Goal: Information Seeking & Learning: Find specific fact

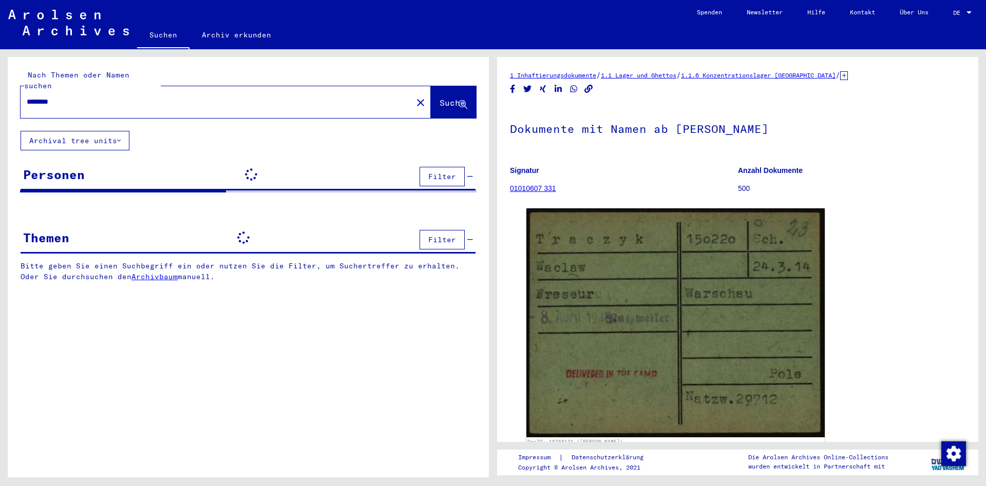
click at [62, 98] on div "********" at bounding box center [214, 101] width 386 height 23
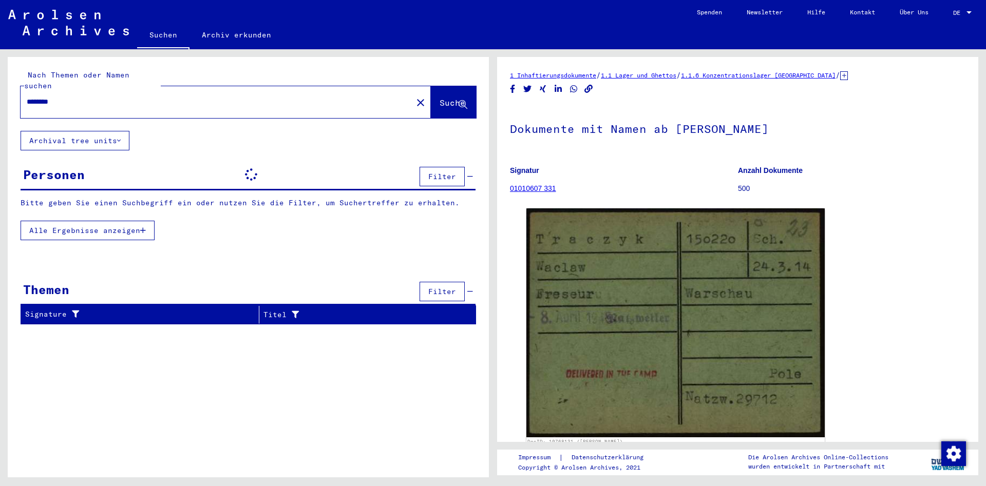
drag, startPoint x: 70, startPoint y: 91, endPoint x: -14, endPoint y: 73, distance: 85.7
click at [27, 97] on input "********" at bounding box center [217, 102] width 380 height 11
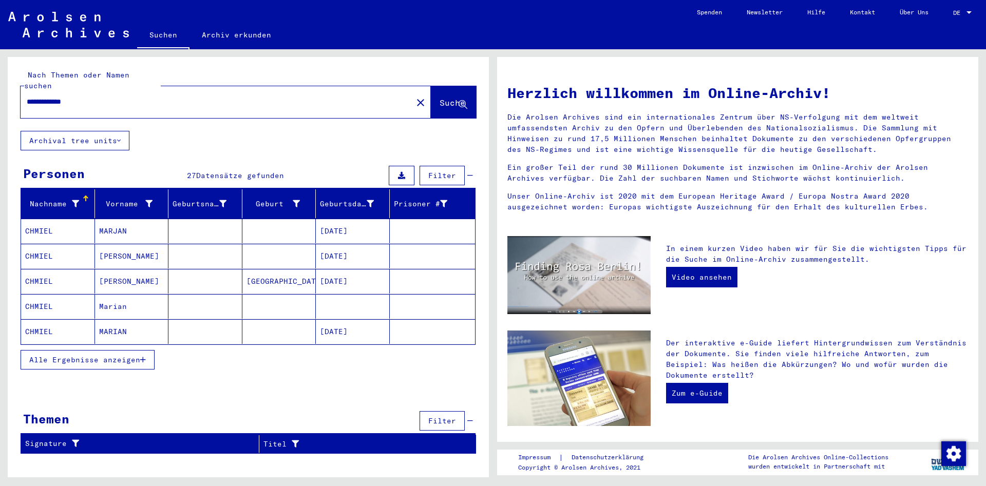
click at [93, 355] on button "Alle Ergebnisse anzeigen" at bounding box center [88, 360] width 134 height 20
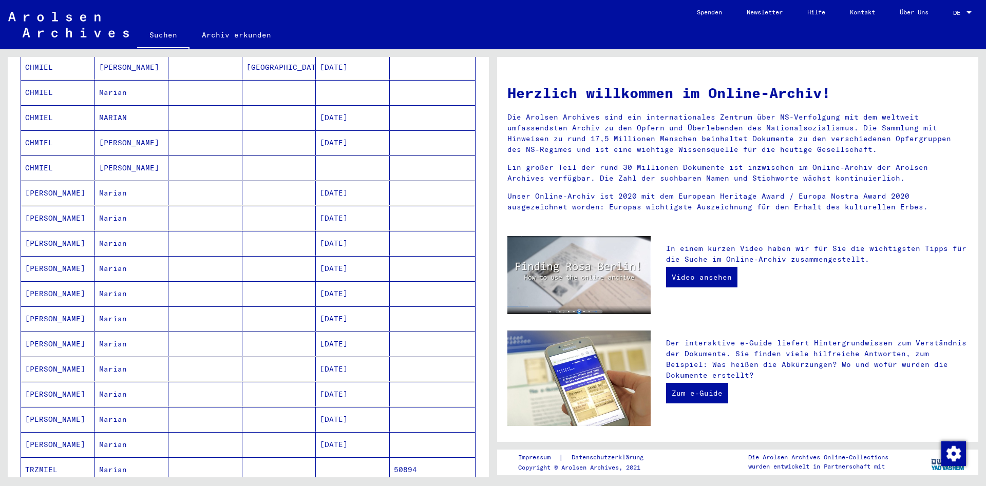
scroll to position [490, 0]
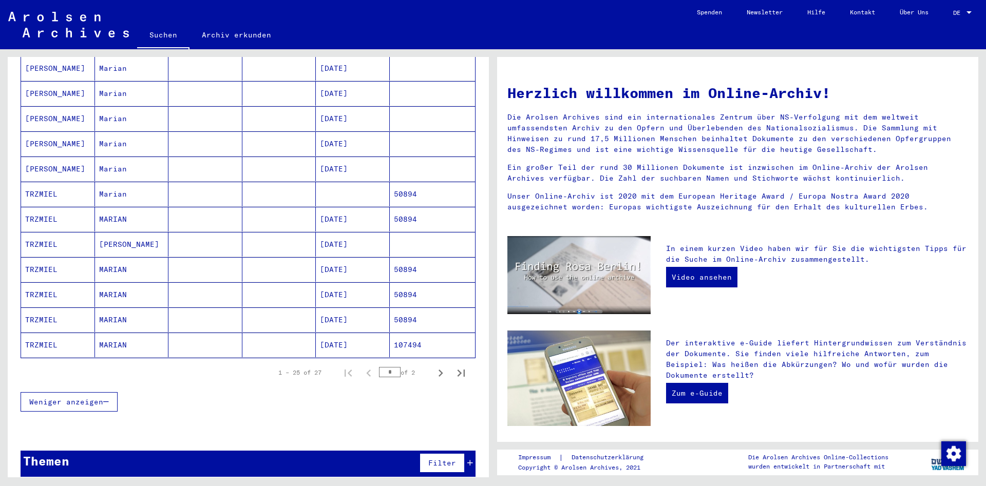
click at [96, 335] on mat-cell "MARIAN" at bounding box center [132, 345] width 74 height 25
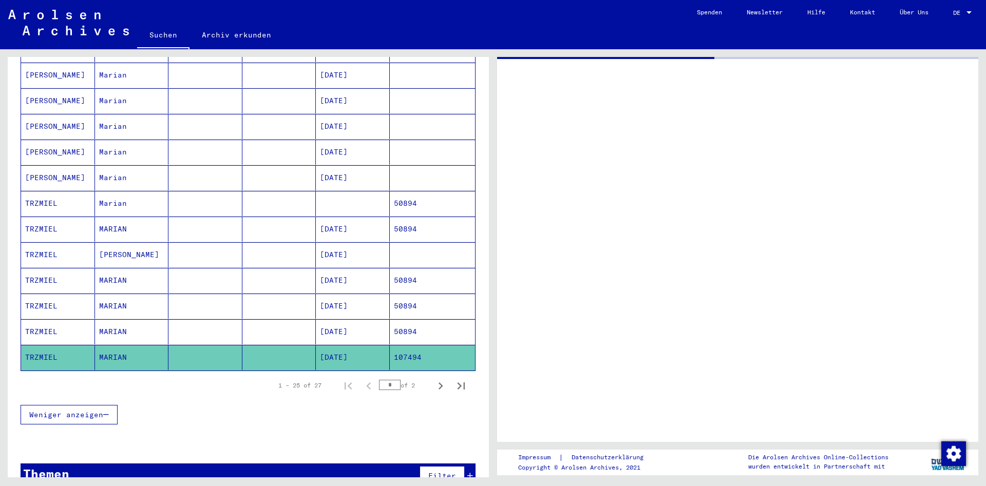
scroll to position [497, 0]
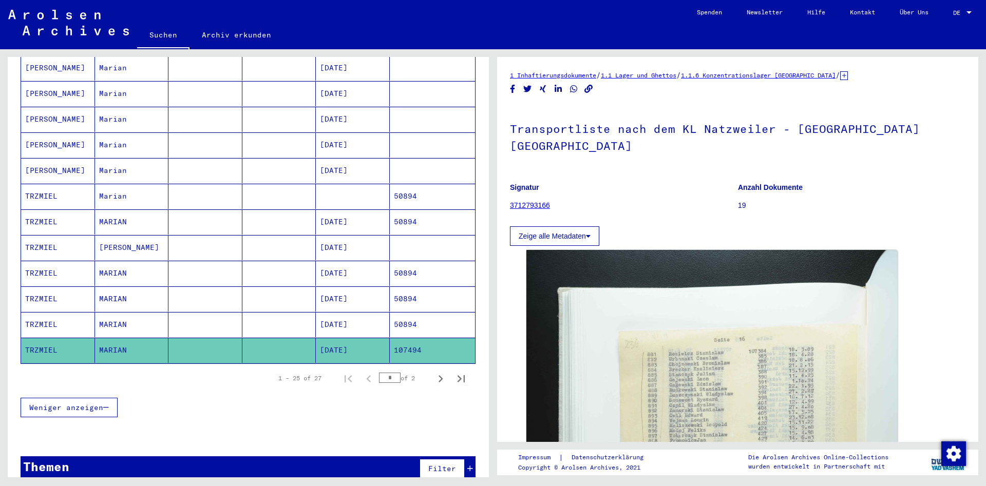
click at [129, 312] on mat-cell "MARIAN" at bounding box center [132, 324] width 74 height 25
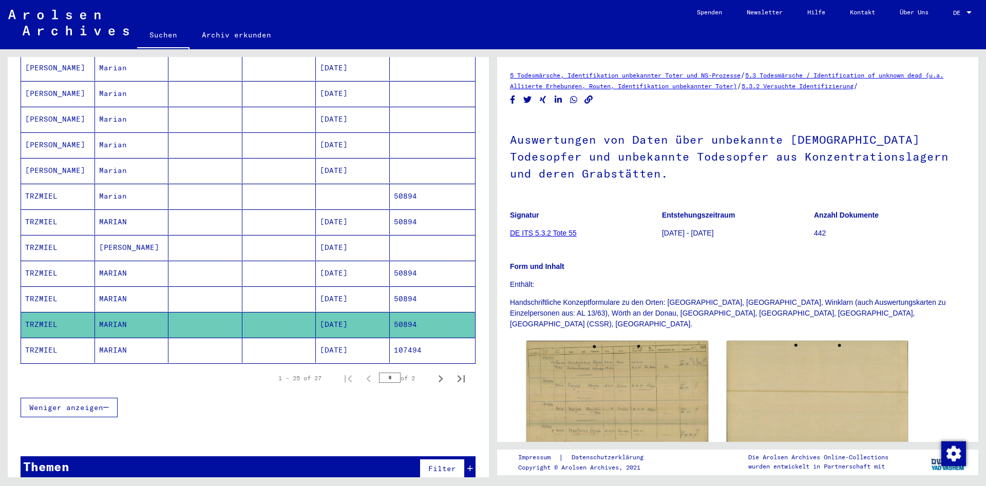
click at [141, 289] on mat-cell "MARIAN" at bounding box center [132, 299] width 74 height 25
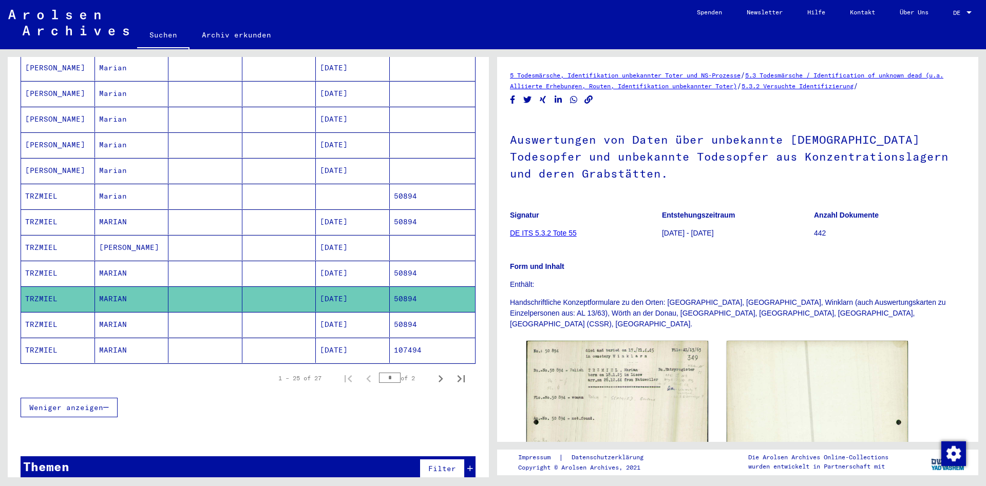
click at [150, 261] on mat-cell "MARIAN" at bounding box center [132, 273] width 74 height 25
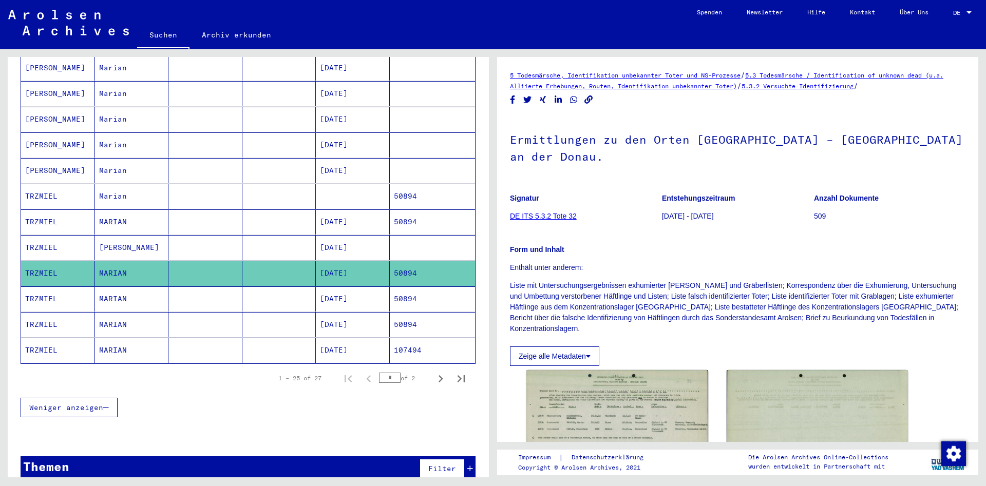
click at [212, 235] on mat-cell at bounding box center [205, 247] width 74 height 25
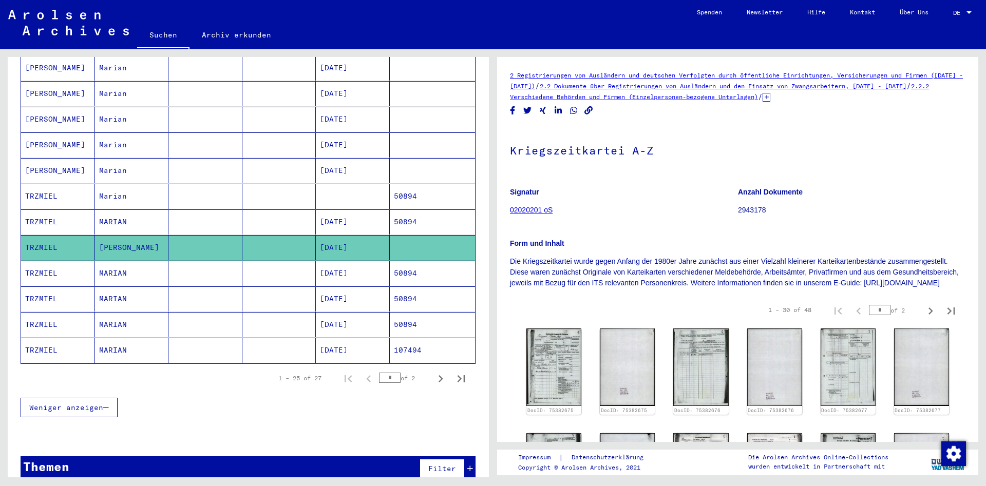
click at [214, 212] on mat-cell at bounding box center [205, 222] width 74 height 25
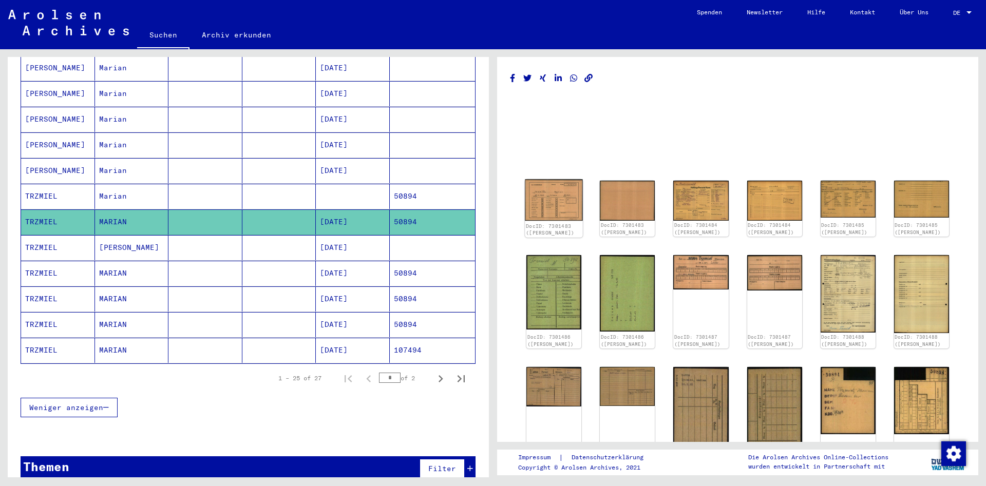
click at [559, 211] on img at bounding box center [554, 201] width 58 height 42
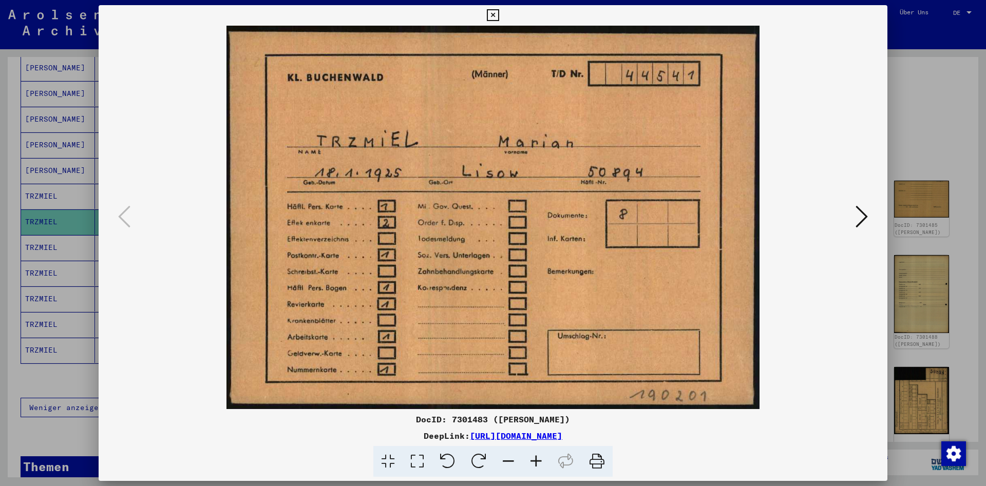
click at [868, 208] on icon at bounding box center [862, 216] width 12 height 25
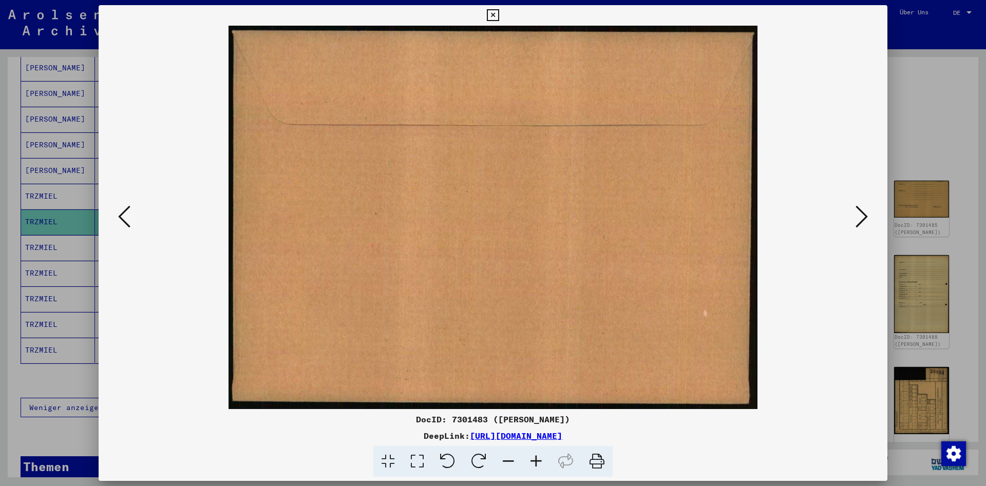
click at [868, 208] on icon at bounding box center [862, 216] width 12 height 25
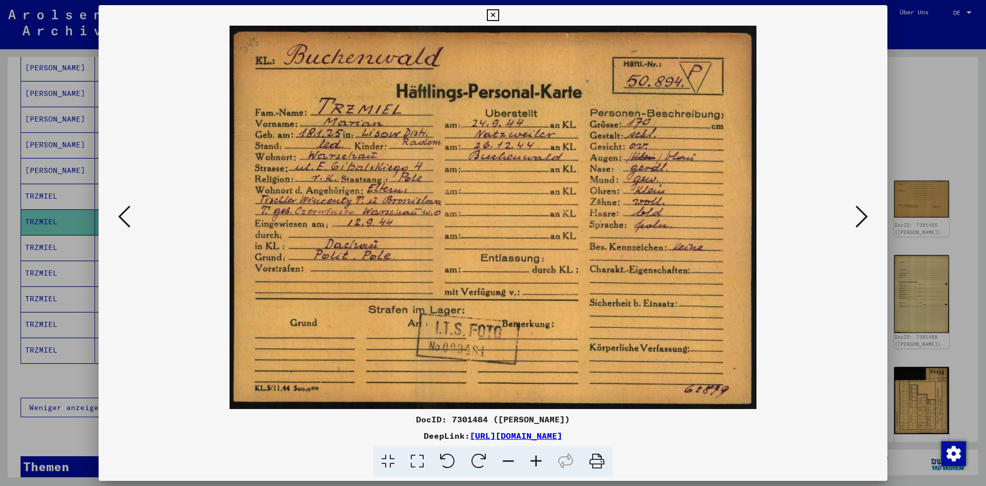
click at [868, 208] on icon at bounding box center [862, 216] width 12 height 25
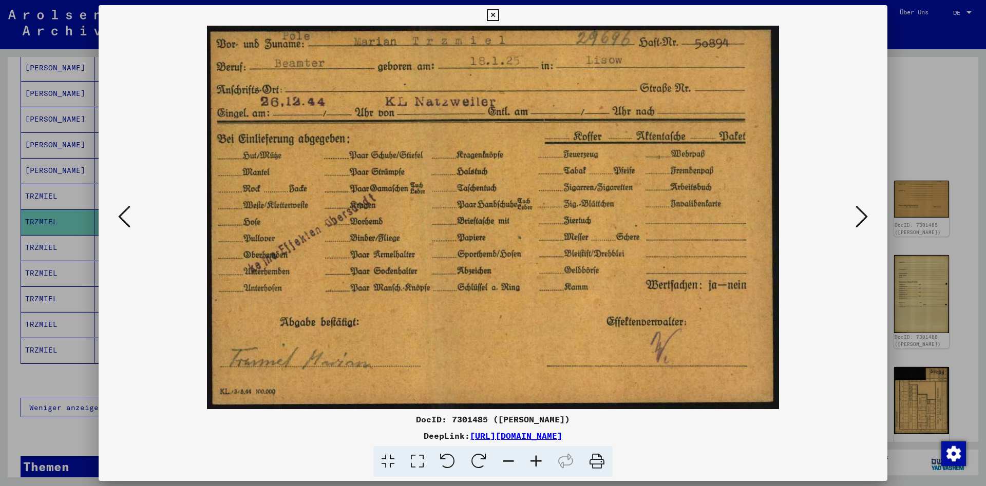
click at [868, 208] on icon at bounding box center [862, 216] width 12 height 25
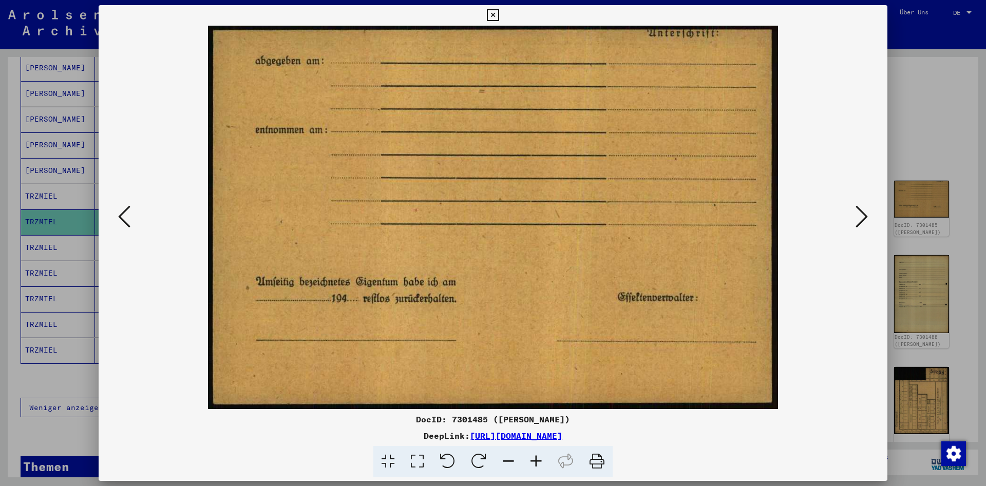
click at [868, 208] on icon at bounding box center [862, 216] width 12 height 25
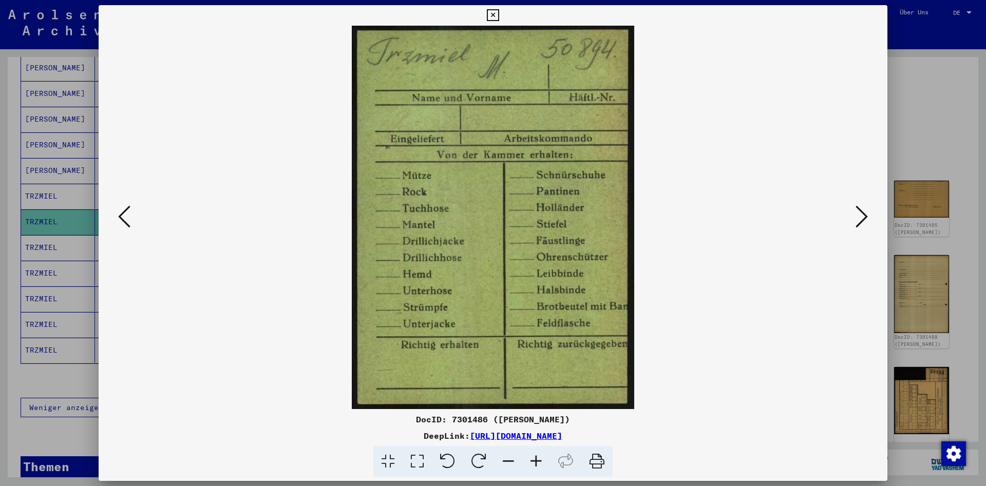
click at [868, 208] on icon at bounding box center [862, 216] width 12 height 25
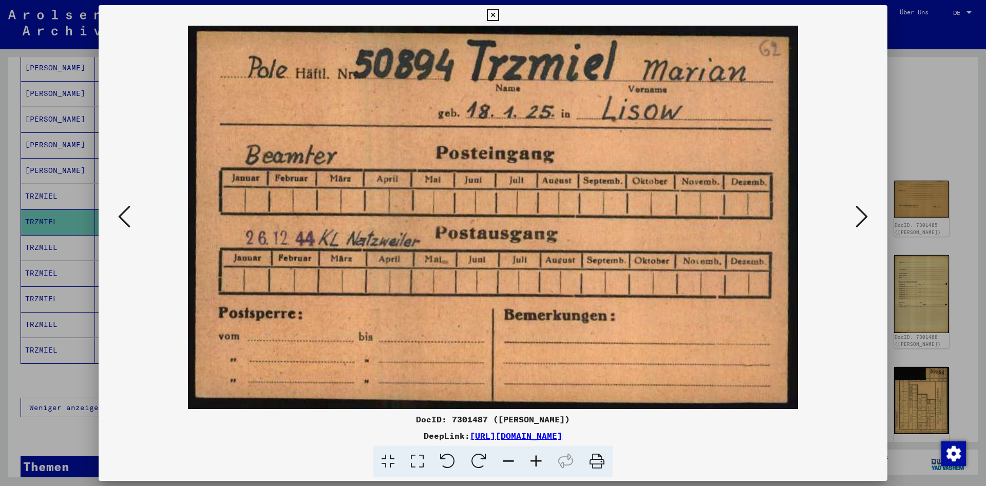
click at [868, 208] on icon at bounding box center [862, 216] width 12 height 25
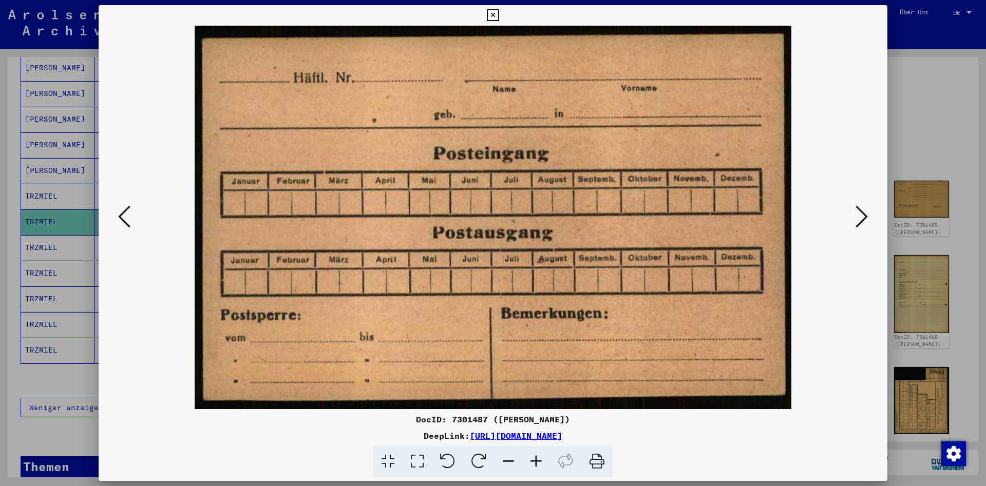
click at [868, 208] on icon at bounding box center [862, 216] width 12 height 25
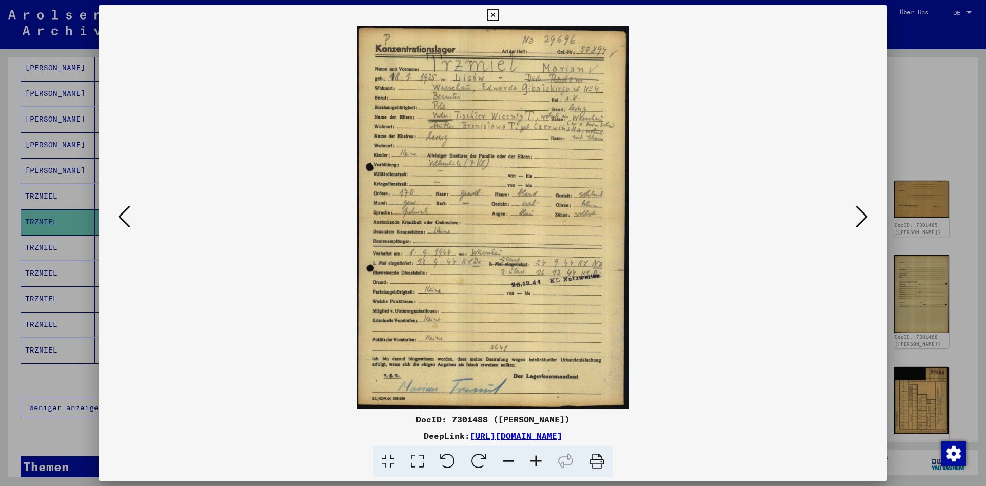
click at [499, 18] on icon at bounding box center [493, 15] width 12 height 12
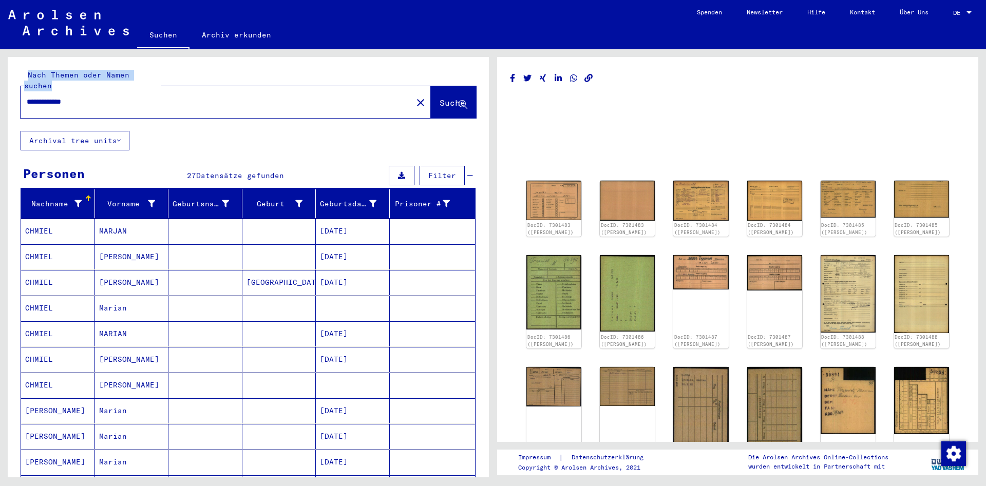
drag, startPoint x: 149, startPoint y: 85, endPoint x: 30, endPoint y: 50, distance: 123.8
click at [8, 57] on div "**********" at bounding box center [248, 271] width 481 height 428
click at [167, 97] on input "**********" at bounding box center [217, 102] width 380 height 11
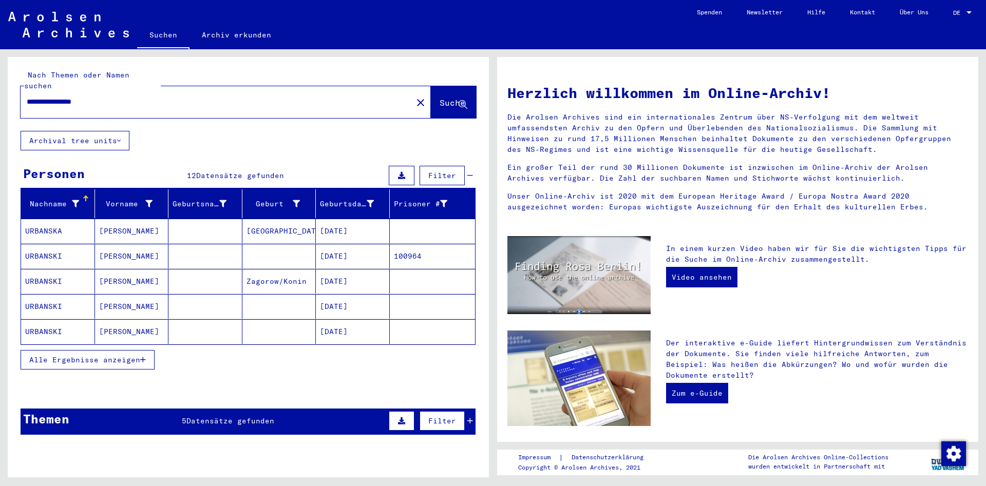
click at [124, 107] on input "**********" at bounding box center [213, 102] width 373 height 11
click at [39, 296] on mat-cell "URBANSKI" at bounding box center [58, 306] width 74 height 25
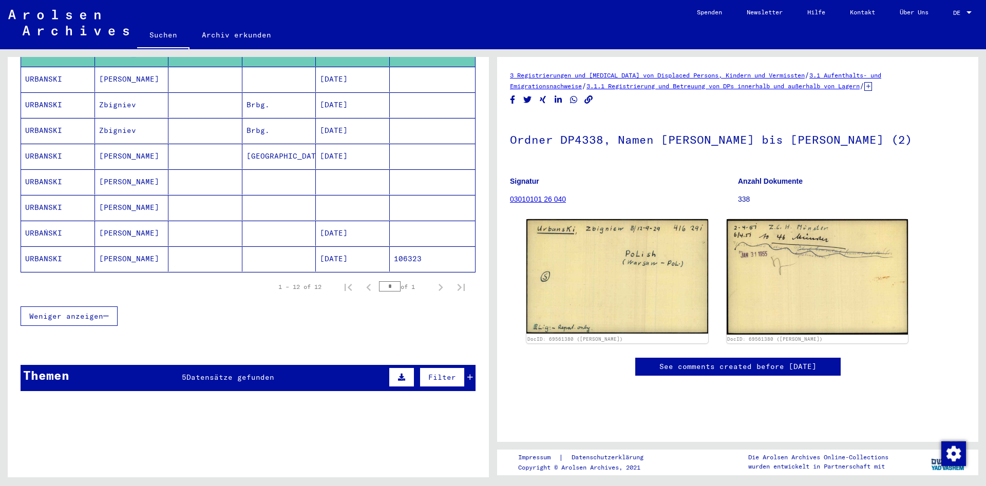
scroll to position [277, 0]
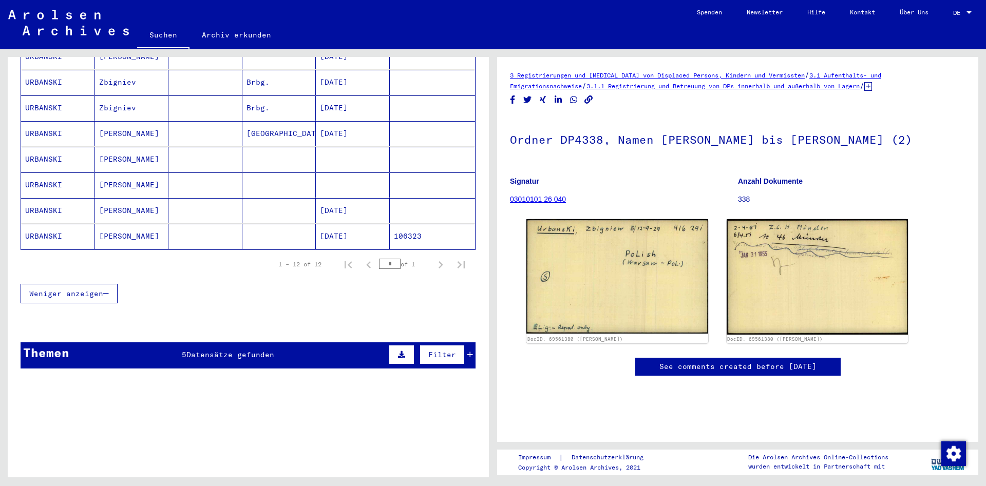
drag, startPoint x: 130, startPoint y: 328, endPoint x: 194, endPoint y: 274, distance: 83.4
click at [194, 274] on div "**********" at bounding box center [248, 78] width 481 height 597
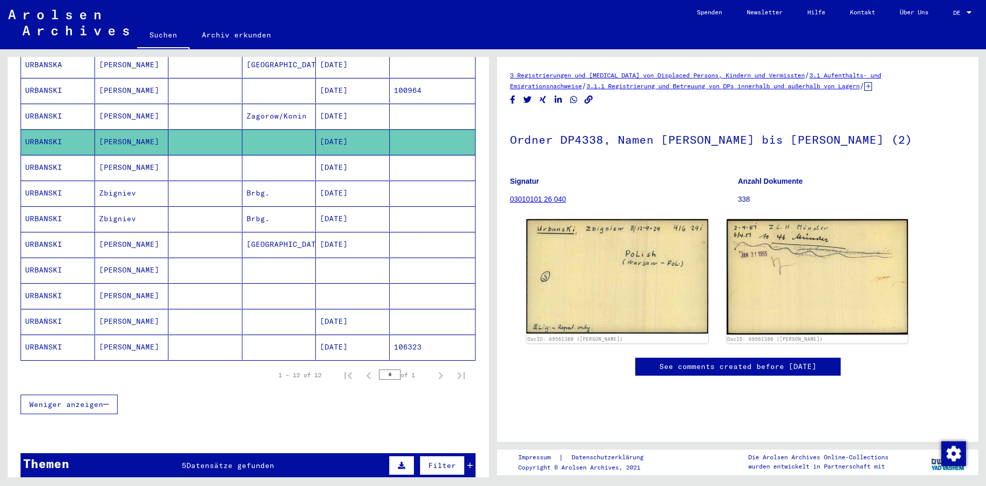
scroll to position [111, 0]
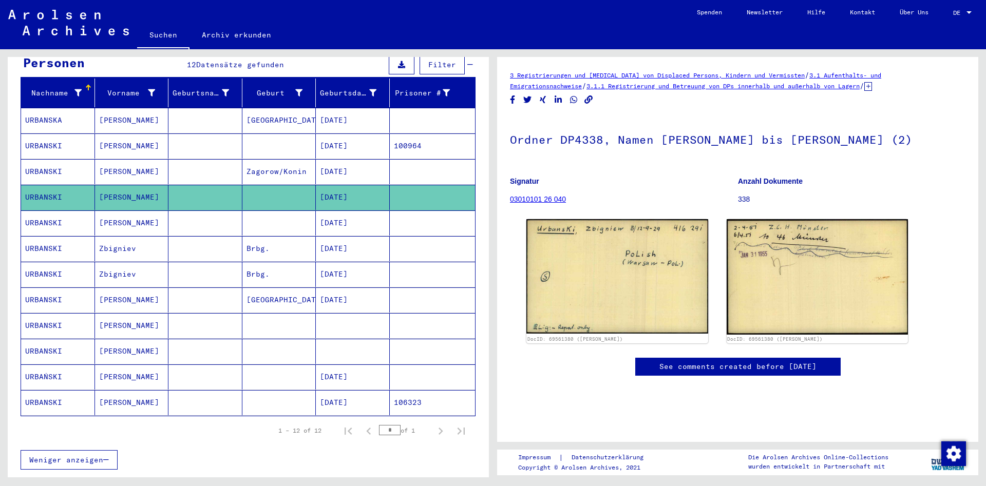
click at [348, 390] on mat-cell "[DATE]" at bounding box center [353, 402] width 74 height 25
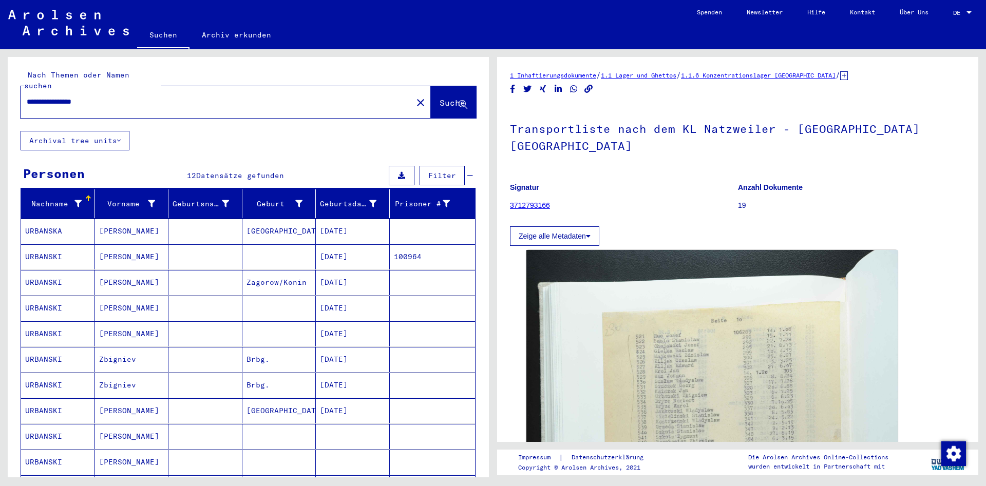
drag, startPoint x: 217, startPoint y: 86, endPoint x: -173, endPoint y: 60, distance: 390.7
click at [27, 97] on input "**********" at bounding box center [217, 102] width 380 height 11
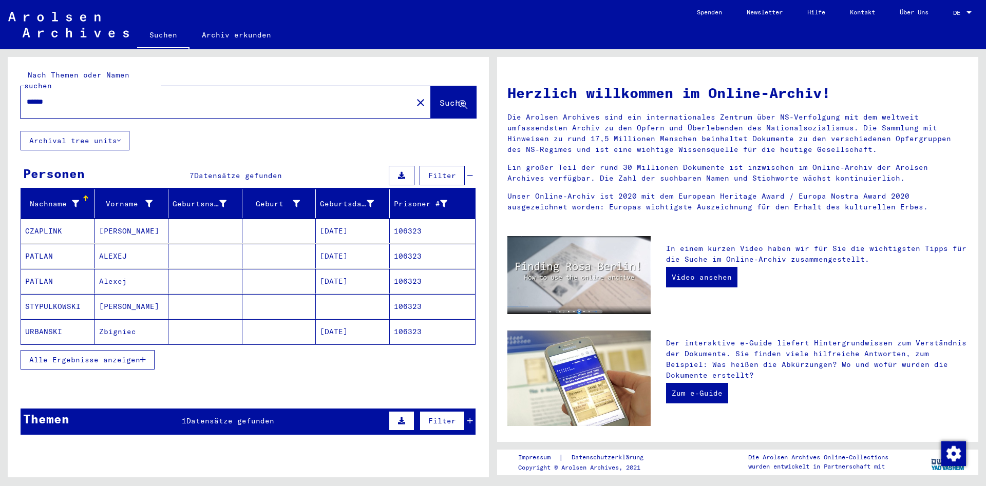
click at [115, 355] on span "Alle Ergebnisse anzeigen" at bounding box center [84, 359] width 111 height 9
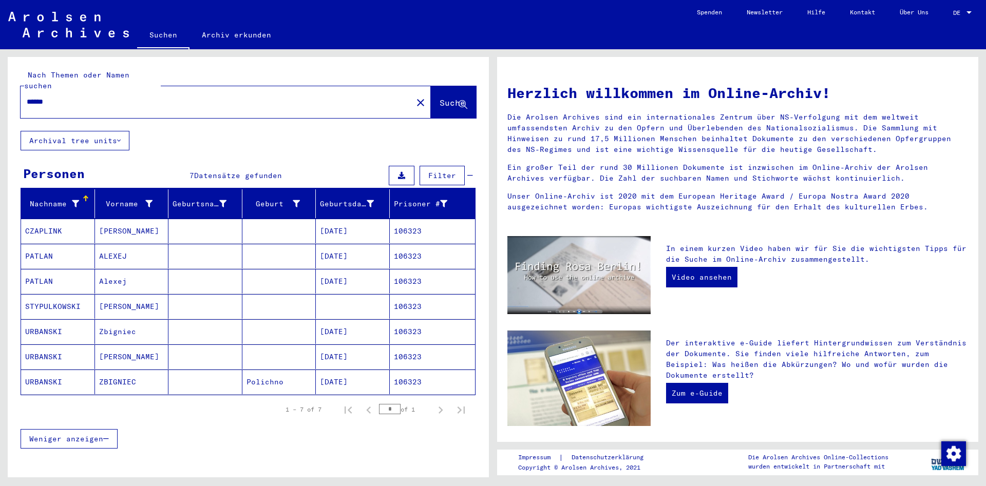
click at [171, 323] on mat-cell at bounding box center [205, 332] width 74 height 25
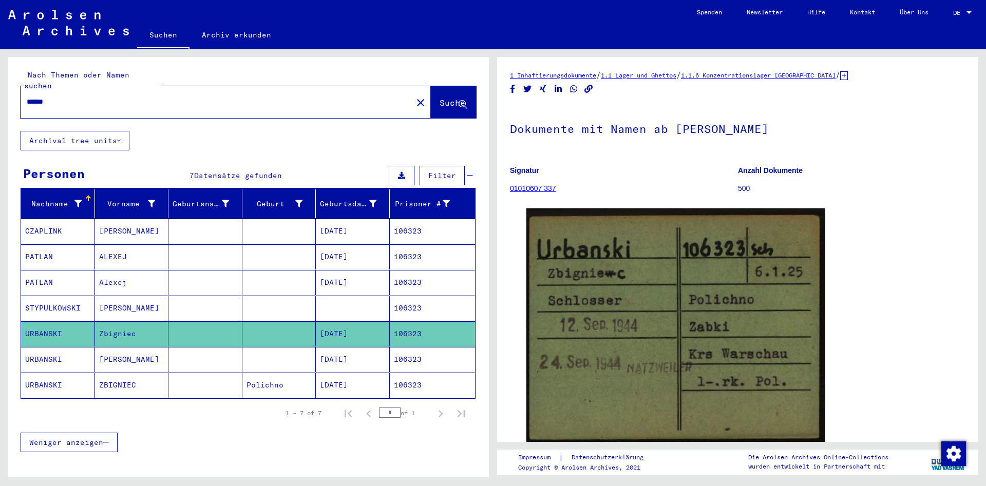
click at [180, 373] on mat-cell at bounding box center [205, 385] width 74 height 25
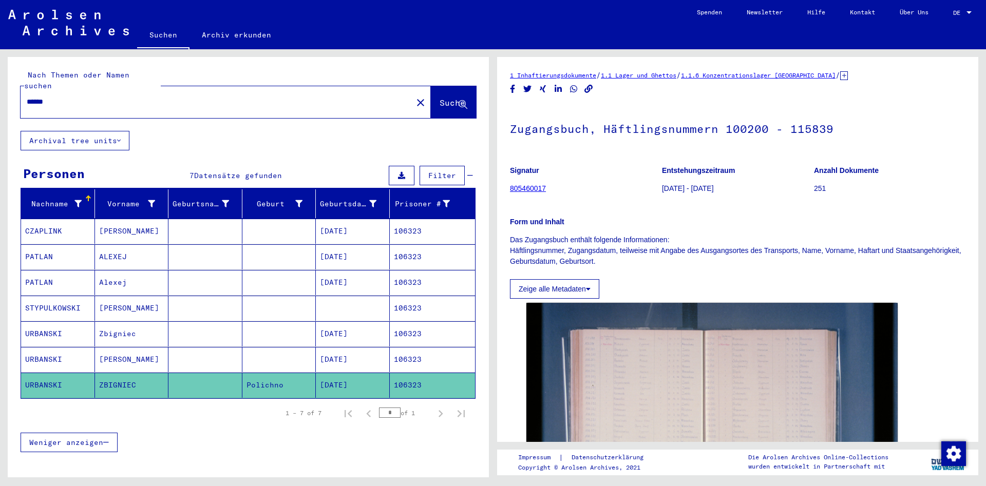
click at [186, 349] on mat-cell at bounding box center [205, 359] width 74 height 25
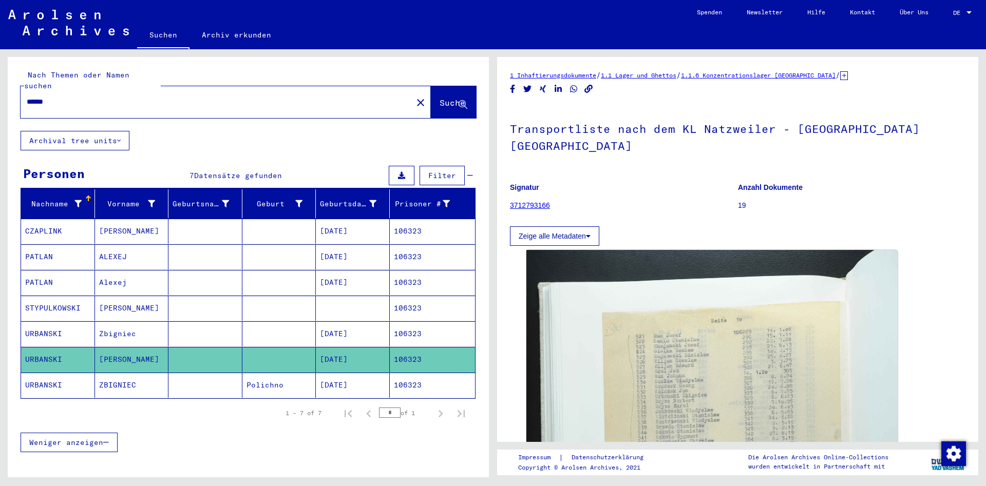
click at [145, 97] on div "******" at bounding box center [214, 101] width 386 height 23
click at [153, 97] on input "******" at bounding box center [217, 102] width 380 height 11
paste input "text"
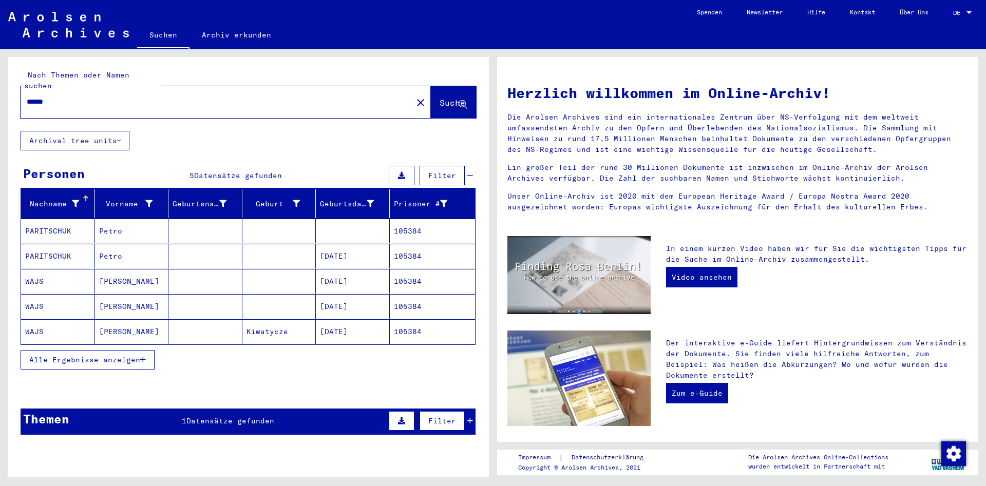
click at [89, 354] on button "Alle Ergebnisse anzeigen" at bounding box center [88, 360] width 134 height 20
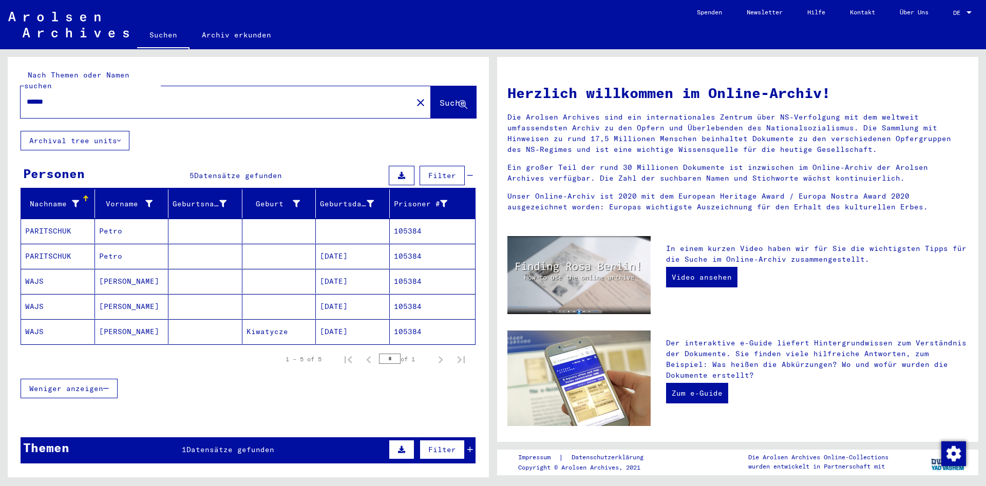
click at [169, 320] on mat-cell at bounding box center [205, 332] width 74 height 25
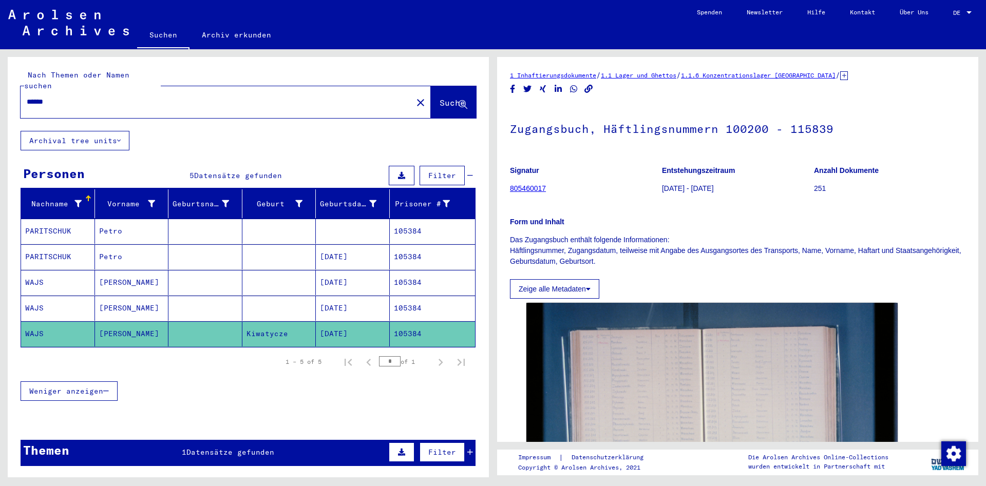
click at [194, 296] on mat-cell at bounding box center [205, 308] width 74 height 25
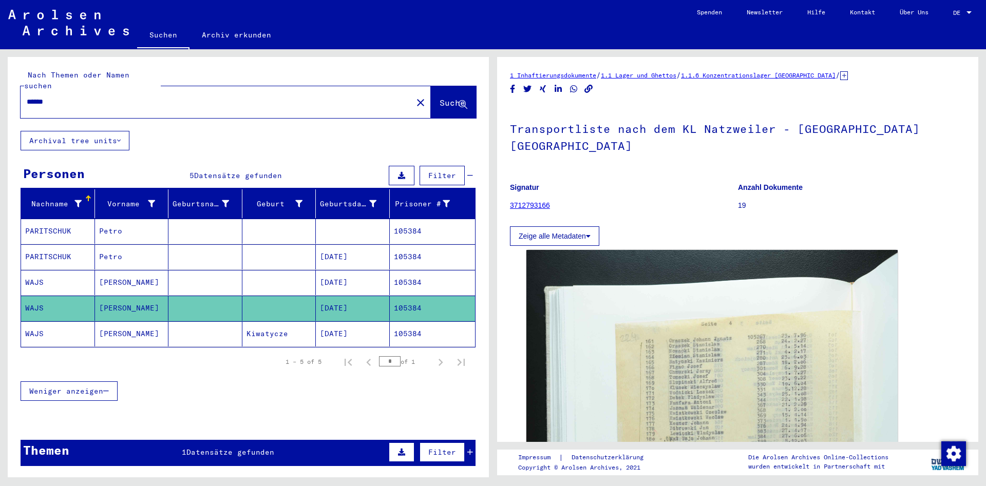
click at [197, 275] on mat-cell at bounding box center [205, 282] width 74 height 25
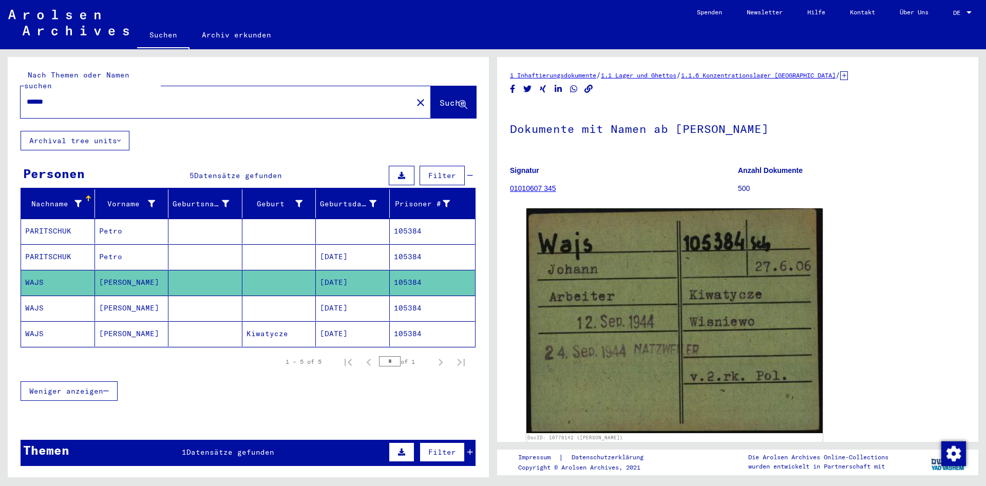
click at [173, 90] on div "******" at bounding box center [214, 101] width 386 height 23
click at [171, 97] on input "******" at bounding box center [217, 102] width 380 height 11
paste input "text"
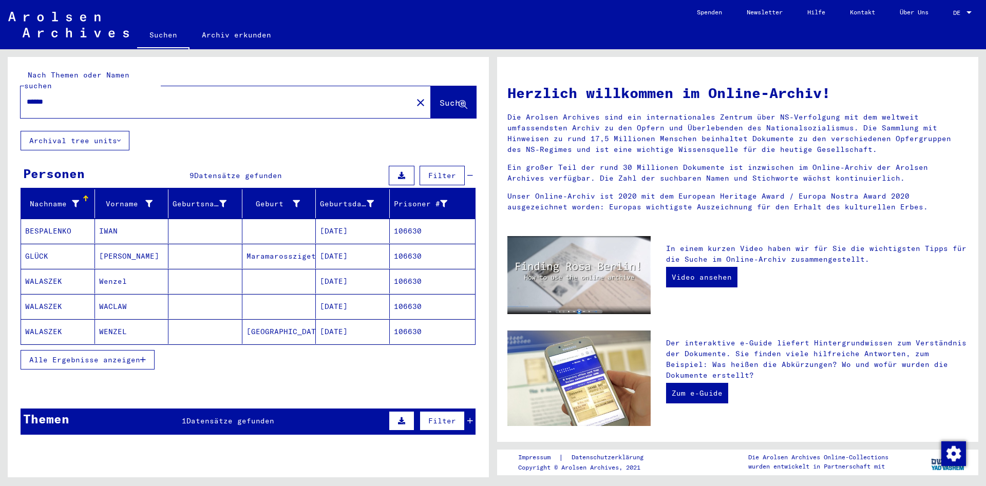
click at [164, 324] on mat-cell "WENZEL" at bounding box center [132, 332] width 74 height 25
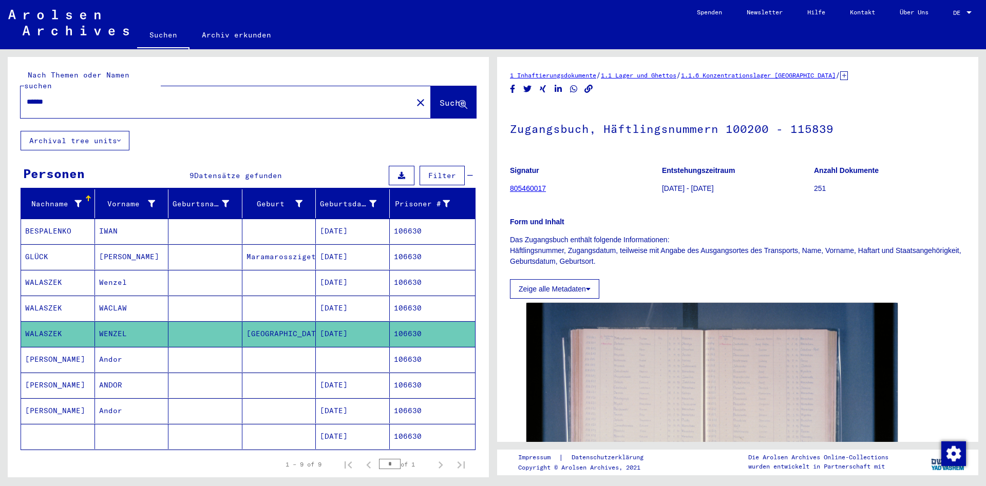
click at [177, 296] on mat-cell at bounding box center [205, 308] width 74 height 25
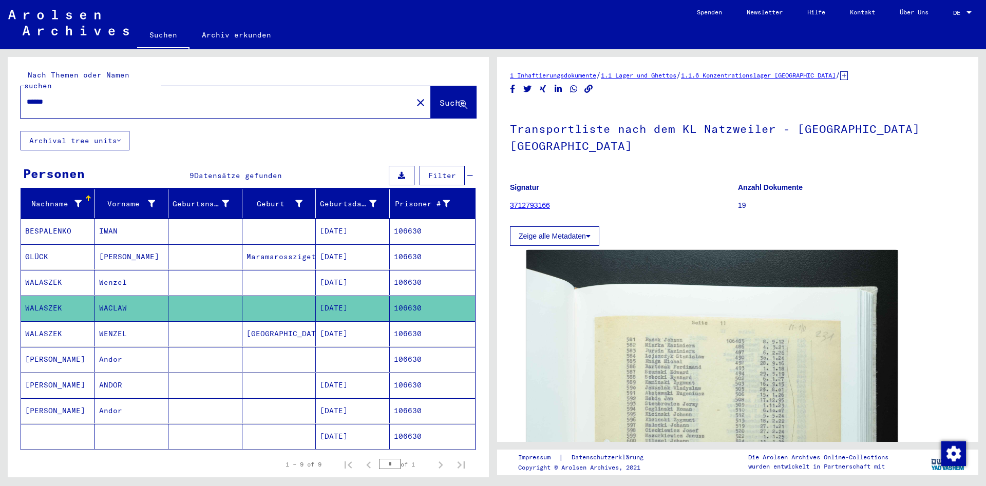
click at [190, 270] on mat-cell at bounding box center [205, 282] width 74 height 25
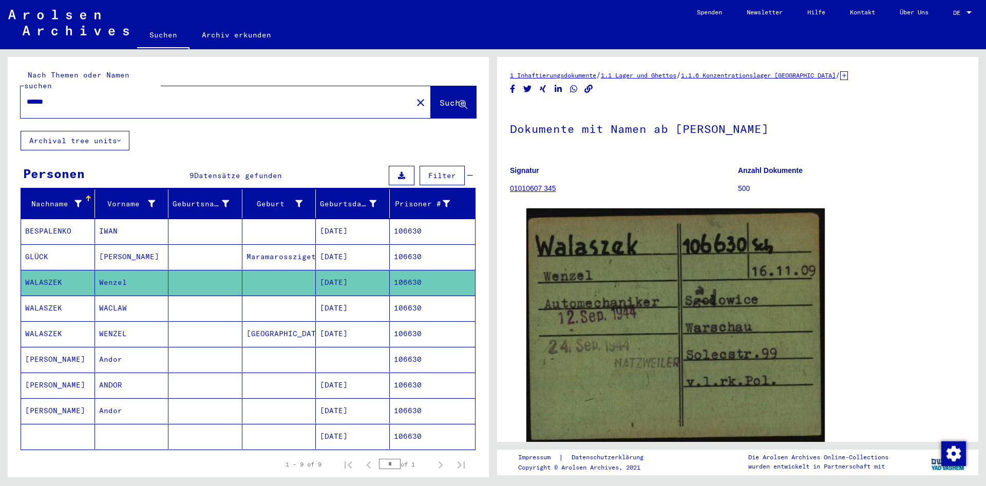
click at [190, 296] on mat-cell at bounding box center [205, 308] width 74 height 25
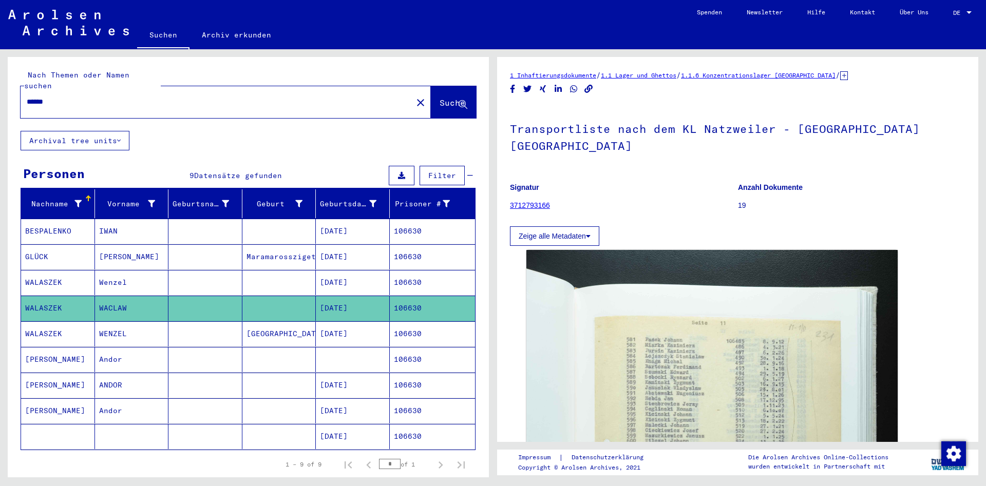
click at [191, 322] on mat-cell at bounding box center [205, 334] width 74 height 25
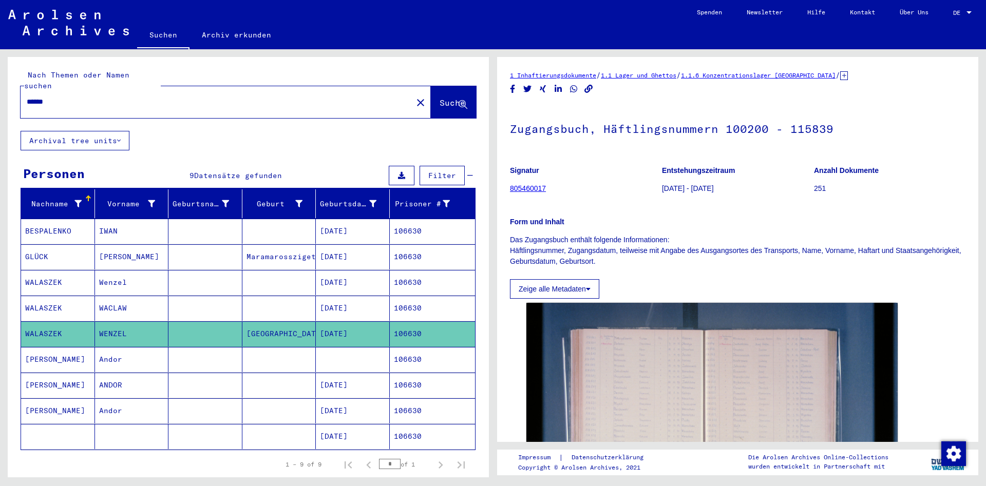
drag, startPoint x: 152, startPoint y: 92, endPoint x: -101, endPoint y: 76, distance: 253.8
click at [27, 97] on input "******" at bounding box center [217, 102] width 380 height 11
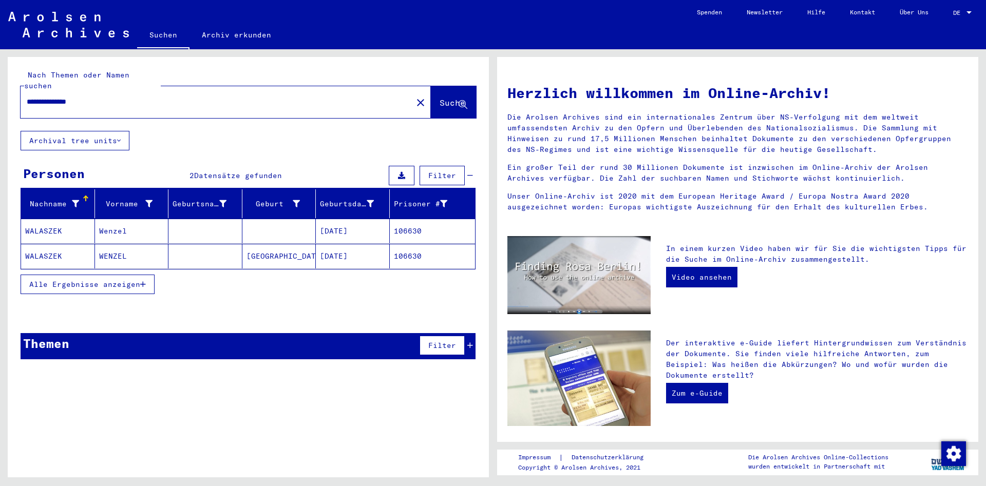
drag, startPoint x: 61, startPoint y: 87, endPoint x: 198, endPoint y: 85, distance: 136.7
click at [198, 97] on input "**********" at bounding box center [213, 102] width 373 height 11
type input "*"
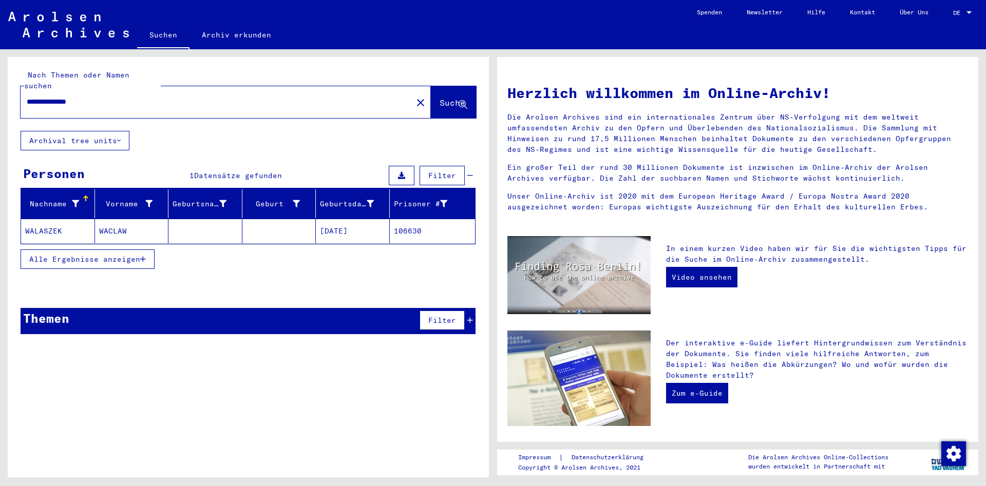
click at [90, 219] on mat-cell "WALASZEK" at bounding box center [58, 231] width 74 height 25
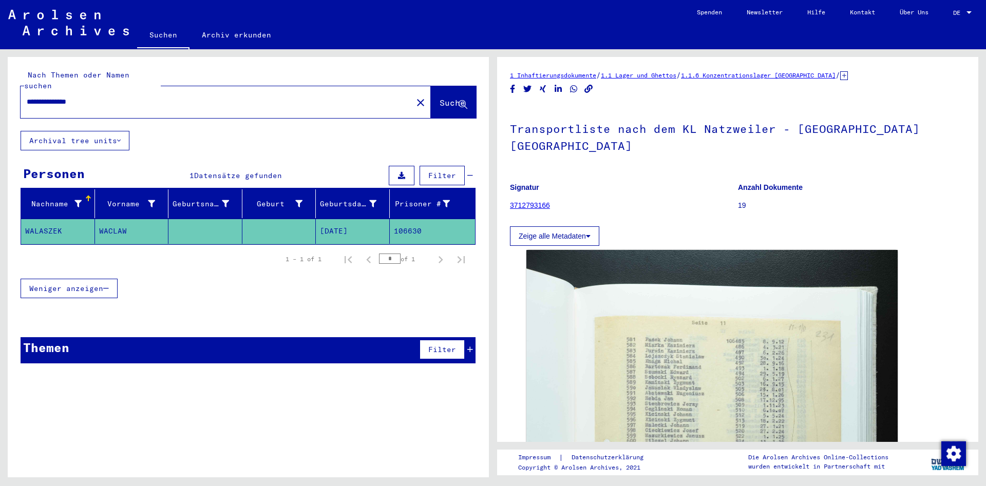
drag, startPoint x: 162, startPoint y: 83, endPoint x: 106, endPoint y: 83, distance: 56.0
click at [106, 90] on div "**********" at bounding box center [214, 101] width 386 height 23
drag, startPoint x: 105, startPoint y: 88, endPoint x: -15, endPoint y: 73, distance: 121.2
click at [27, 97] on input "**********" at bounding box center [217, 102] width 380 height 11
type input "*******"
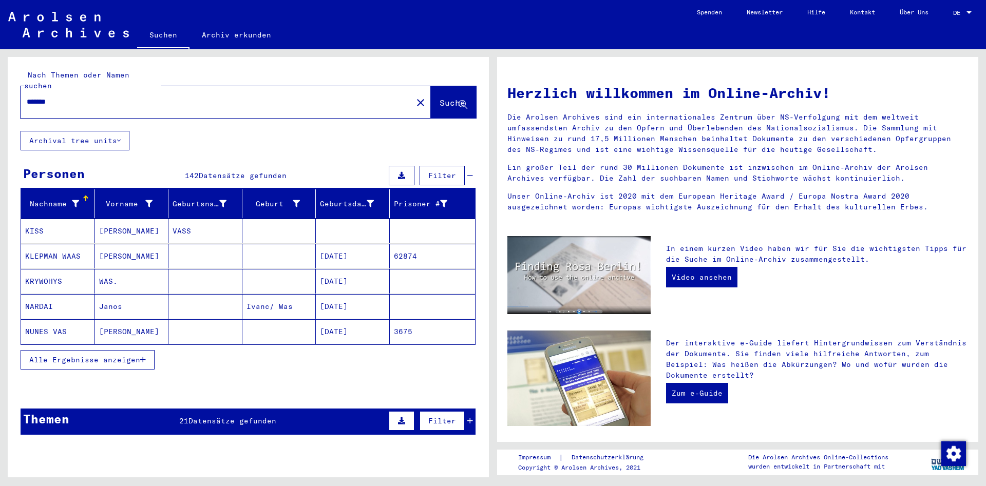
click at [106, 355] on span "Alle Ergebnisse anzeigen" at bounding box center [84, 359] width 111 height 9
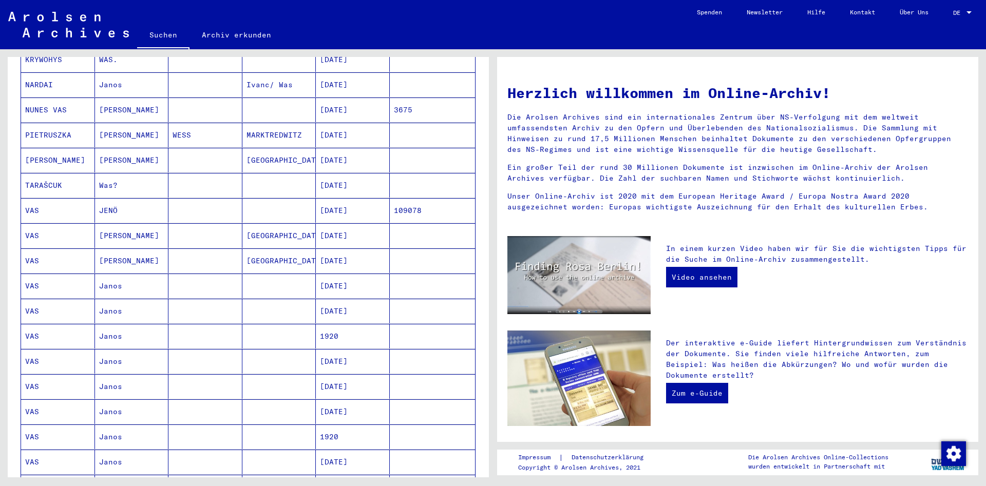
scroll to position [499, 0]
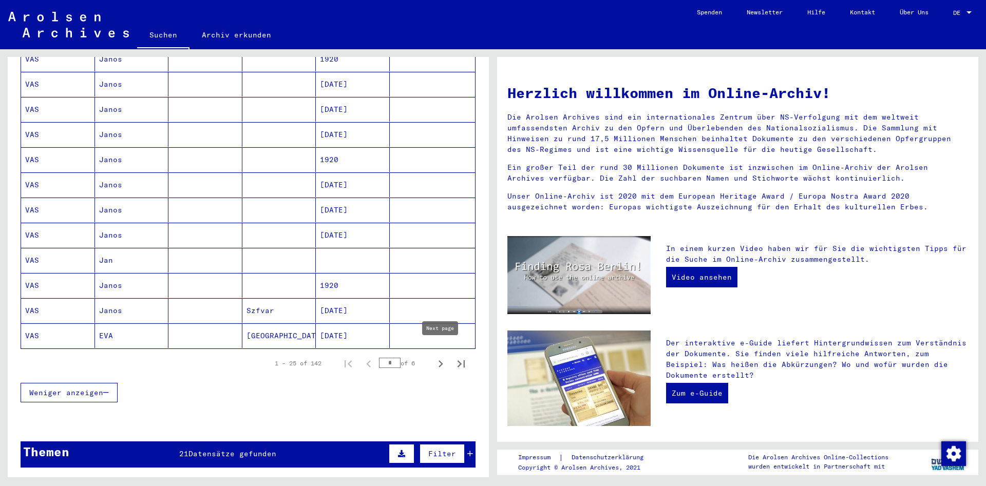
click at [443, 357] on icon "Next page" at bounding box center [441, 364] width 14 height 14
click at [439, 357] on icon "Next page" at bounding box center [441, 364] width 14 height 14
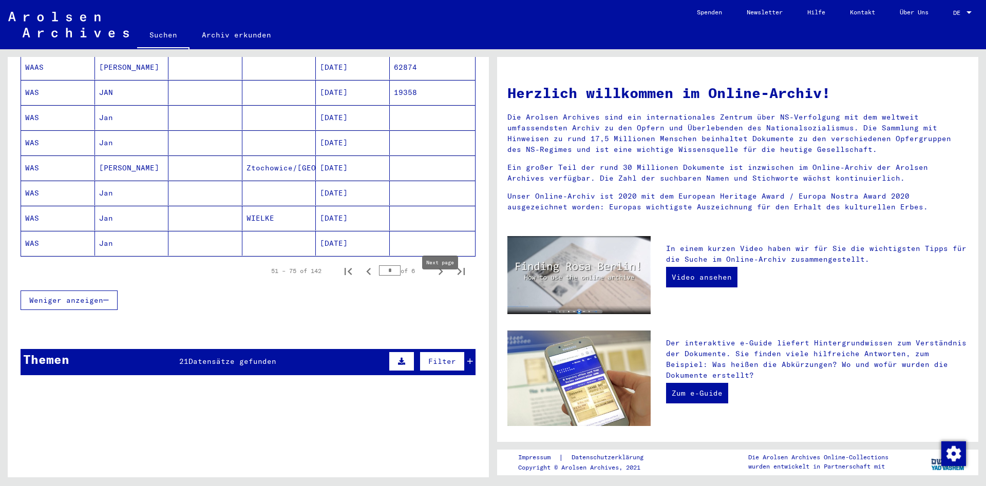
scroll to position [610, 0]
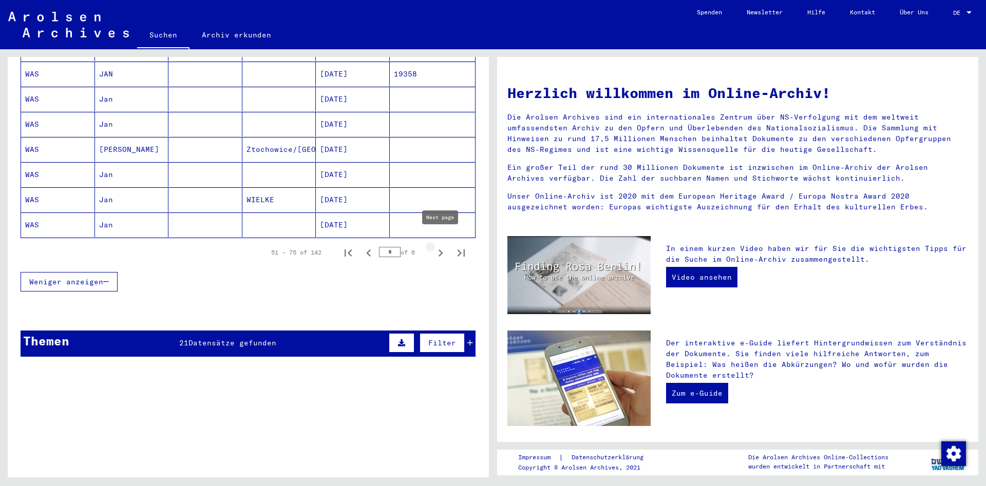
click at [433, 243] on button "Next page" at bounding box center [440, 252] width 21 height 21
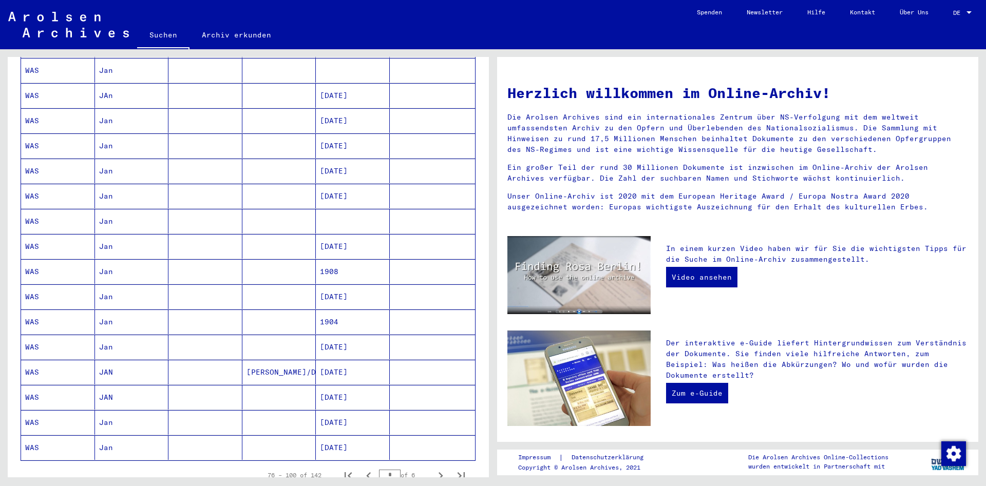
scroll to position [388, 0]
click at [436, 468] on icon "Next page" at bounding box center [441, 475] width 14 height 14
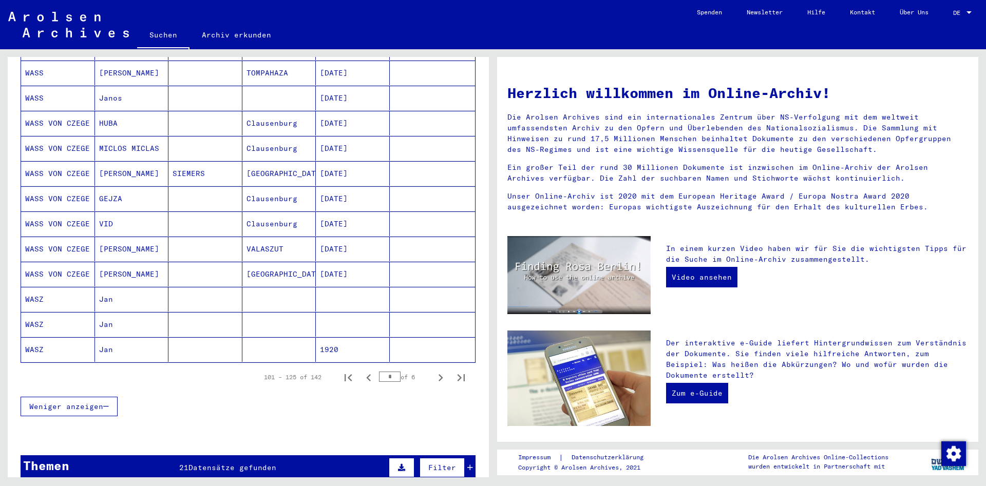
scroll to position [499, 0]
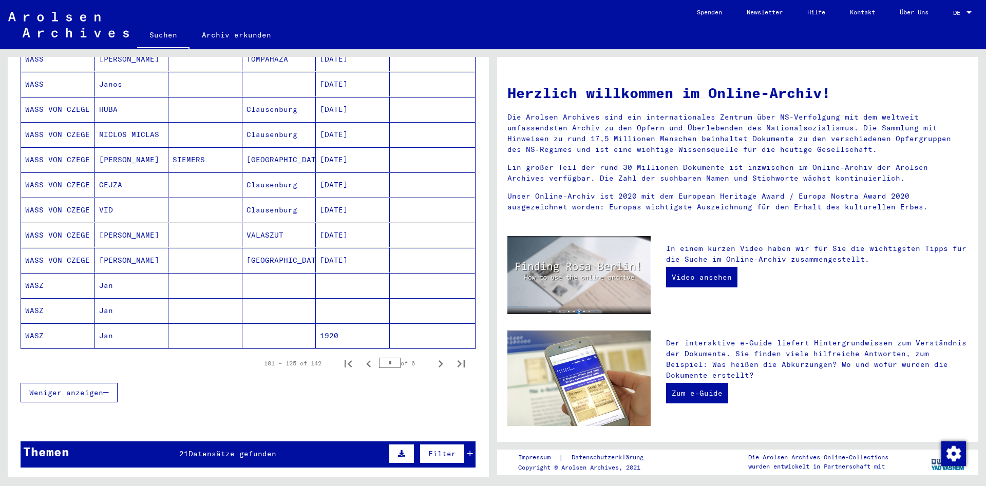
click at [377, 327] on mat-cell "1920" at bounding box center [353, 336] width 74 height 25
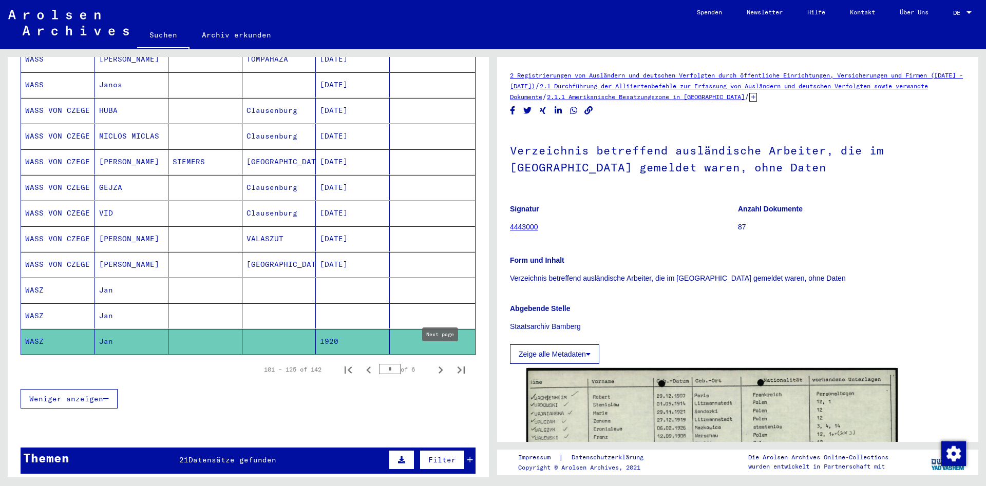
click at [433, 362] on button "Next page" at bounding box center [440, 370] width 21 height 21
type input "*"
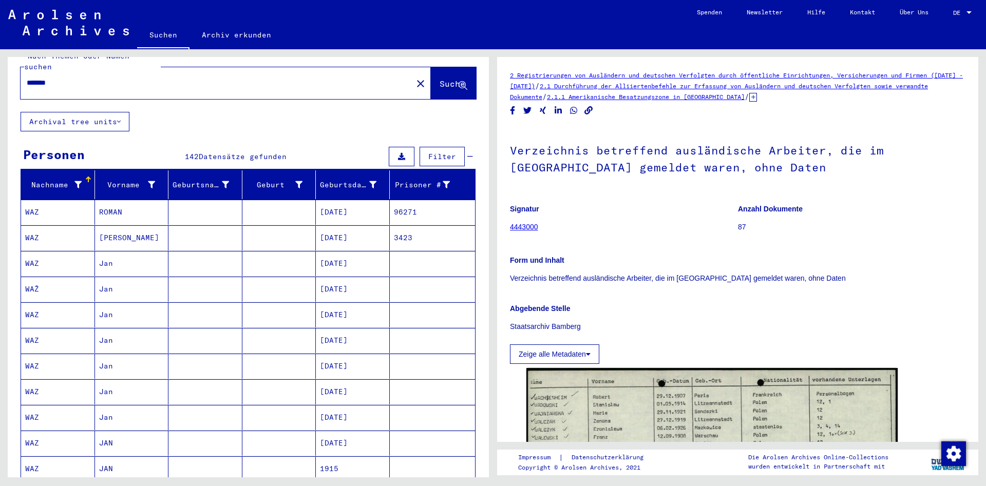
scroll to position [0, 0]
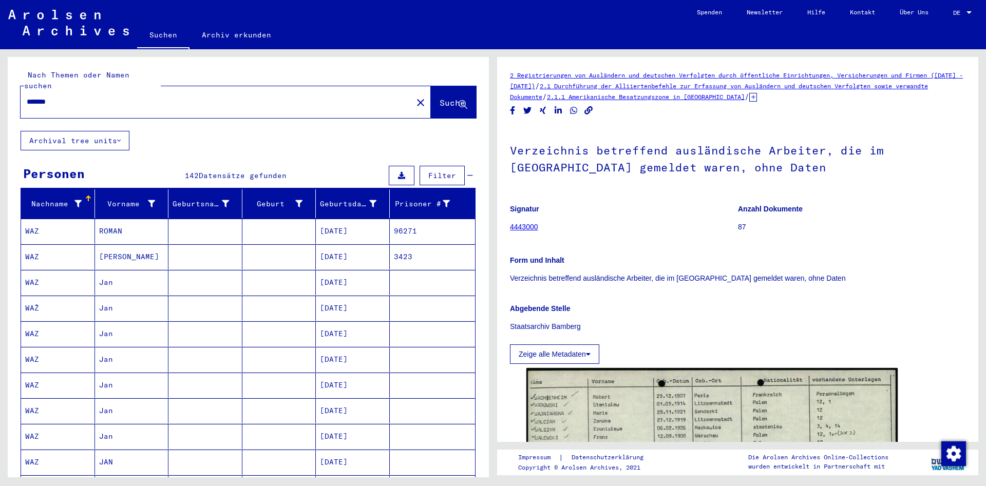
click at [86, 97] on input "*******" at bounding box center [217, 102] width 380 height 11
click at [31, 97] on input "*******" at bounding box center [217, 102] width 380 height 11
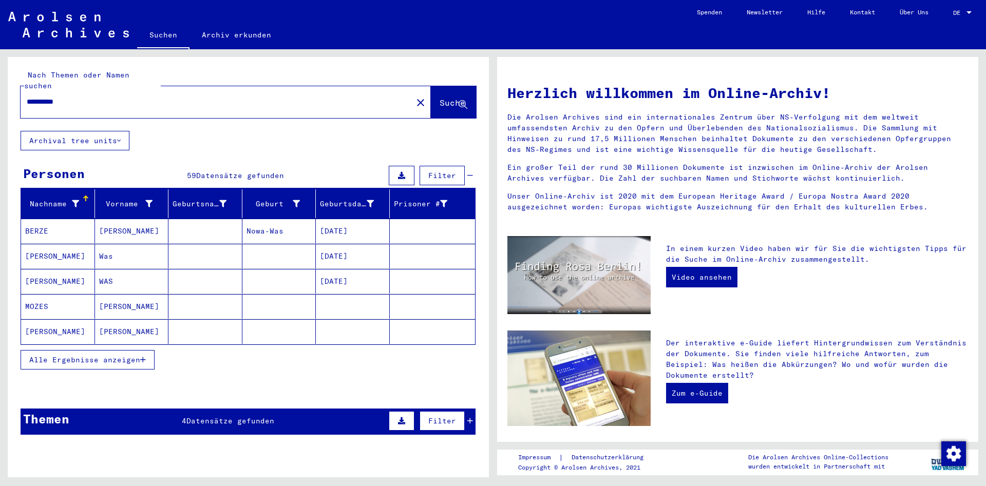
click at [145, 269] on mat-cell "WAS" at bounding box center [132, 281] width 74 height 25
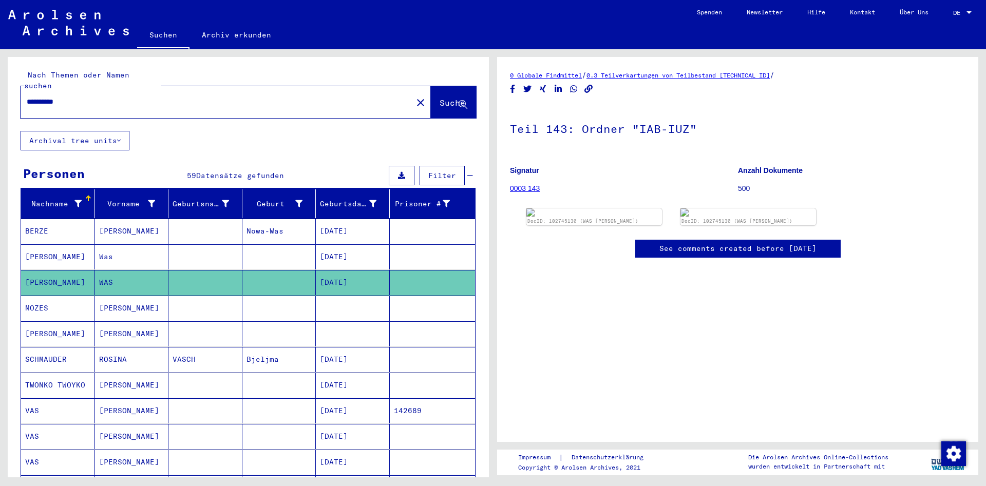
drag, startPoint x: 116, startPoint y: 95, endPoint x: -142, endPoint y: 79, distance: 258.3
click at [27, 97] on input "**********" at bounding box center [217, 102] width 380 height 11
paste input "text"
click at [440, 98] on span "Suche" at bounding box center [453, 103] width 26 height 10
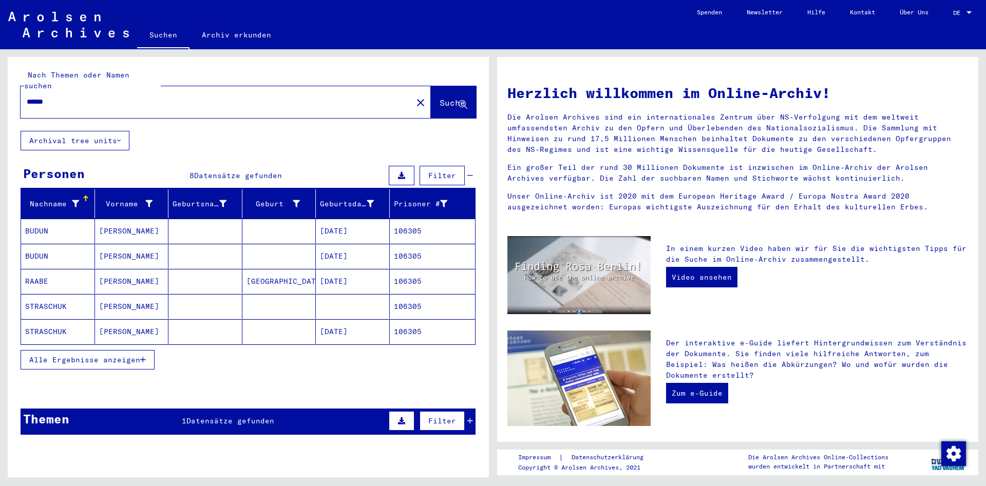
click at [140, 355] on span "Alle Ergebnisse anzeigen" at bounding box center [84, 359] width 111 height 9
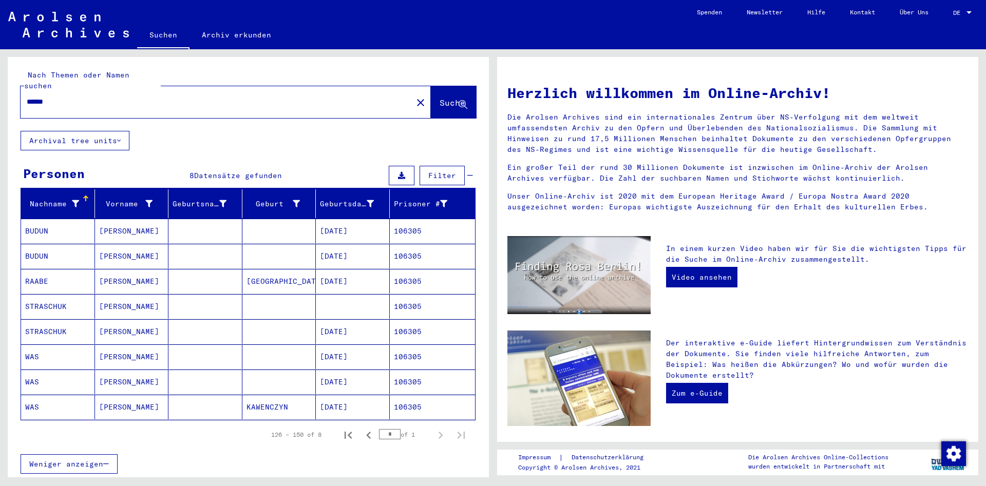
click at [139, 395] on mat-cell "[PERSON_NAME]" at bounding box center [132, 407] width 74 height 25
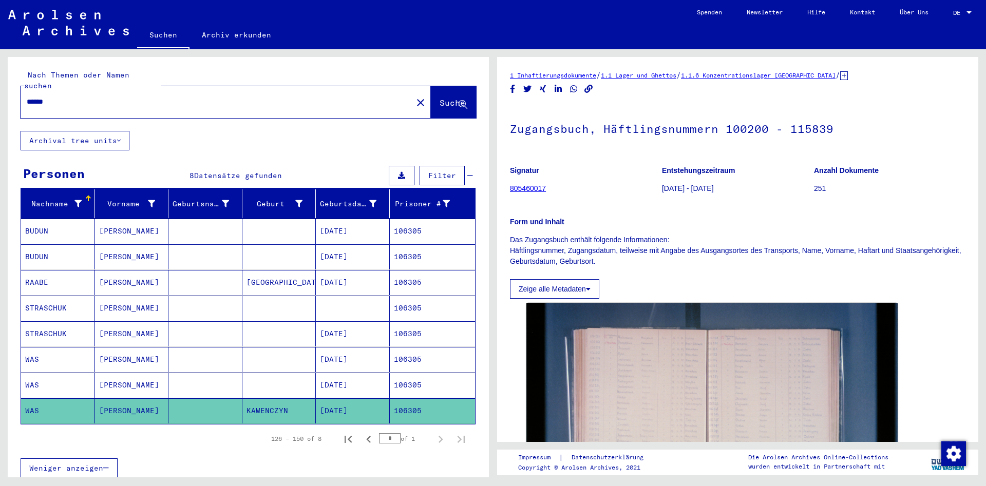
click at [147, 374] on mat-cell "[PERSON_NAME]" at bounding box center [132, 385] width 74 height 25
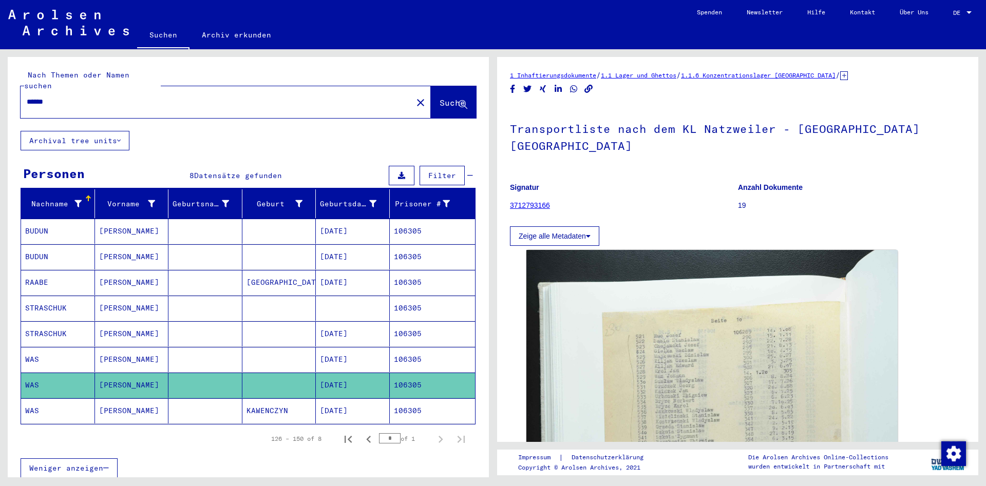
click at [150, 347] on mat-cell "[PERSON_NAME]" at bounding box center [132, 359] width 74 height 25
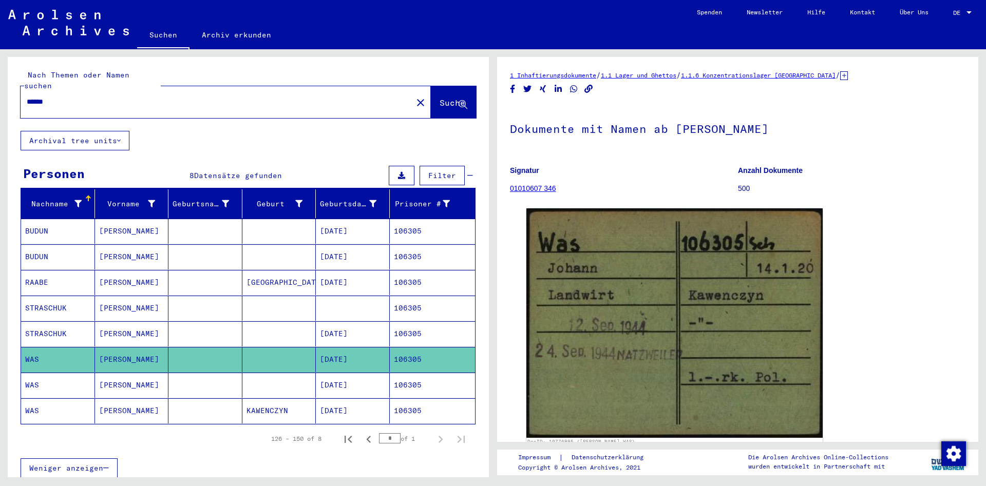
click at [268, 97] on input "******" at bounding box center [217, 102] width 380 height 11
paste input "text"
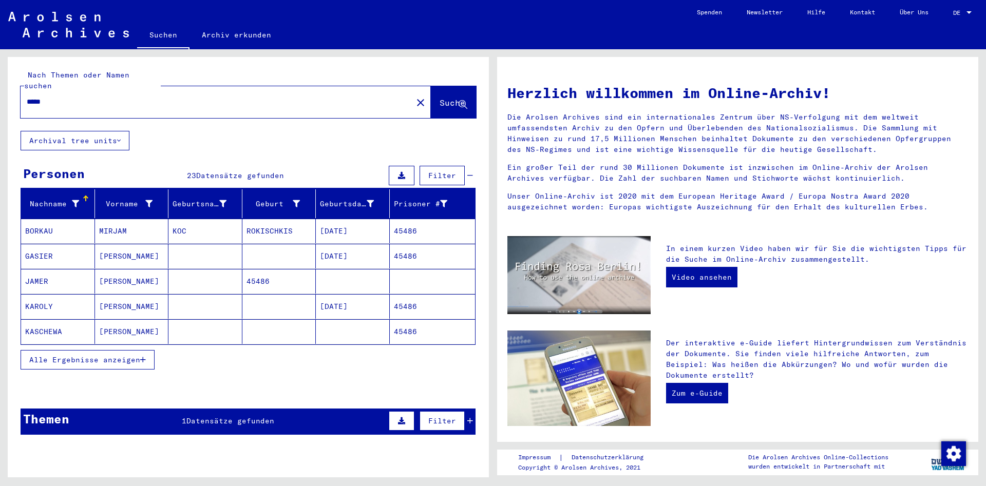
click at [149, 350] on button "Alle Ergebnisse anzeigen" at bounding box center [88, 360] width 134 height 20
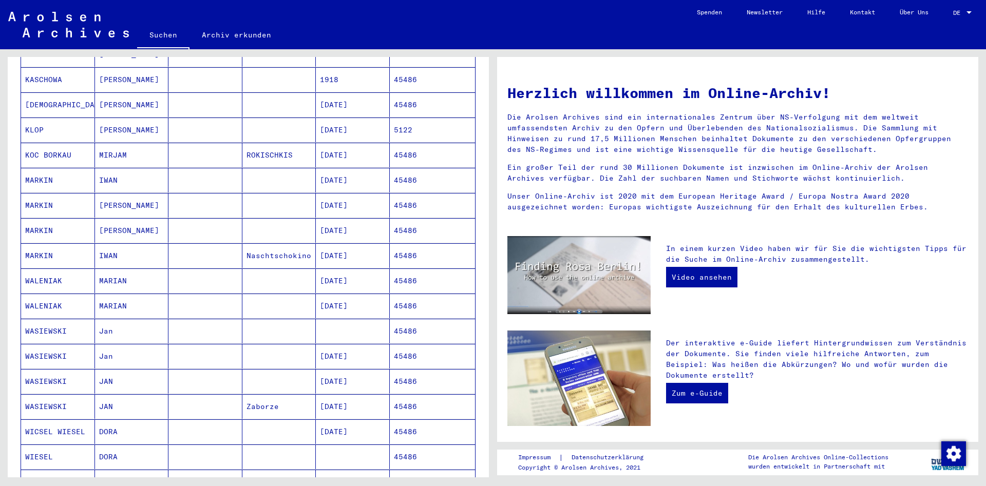
scroll to position [333, 0]
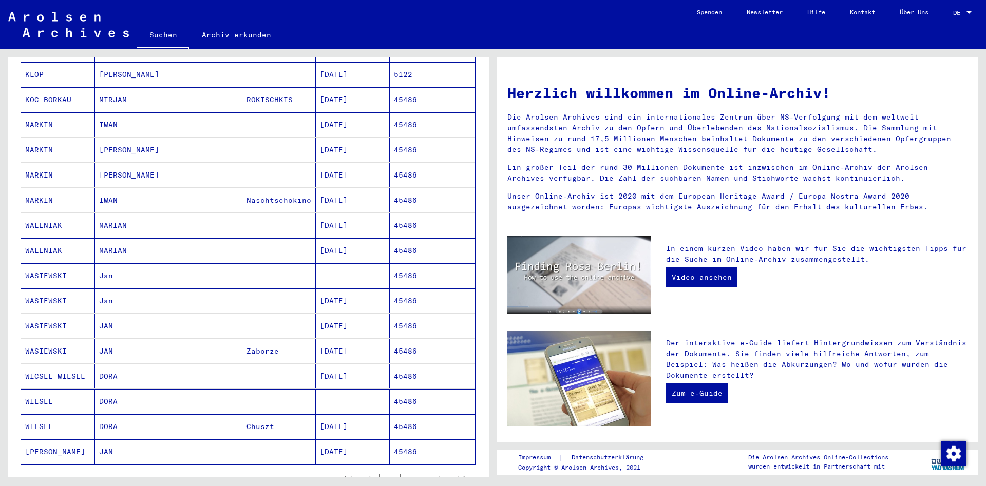
click at [152, 349] on mat-cell "JAN" at bounding box center [132, 351] width 74 height 25
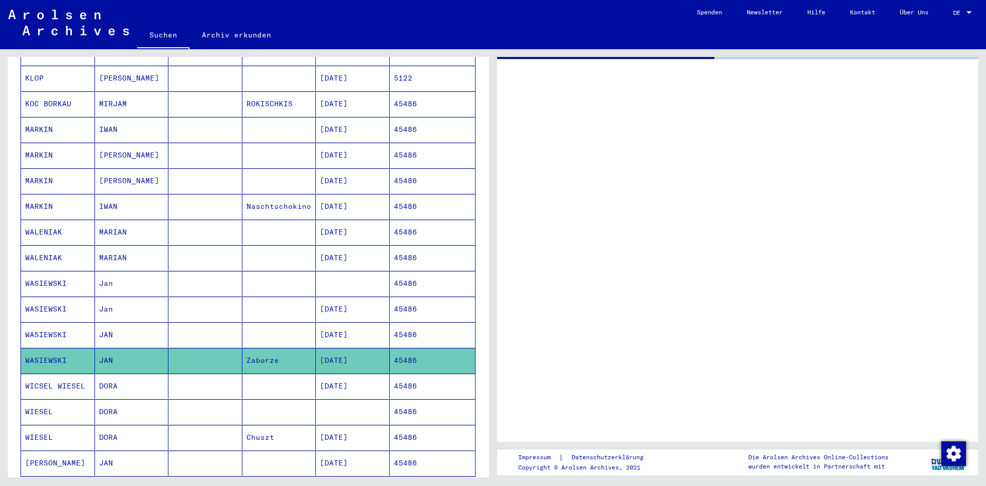
scroll to position [337, 0]
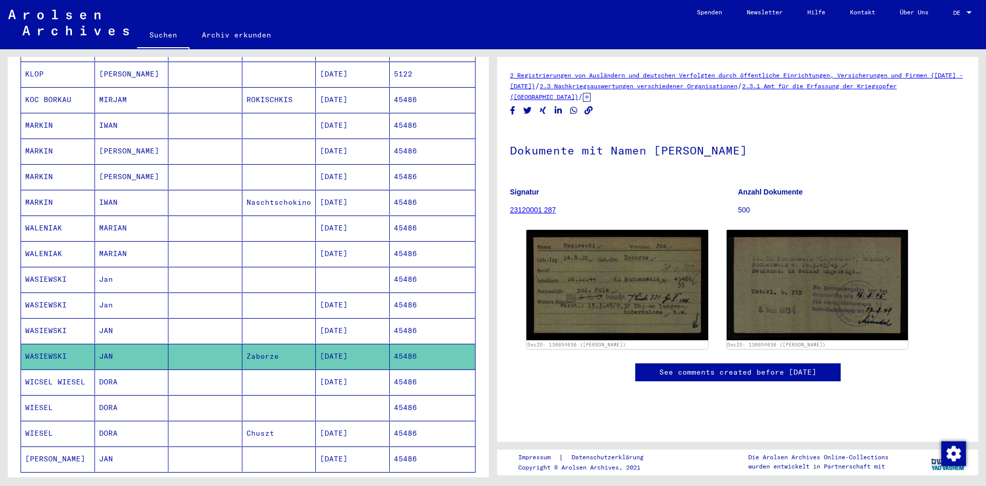
click at [145, 318] on mat-cell "JAN" at bounding box center [132, 330] width 74 height 25
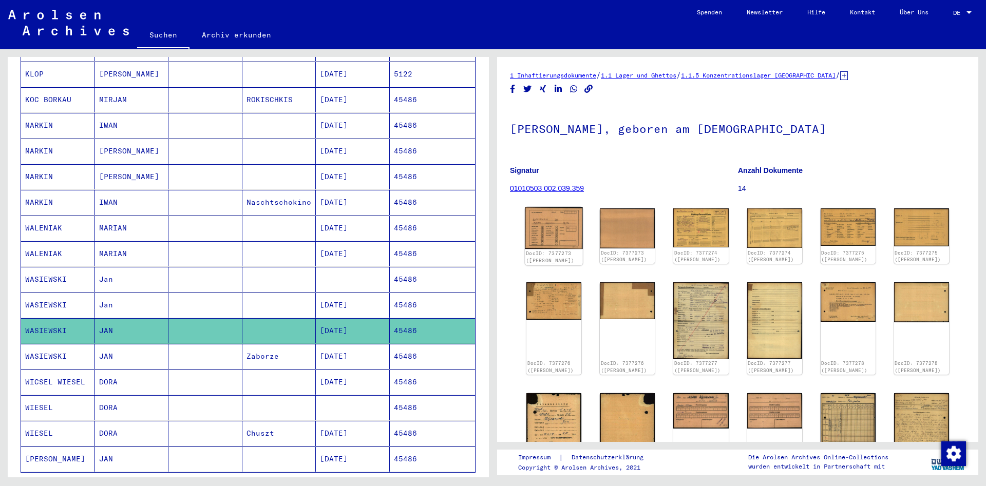
click at [567, 236] on img at bounding box center [554, 229] width 58 height 42
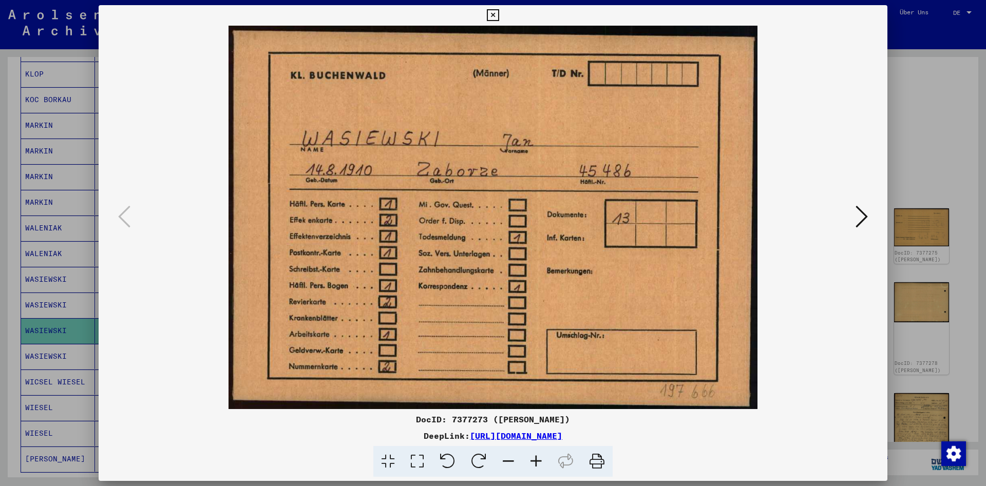
click at [853, 209] on img at bounding box center [493, 218] width 719 height 384
click at [856, 211] on button at bounding box center [862, 217] width 18 height 29
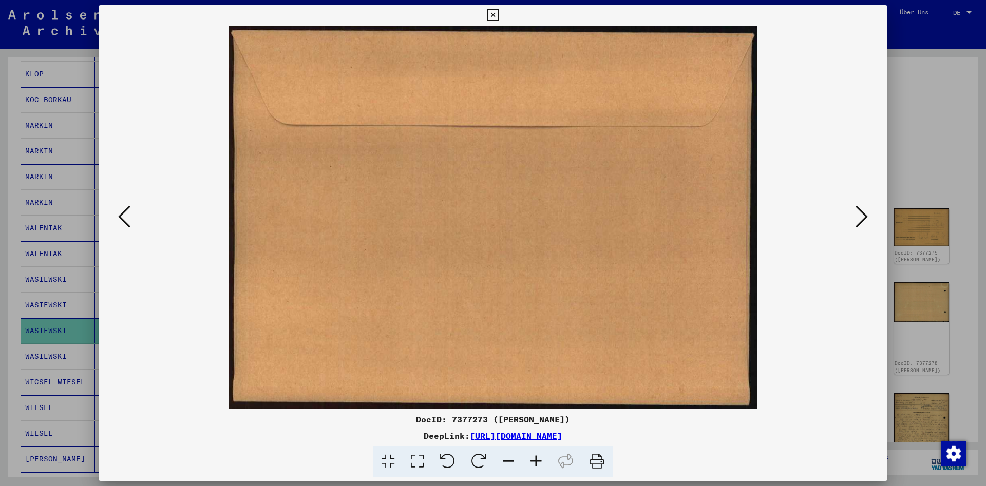
click at [856, 211] on button at bounding box center [862, 217] width 18 height 29
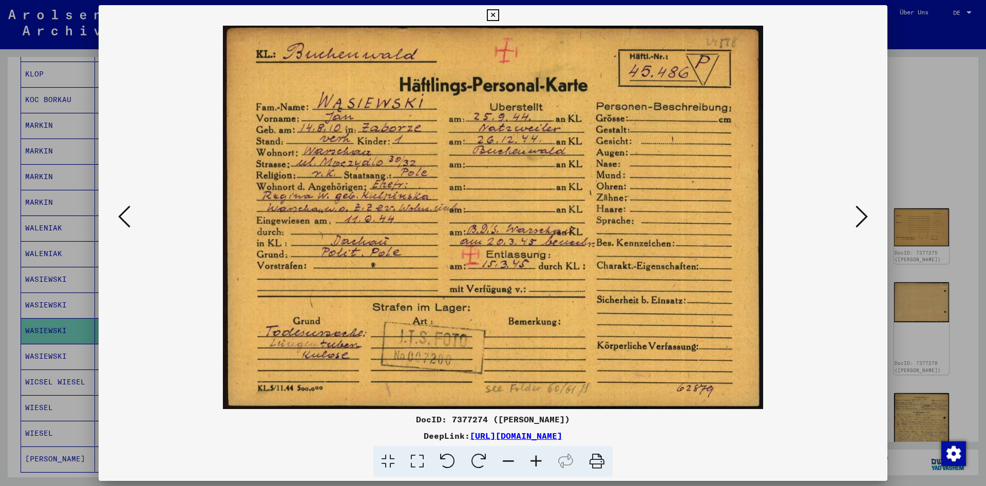
click at [856, 211] on button at bounding box center [862, 217] width 18 height 29
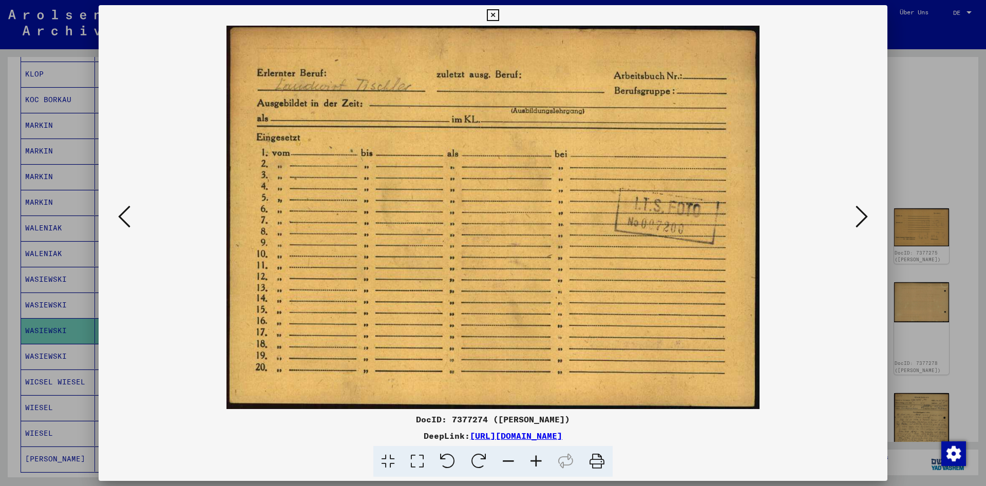
click at [856, 211] on button at bounding box center [862, 217] width 18 height 29
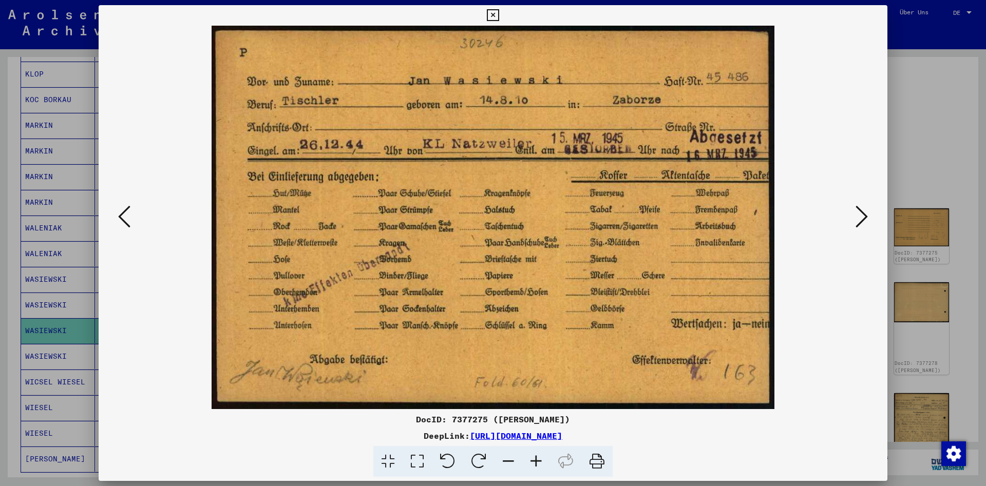
click at [856, 211] on button at bounding box center [862, 217] width 18 height 29
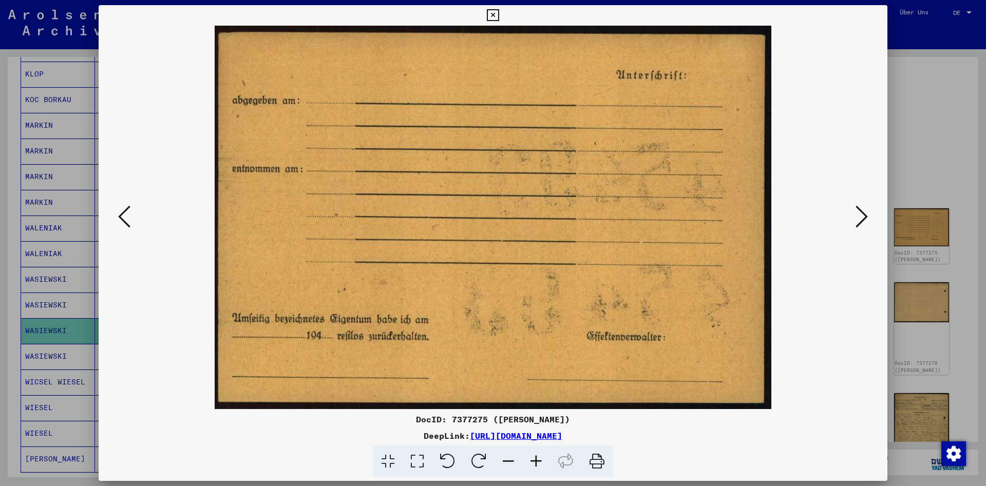
click at [856, 210] on button at bounding box center [862, 217] width 18 height 29
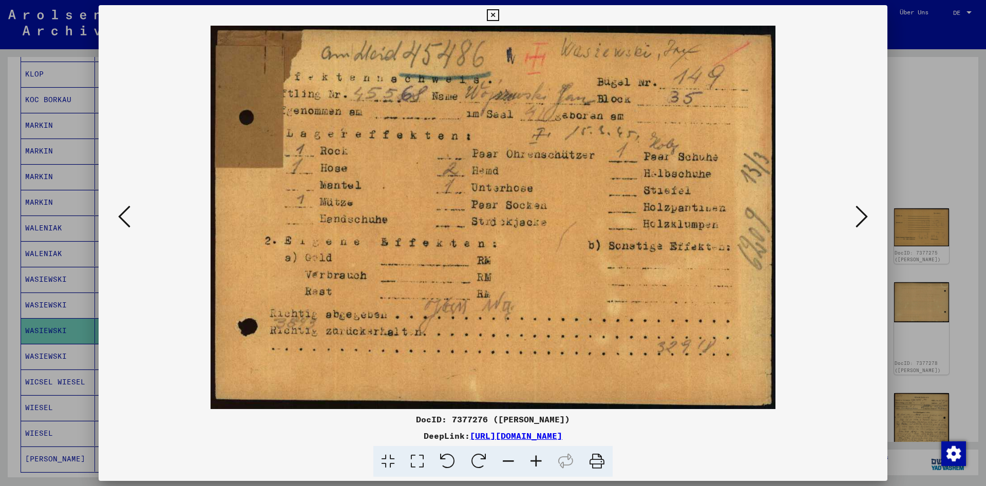
click at [856, 210] on button at bounding box center [862, 217] width 18 height 29
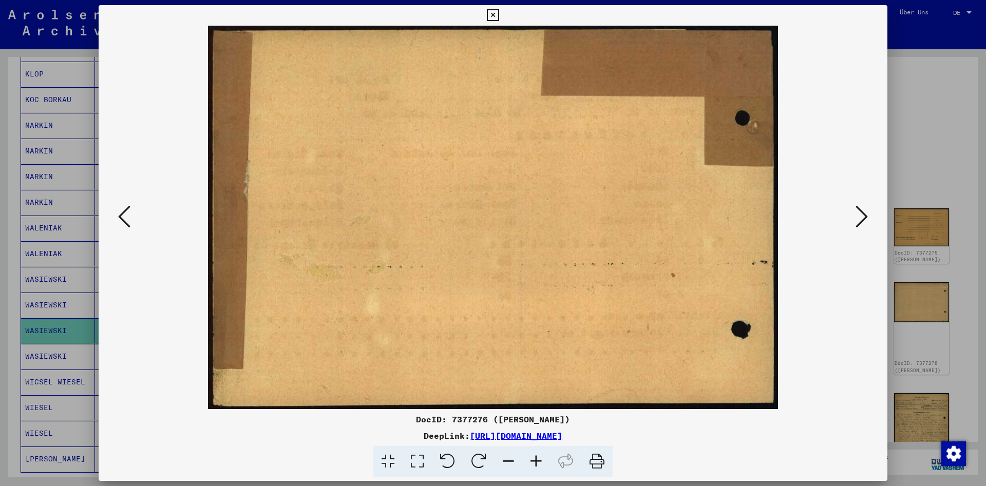
click at [856, 210] on button at bounding box center [862, 217] width 18 height 29
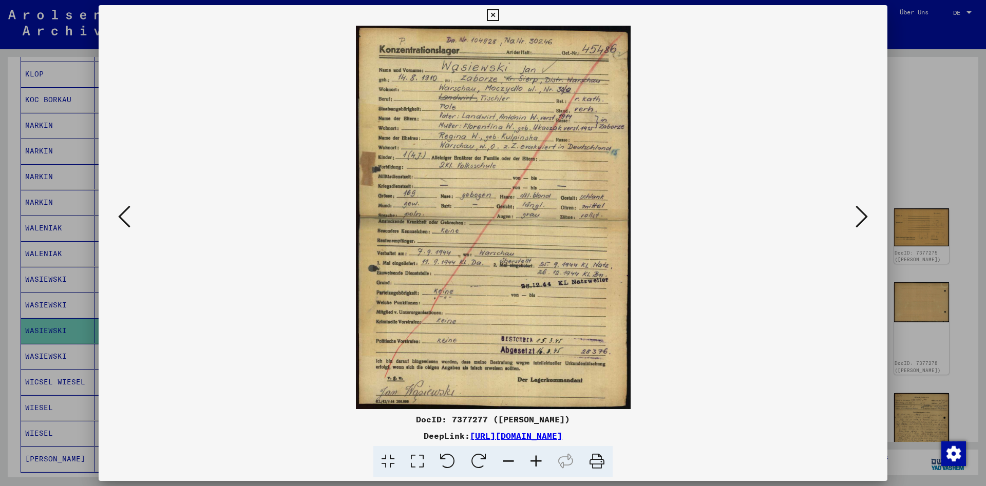
click at [499, 19] on icon at bounding box center [493, 15] width 12 height 12
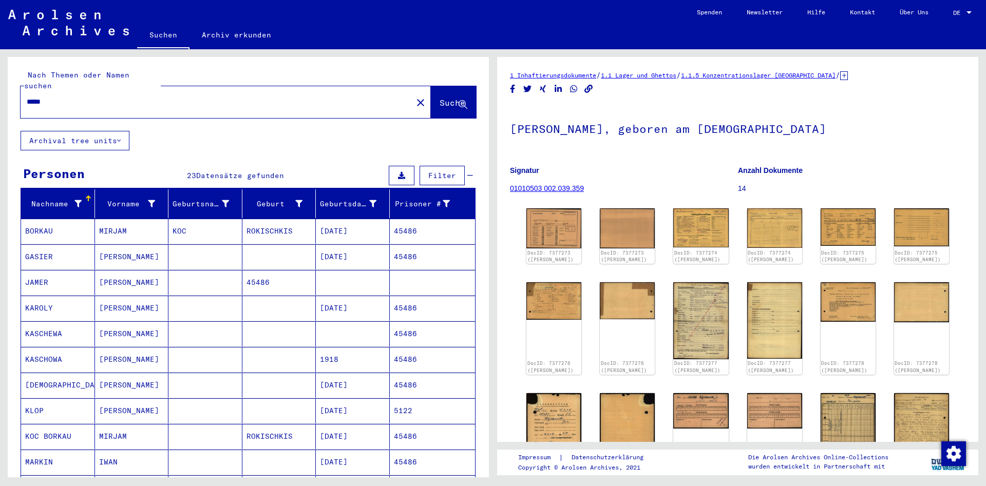
click at [159, 97] on input "*****" at bounding box center [217, 102] width 380 height 11
paste input "*"
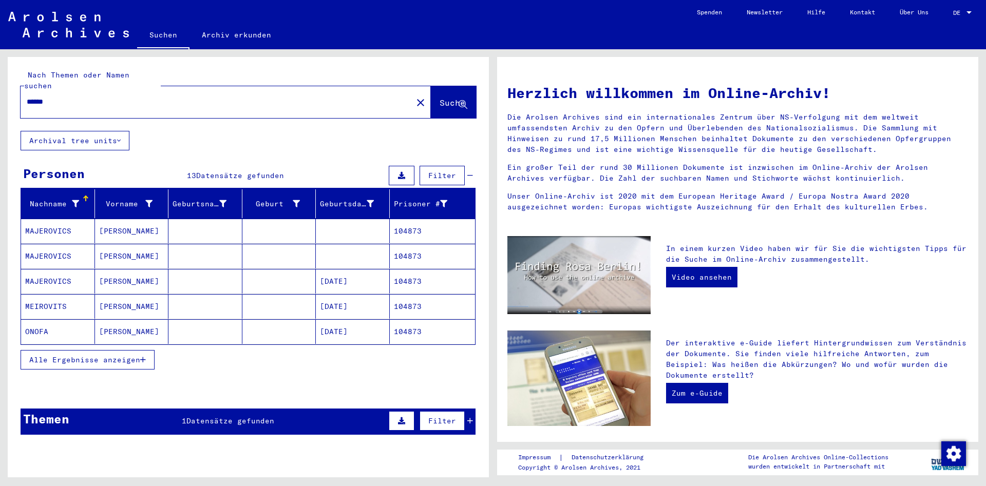
click at [92, 355] on span "Alle Ergebnisse anzeigen" at bounding box center [84, 359] width 111 height 9
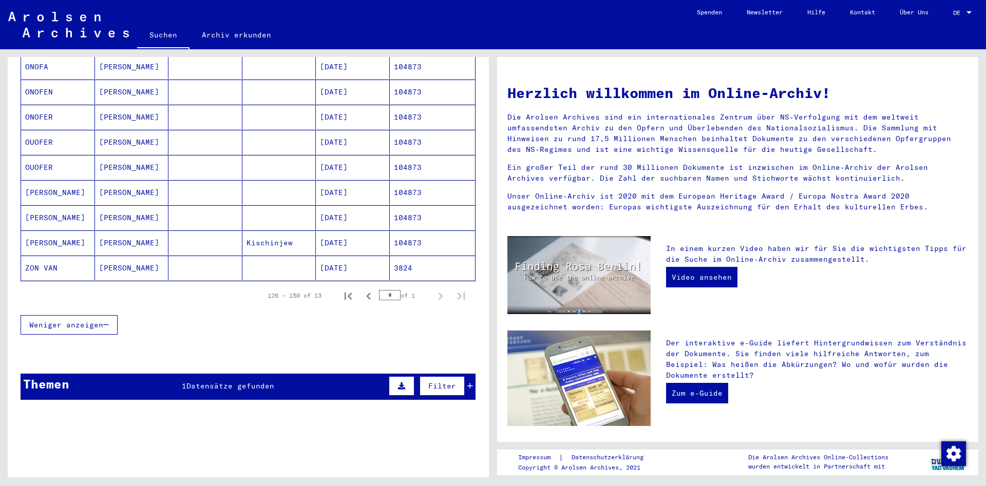
scroll to position [99, 0]
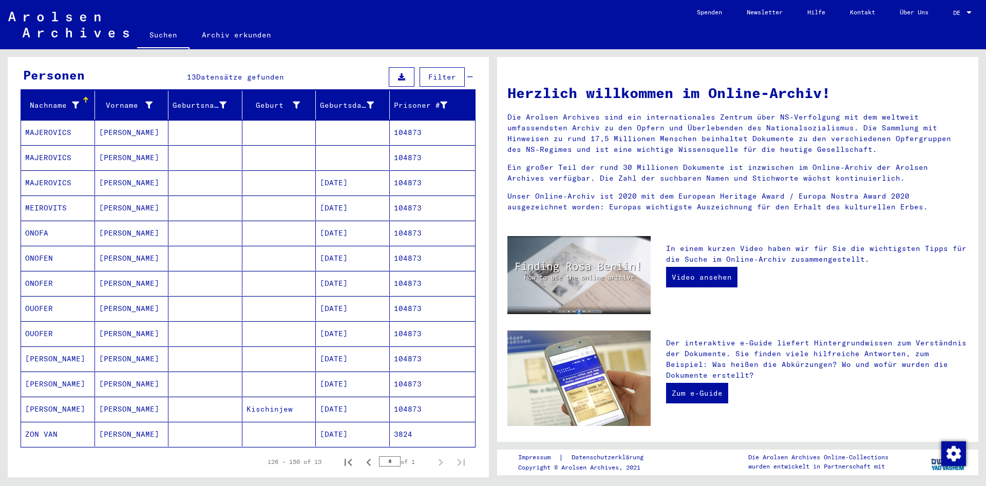
click at [166, 374] on mat-cell "[PERSON_NAME]" at bounding box center [132, 384] width 74 height 25
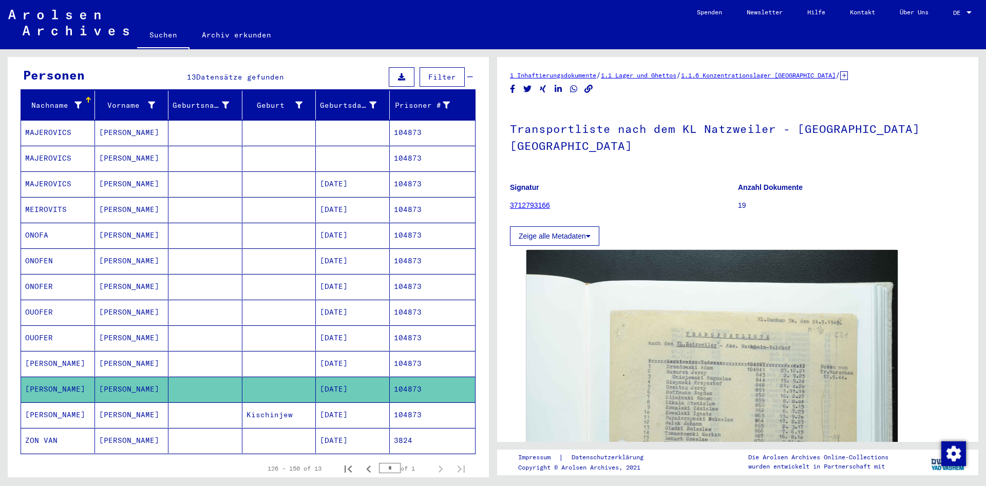
click at [149, 408] on mat-cell "[PERSON_NAME]" at bounding box center [132, 415] width 74 height 25
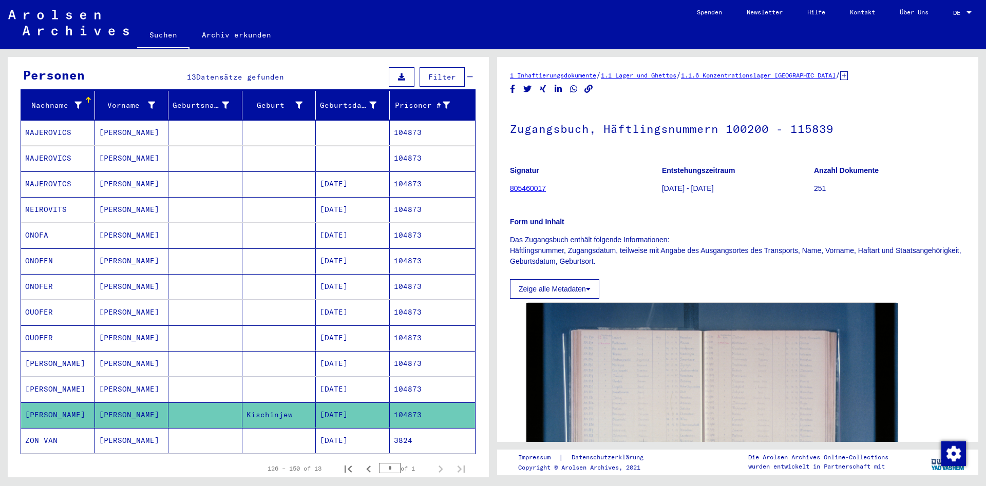
click at [152, 351] on mat-cell "[PERSON_NAME]" at bounding box center [132, 363] width 74 height 25
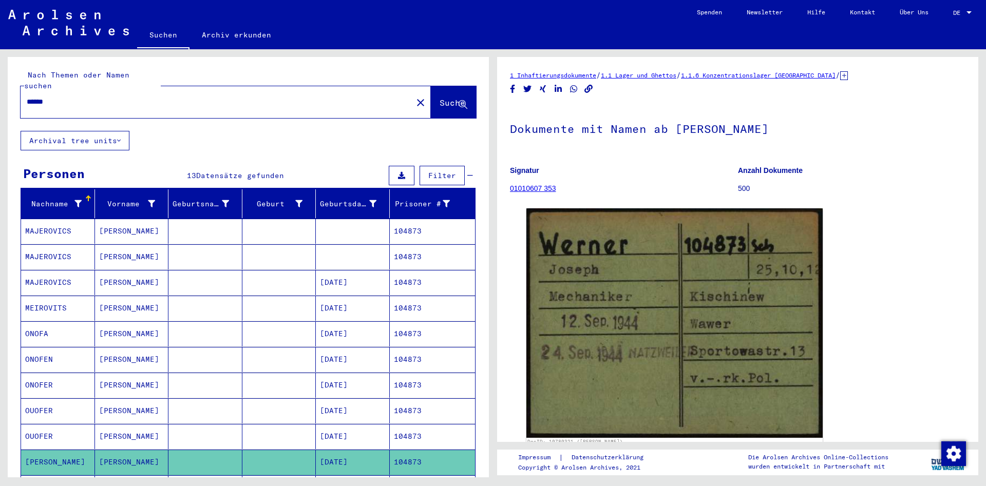
click at [210, 97] on input "******" at bounding box center [217, 102] width 380 height 11
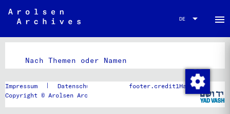
paste input "text"
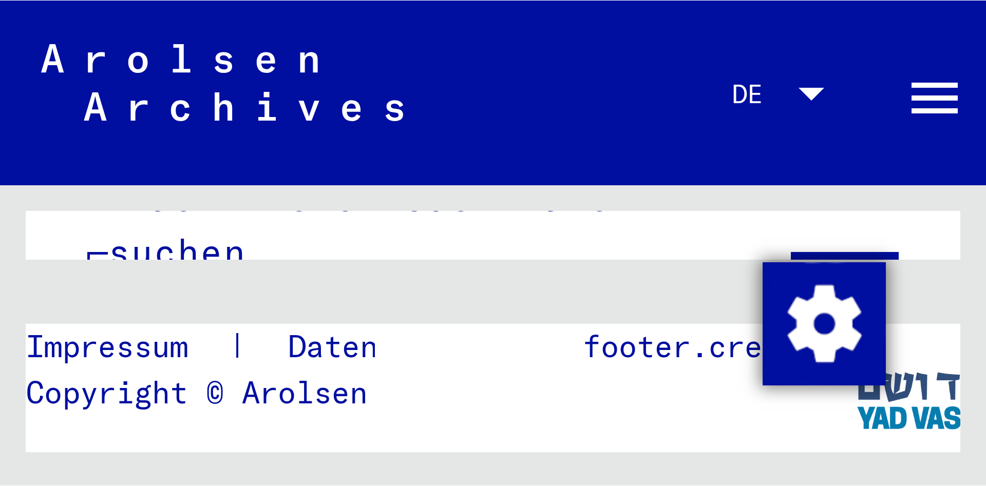
scroll to position [21, 0]
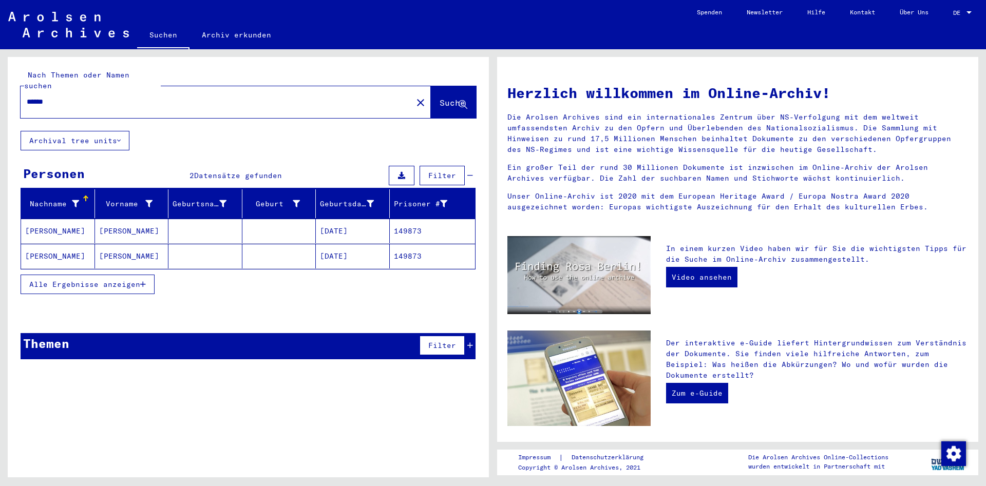
click at [146, 244] on mat-cell "[PERSON_NAME]" at bounding box center [132, 256] width 74 height 25
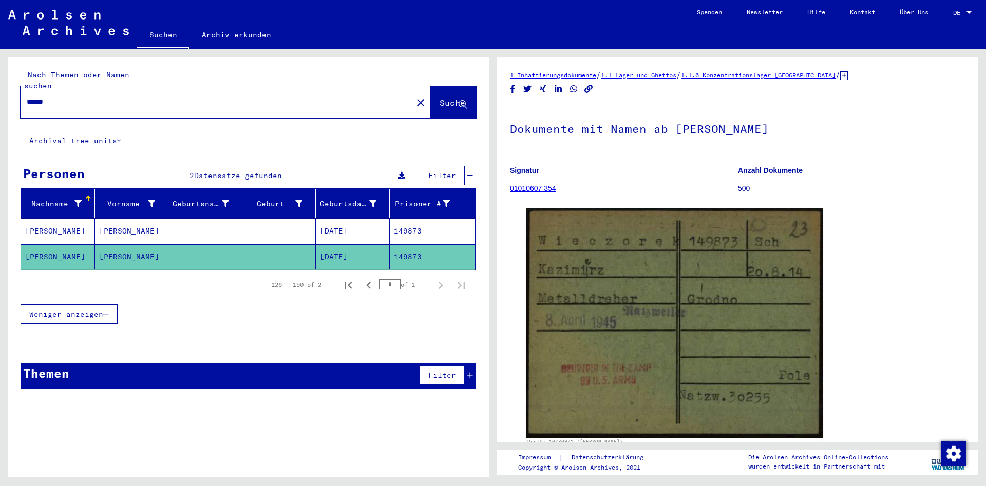
click at [159, 225] on mat-cell "[PERSON_NAME]" at bounding box center [132, 231] width 74 height 25
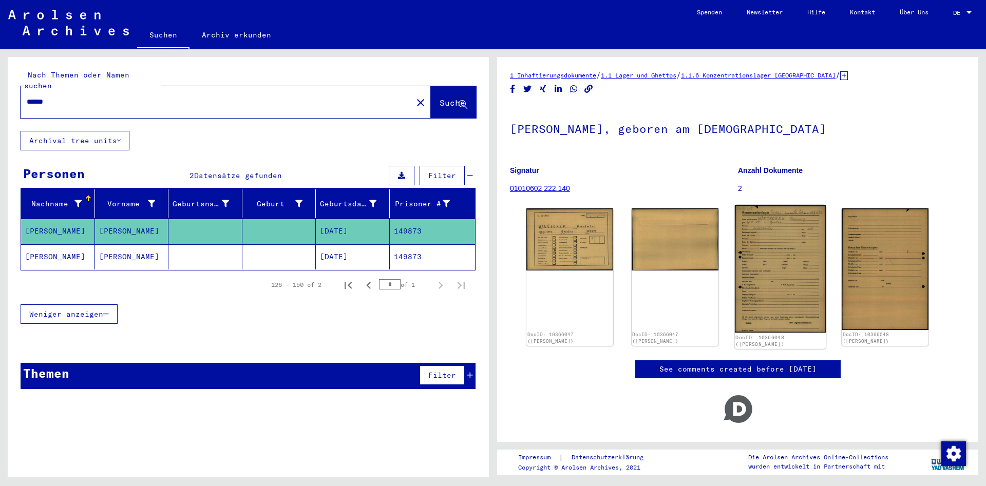
click at [765, 258] on img at bounding box center [780, 269] width 91 height 128
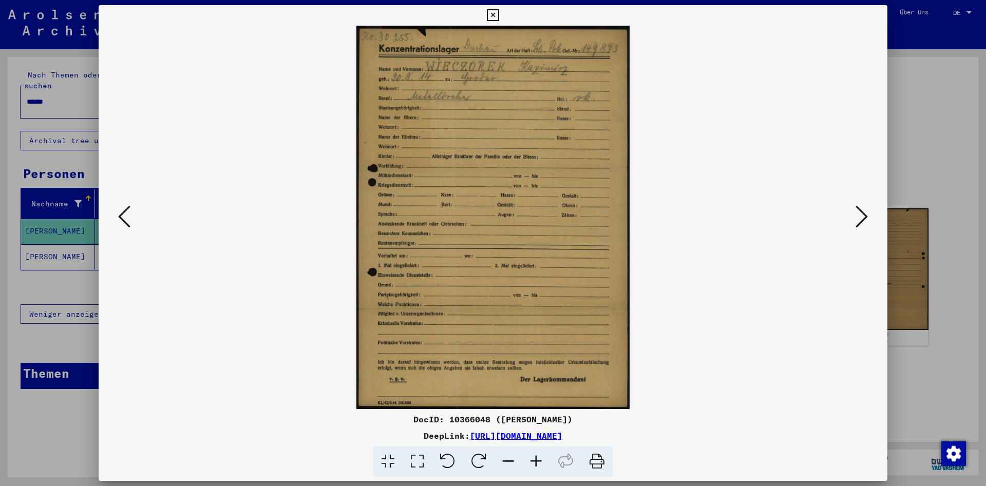
click at [499, 17] on icon at bounding box center [493, 15] width 12 height 12
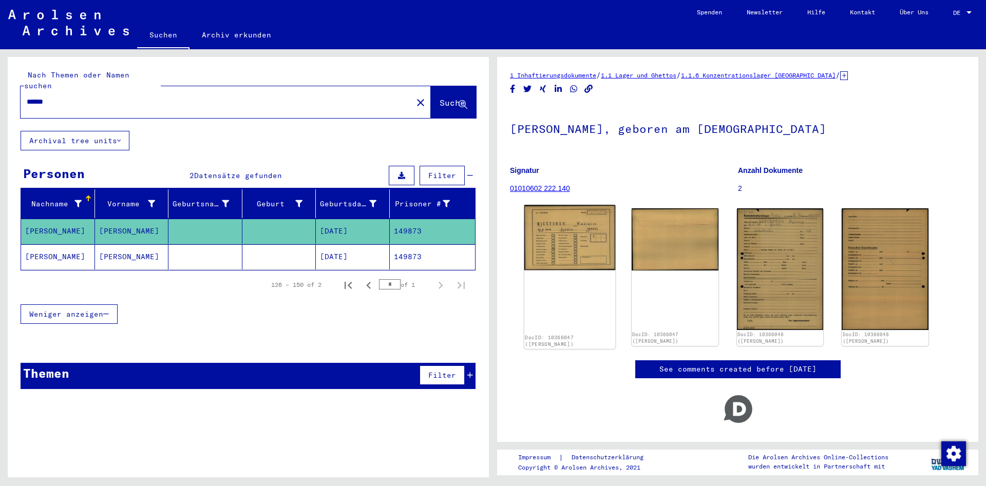
click at [576, 226] on img at bounding box center [569, 237] width 91 height 65
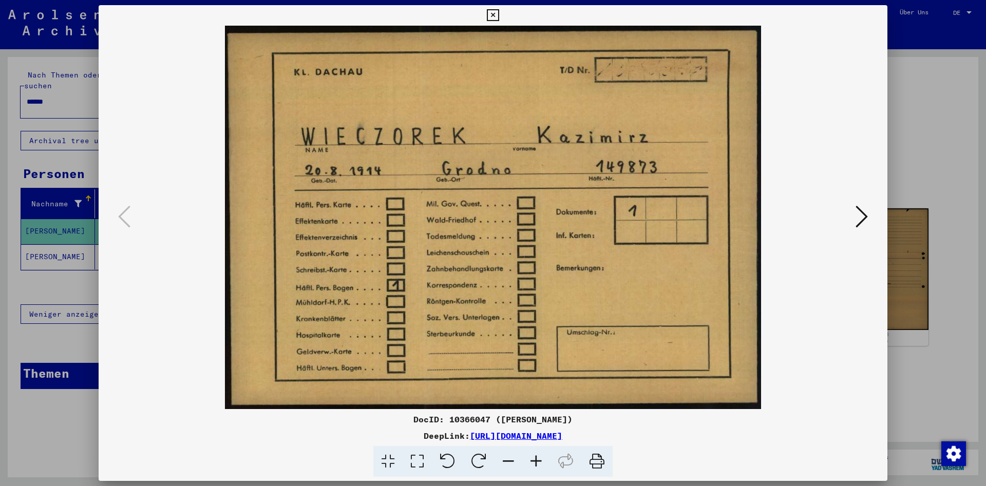
click at [502, 20] on button at bounding box center [493, 15] width 18 height 21
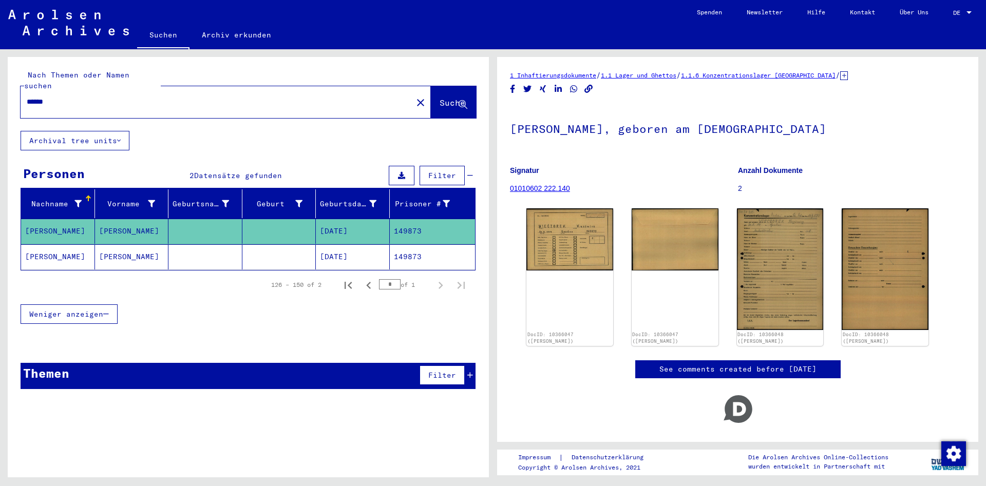
drag, startPoint x: 72, startPoint y: 87, endPoint x: -90, endPoint y: 75, distance: 162.2
click at [27, 97] on input "******" at bounding box center [217, 102] width 380 height 11
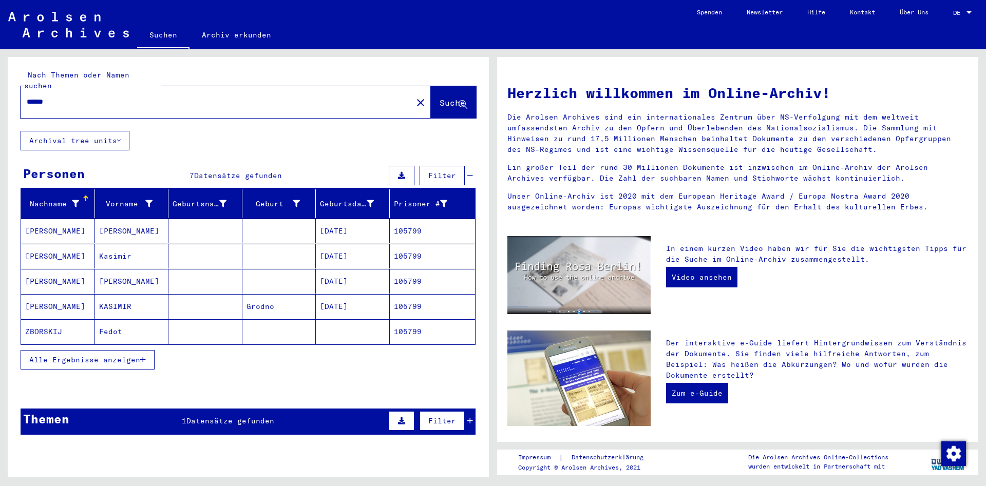
click at [147, 294] on mat-cell "KASIMIR" at bounding box center [132, 306] width 74 height 25
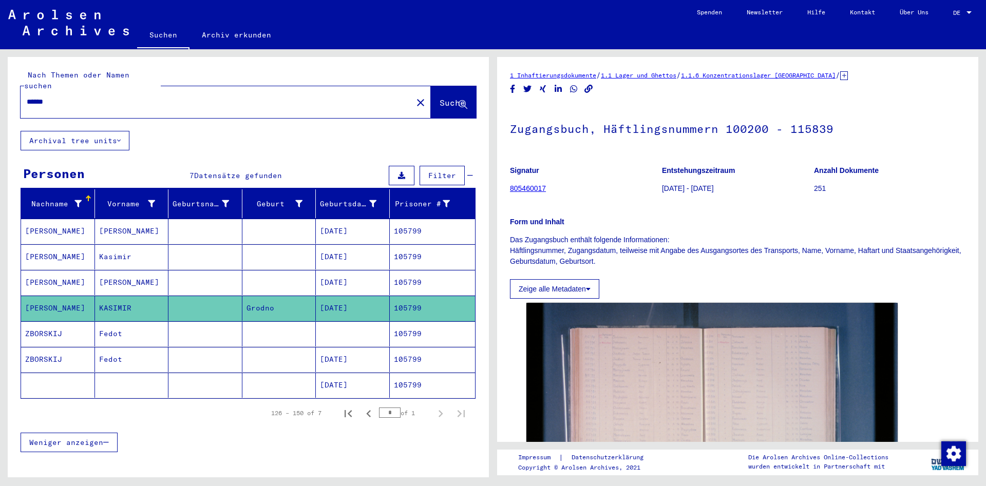
click at [150, 270] on mat-cell "[PERSON_NAME]" at bounding box center [132, 282] width 74 height 25
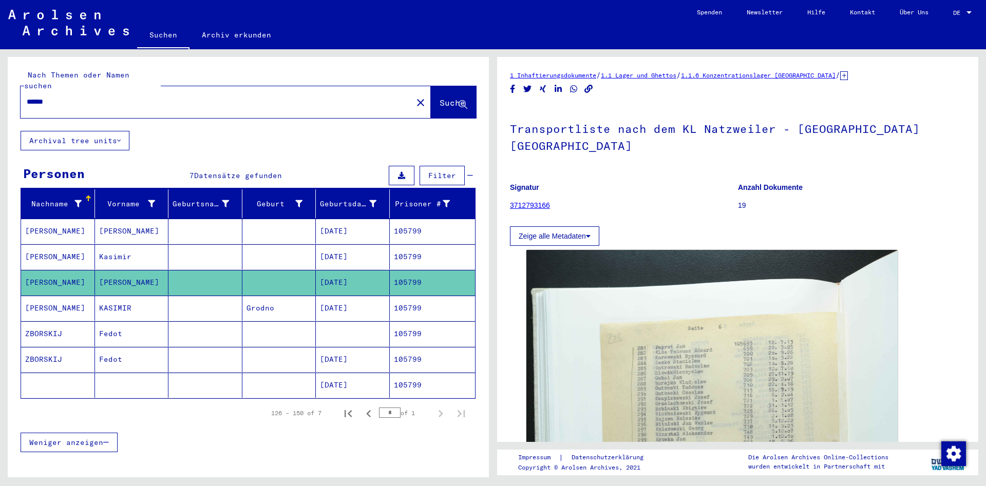
click at [163, 245] on mat-cell "Kasimir" at bounding box center [132, 257] width 74 height 25
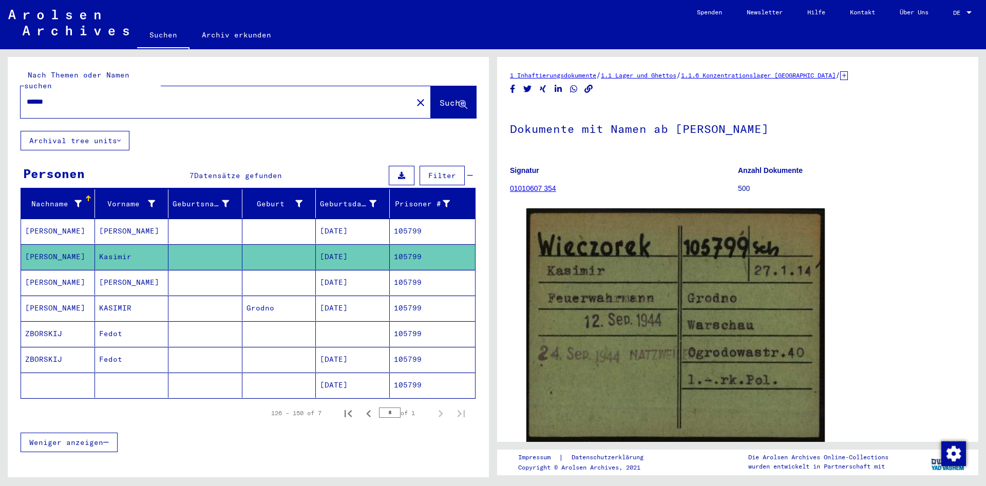
drag, startPoint x: 143, startPoint y: 92, endPoint x: -324, endPoint y: 57, distance: 468.3
click at [27, 97] on input "******" at bounding box center [217, 102] width 380 height 11
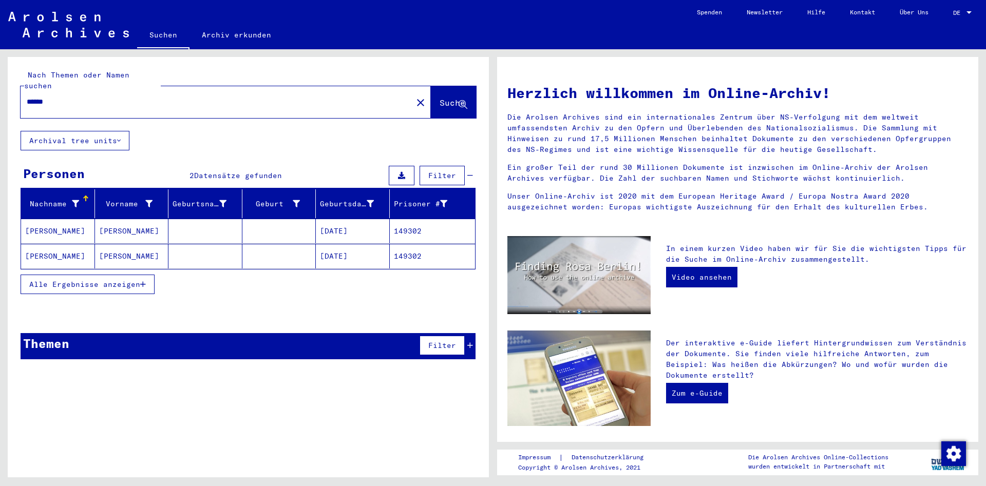
click at [201, 248] on mat-cell at bounding box center [205, 256] width 74 height 25
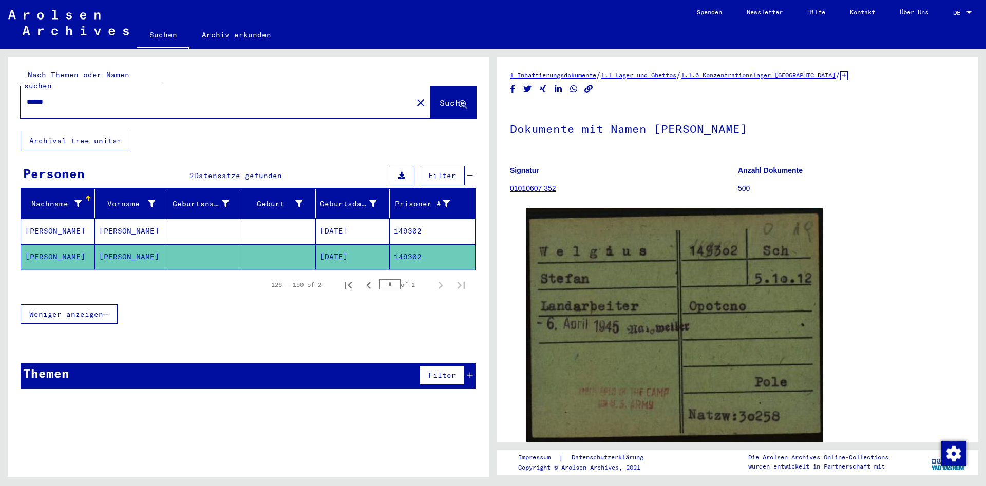
click at [179, 219] on mat-cell at bounding box center [205, 231] width 74 height 25
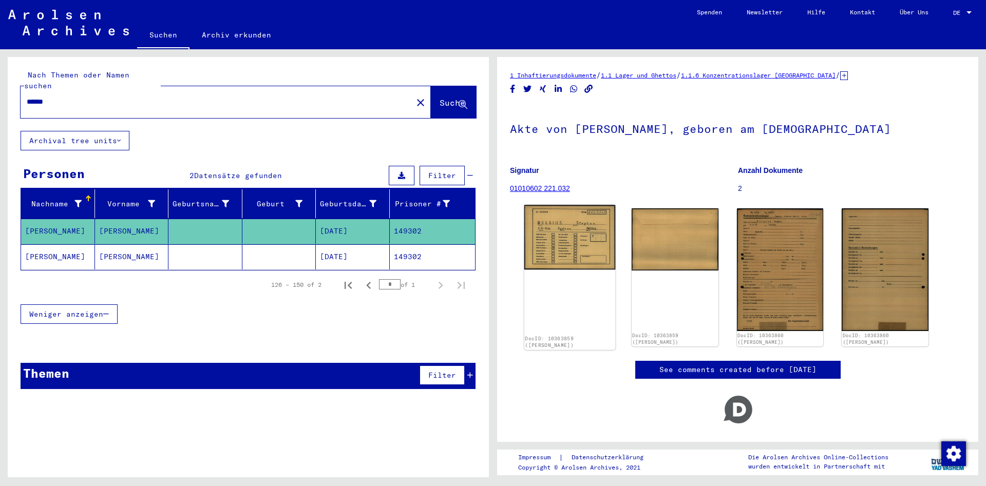
click at [587, 243] on img at bounding box center [569, 237] width 91 height 65
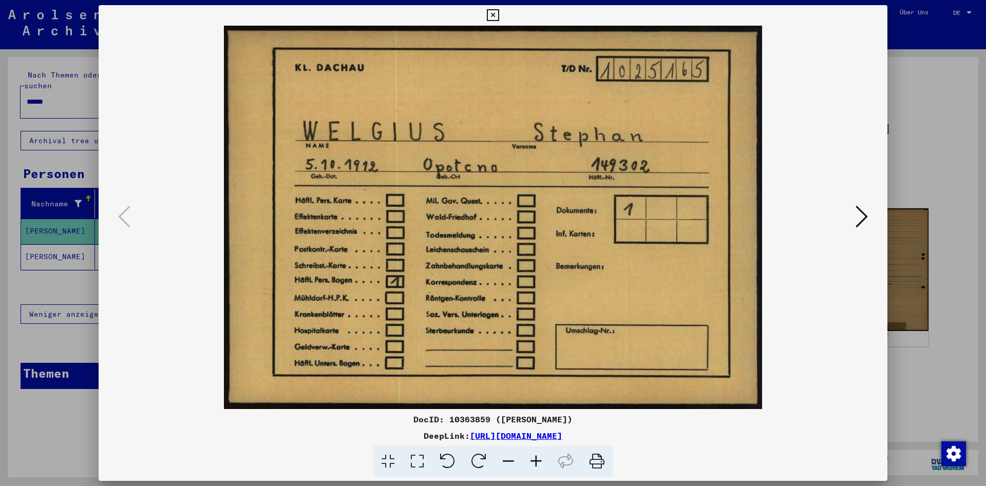
click at [858, 218] on icon at bounding box center [862, 216] width 12 height 25
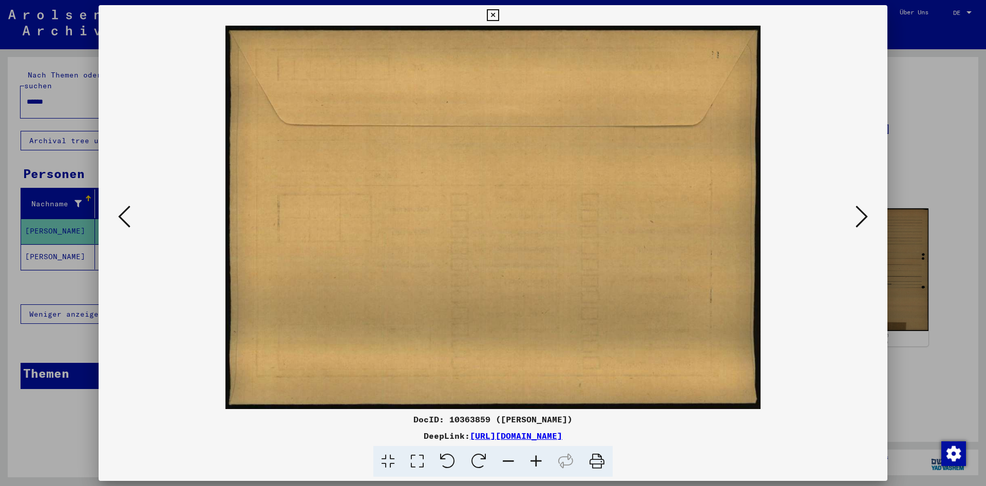
click at [858, 218] on icon at bounding box center [862, 216] width 12 height 25
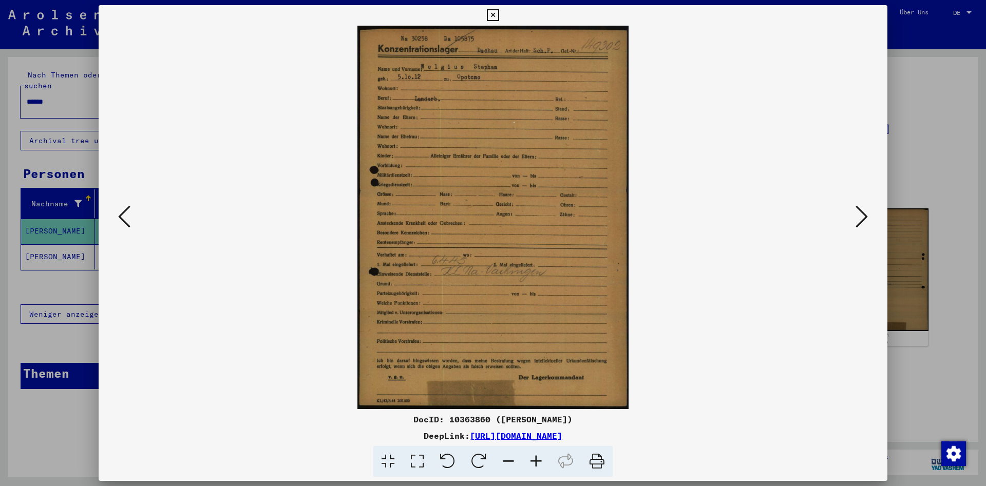
drag, startPoint x: 883, startPoint y: 14, endPoint x: 754, endPoint y: 35, distance: 130.1
click at [499, 14] on icon at bounding box center [493, 15] width 12 height 12
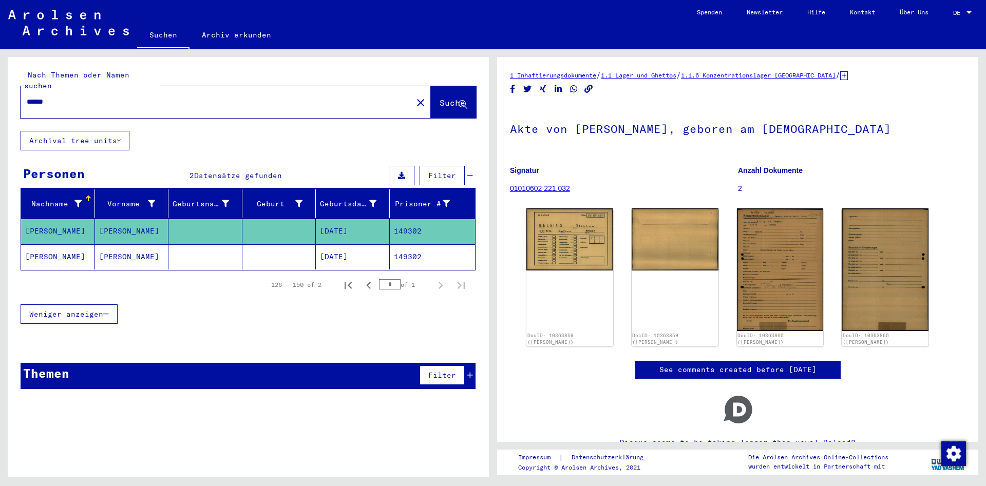
drag, startPoint x: 101, startPoint y: 92, endPoint x: 1, endPoint y: 89, distance: 100.2
click at [27, 97] on input "******" at bounding box center [217, 102] width 380 height 11
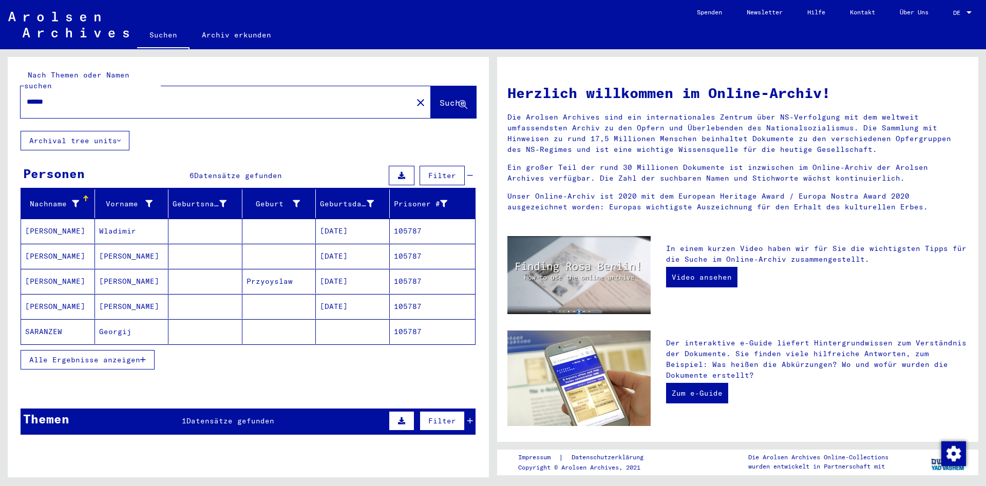
click at [62, 355] on span "Alle Ergebnisse anzeigen" at bounding box center [84, 359] width 111 height 9
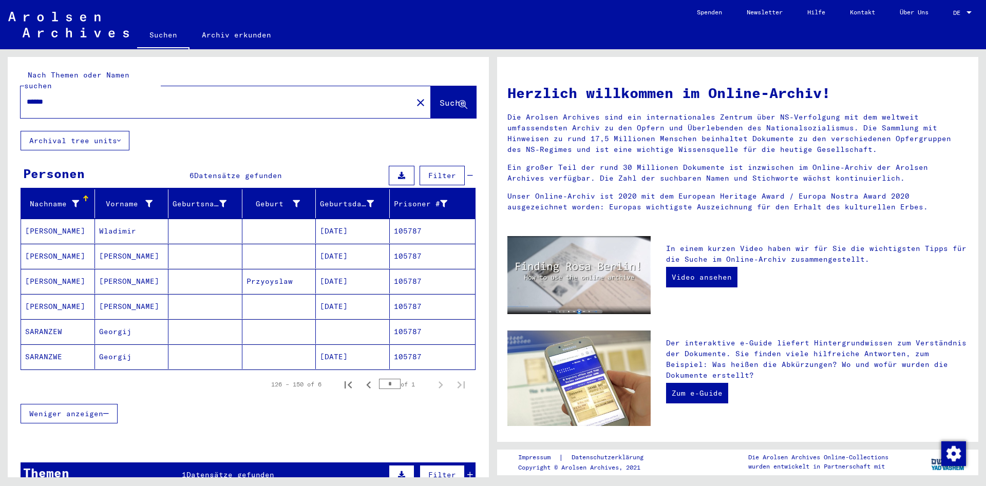
drag, startPoint x: 57, startPoint y: 91, endPoint x: -42, endPoint y: 90, distance: 98.6
click at [27, 97] on input "******" at bounding box center [213, 102] width 373 height 11
type input "**********"
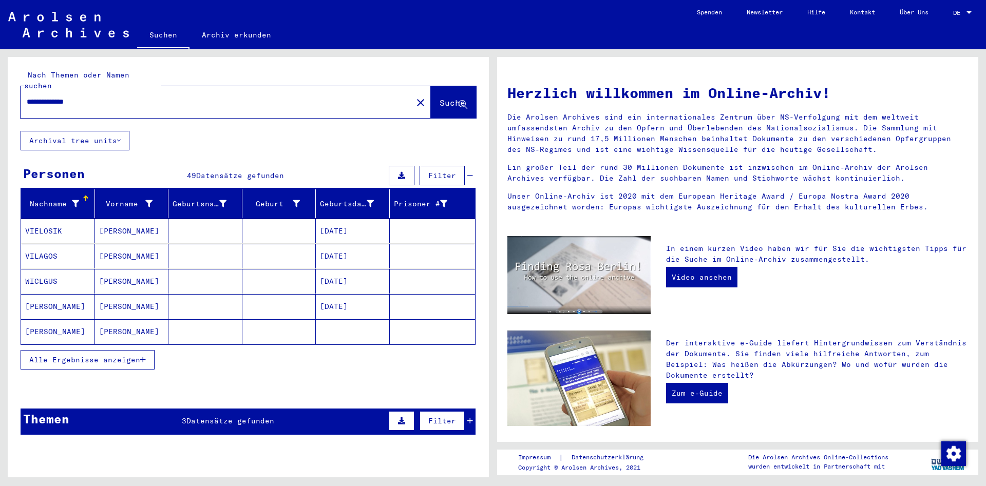
click at [153, 303] on mat-cell "[PERSON_NAME]" at bounding box center [132, 306] width 74 height 25
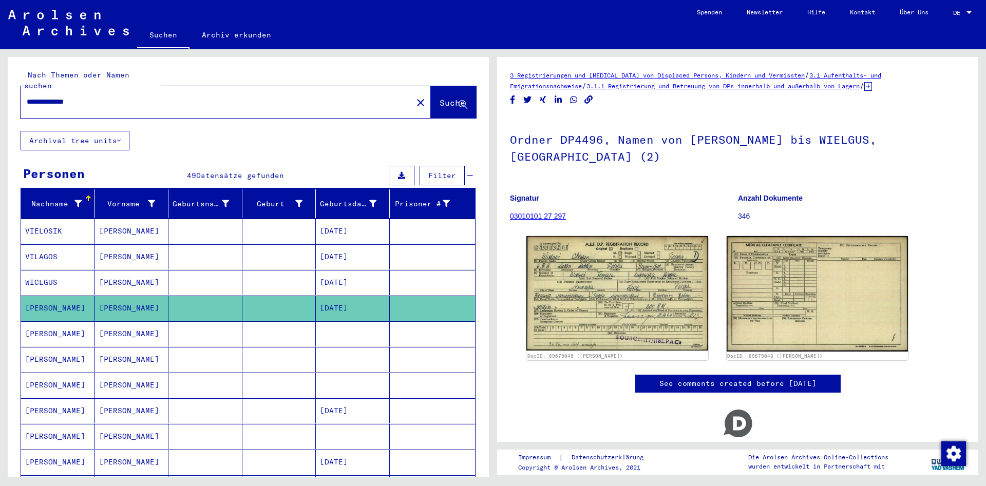
click at [146, 330] on mat-cell "[PERSON_NAME]" at bounding box center [132, 334] width 74 height 25
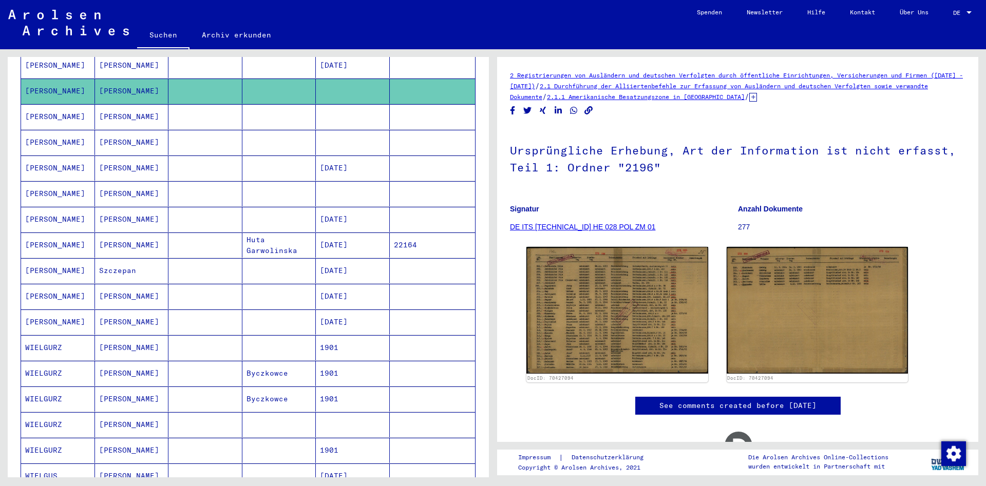
scroll to position [388, 0]
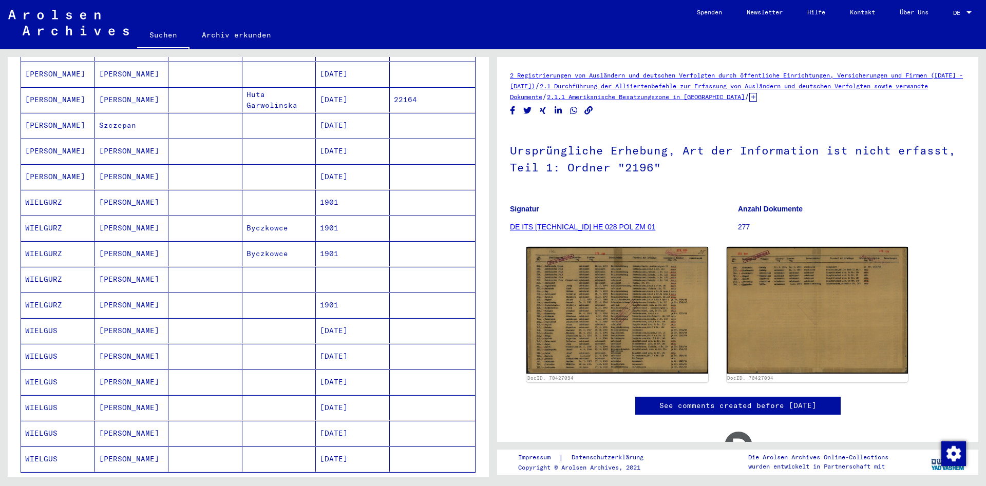
click at [142, 396] on mat-cell "[PERSON_NAME]" at bounding box center [132, 408] width 74 height 25
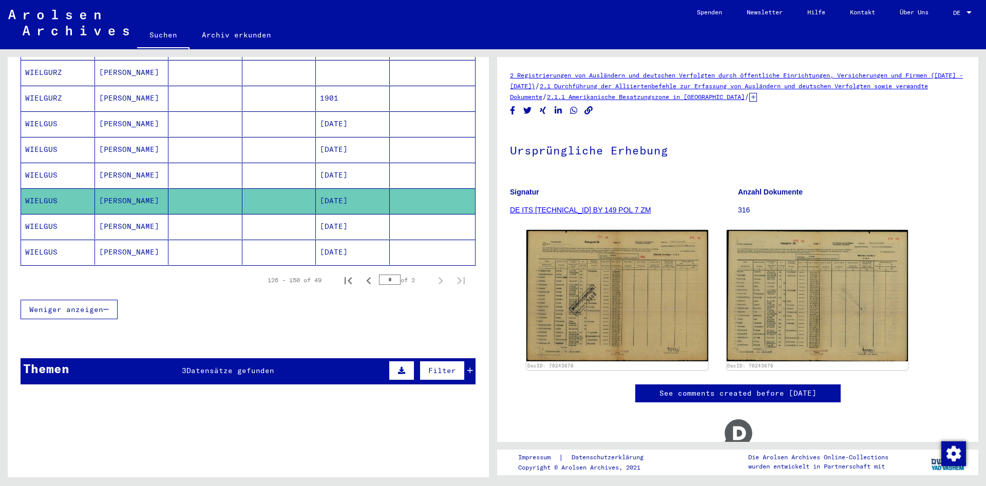
scroll to position [674, 0]
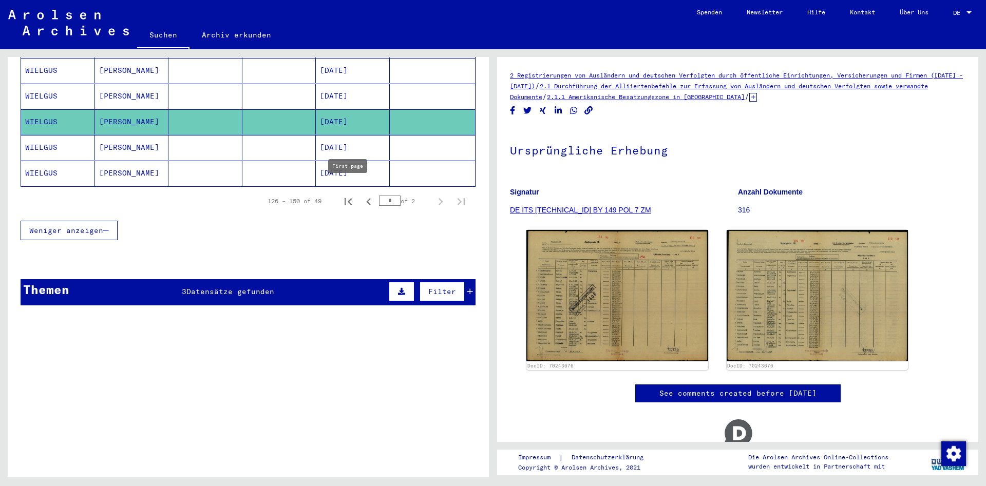
click at [346, 198] on icon "First page" at bounding box center [348, 201] width 7 height 7
click at [441, 196] on icon "Next page" at bounding box center [441, 202] width 14 height 14
type input "*"
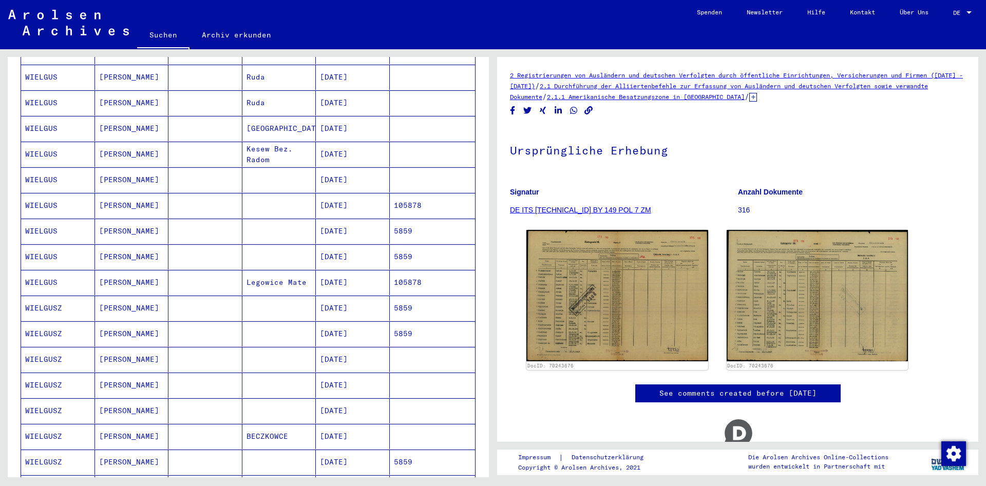
scroll to position [205, 0]
click at [207, 277] on mat-cell at bounding box center [205, 283] width 74 height 25
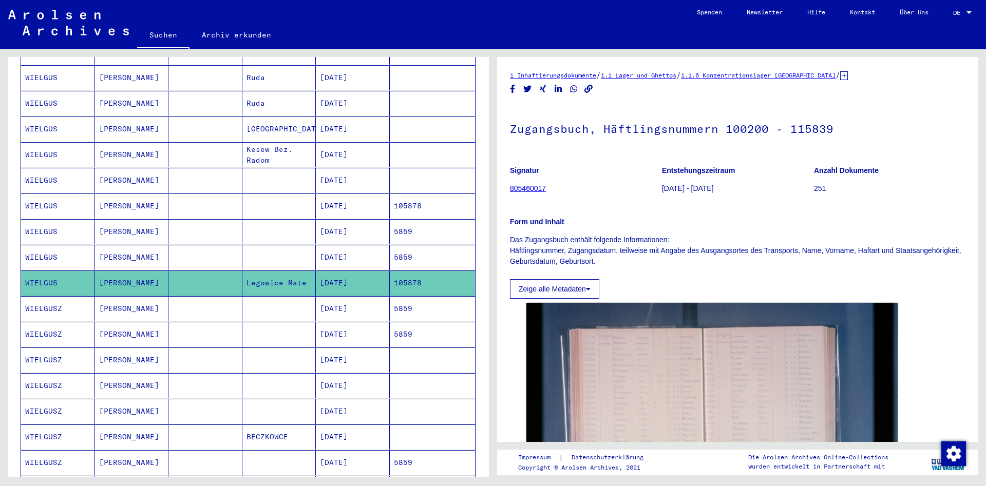
click at [7, 217] on div "**********" at bounding box center [246, 263] width 493 height 428
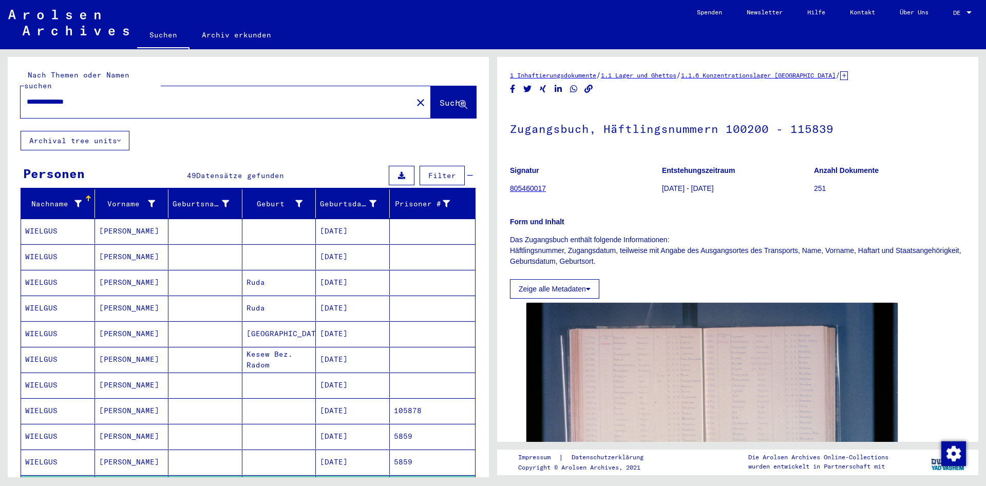
drag, startPoint x: 139, startPoint y: 88, endPoint x: -111, endPoint y: 85, distance: 249.7
drag, startPoint x: 128, startPoint y: 101, endPoint x: 107, endPoint y: 89, distance: 23.7
click at [127, 99] on div "**********" at bounding box center [214, 101] width 386 height 23
drag, startPoint x: 103, startPoint y: 92, endPoint x: -31, endPoint y: 84, distance: 134.3
click at [27, 97] on input "**********" at bounding box center [217, 102] width 380 height 11
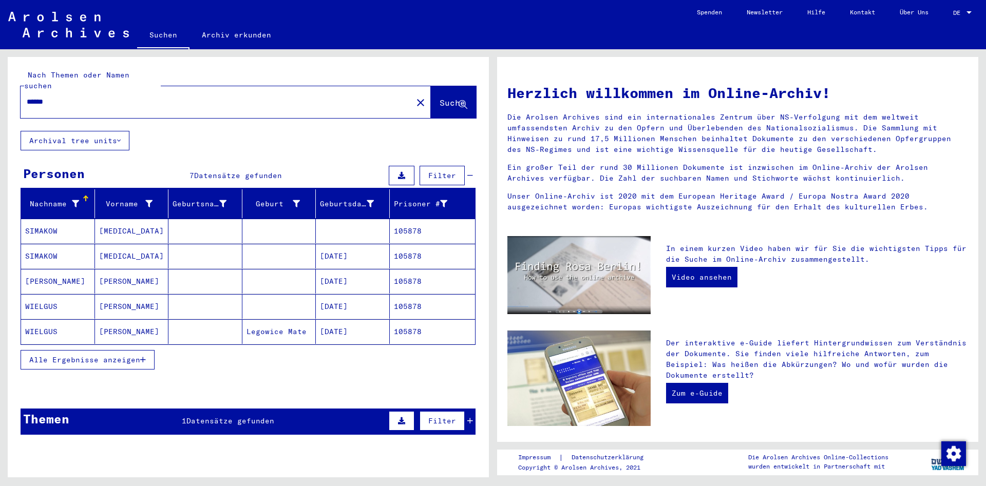
click at [61, 320] on mat-cell "WIELGUS" at bounding box center [58, 332] width 74 height 25
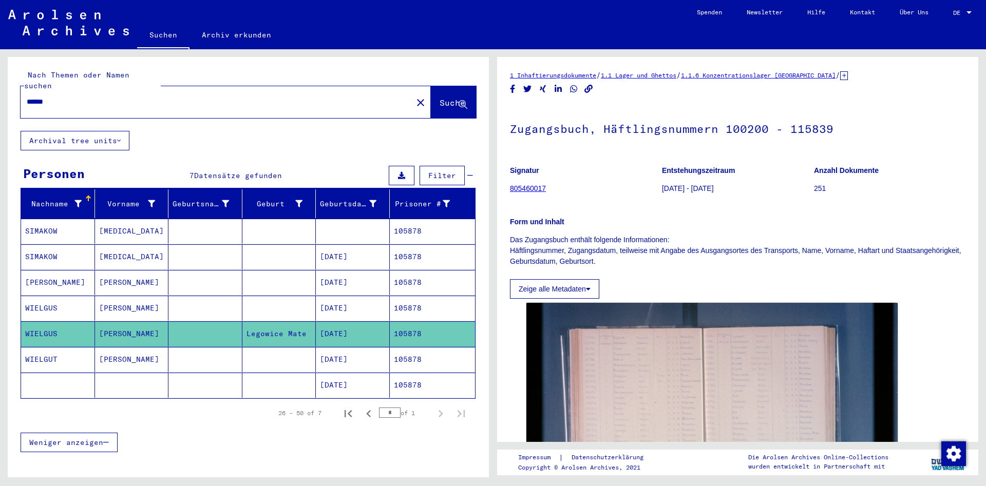
click at [64, 305] on mat-cell "WIELGUS" at bounding box center [58, 308] width 74 height 25
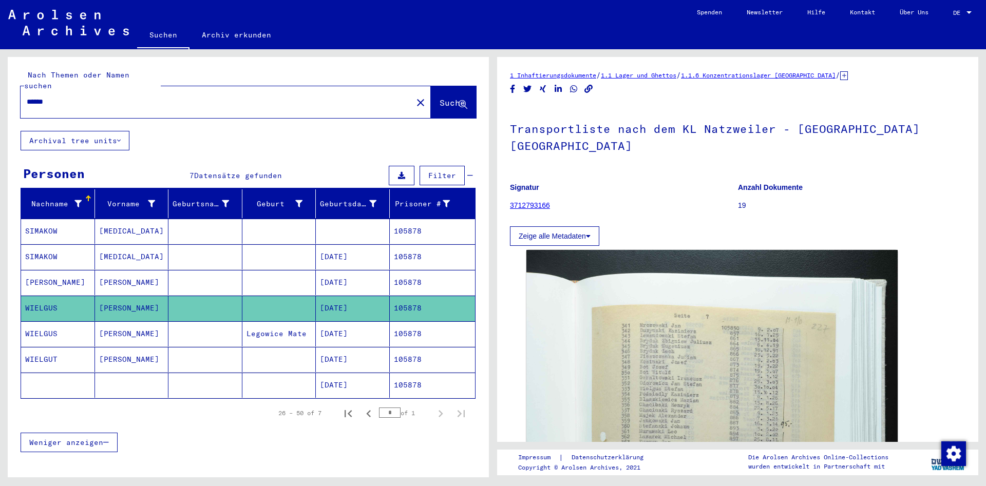
click at [54, 347] on mat-cell "WIELGUT" at bounding box center [58, 359] width 74 height 25
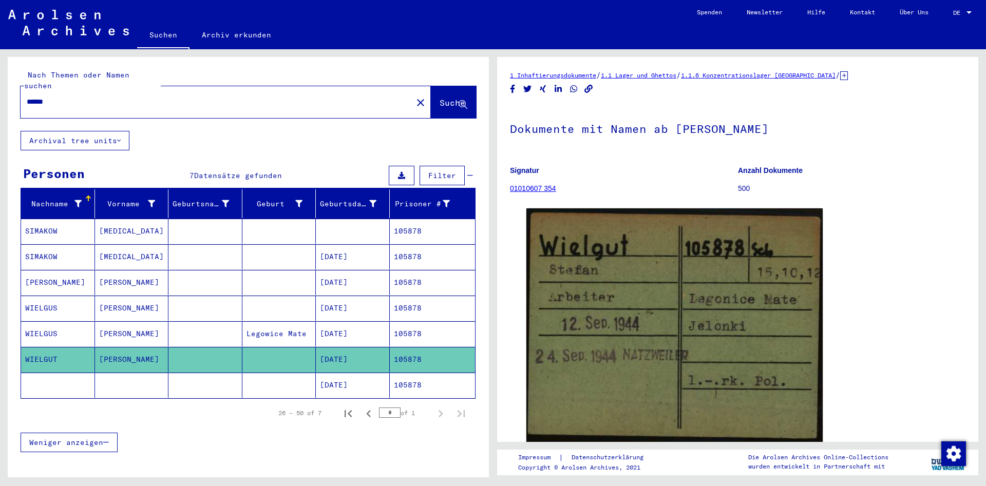
click at [234, 90] on div "******" at bounding box center [214, 101] width 386 height 23
drag, startPoint x: 222, startPoint y: 95, endPoint x: -247, endPoint y: 74, distance: 469.5
click at [27, 97] on input "******" at bounding box center [217, 102] width 380 height 11
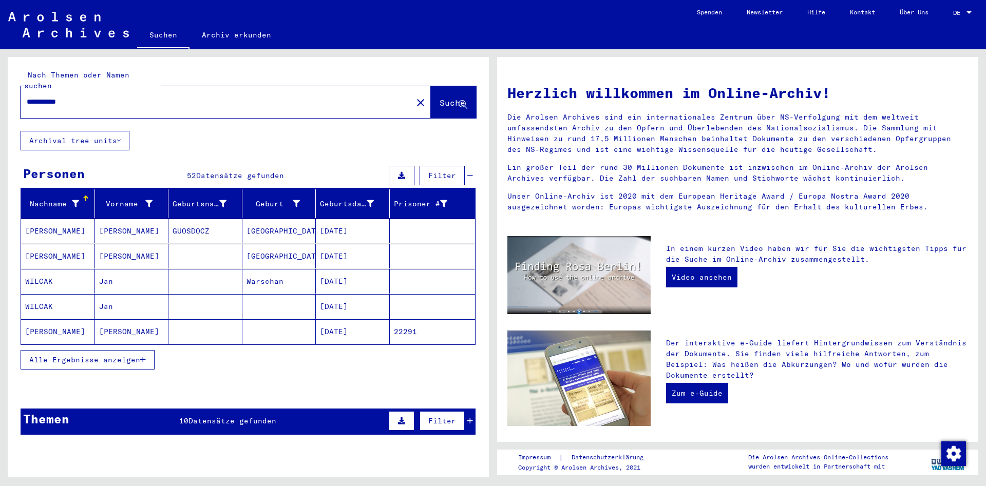
click at [114, 355] on span "Alle Ergebnisse anzeigen" at bounding box center [84, 359] width 111 height 9
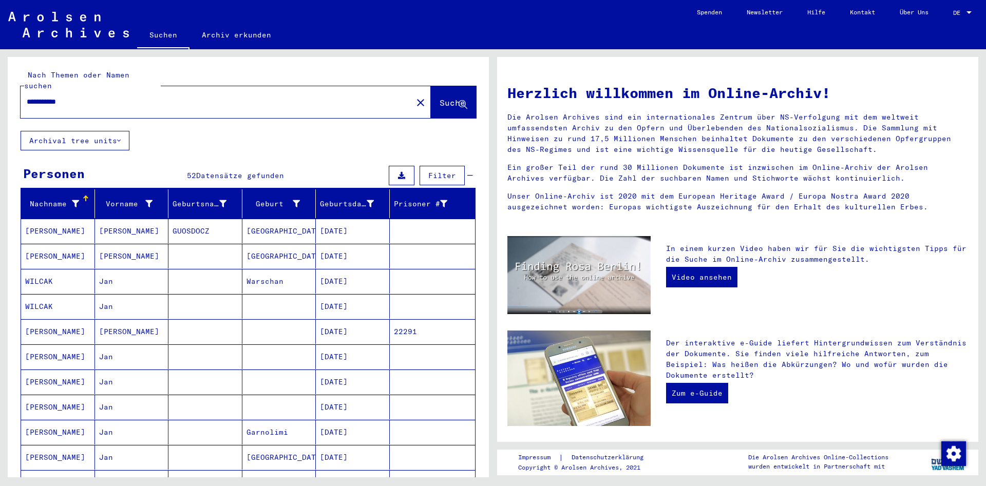
click at [149, 97] on input "**********" at bounding box center [213, 102] width 373 height 11
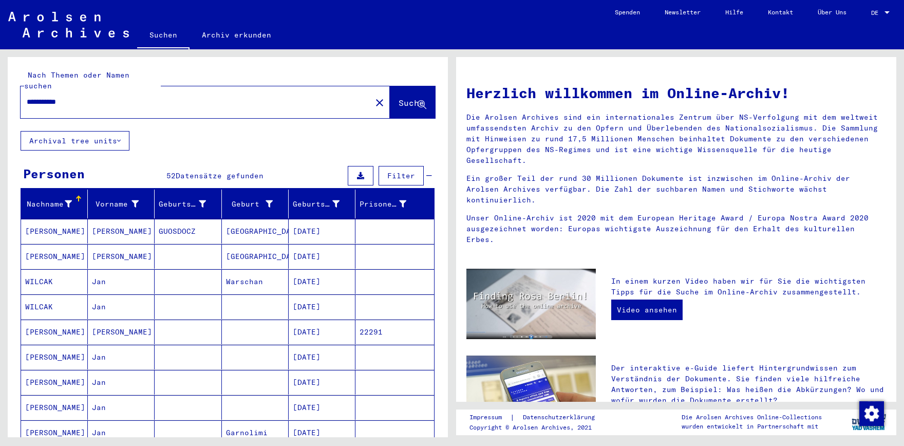
paste input "text"
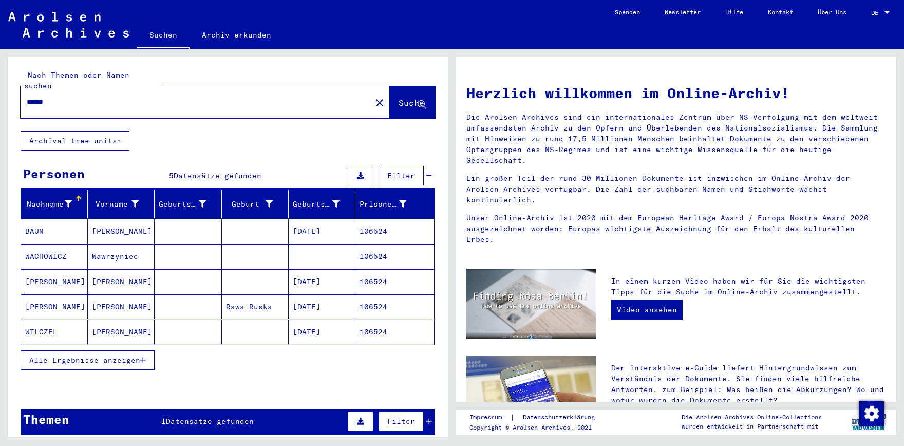
click at [128, 303] on mat-cell "[PERSON_NAME]" at bounding box center [121, 306] width 67 height 25
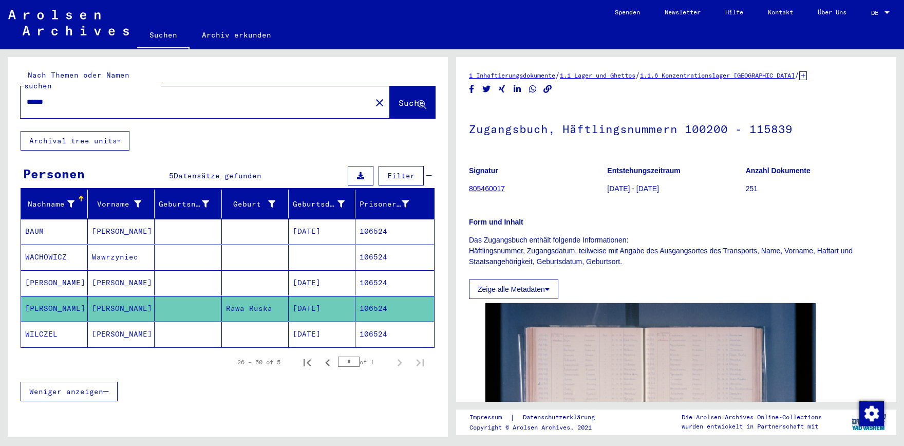
click at [141, 325] on mat-cell "[PERSON_NAME]" at bounding box center [121, 334] width 67 height 25
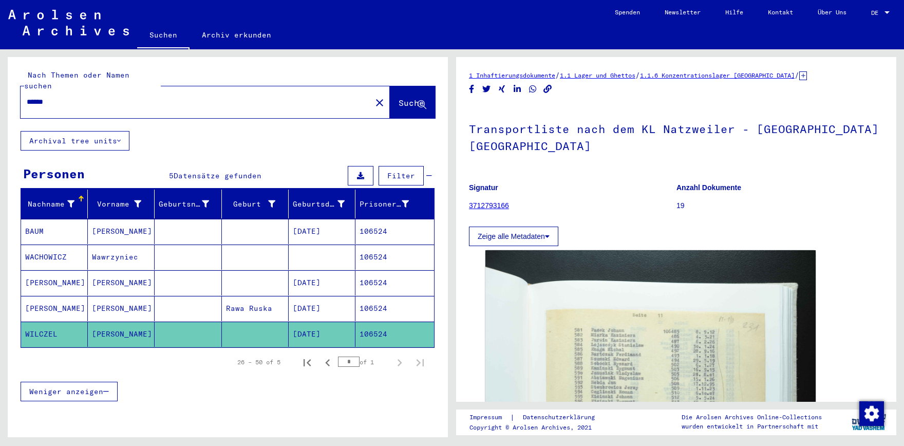
click at [145, 270] on mat-cell "[PERSON_NAME]" at bounding box center [121, 282] width 67 height 25
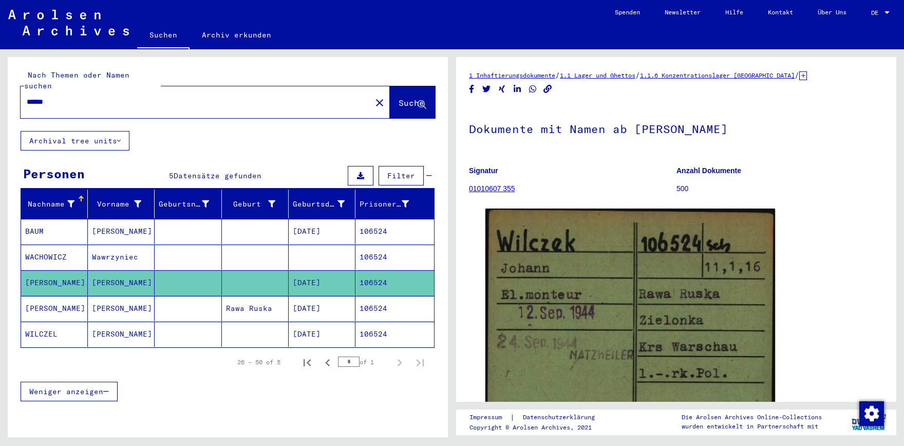
click at [138, 97] on input "******" at bounding box center [196, 102] width 339 height 11
paste input "text"
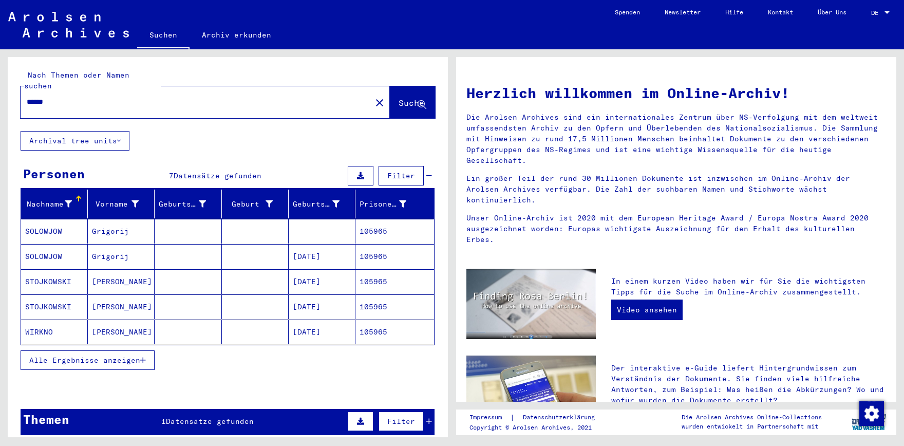
click at [164, 323] on mat-cell at bounding box center [188, 332] width 67 height 25
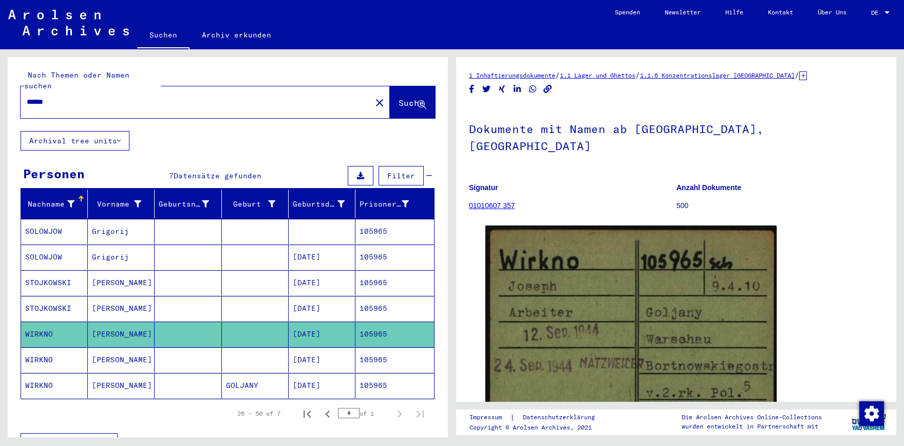
click at [139, 349] on mat-cell "[PERSON_NAME]" at bounding box center [121, 359] width 67 height 25
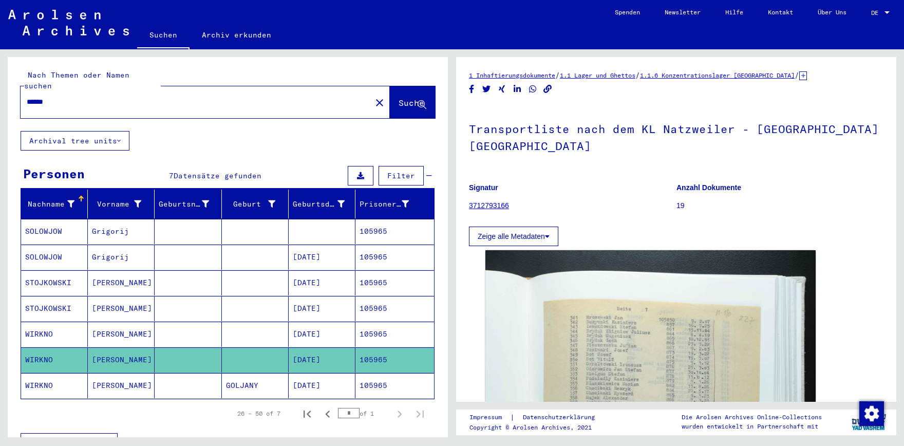
click at [136, 373] on mat-cell "[PERSON_NAME]" at bounding box center [121, 385] width 67 height 25
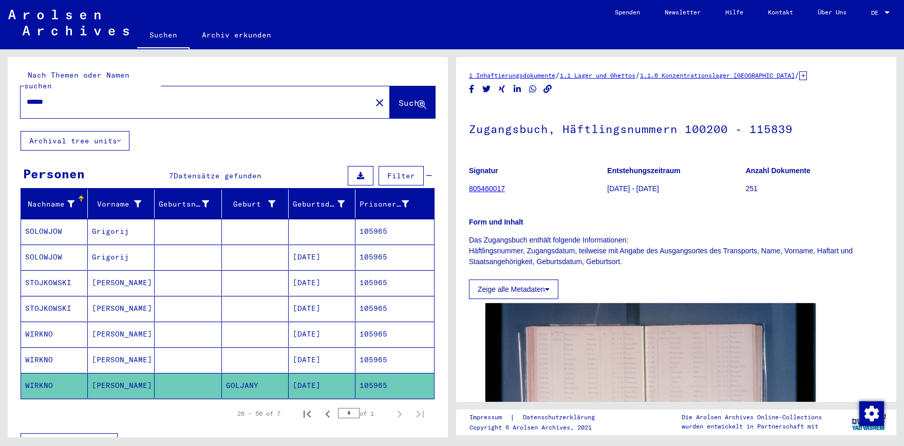
click at [311, 97] on input "******" at bounding box center [196, 102] width 339 height 11
paste input "text"
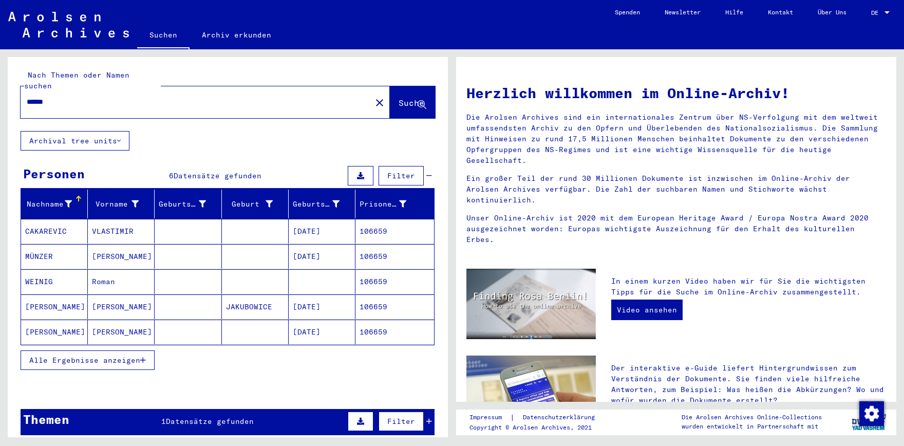
click at [114, 355] on span "Alle Ergebnisse anzeigen" at bounding box center [84, 359] width 111 height 9
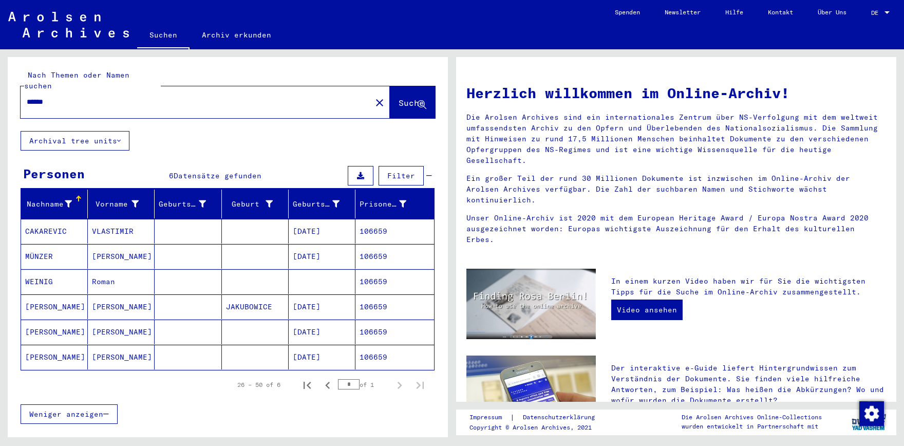
click at [114, 346] on mat-cell "[PERSON_NAME]" at bounding box center [121, 357] width 67 height 25
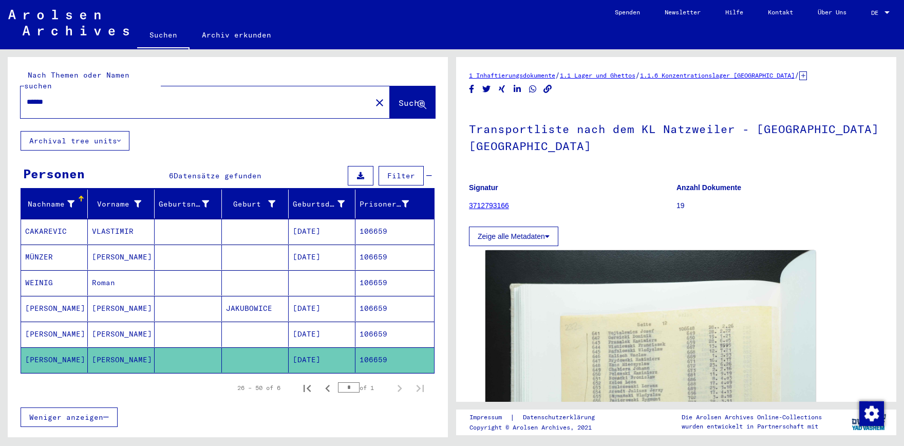
click at [123, 325] on mat-cell "[PERSON_NAME]" at bounding box center [121, 334] width 67 height 25
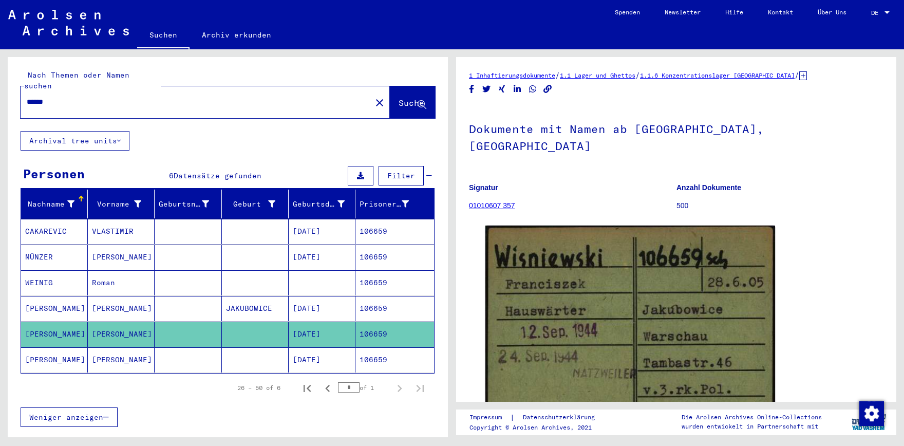
click at [122, 296] on mat-cell "[PERSON_NAME]" at bounding box center [121, 308] width 67 height 25
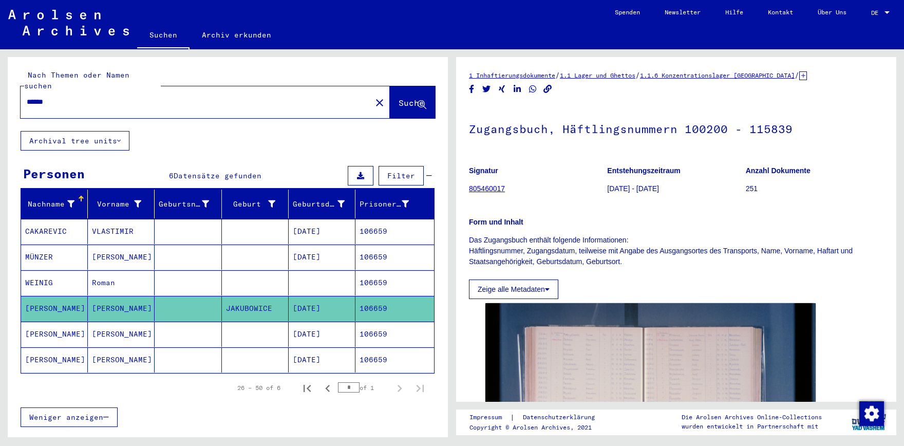
click at [119, 322] on mat-cell "[PERSON_NAME]" at bounding box center [121, 334] width 67 height 25
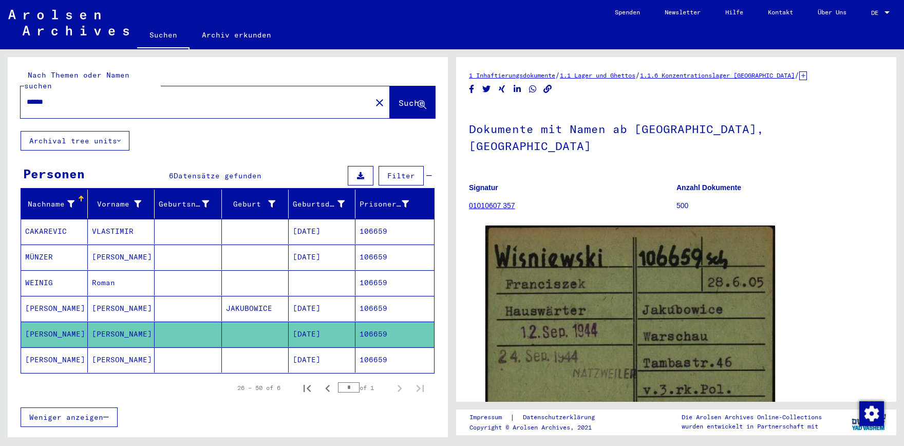
drag, startPoint x: 242, startPoint y: 96, endPoint x: -178, endPoint y: 102, distance: 420.8
click at [27, 102] on input "******" at bounding box center [196, 102] width 339 height 11
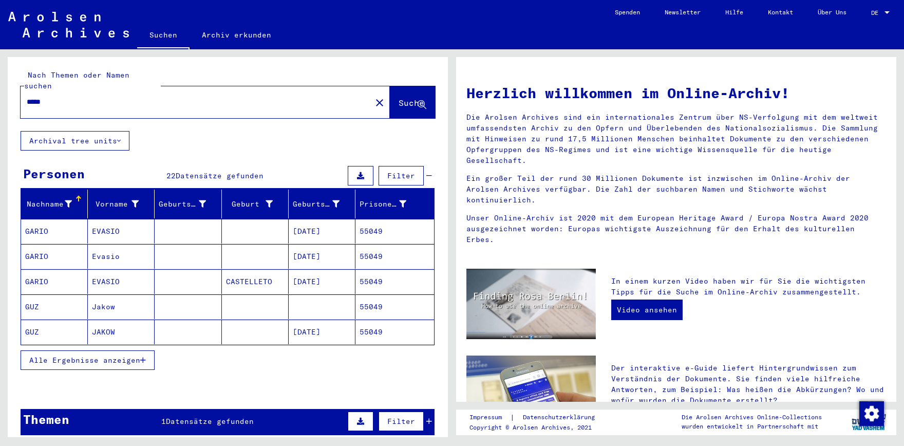
click at [115, 355] on span "Alle Ergebnisse anzeigen" at bounding box center [84, 359] width 111 height 9
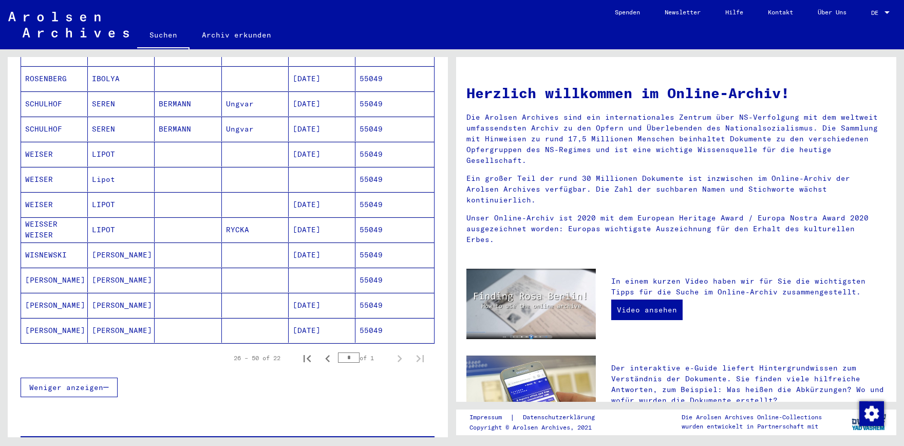
click at [131, 326] on mat-cell "[PERSON_NAME]" at bounding box center [121, 330] width 67 height 25
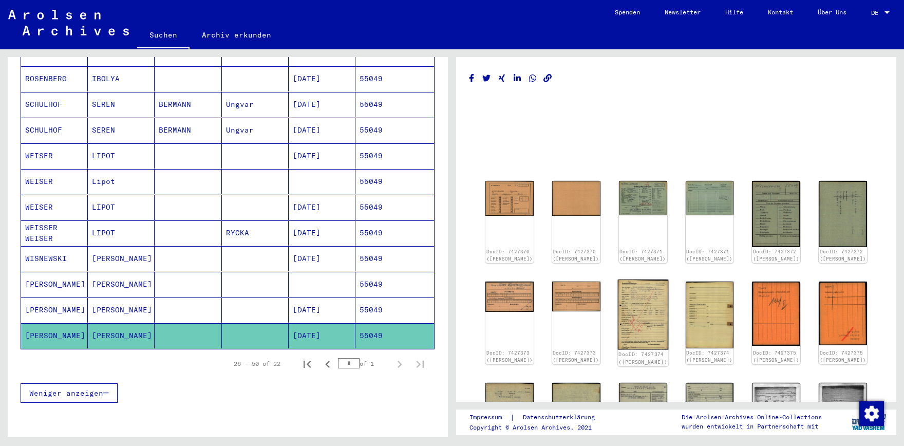
click at [642, 314] on img at bounding box center [642, 314] width 51 height 70
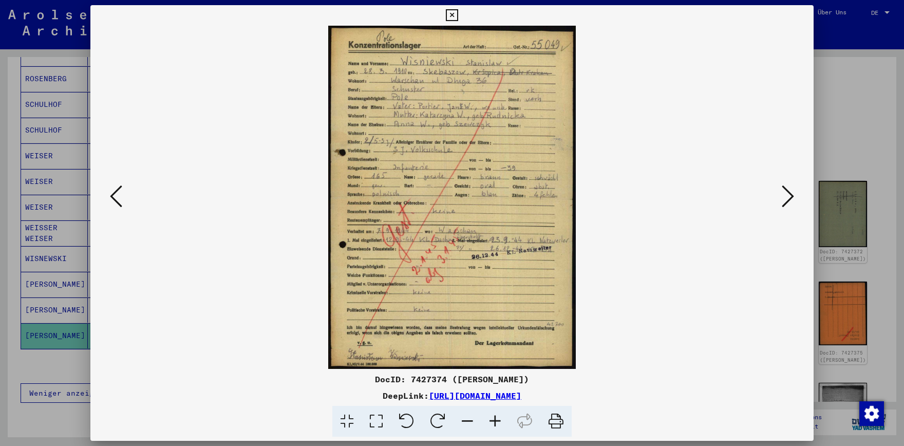
click at [110, 191] on icon at bounding box center [116, 196] width 12 height 25
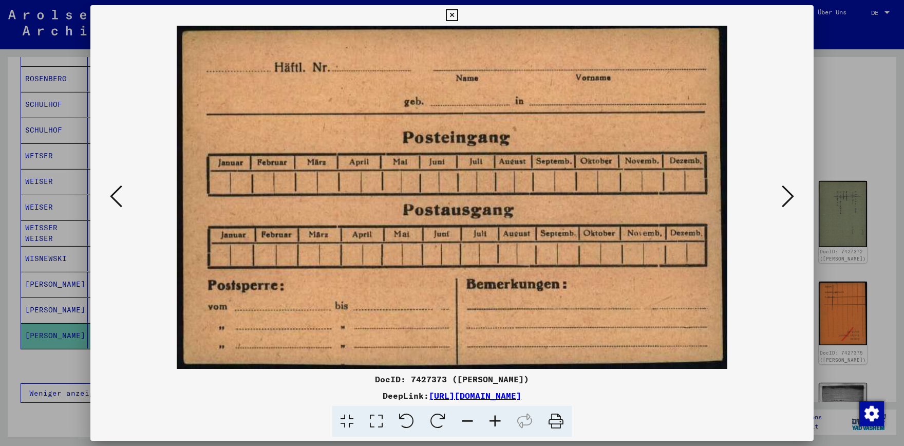
click at [110, 191] on icon at bounding box center [116, 196] width 12 height 25
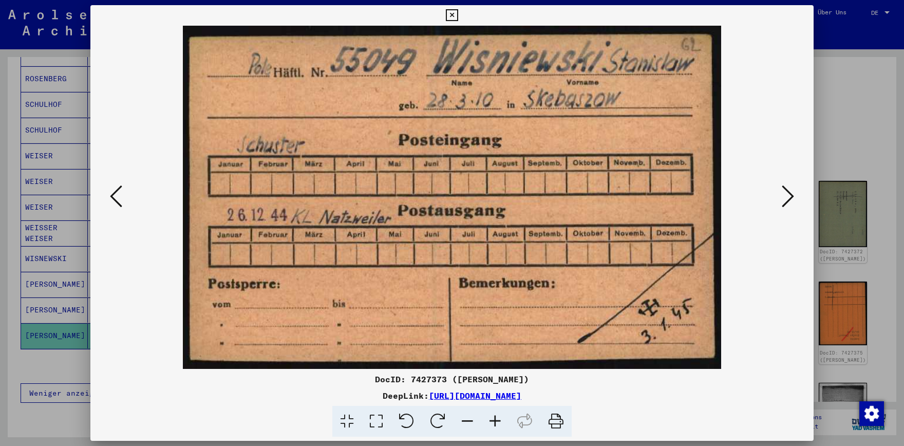
click at [110, 191] on icon at bounding box center [116, 196] width 12 height 25
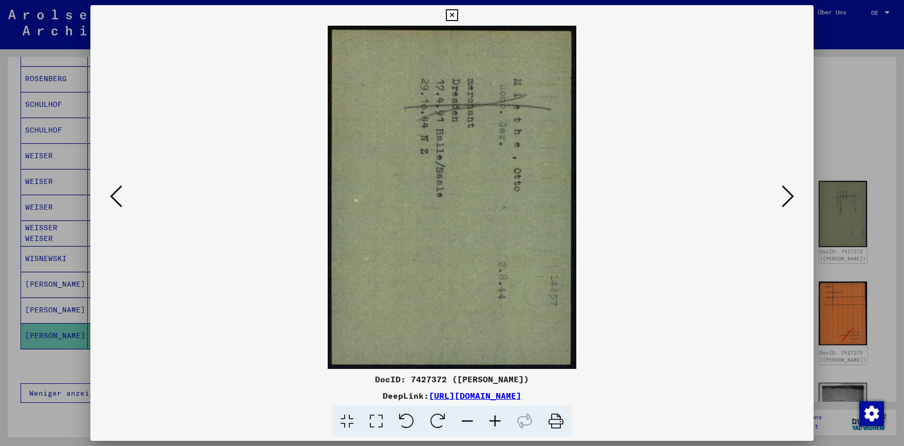
click at [799, 191] on div at bounding box center [451, 197] width 723 height 343
click at [792, 194] on icon at bounding box center [788, 196] width 12 height 25
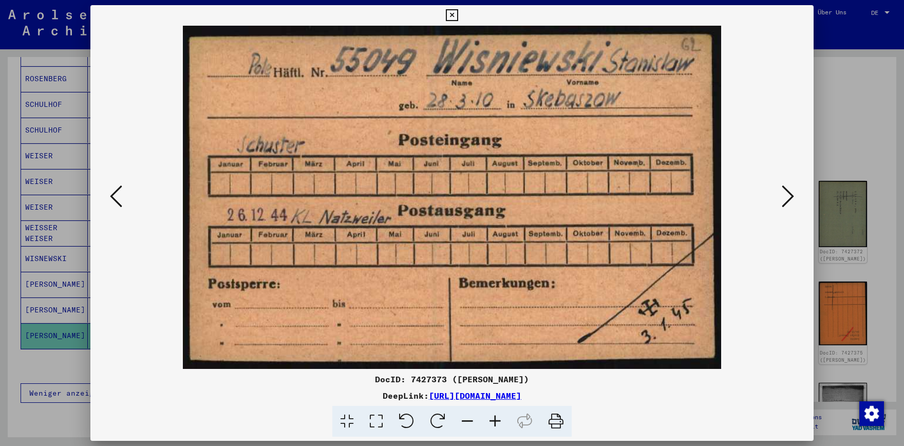
click at [777, 196] on img at bounding box center [451, 197] width 653 height 343
click at [794, 197] on icon at bounding box center [788, 196] width 12 height 25
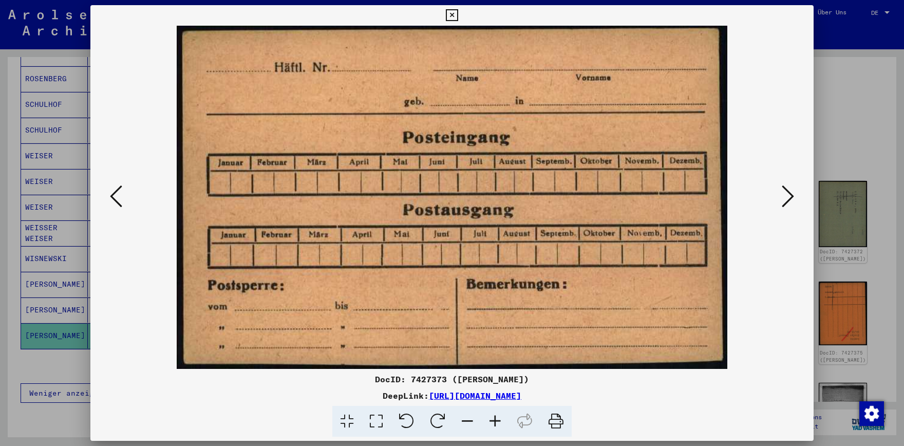
click at [794, 197] on icon at bounding box center [788, 196] width 12 height 25
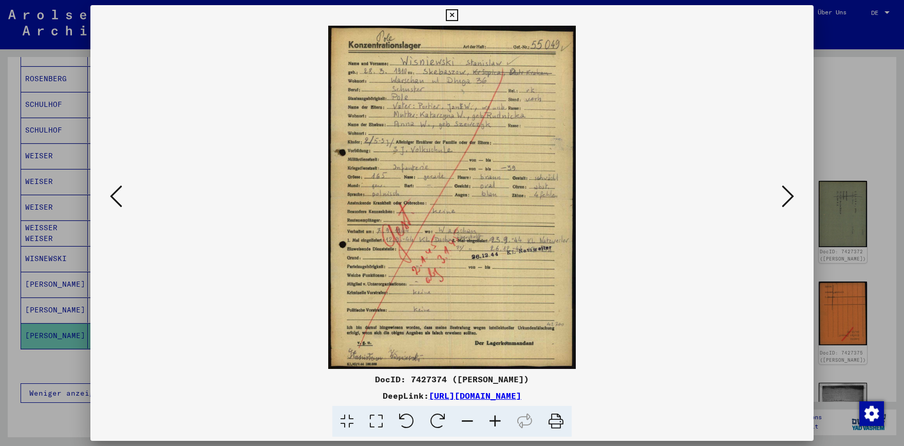
click at [117, 208] on icon at bounding box center [116, 196] width 12 height 25
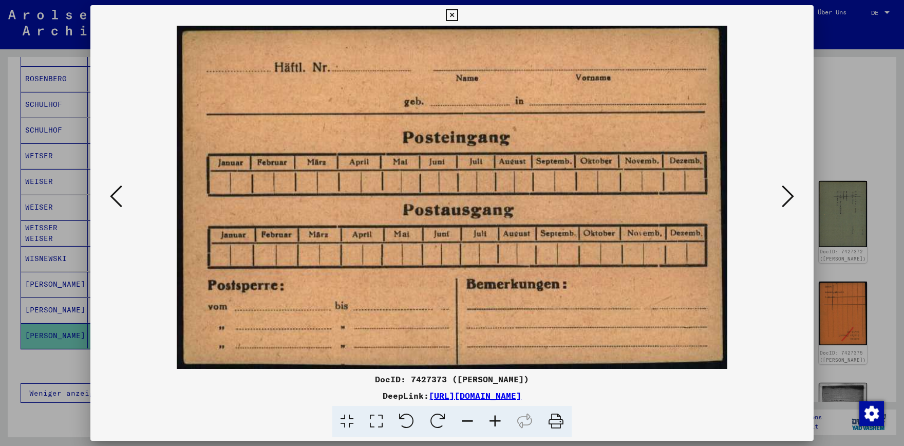
click at [117, 208] on icon at bounding box center [116, 196] width 12 height 25
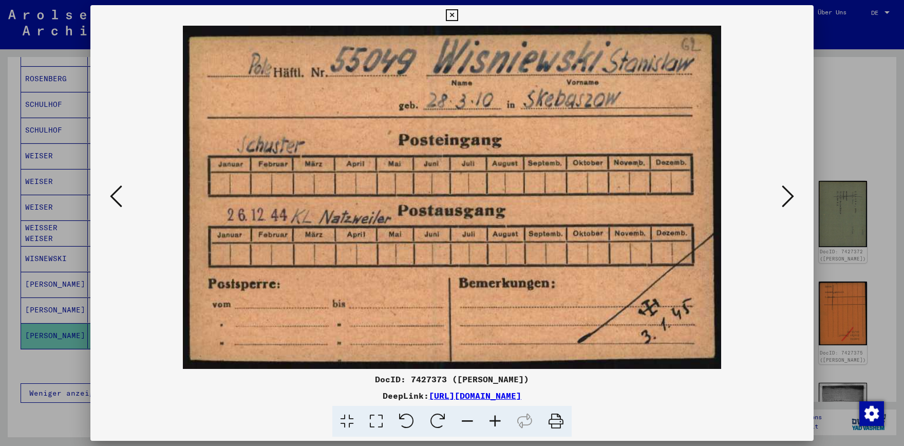
click at [117, 208] on icon at bounding box center [116, 196] width 12 height 25
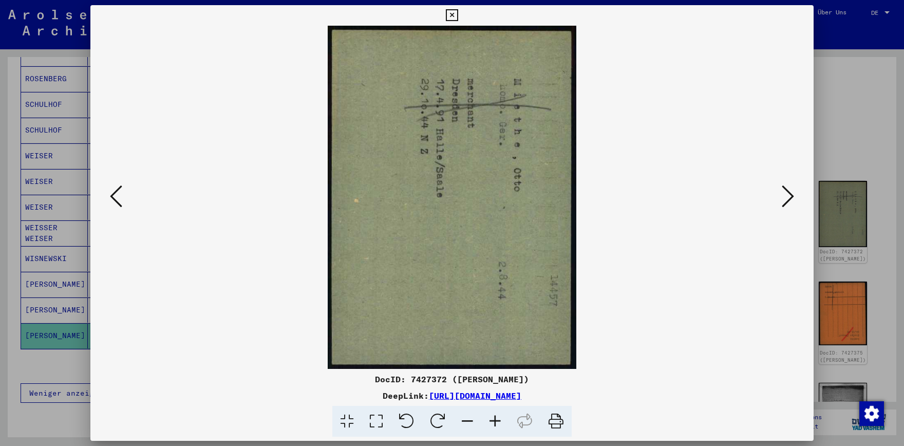
click at [117, 208] on icon at bounding box center [116, 196] width 12 height 25
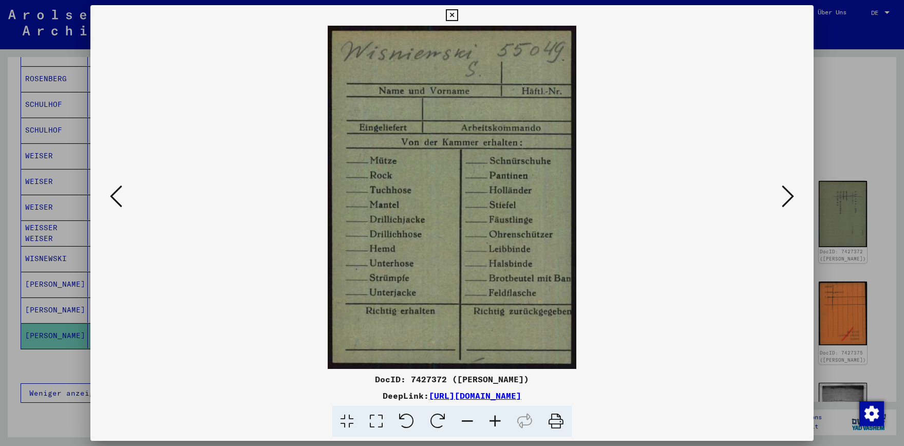
click at [117, 208] on icon at bounding box center [116, 196] width 12 height 25
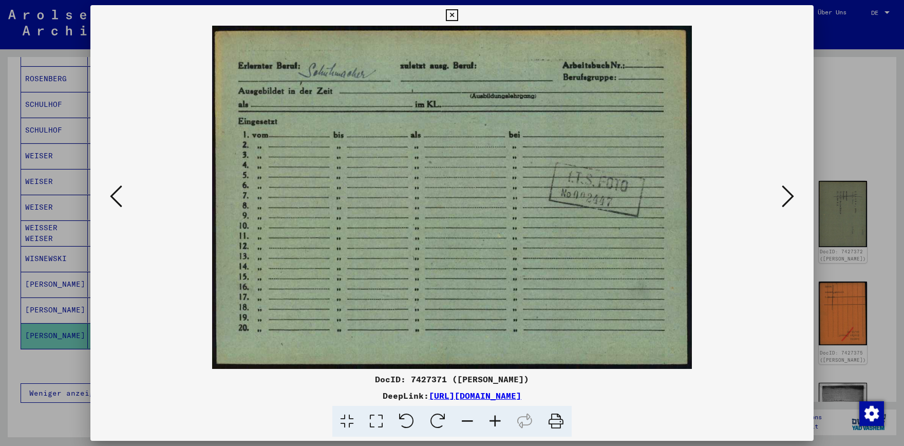
click at [117, 208] on icon at bounding box center [116, 196] width 12 height 25
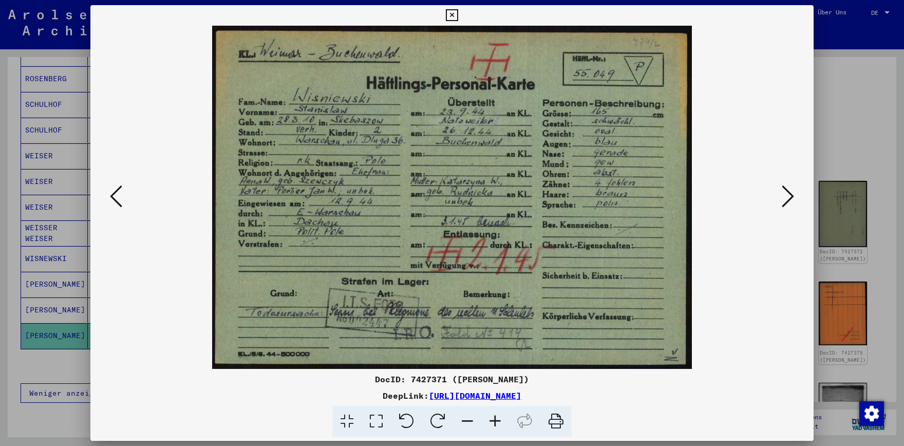
click at [117, 208] on icon at bounding box center [116, 196] width 12 height 25
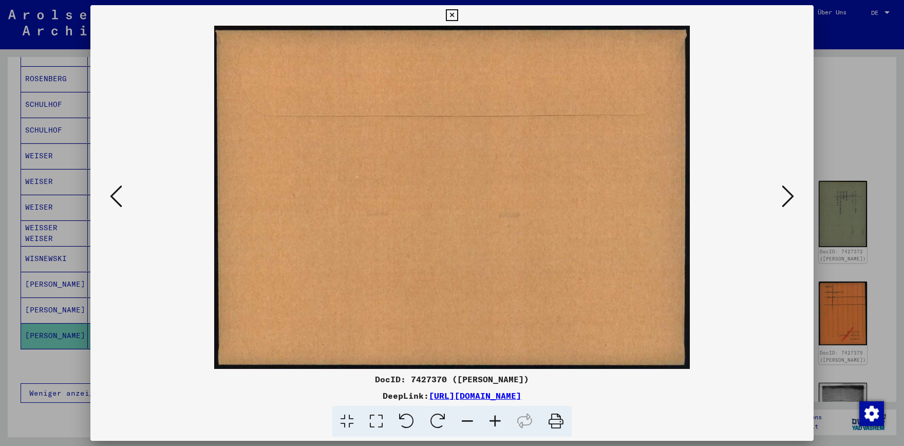
click at [117, 208] on icon at bounding box center [116, 196] width 12 height 25
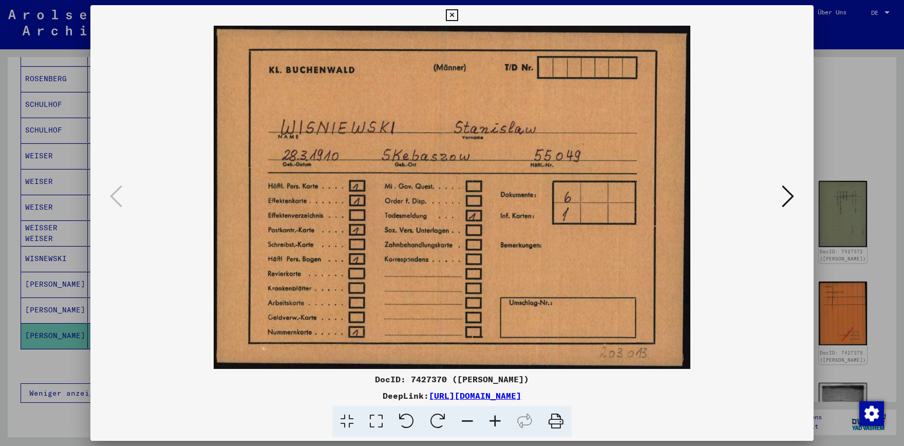
click at [787, 197] on icon at bounding box center [788, 196] width 12 height 25
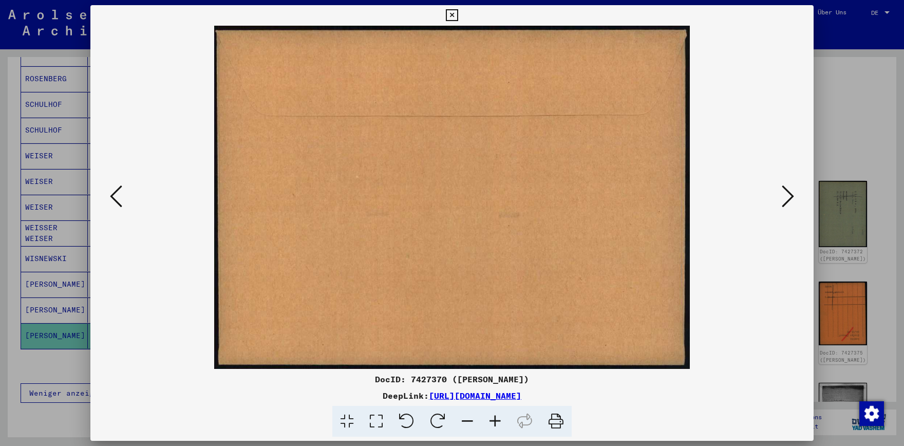
click at [787, 197] on icon at bounding box center [788, 196] width 12 height 25
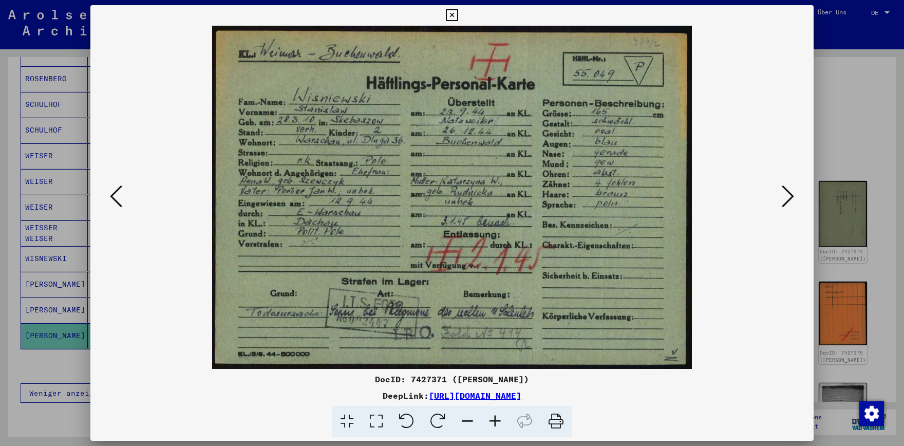
click at [787, 197] on icon at bounding box center [788, 196] width 12 height 25
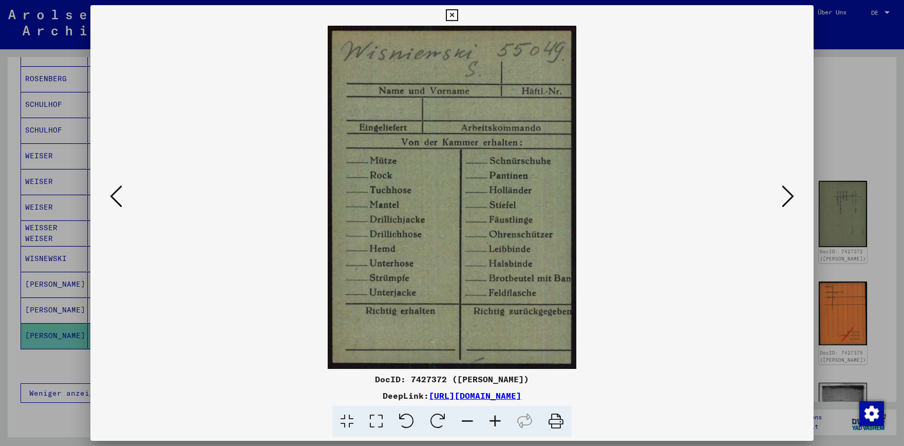
click at [787, 197] on icon at bounding box center [788, 196] width 12 height 25
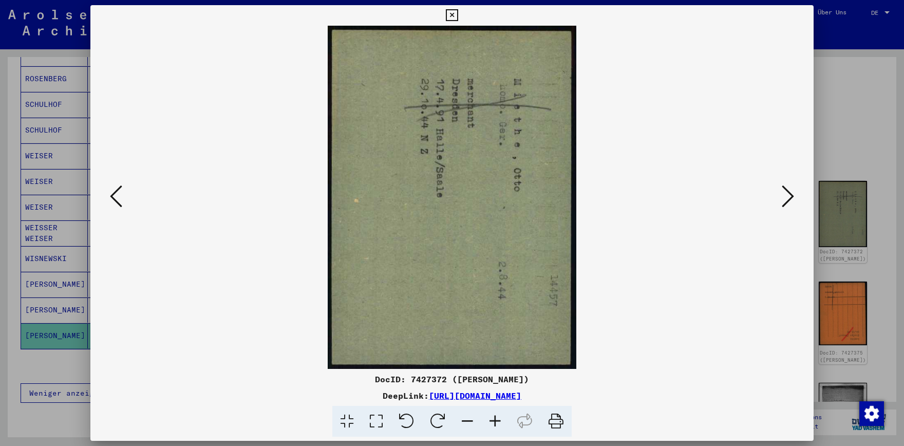
click at [787, 197] on icon at bounding box center [788, 196] width 12 height 25
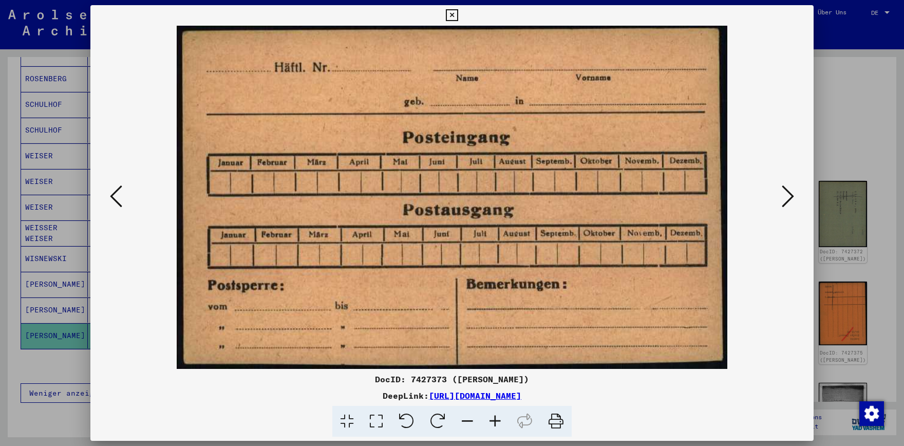
click at [787, 197] on icon at bounding box center [788, 196] width 12 height 25
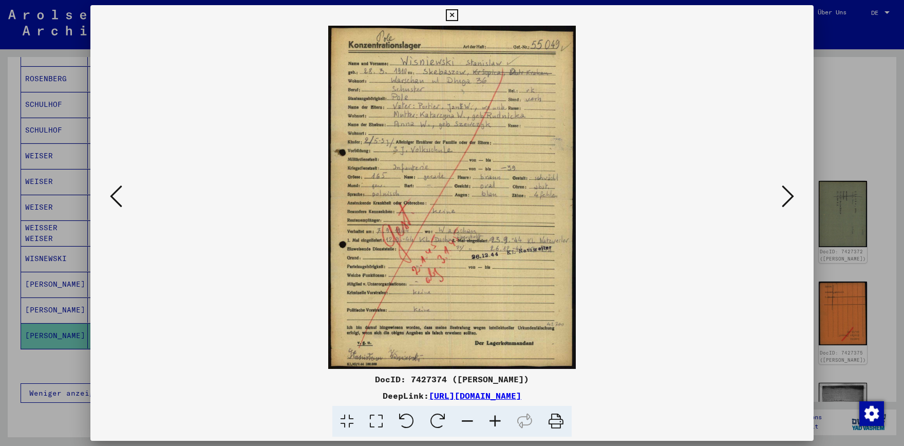
click at [787, 197] on icon at bounding box center [788, 196] width 12 height 25
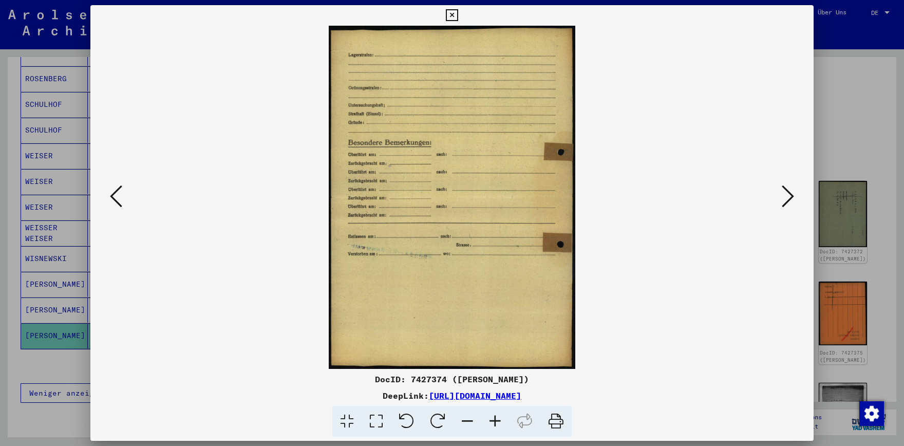
click at [787, 197] on icon at bounding box center [788, 196] width 12 height 25
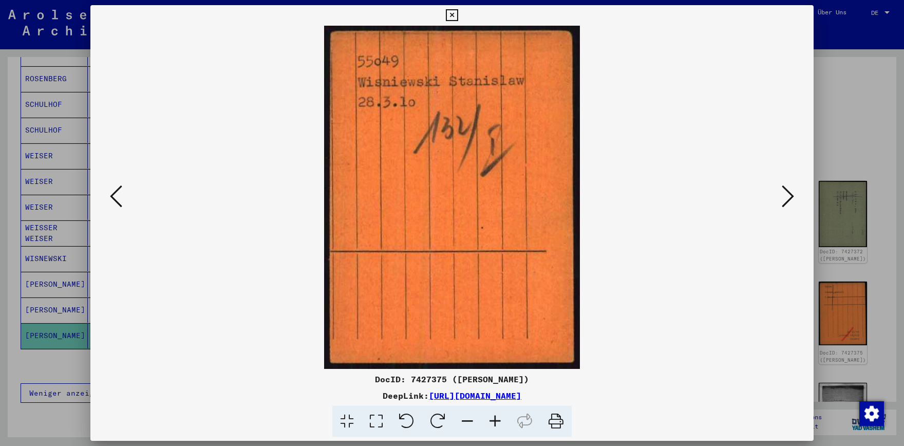
drag, startPoint x: 805, startPoint y: 15, endPoint x: 798, endPoint y: 20, distance: 8.5
click at [458, 15] on icon at bounding box center [452, 15] width 12 height 12
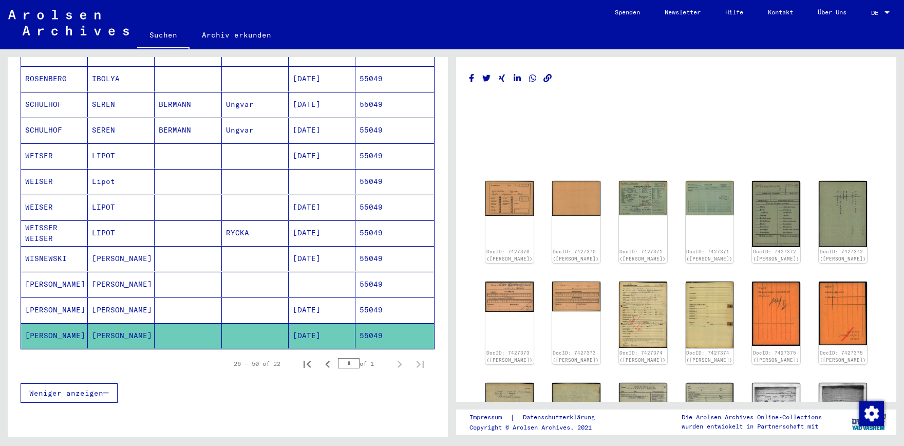
click at [122, 297] on mat-cell "[PERSON_NAME]" at bounding box center [121, 309] width 67 height 25
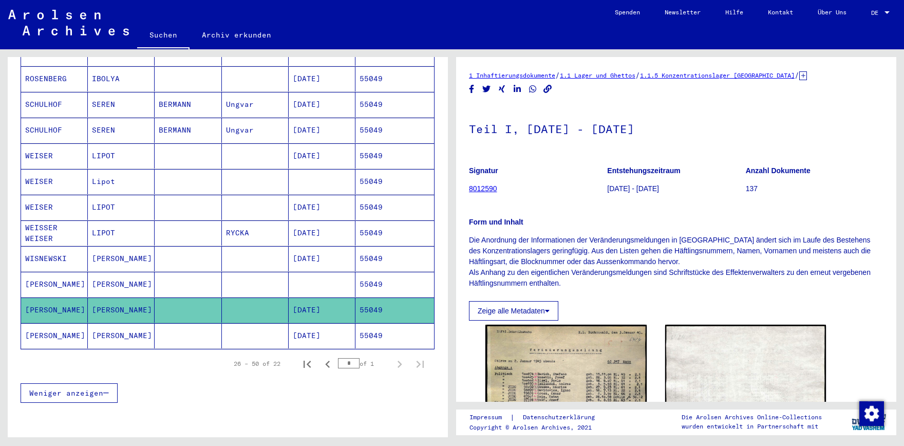
click at [136, 273] on mat-cell "[PERSON_NAME]" at bounding box center [121, 284] width 67 height 25
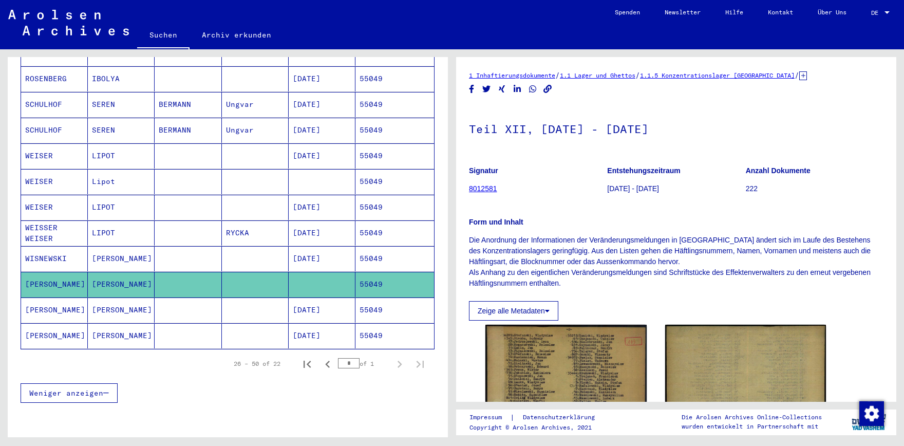
click at [139, 254] on mat-cell "[PERSON_NAME]" at bounding box center [121, 258] width 67 height 25
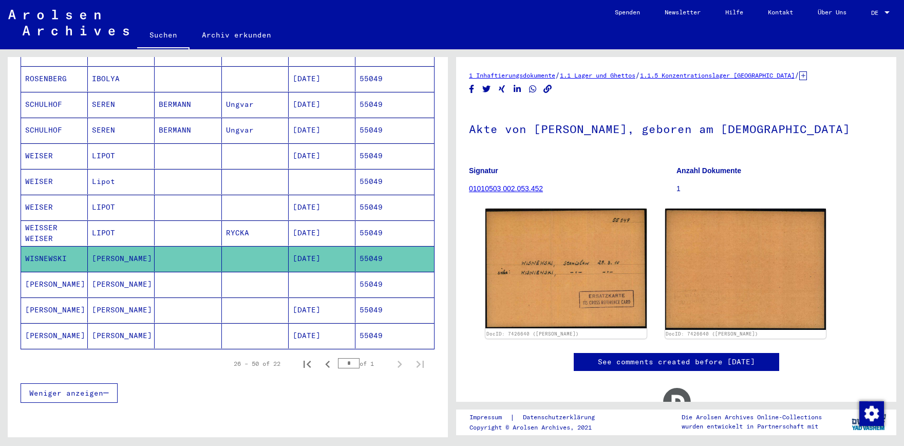
click at [127, 324] on mat-cell "[PERSON_NAME]" at bounding box center [121, 335] width 67 height 25
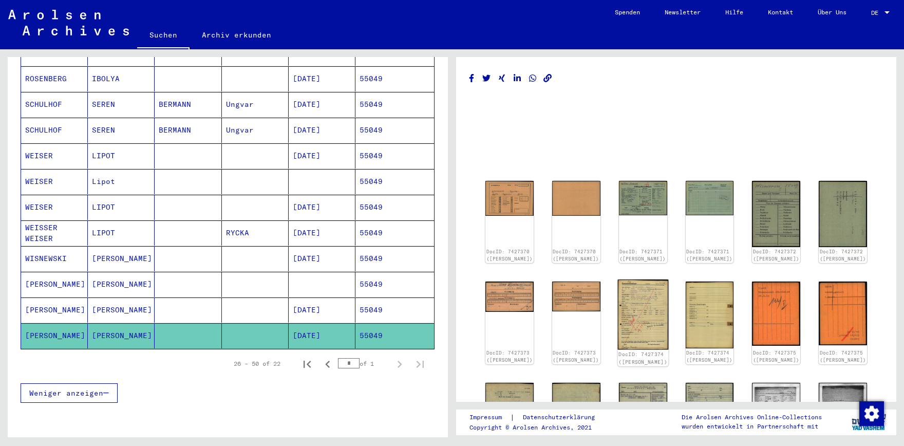
scroll to position [178, 0]
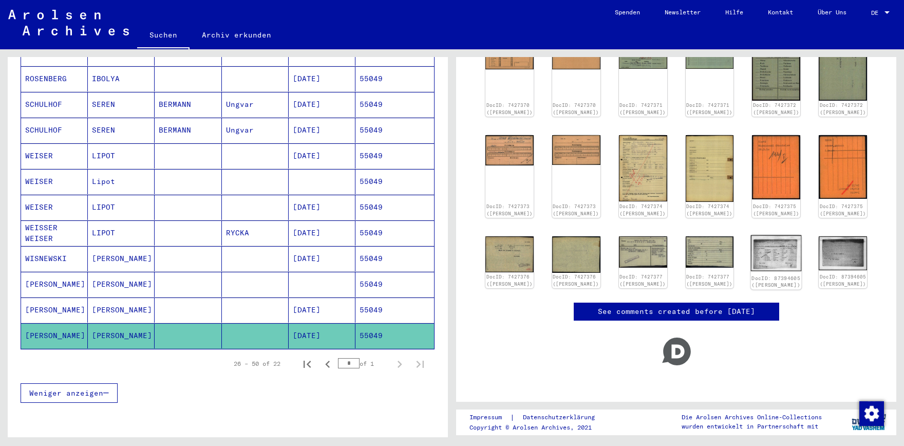
click at [784, 237] on img at bounding box center [776, 253] width 51 height 36
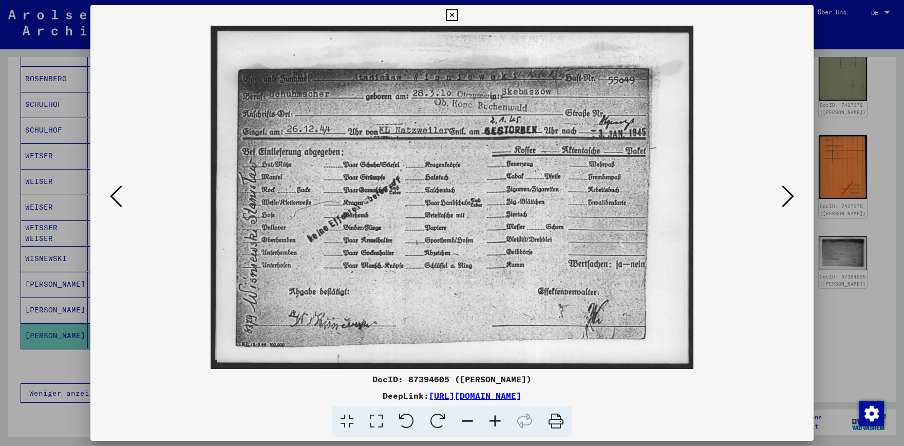
click at [117, 194] on icon at bounding box center [116, 196] width 12 height 25
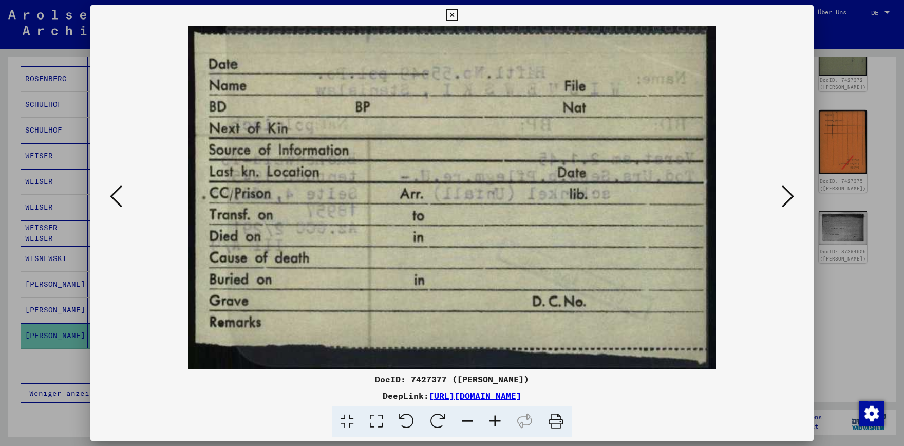
click at [117, 193] on icon at bounding box center [116, 196] width 12 height 25
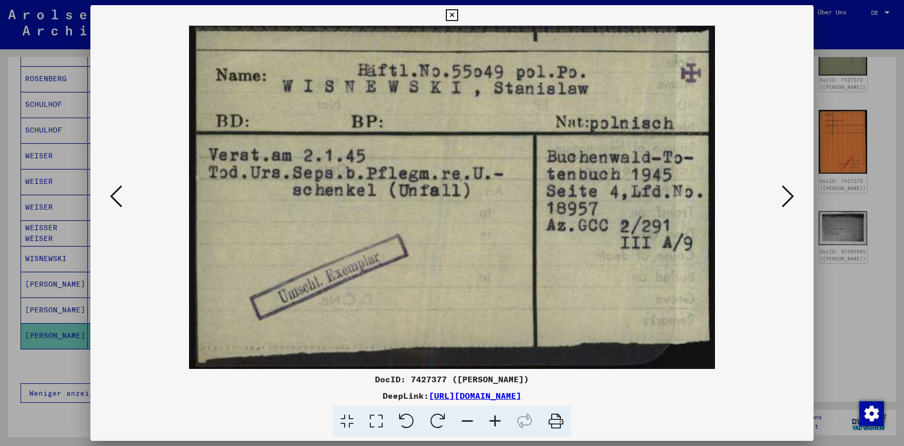
click at [117, 193] on icon at bounding box center [116, 196] width 12 height 25
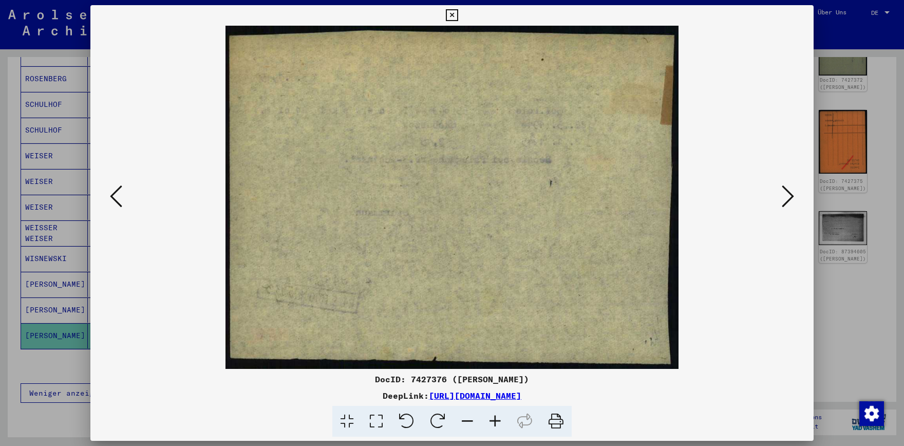
click at [117, 193] on icon at bounding box center [116, 196] width 12 height 25
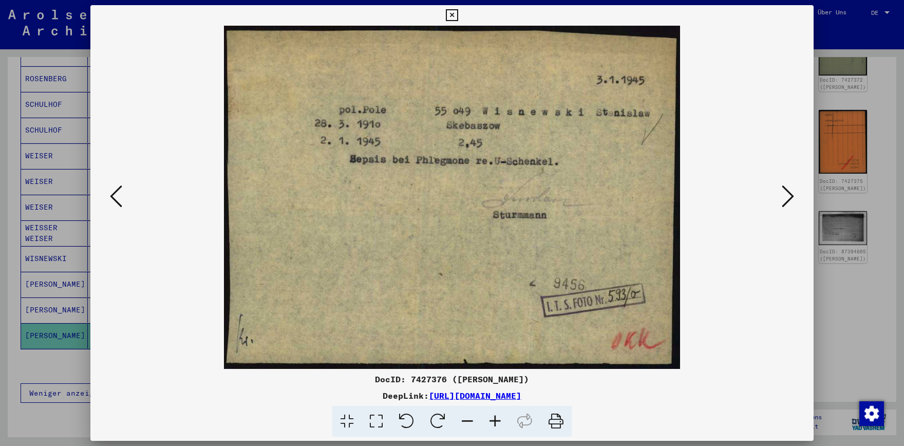
click at [117, 193] on icon at bounding box center [116, 196] width 12 height 25
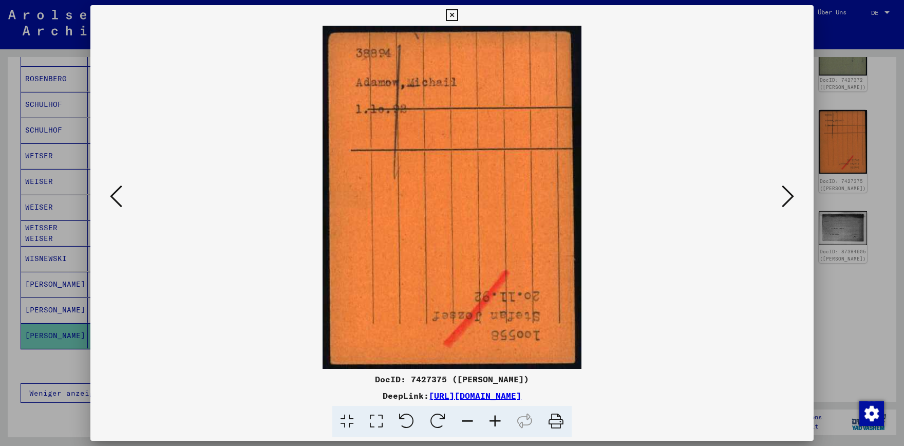
click at [117, 193] on icon at bounding box center [116, 196] width 12 height 25
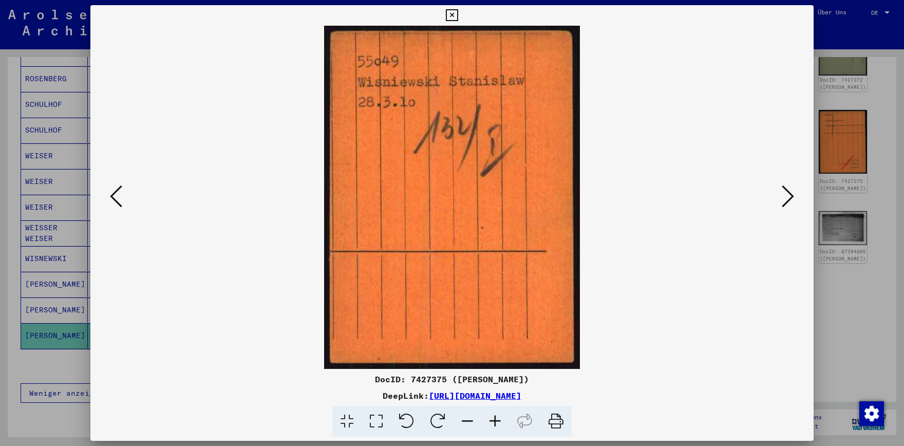
click at [117, 193] on icon at bounding box center [116, 196] width 12 height 25
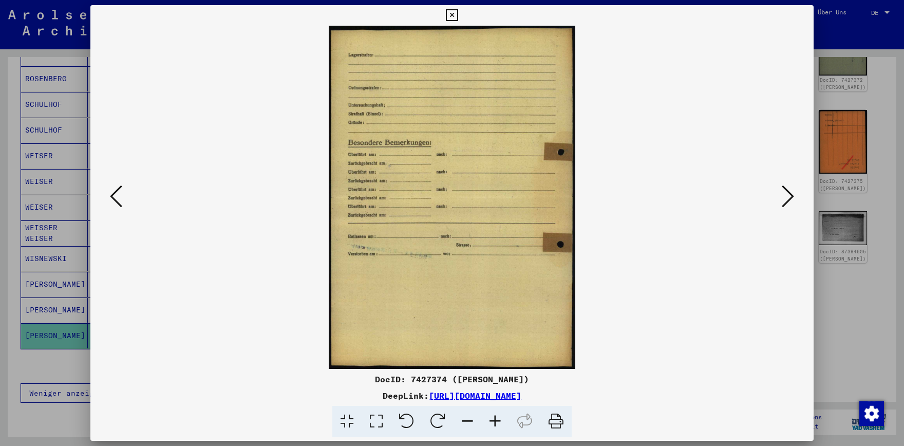
click at [117, 193] on icon at bounding box center [116, 196] width 12 height 25
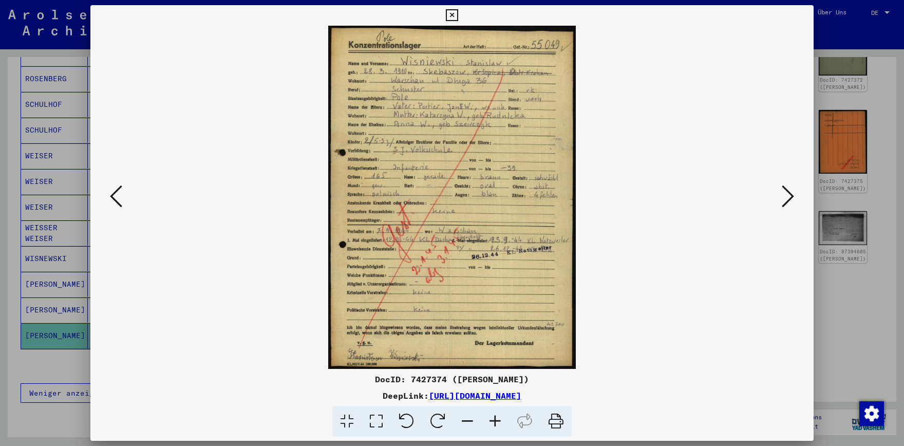
click at [500, 423] on icon at bounding box center [495, 421] width 28 height 31
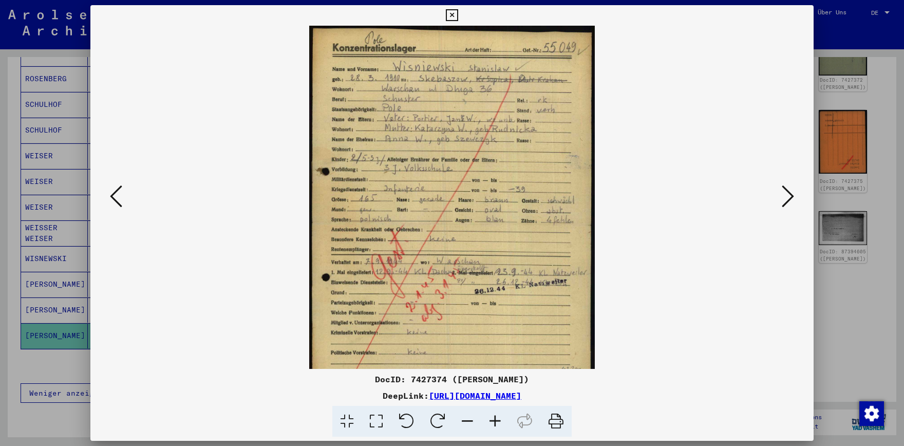
click at [500, 423] on icon at bounding box center [495, 421] width 28 height 31
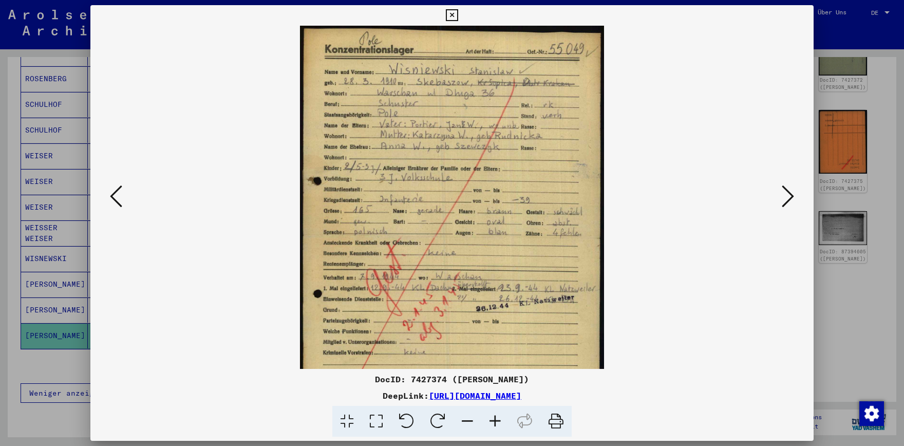
click at [500, 423] on icon at bounding box center [495, 421] width 28 height 31
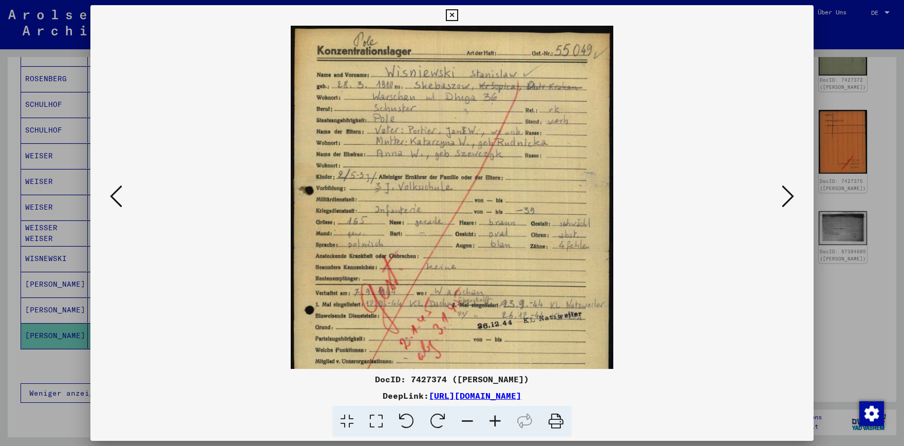
click at [500, 423] on icon at bounding box center [495, 421] width 28 height 31
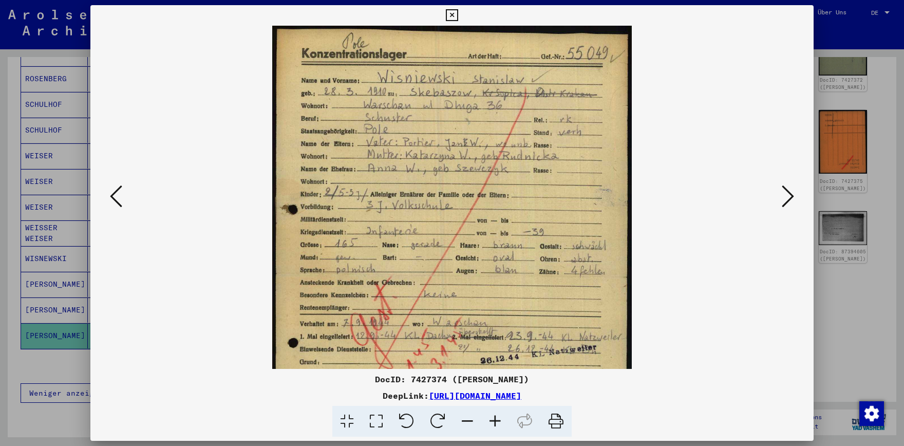
click at [500, 423] on icon at bounding box center [495, 421] width 28 height 31
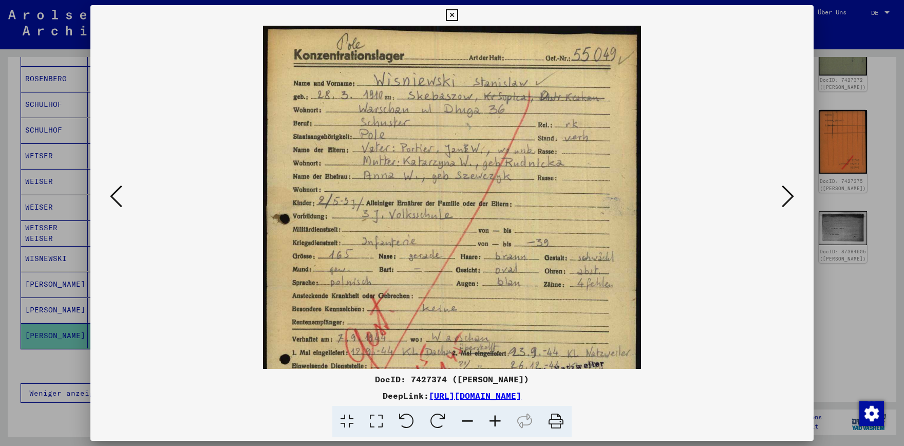
click at [500, 423] on icon at bounding box center [495, 421] width 28 height 31
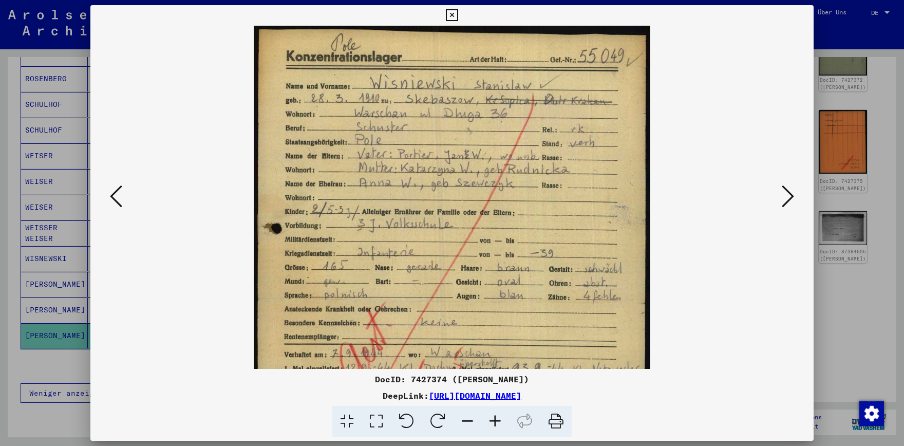
click at [500, 423] on icon at bounding box center [495, 421] width 28 height 31
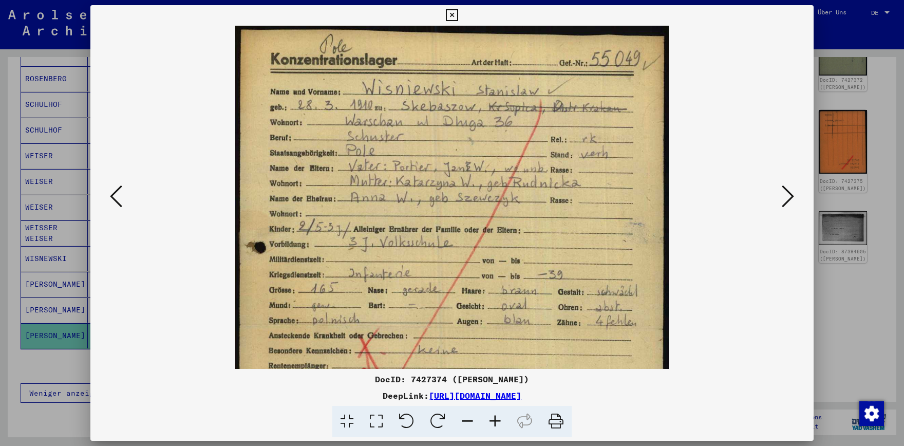
click at [500, 423] on icon at bounding box center [495, 421] width 28 height 31
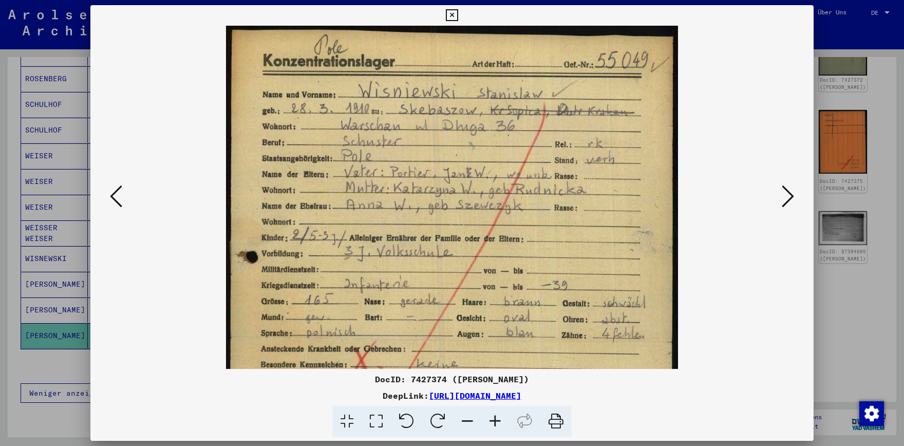
click at [500, 423] on icon at bounding box center [495, 421] width 28 height 31
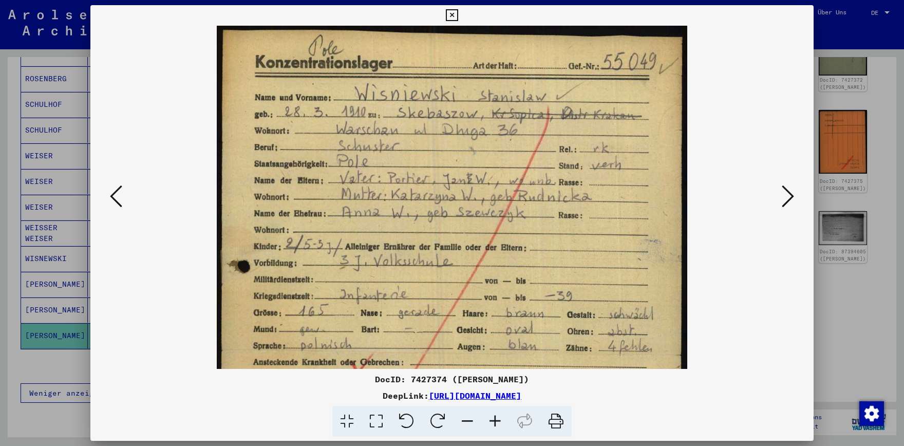
click at [500, 423] on icon at bounding box center [495, 421] width 28 height 31
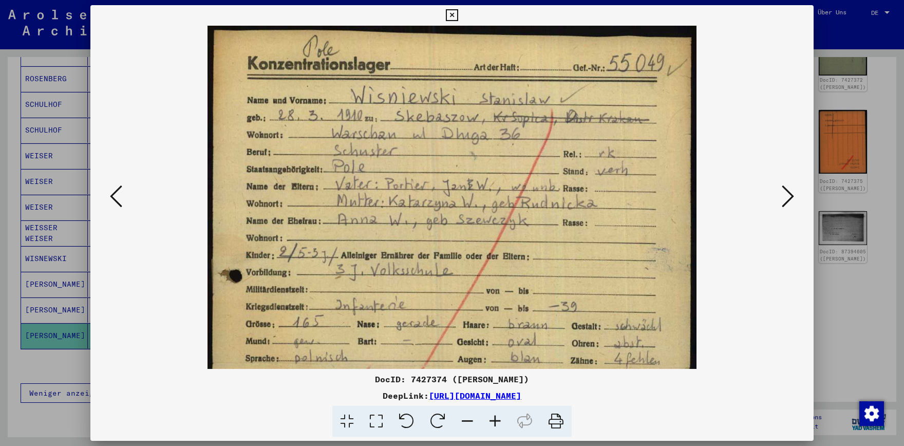
click at [500, 423] on icon at bounding box center [495, 421] width 28 height 31
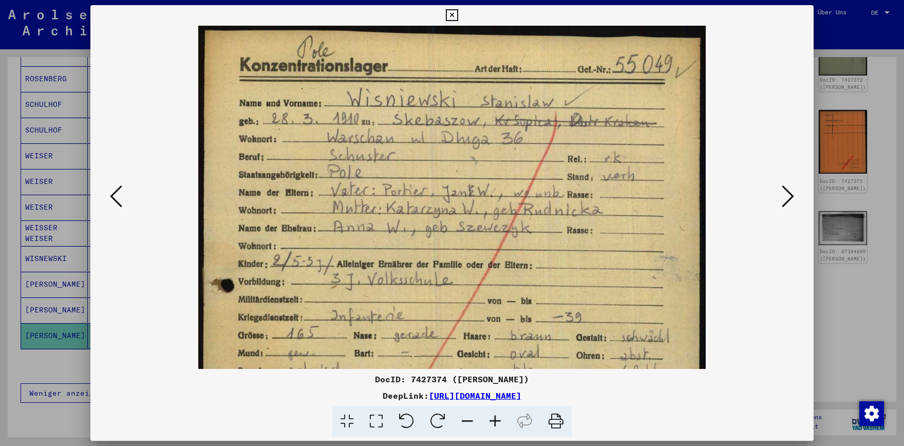
click at [500, 423] on icon at bounding box center [495, 421] width 28 height 31
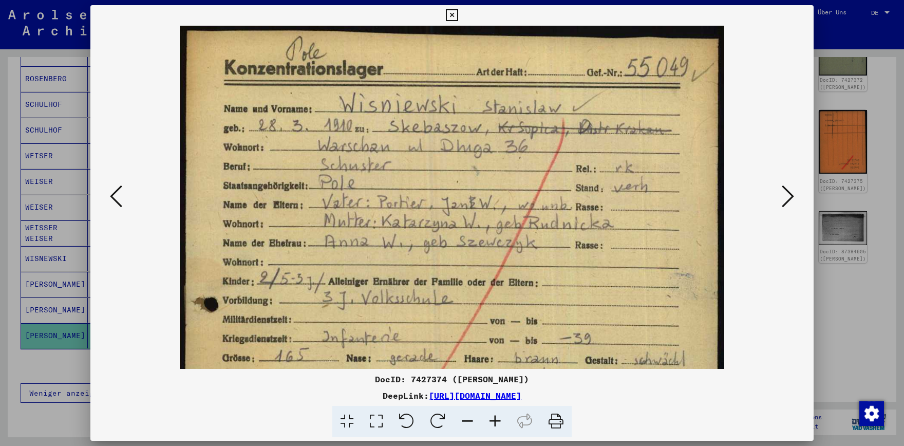
click at [500, 423] on icon at bounding box center [495, 421] width 28 height 31
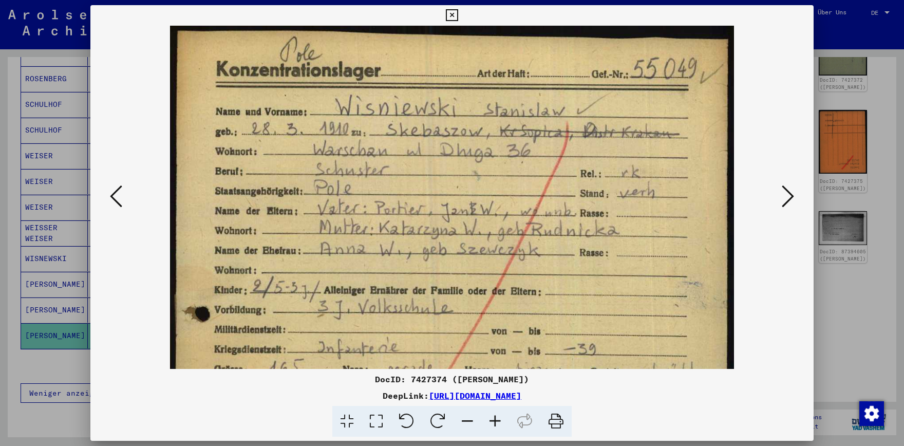
click at [500, 424] on icon at bounding box center [495, 421] width 28 height 31
click at [500, 425] on icon at bounding box center [495, 421] width 28 height 31
click at [458, 15] on icon at bounding box center [452, 15] width 12 height 12
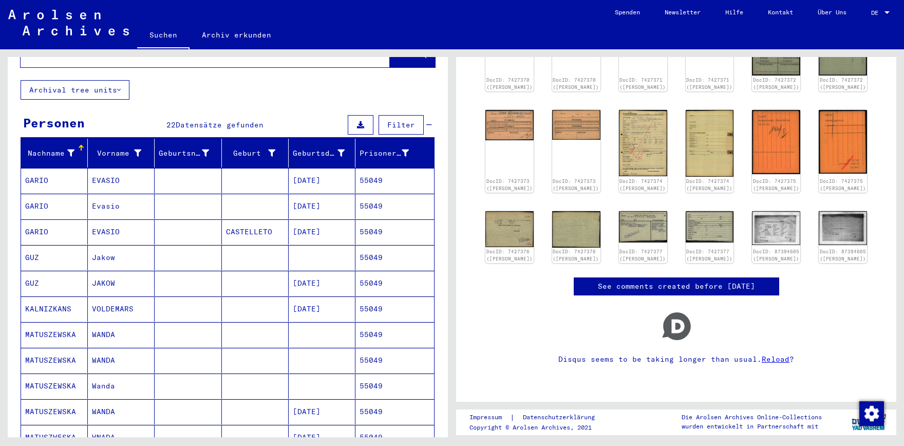
scroll to position [0, 0]
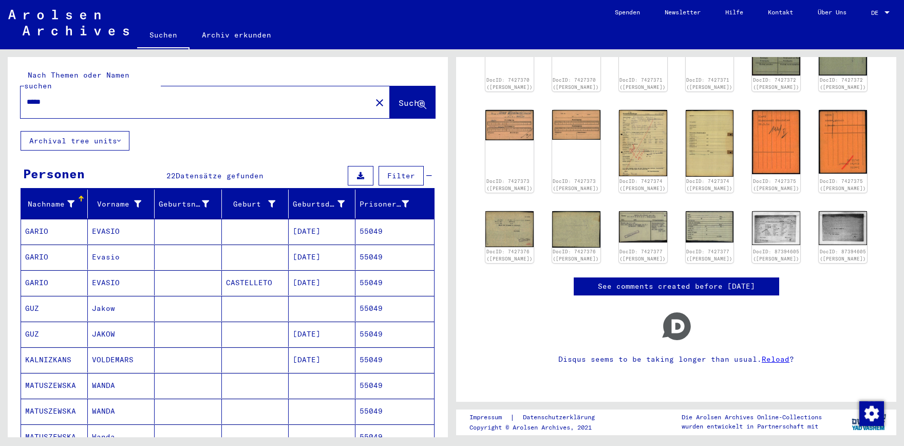
click at [118, 97] on input "*****" at bounding box center [196, 102] width 339 height 11
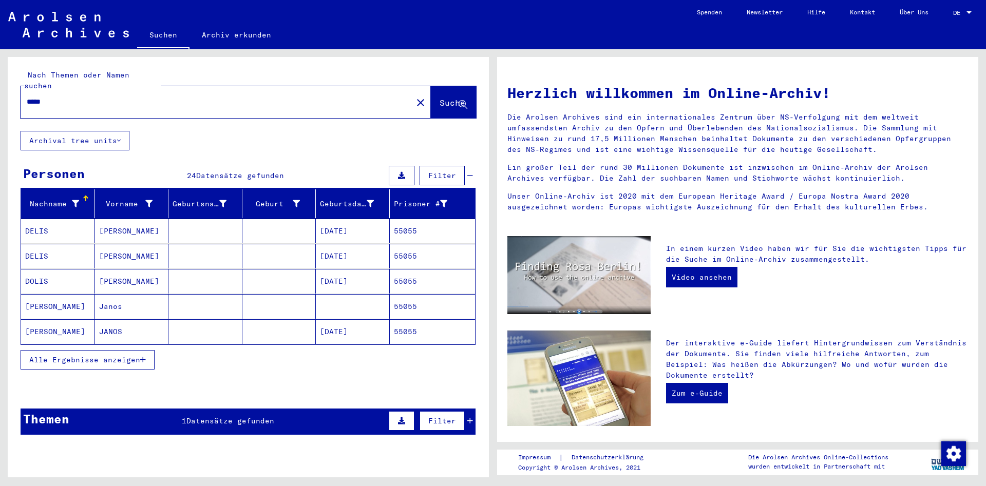
click at [146, 350] on button "Alle Ergebnisse anzeigen" at bounding box center [88, 360] width 134 height 20
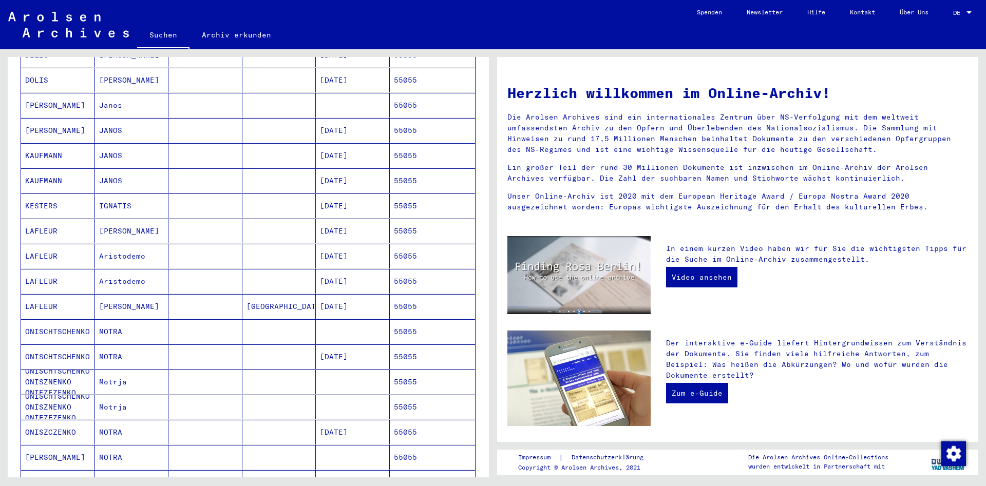
scroll to position [499, 0]
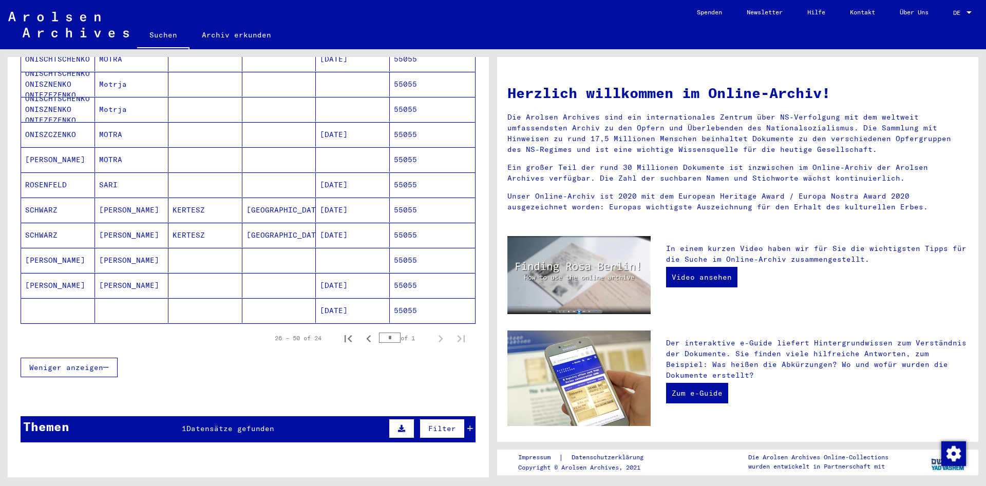
click at [167, 279] on mat-cell "[PERSON_NAME]" at bounding box center [132, 285] width 74 height 25
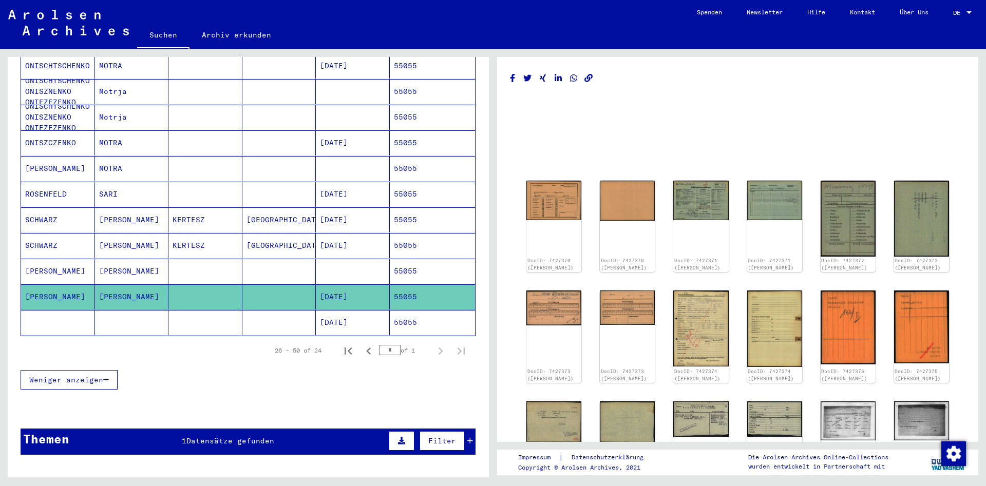
scroll to position [506, 0]
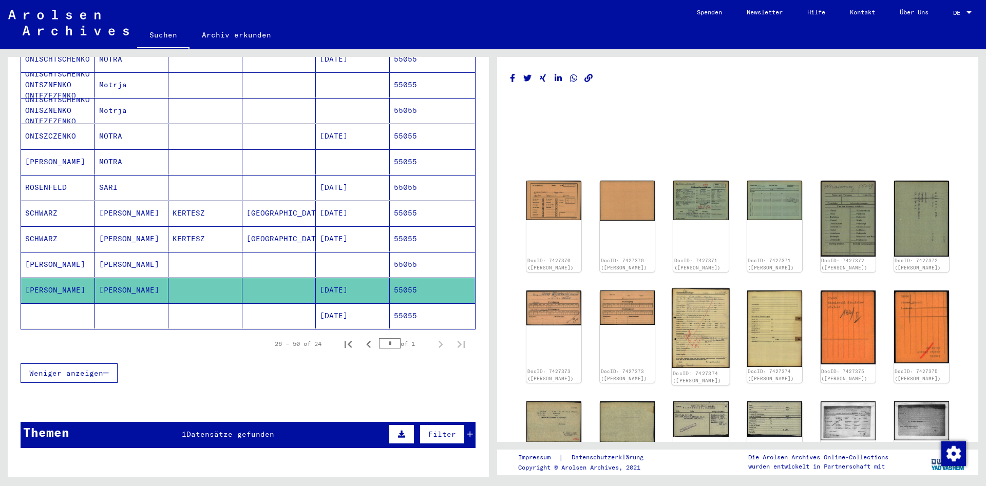
click at [709, 333] on img at bounding box center [701, 329] width 58 height 80
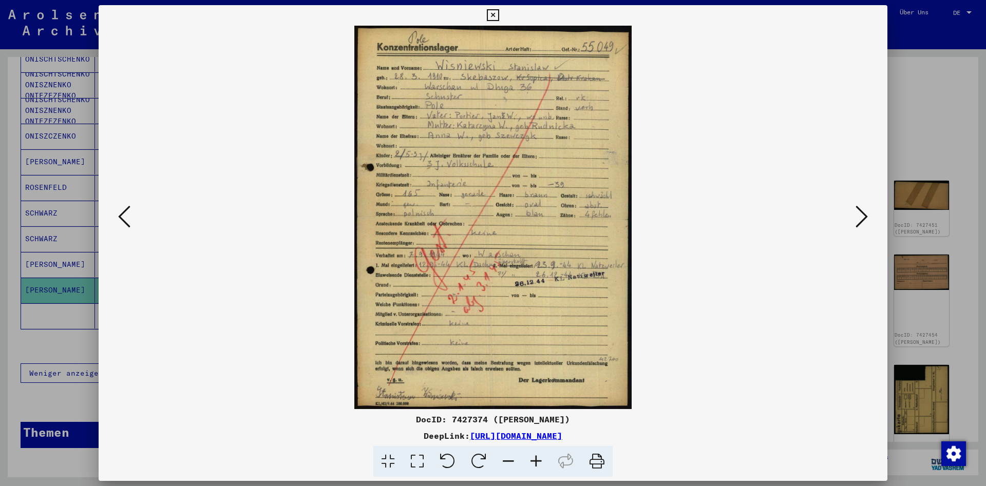
click at [502, 11] on button at bounding box center [493, 15] width 18 height 21
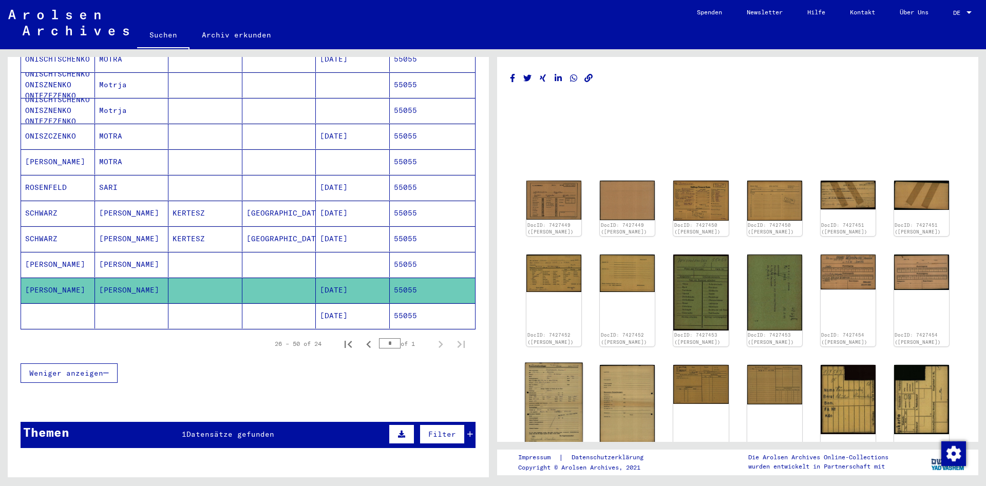
click at [566, 398] on img at bounding box center [554, 404] width 58 height 82
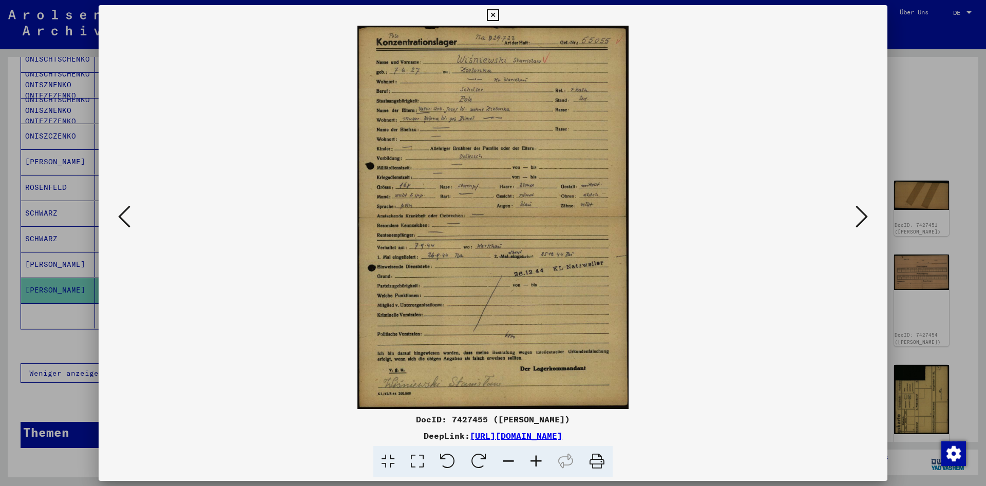
click at [499, 16] on icon at bounding box center [493, 15] width 12 height 12
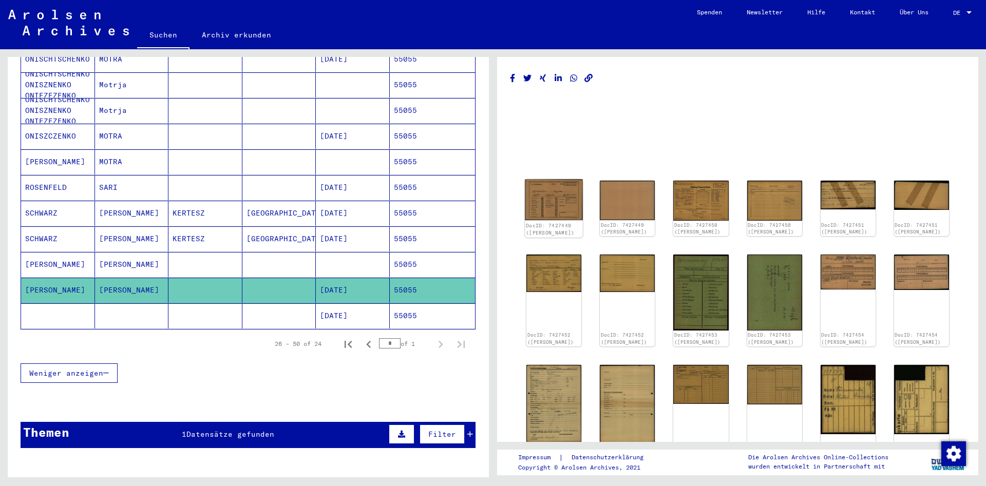
click at [552, 195] on img at bounding box center [554, 200] width 58 height 41
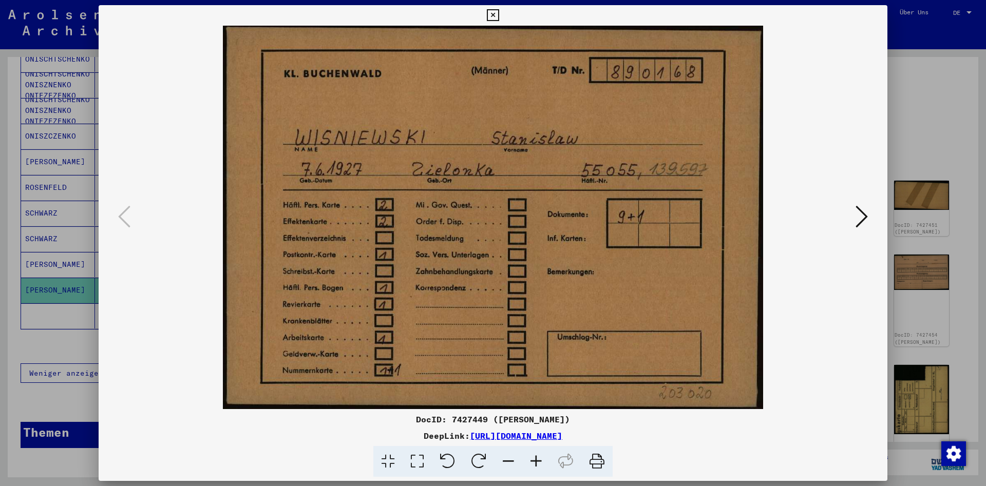
click at [499, 16] on icon at bounding box center [493, 15] width 12 height 12
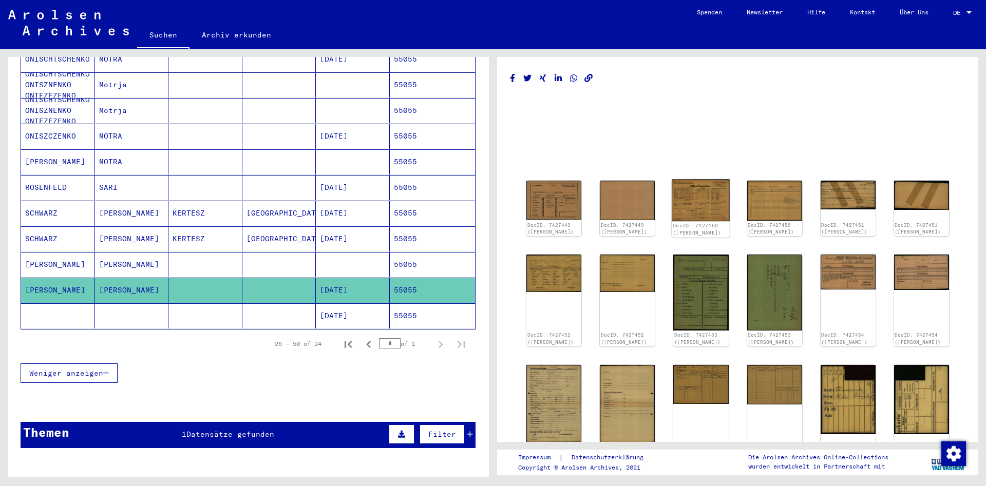
click at [697, 192] on img at bounding box center [701, 201] width 58 height 42
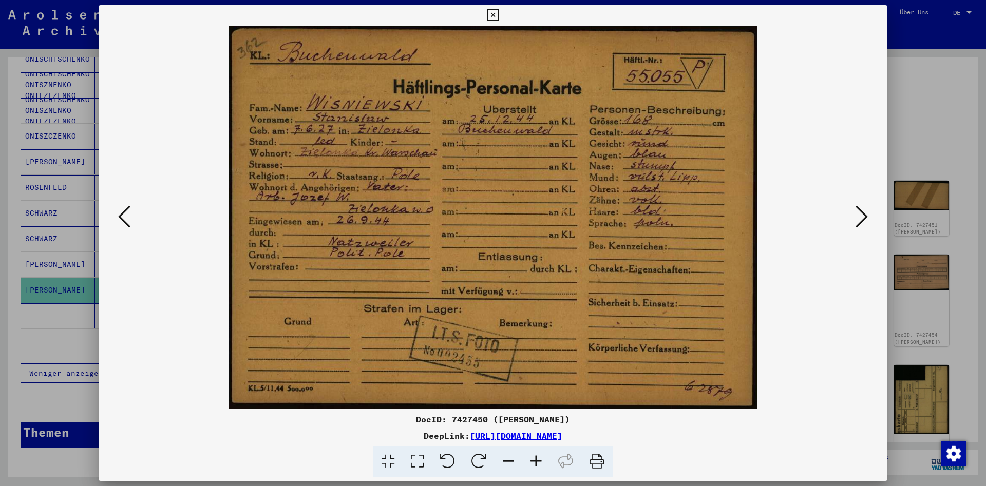
click at [858, 213] on icon at bounding box center [862, 216] width 12 height 25
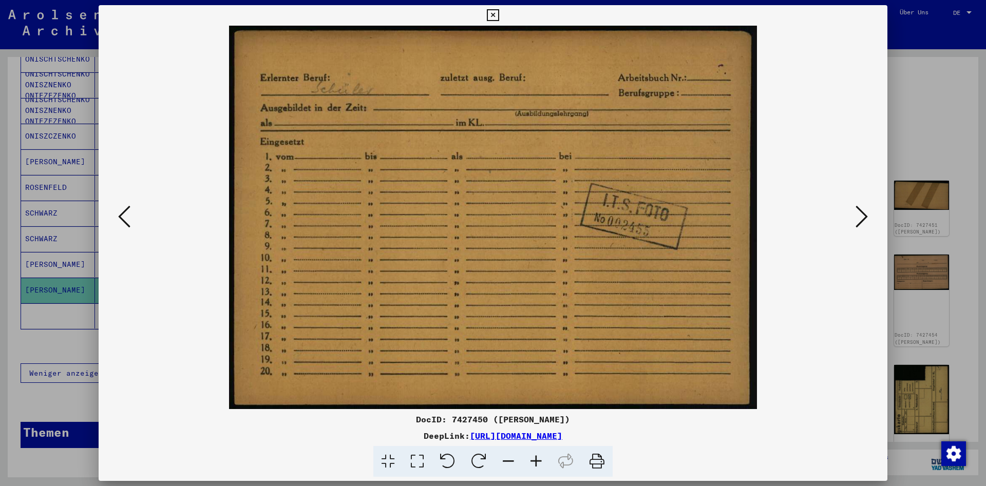
click at [858, 213] on icon at bounding box center [862, 216] width 12 height 25
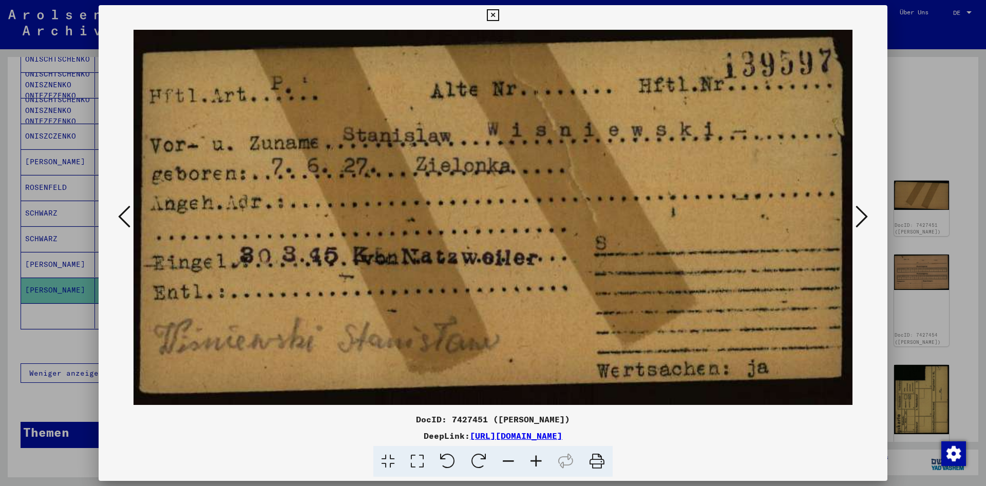
click at [858, 213] on icon at bounding box center [862, 216] width 12 height 25
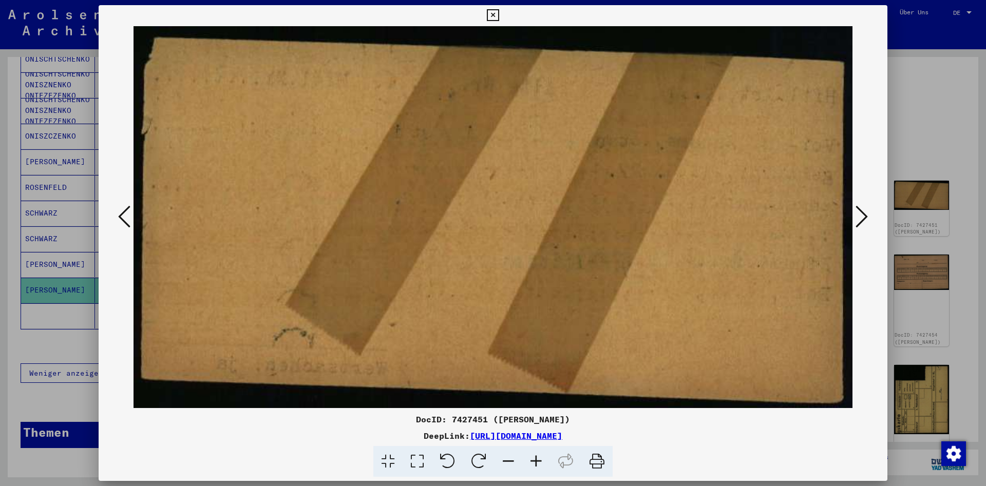
click at [858, 213] on icon at bounding box center [862, 216] width 12 height 25
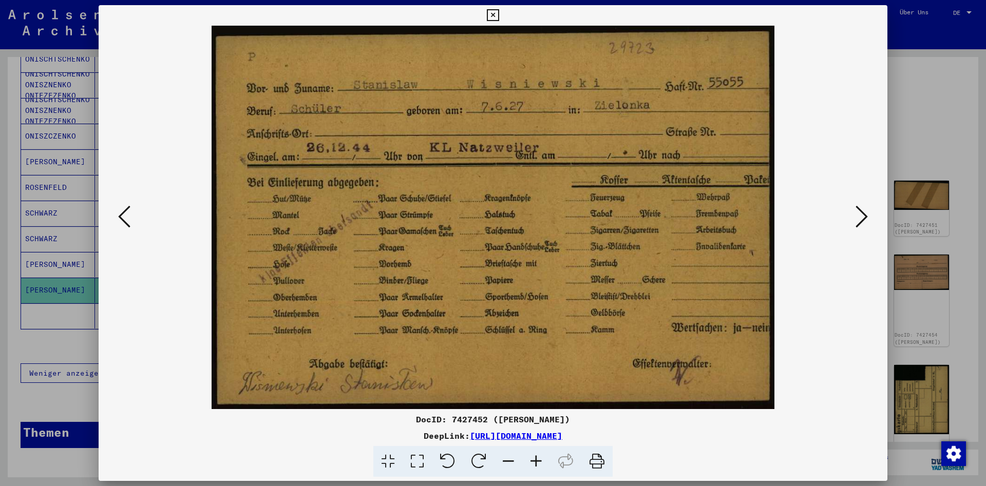
click at [858, 213] on icon at bounding box center [862, 216] width 12 height 25
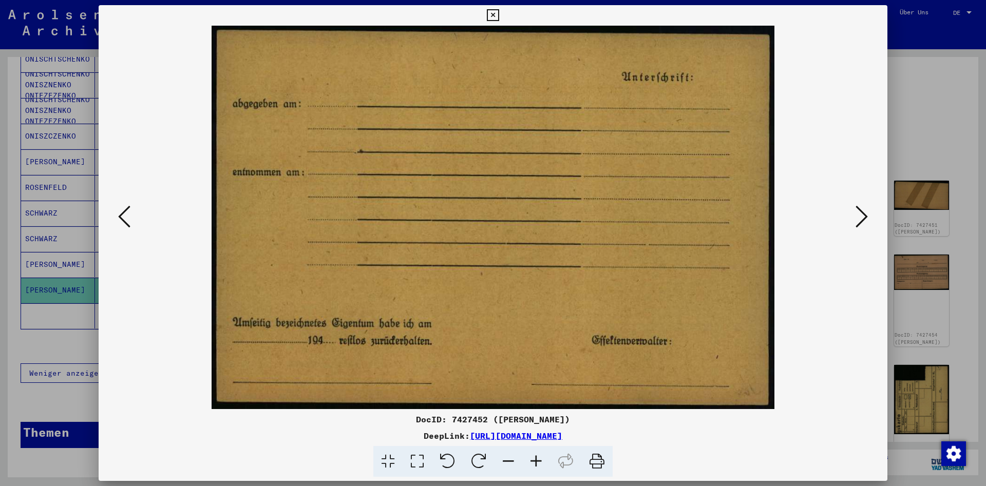
click at [858, 213] on icon at bounding box center [862, 216] width 12 height 25
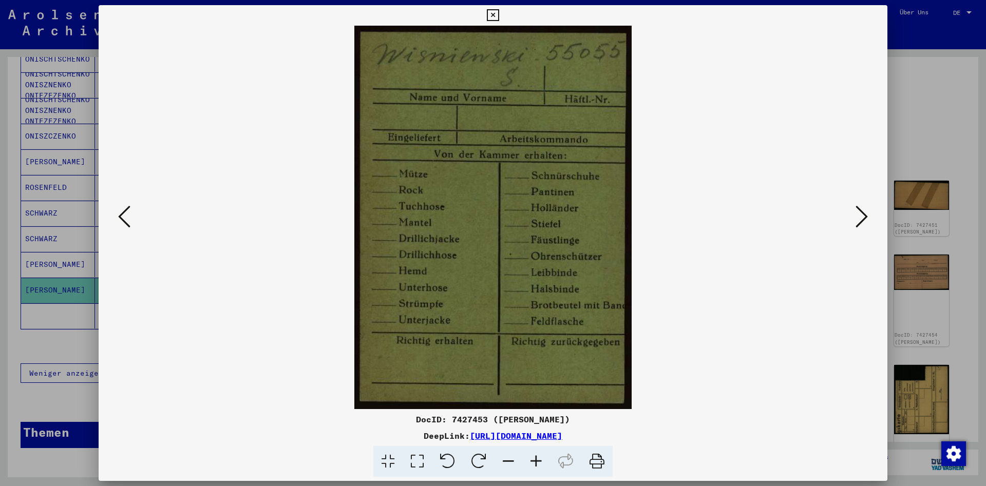
click at [502, 13] on div at bounding box center [493, 15] width 18 height 21
click at [57, 258] on div at bounding box center [493, 243] width 986 height 486
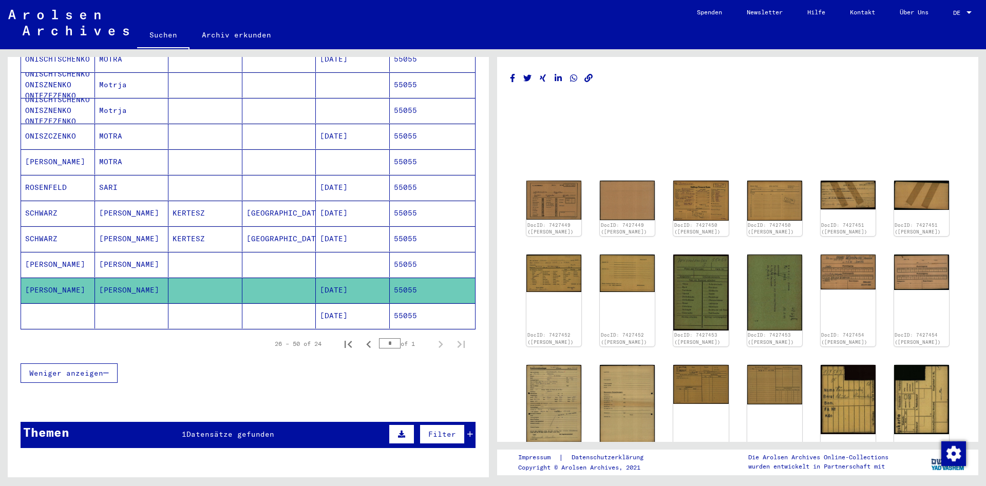
click at [62, 254] on mat-cell "[PERSON_NAME]" at bounding box center [58, 264] width 74 height 25
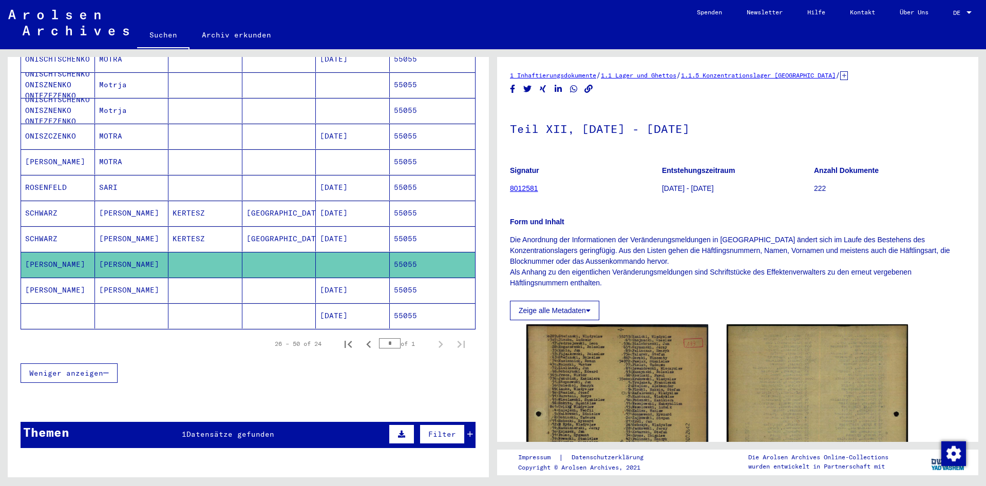
click at [72, 278] on mat-cell "[PERSON_NAME]" at bounding box center [58, 290] width 74 height 25
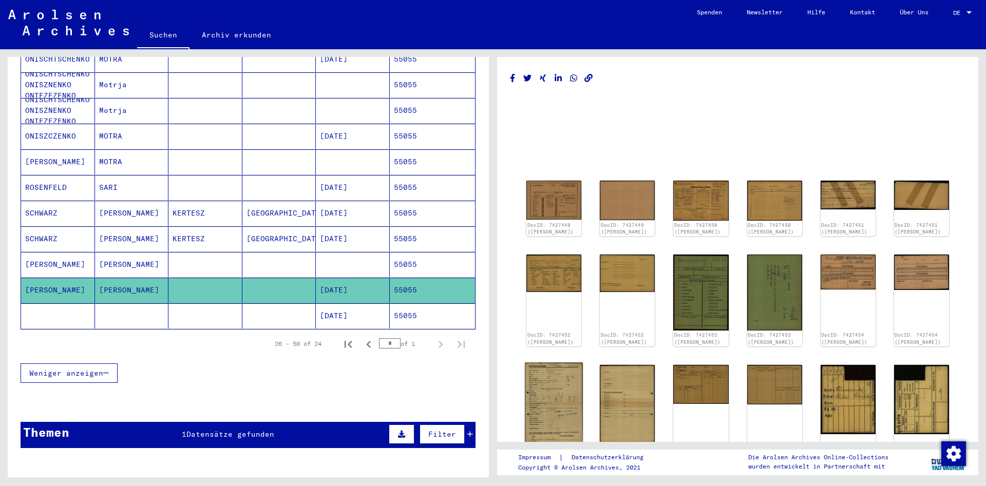
click at [552, 410] on img at bounding box center [554, 404] width 58 height 82
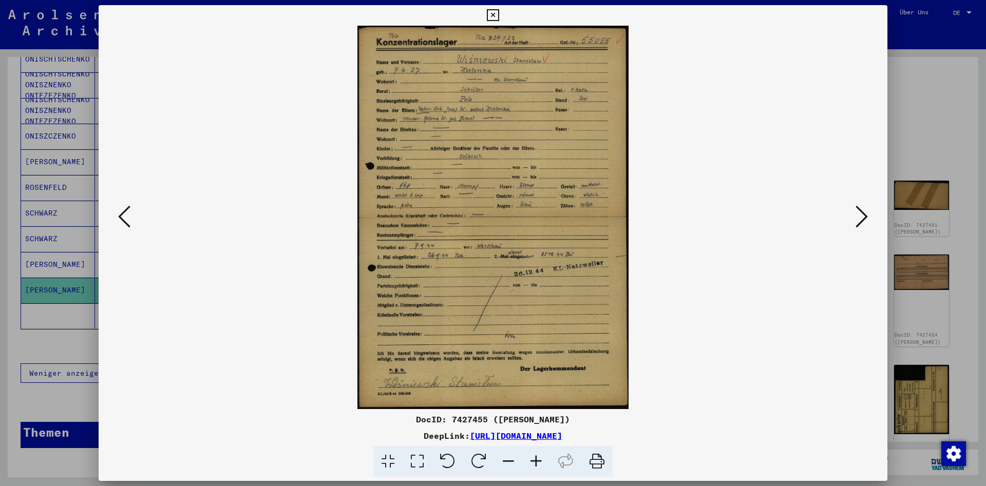
click at [858, 221] on icon at bounding box center [862, 216] width 12 height 25
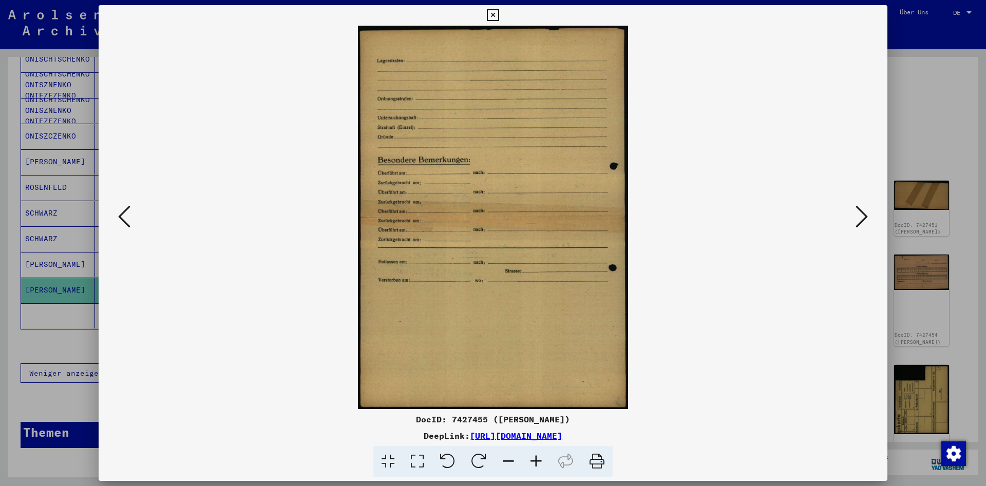
click at [858, 221] on icon at bounding box center [862, 216] width 12 height 25
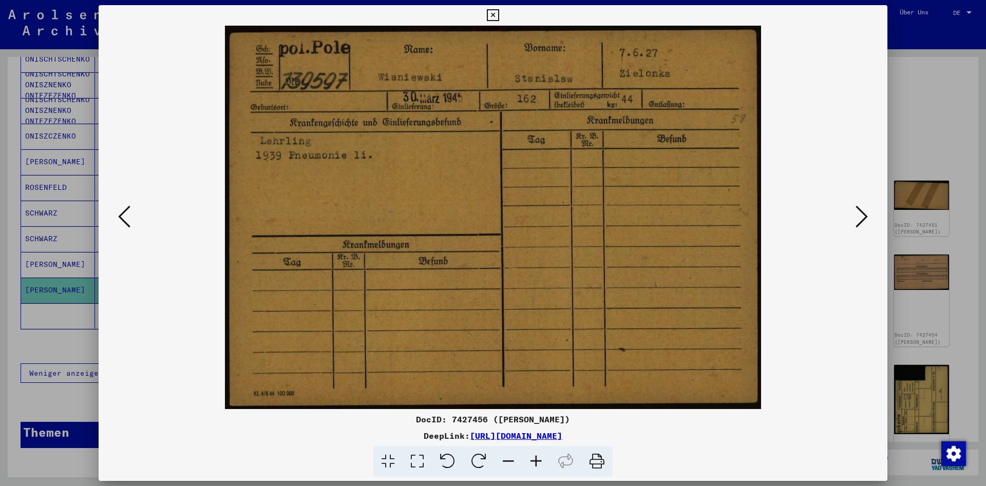
click at [858, 221] on icon at bounding box center [862, 216] width 12 height 25
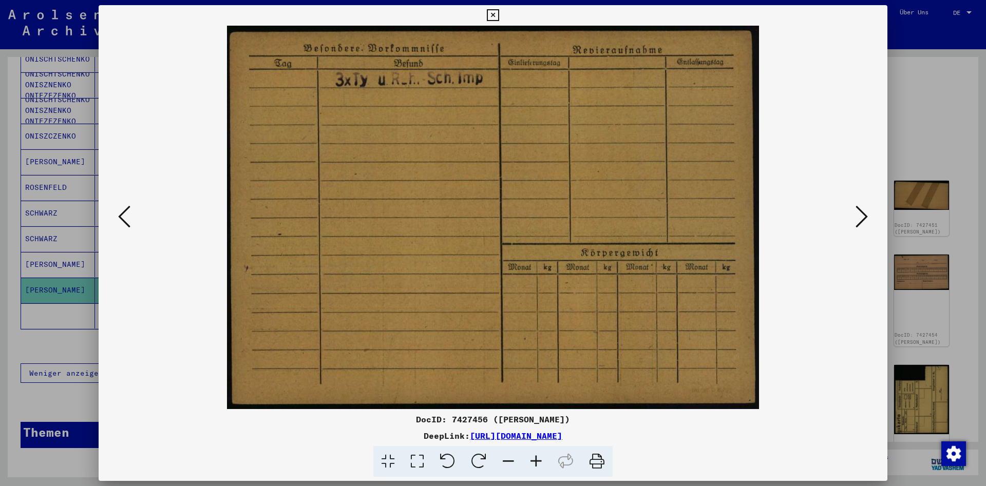
click at [858, 221] on icon at bounding box center [862, 216] width 12 height 25
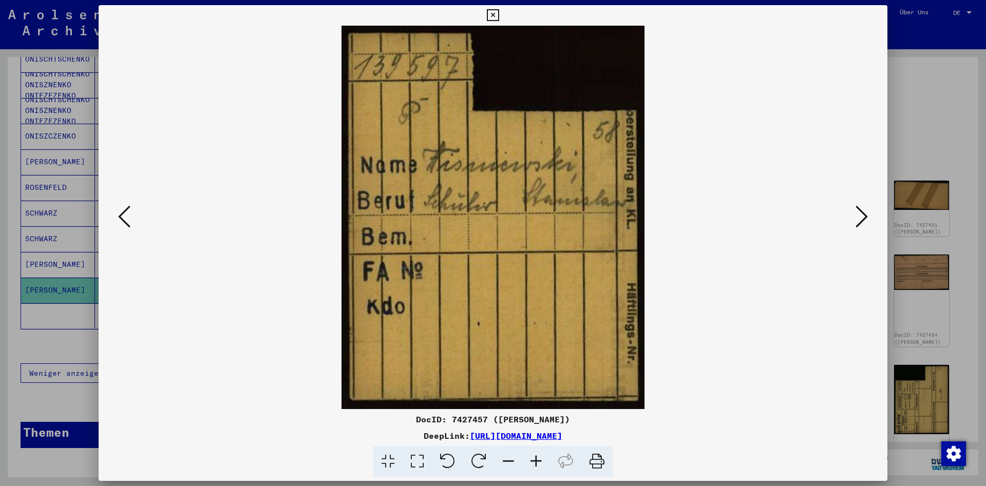
click at [499, 11] on icon at bounding box center [493, 15] width 12 height 12
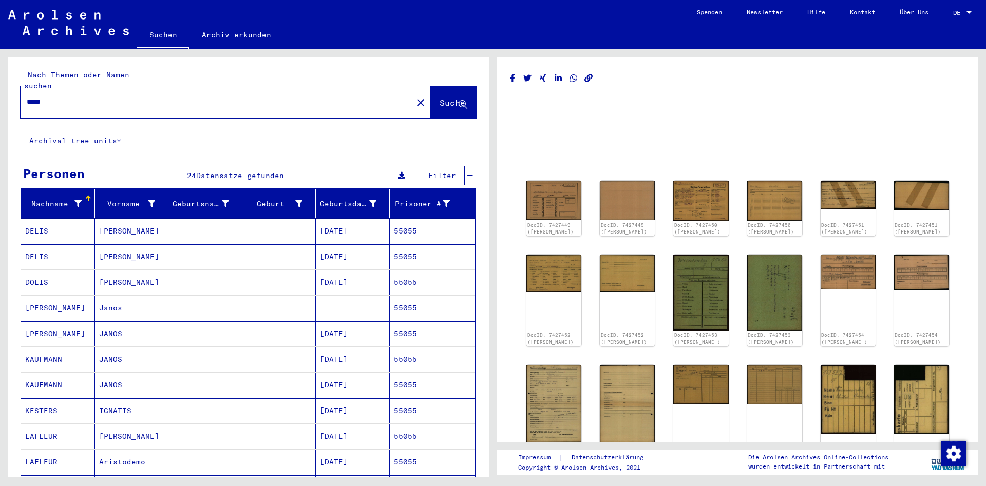
drag, startPoint x: 122, startPoint y: 88, endPoint x: 6, endPoint y: 83, distance: 116.2
click at [27, 97] on input "*****" at bounding box center [217, 102] width 380 height 11
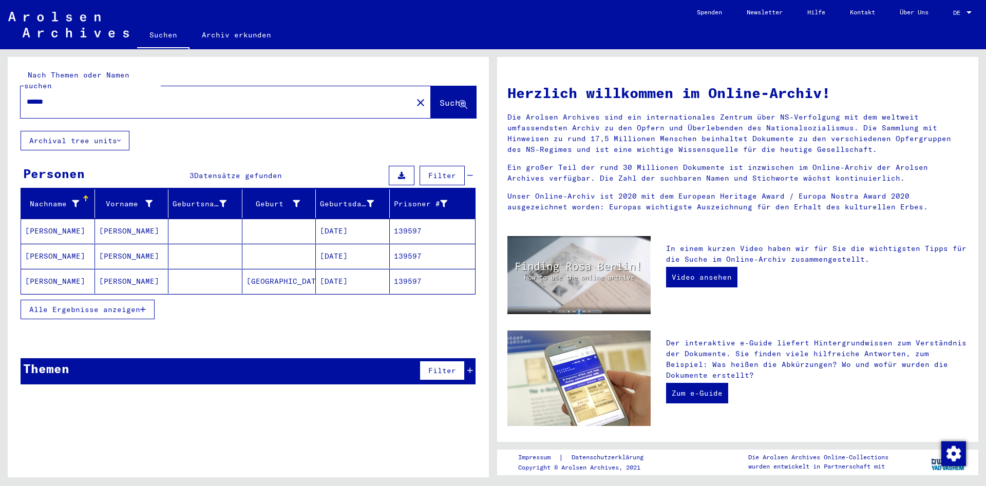
click at [118, 305] on button "Alle Ergebnisse anzeigen" at bounding box center [88, 310] width 134 height 20
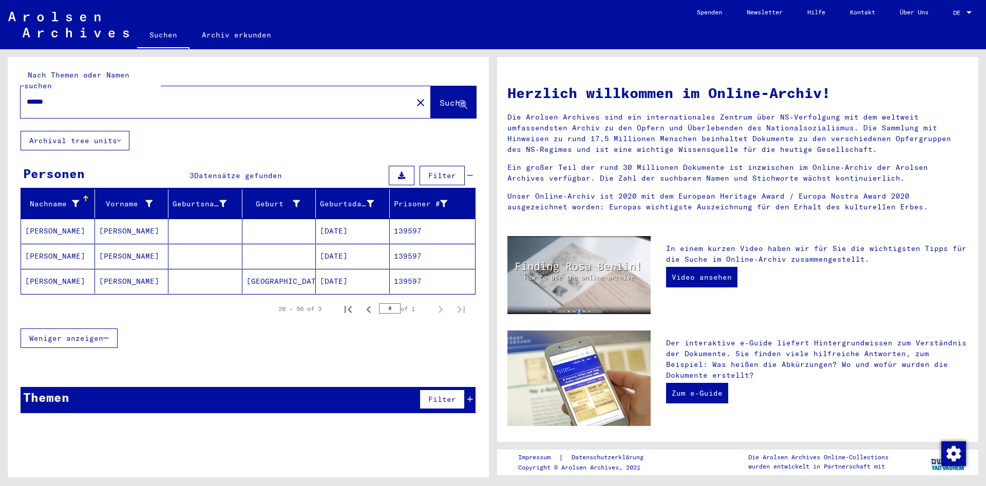
drag, startPoint x: 62, startPoint y: 88, endPoint x: -4, endPoint y: 74, distance: 67.1
click at [27, 97] on input "******" at bounding box center [213, 102] width 373 height 11
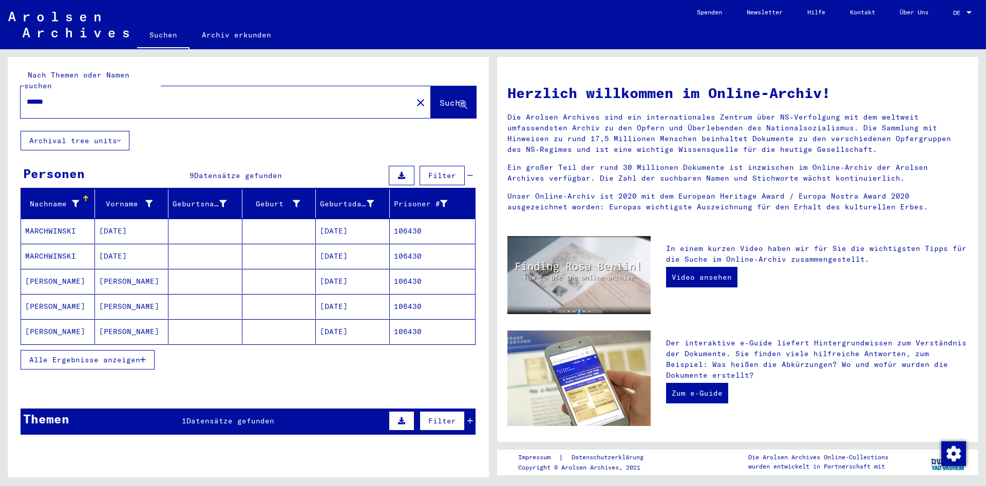
click at [183, 324] on mat-cell at bounding box center [205, 332] width 74 height 25
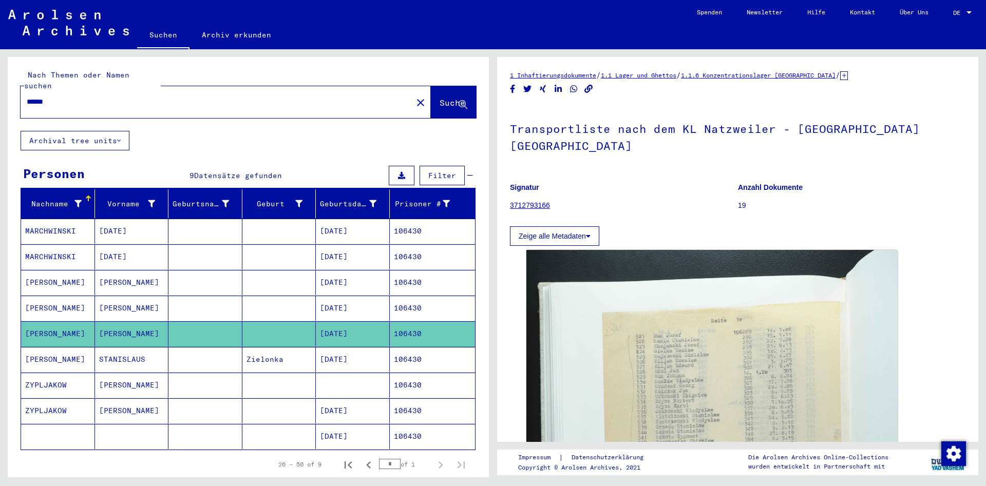
click at [186, 302] on mat-cell at bounding box center [205, 308] width 74 height 25
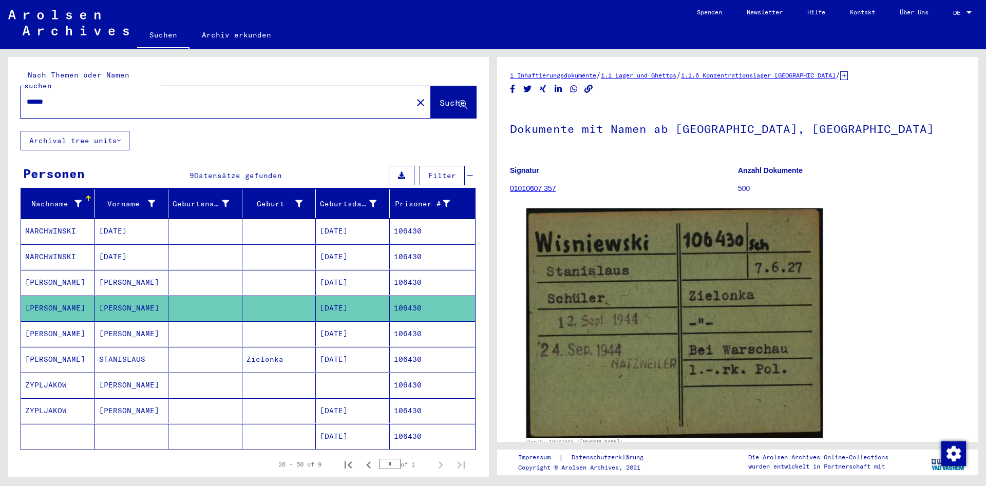
click at [196, 347] on mat-cell at bounding box center [205, 359] width 74 height 25
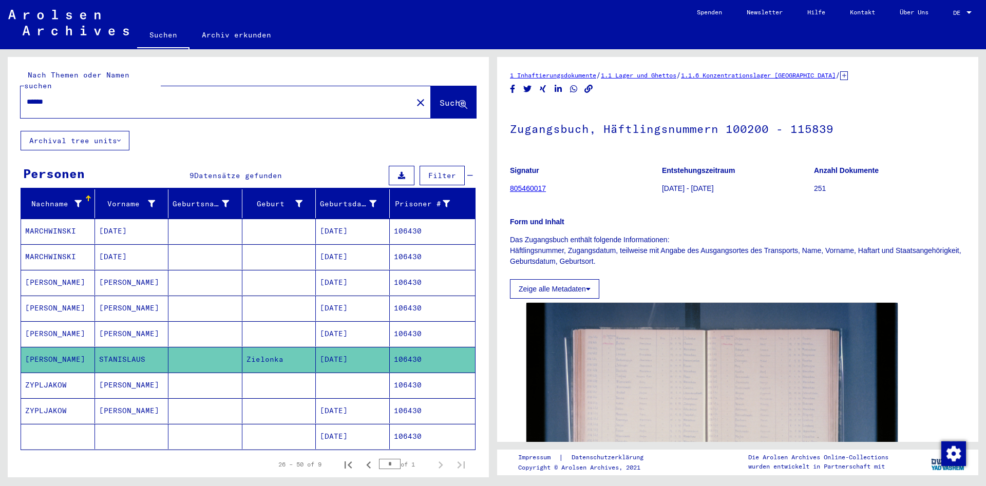
drag, startPoint x: 62, startPoint y: 91, endPoint x: -9, endPoint y: 91, distance: 70.9
click at [27, 97] on input "******" at bounding box center [217, 102] width 380 height 11
click at [146, 90] on div "******" at bounding box center [214, 101] width 386 height 23
drag, startPoint x: 135, startPoint y: 94, endPoint x: -175, endPoint y: 66, distance: 311.0
click at [27, 97] on input "******" at bounding box center [217, 102] width 380 height 11
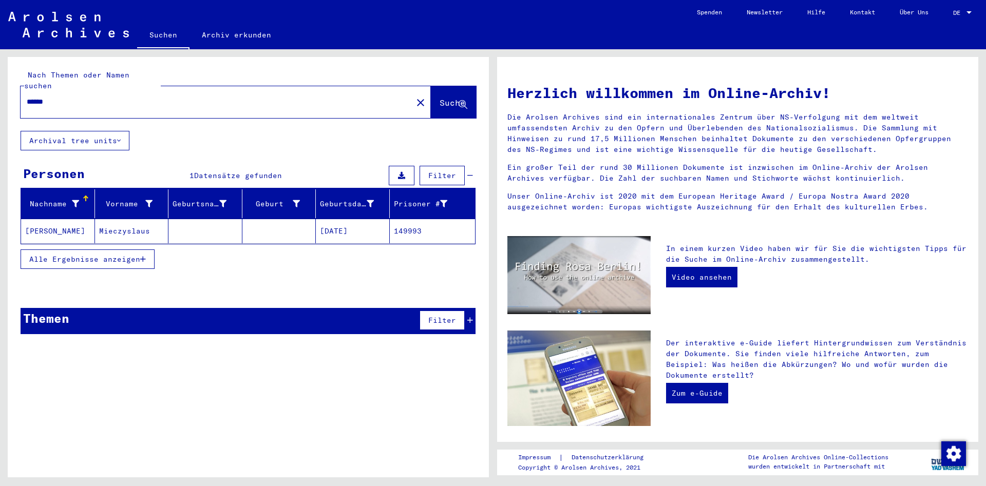
click at [106, 227] on mat-cell "Mieczyslaus" at bounding box center [132, 231] width 74 height 25
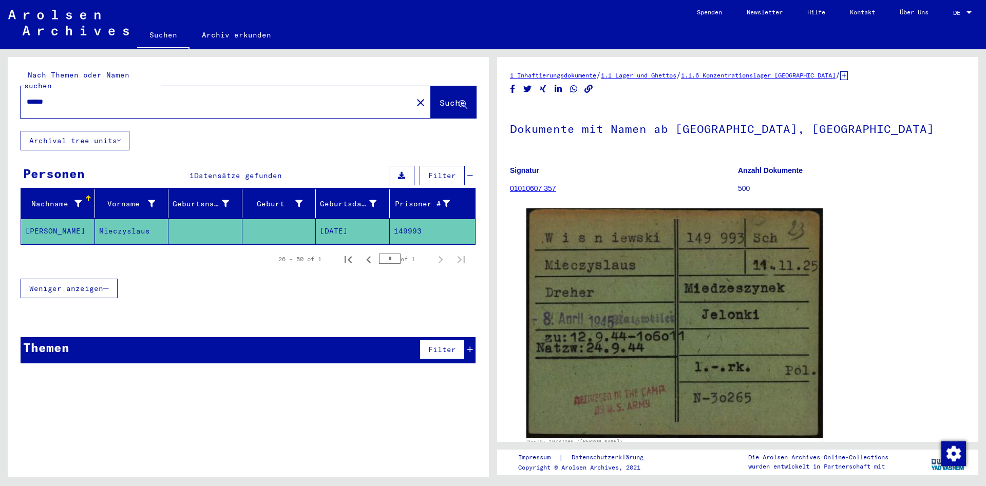
click at [104, 100] on div "******" at bounding box center [214, 101] width 386 height 23
drag, startPoint x: 105, startPoint y: 95, endPoint x: -17, endPoint y: 87, distance: 123.0
click at [27, 97] on input "******" at bounding box center [217, 102] width 380 height 11
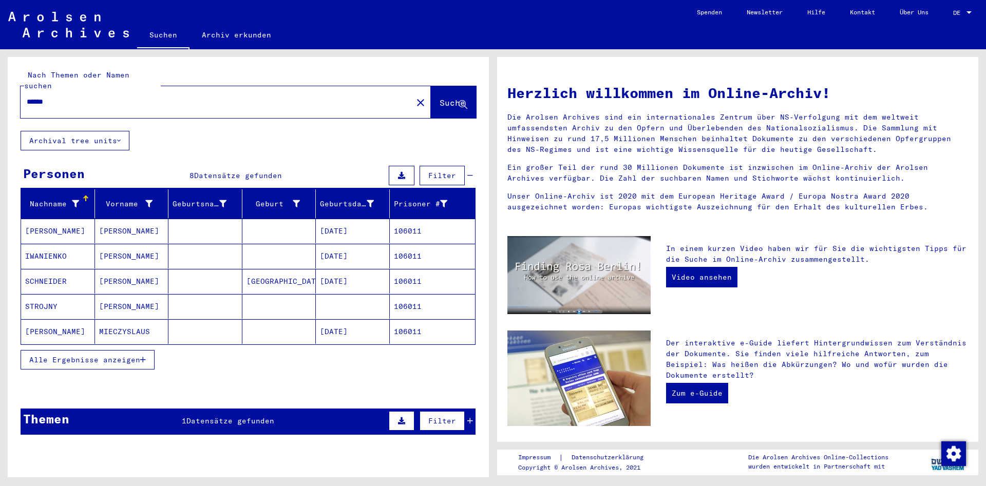
click at [88, 328] on mat-cell "[PERSON_NAME]" at bounding box center [58, 332] width 74 height 25
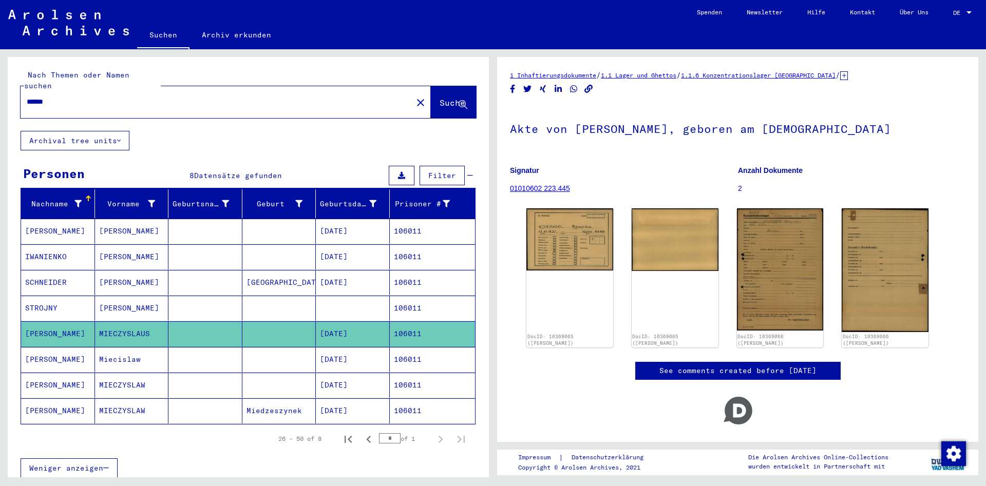
click at [98, 354] on mat-cell "Miecislaw" at bounding box center [132, 359] width 74 height 25
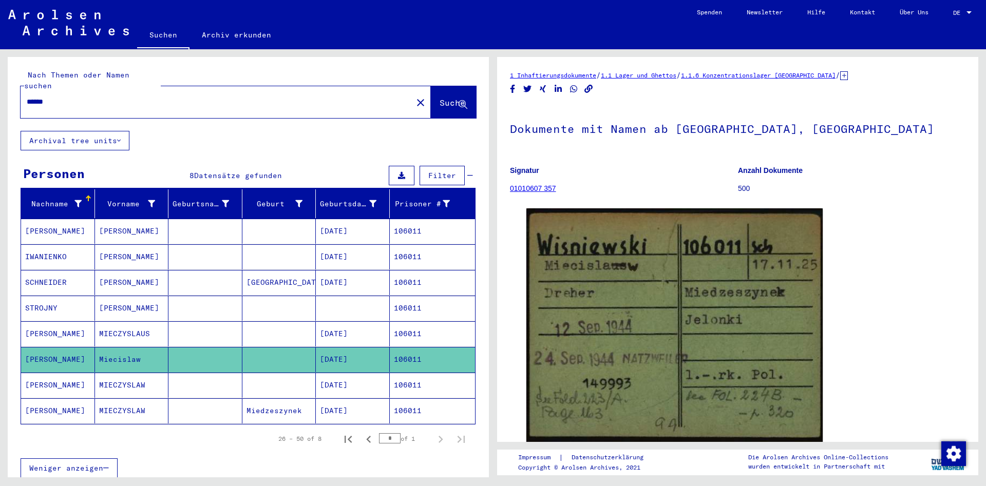
click at [110, 385] on mat-cell "MIECZYSLAW" at bounding box center [132, 385] width 74 height 25
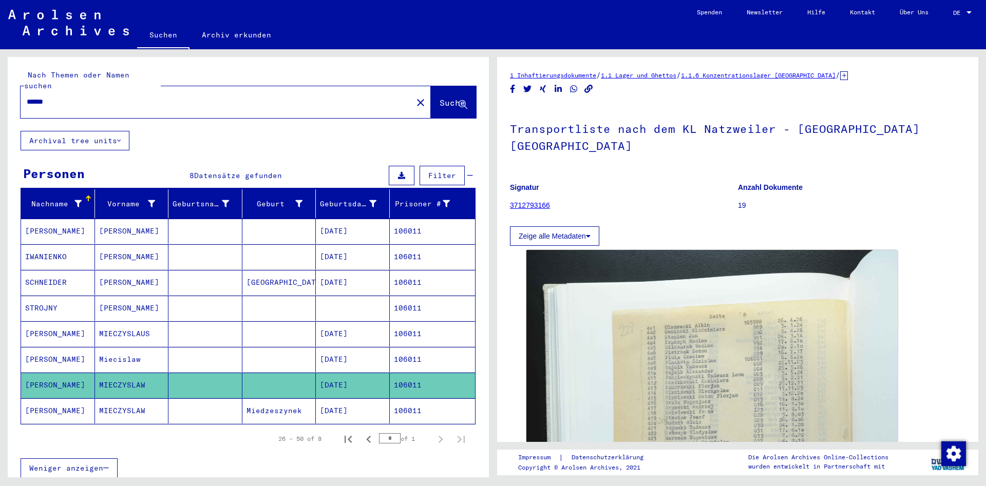
click at [115, 406] on mat-cell "MIECZYSLAW" at bounding box center [132, 411] width 74 height 25
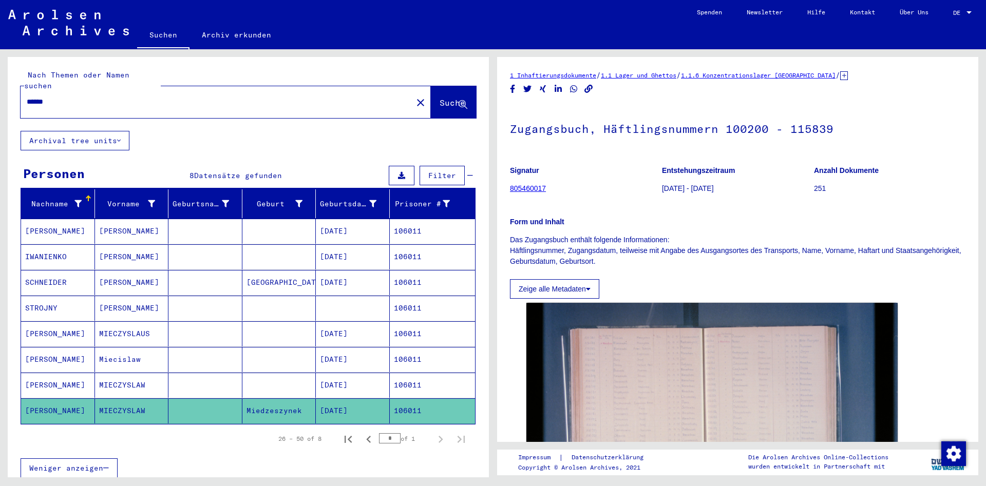
click at [234, 373] on mat-cell at bounding box center [205, 385] width 74 height 25
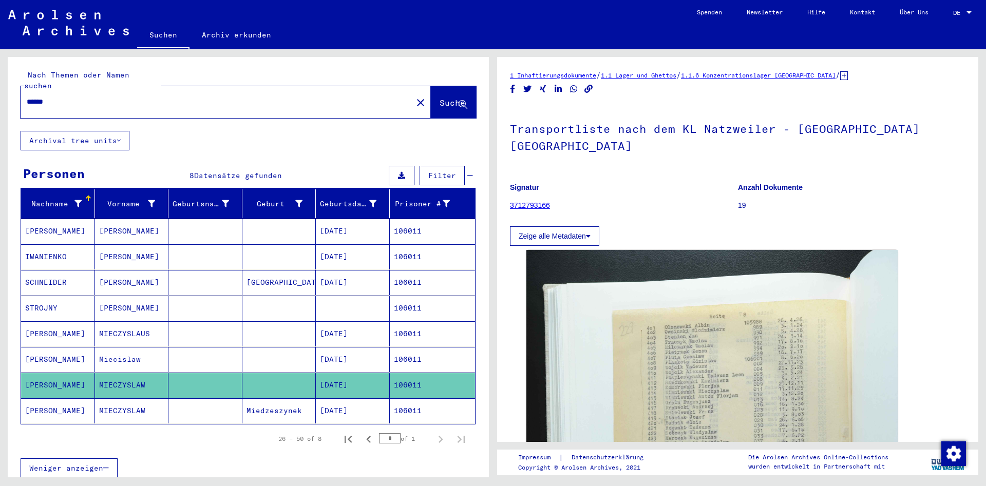
click at [234, 351] on mat-cell at bounding box center [205, 359] width 74 height 25
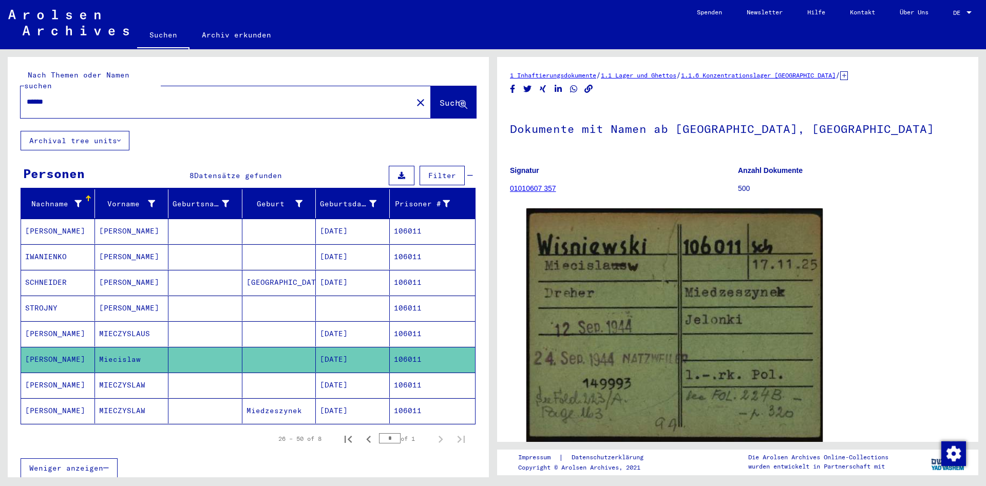
click at [226, 322] on mat-cell at bounding box center [205, 334] width 74 height 25
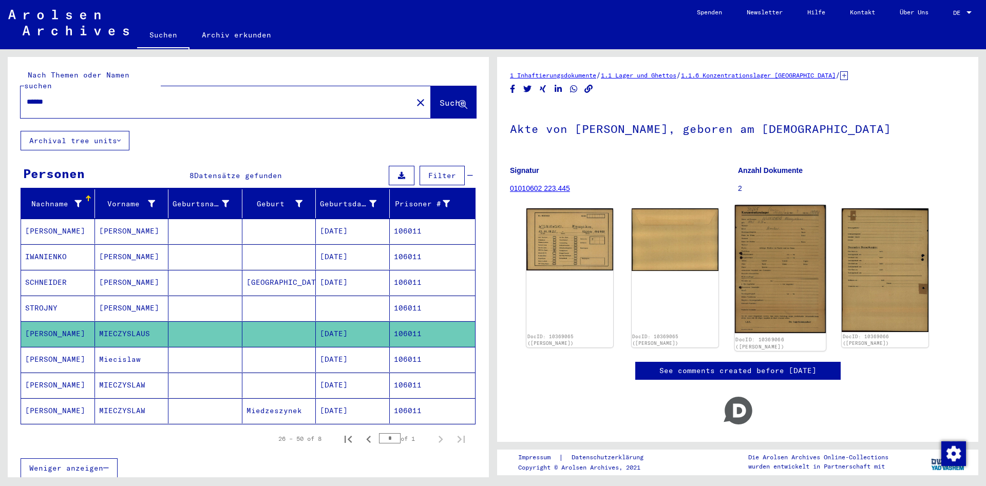
click at [767, 265] on img at bounding box center [780, 269] width 91 height 128
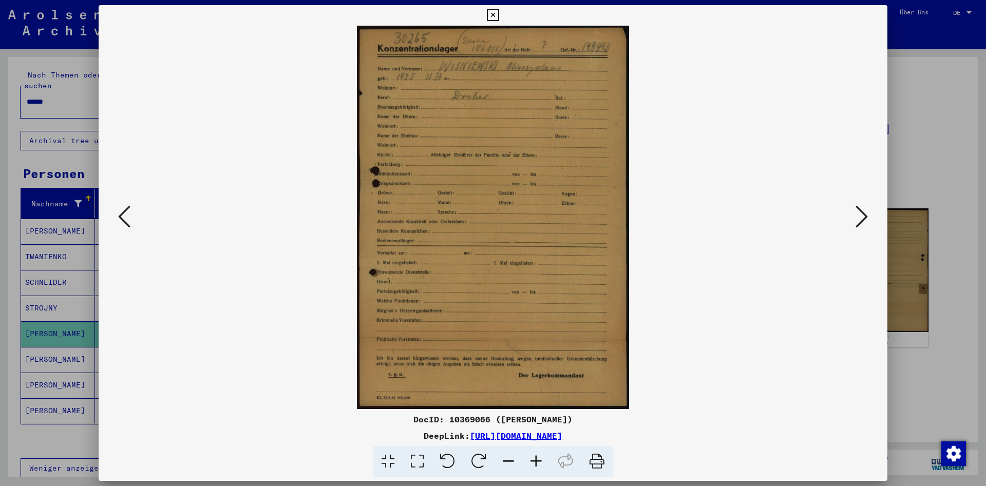
click at [857, 219] on icon at bounding box center [862, 216] width 12 height 25
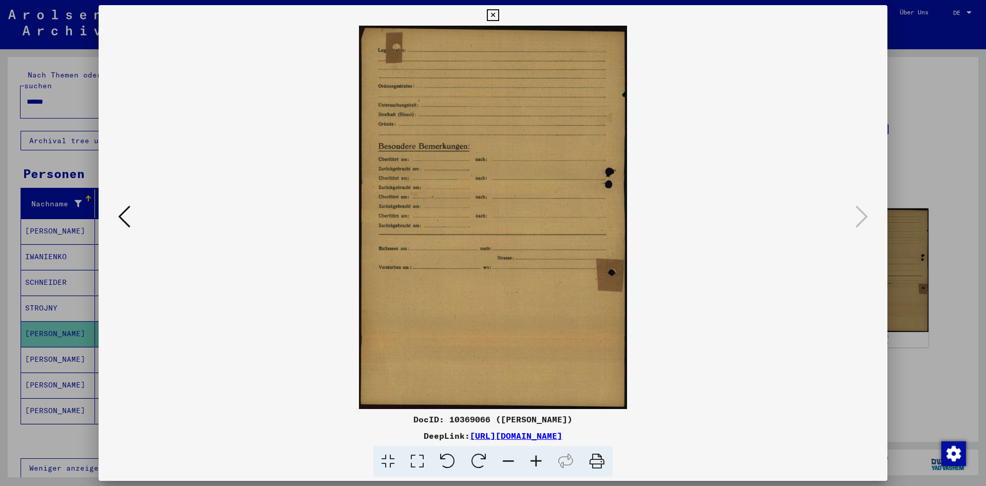
click at [118, 223] on icon at bounding box center [124, 216] width 12 height 25
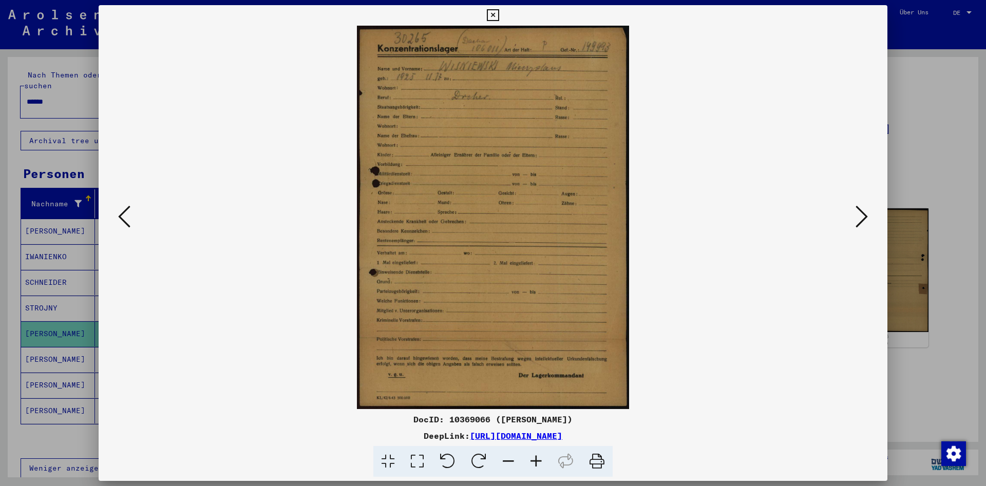
click at [118, 223] on icon at bounding box center [124, 216] width 12 height 25
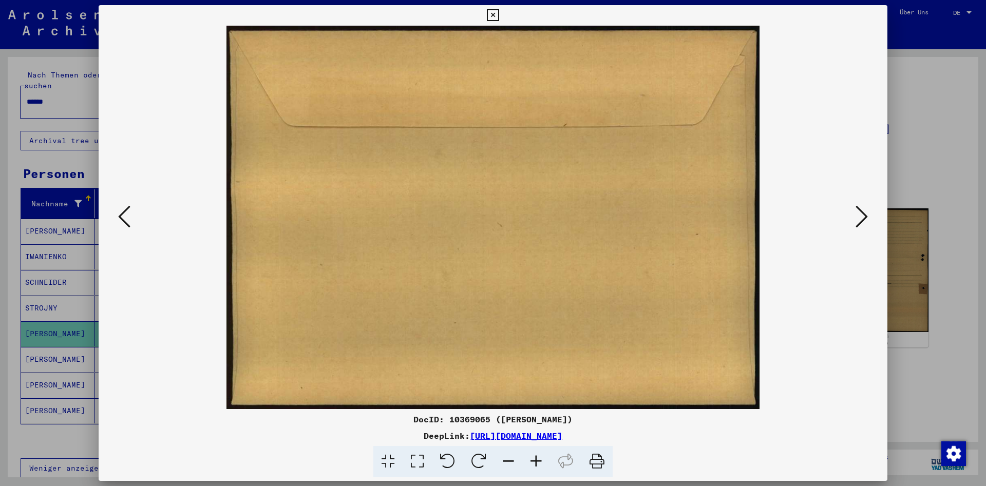
click at [118, 223] on icon at bounding box center [124, 216] width 12 height 25
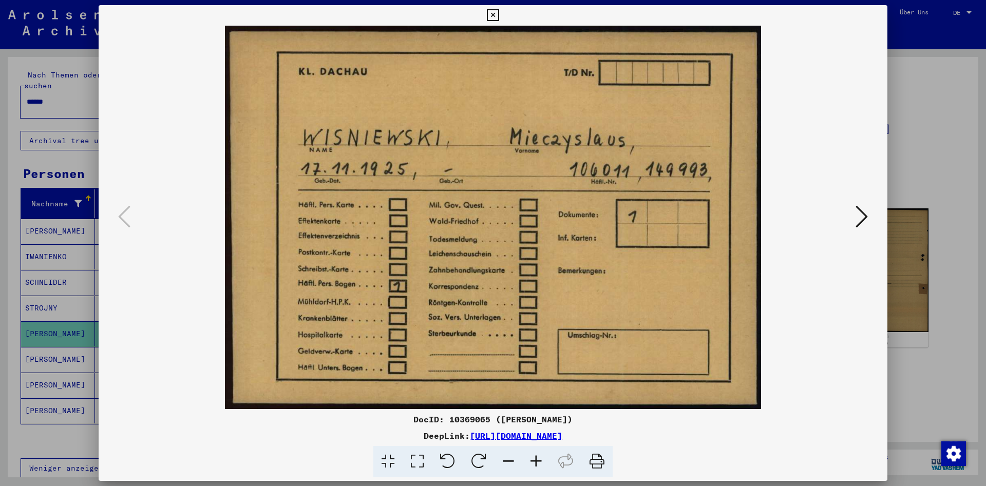
click at [499, 13] on icon at bounding box center [493, 15] width 12 height 12
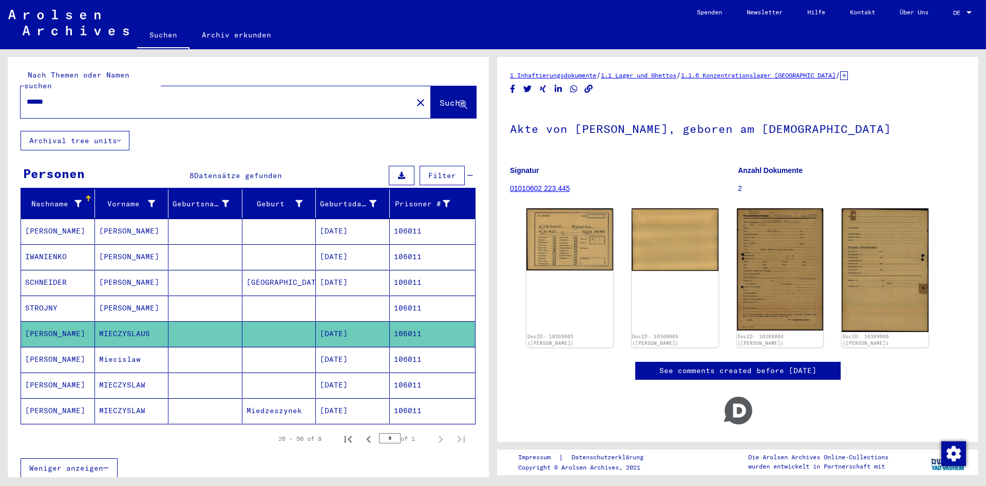
click at [250, 404] on mat-cell "Miedzeszynek" at bounding box center [279, 411] width 74 height 25
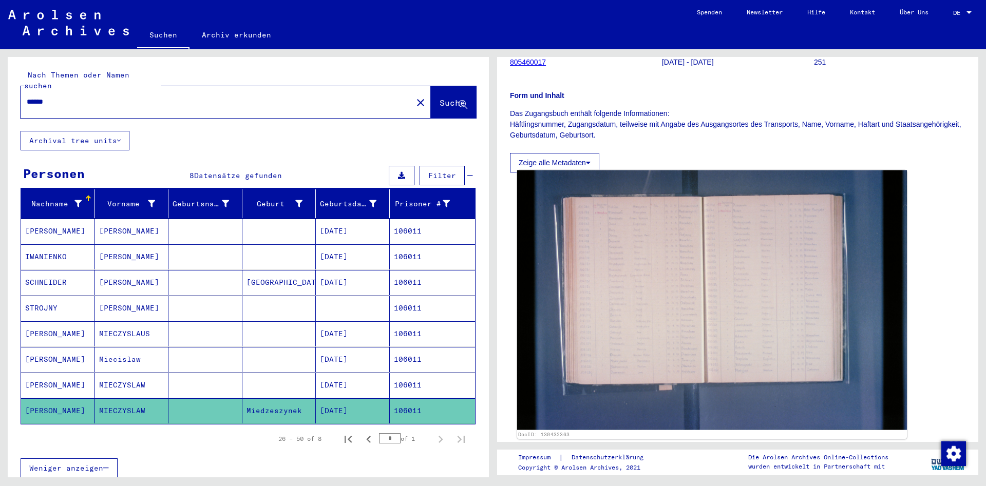
scroll to position [200, 0]
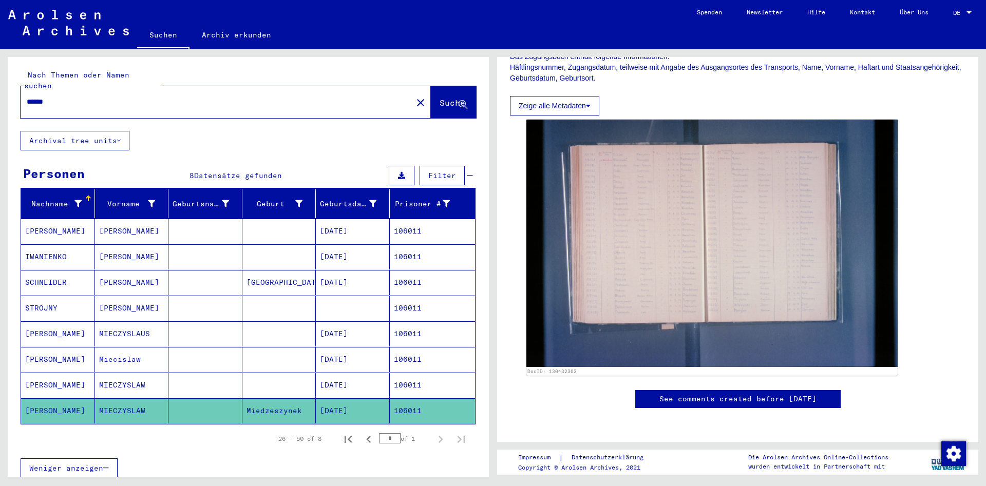
click at [198, 86] on div "****** close" at bounding box center [226, 102] width 410 height 32
click at [198, 97] on input "******" at bounding box center [217, 102] width 380 height 11
paste input "text"
type input "******"
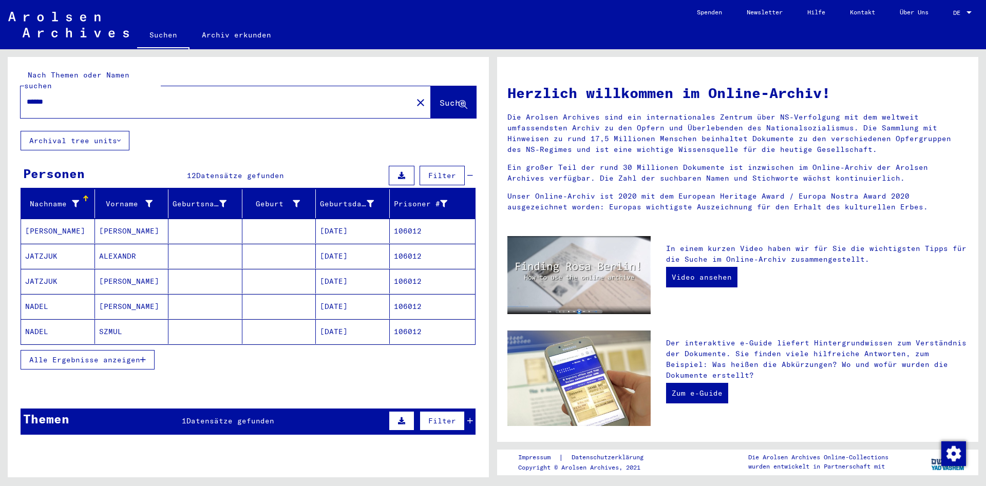
click at [67, 355] on span "Alle Ergebnisse anzeigen" at bounding box center [84, 359] width 111 height 9
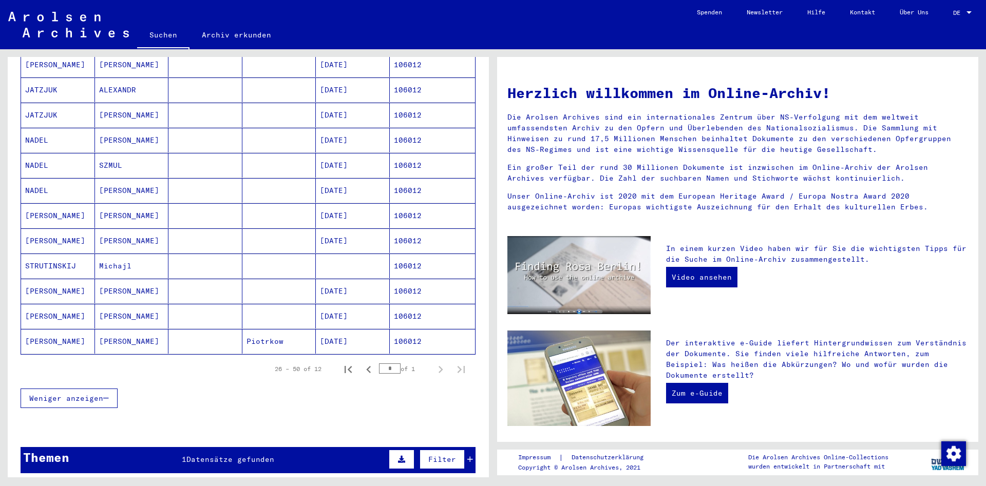
click at [71, 335] on mat-cell "[PERSON_NAME]" at bounding box center [58, 341] width 74 height 25
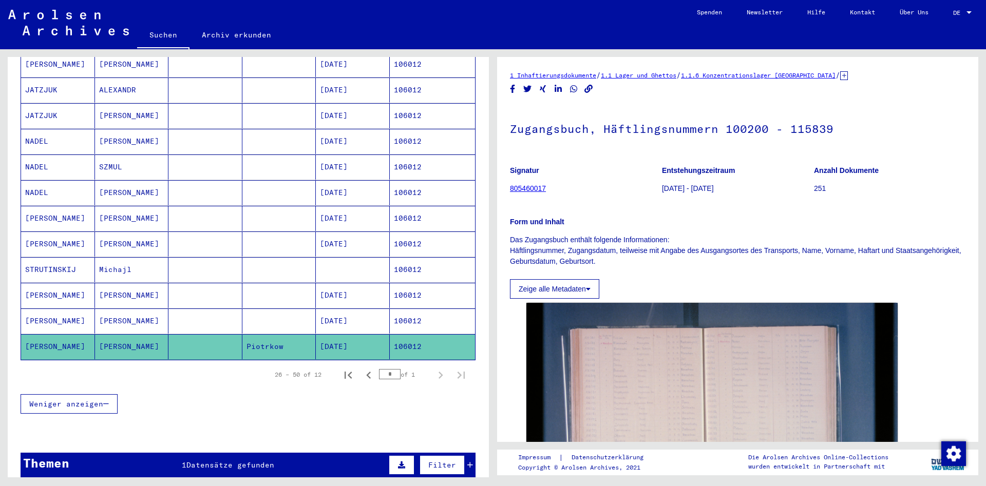
click at [73, 312] on mat-cell "[PERSON_NAME]" at bounding box center [58, 321] width 74 height 25
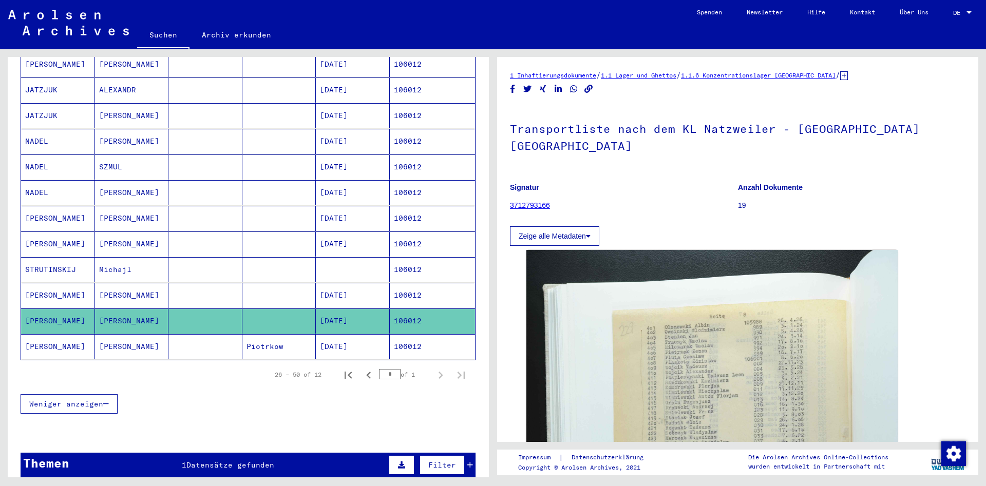
click at [68, 283] on mat-cell "[PERSON_NAME]" at bounding box center [58, 295] width 74 height 25
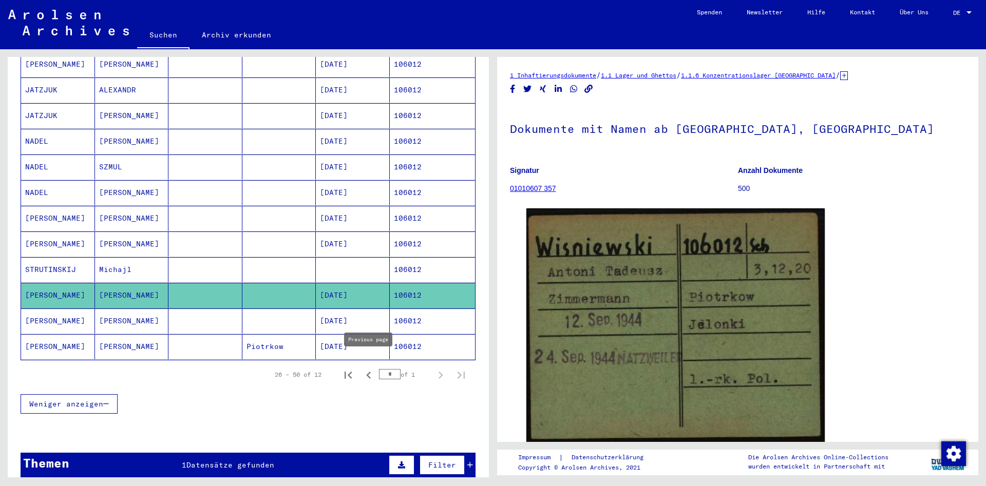
click at [377, 368] on button "Previous page" at bounding box center [369, 375] width 21 height 21
type input "*"
click at [135, 335] on mat-cell "[PERSON_NAME]" at bounding box center [132, 346] width 74 height 25
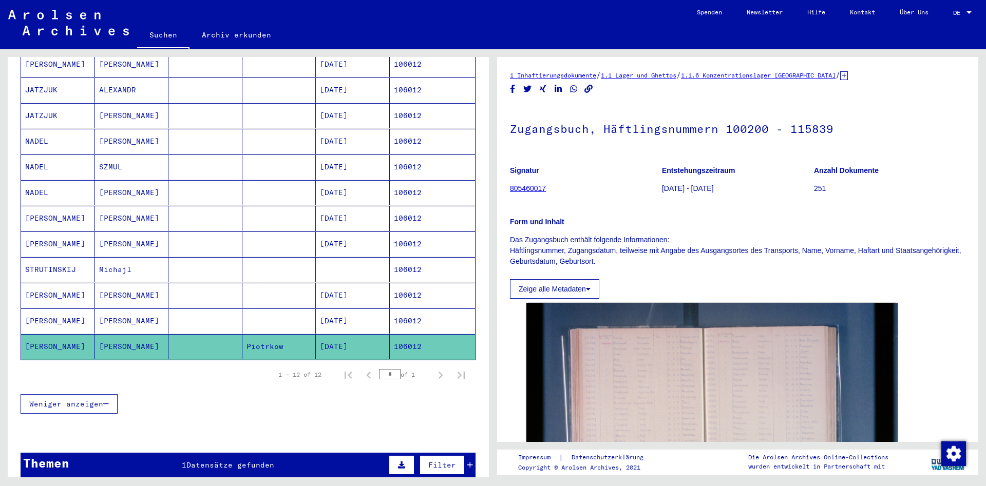
click at [136, 309] on mat-cell "[PERSON_NAME]" at bounding box center [132, 321] width 74 height 25
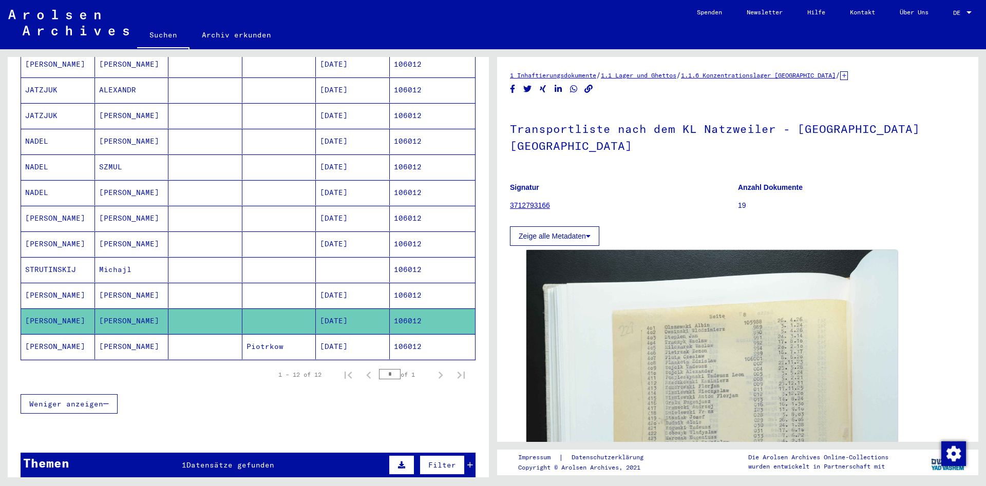
click at [121, 283] on mat-cell "[PERSON_NAME]" at bounding box center [132, 295] width 74 height 25
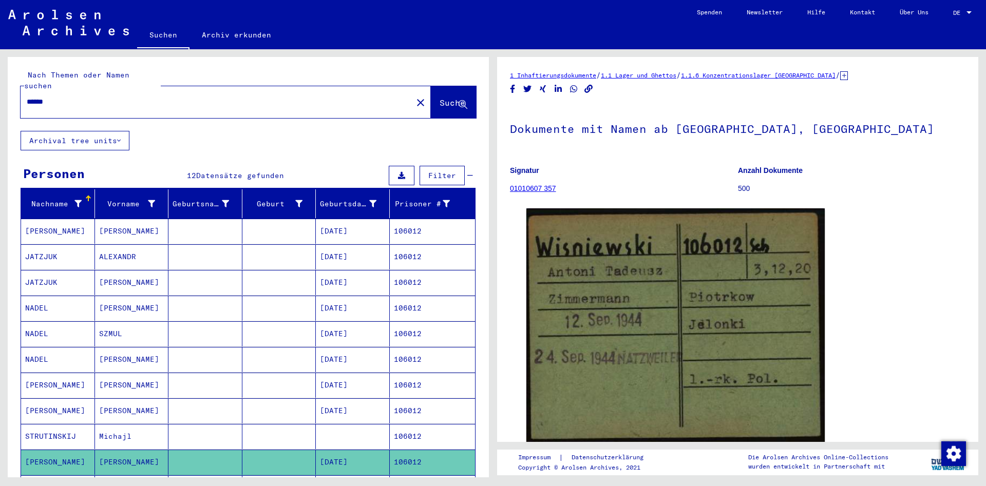
click at [176, 97] on div "******" at bounding box center [214, 101] width 386 height 23
click at [176, 97] on input "******" at bounding box center [217, 102] width 380 height 11
paste input "text"
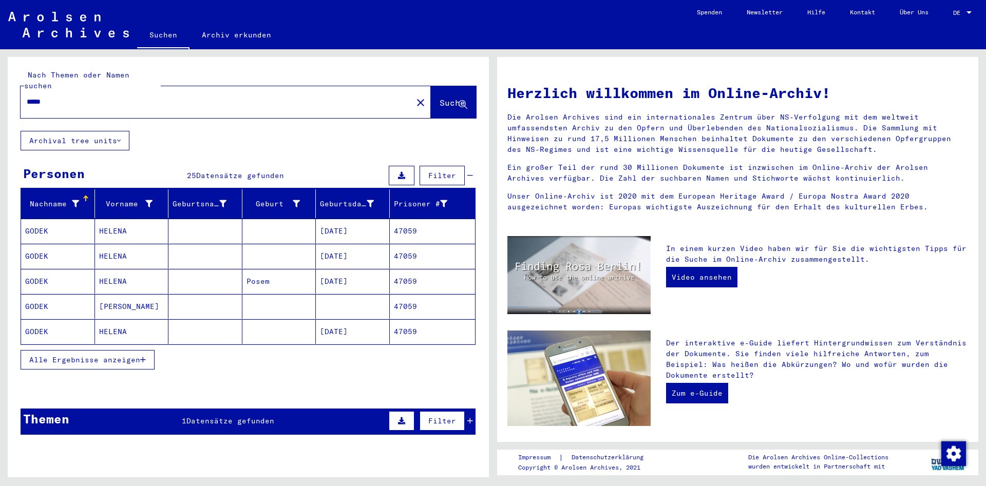
click at [92, 357] on button "Alle Ergebnisse anzeigen" at bounding box center [88, 360] width 134 height 20
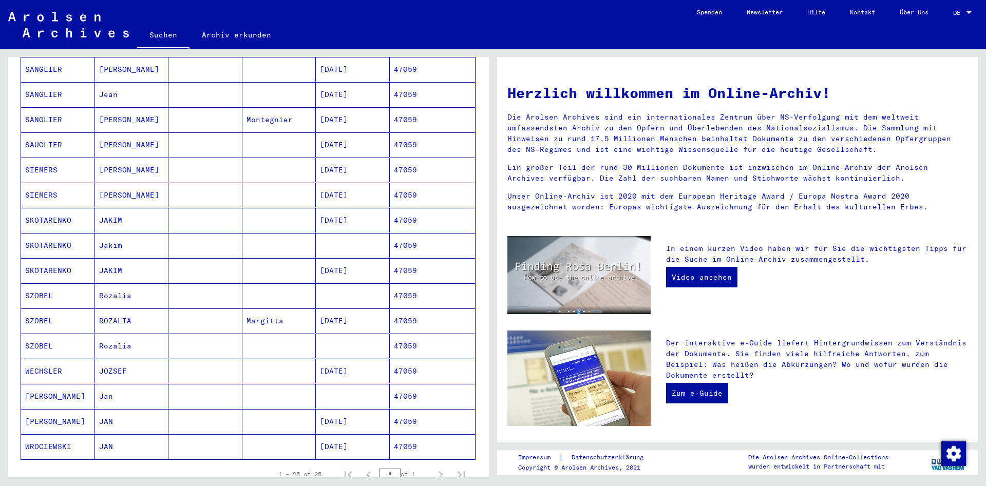
click at [115, 384] on mat-cell "Jan" at bounding box center [132, 396] width 74 height 25
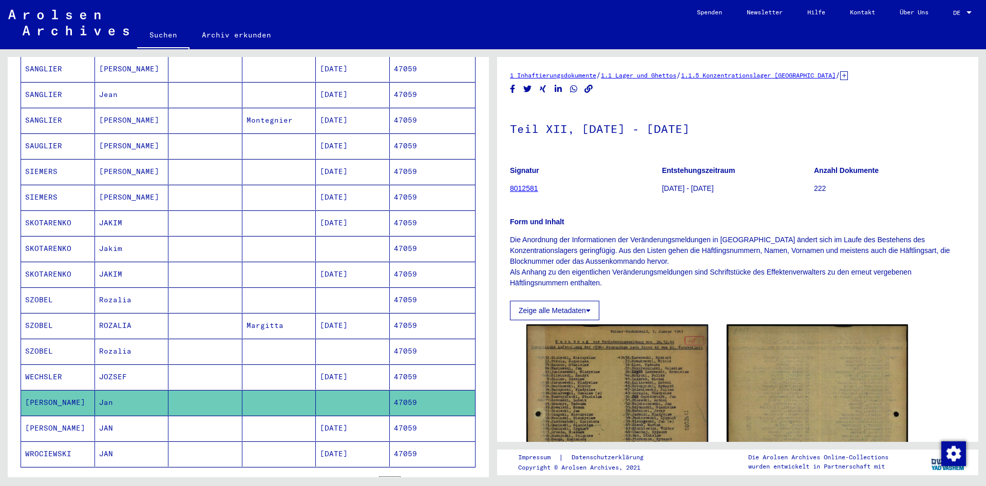
click at [146, 422] on mat-cell "JAN" at bounding box center [132, 428] width 74 height 25
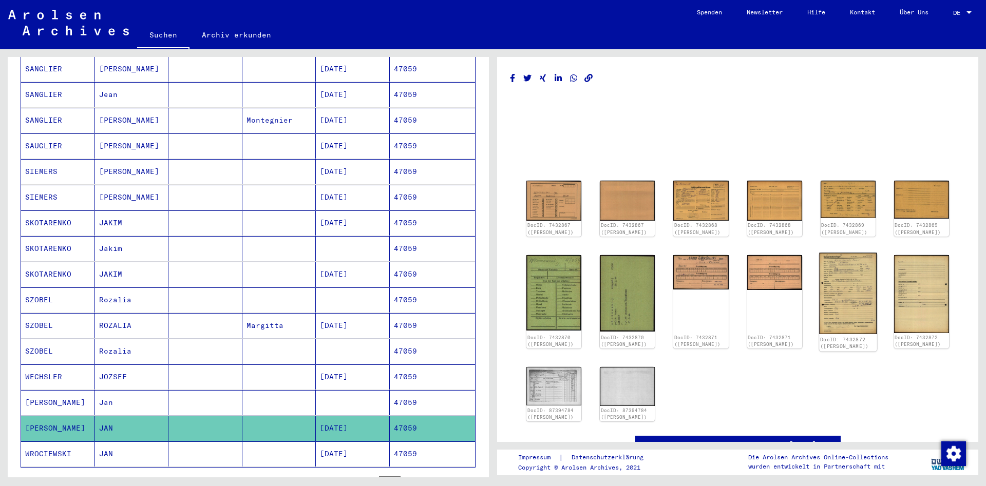
click at [859, 296] on img at bounding box center [848, 293] width 58 height 81
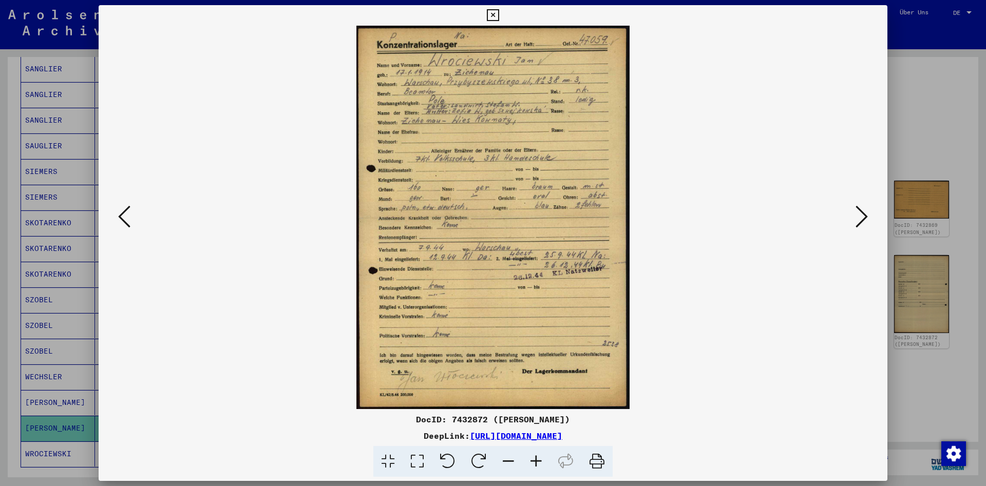
click at [499, 14] on icon at bounding box center [493, 15] width 12 height 12
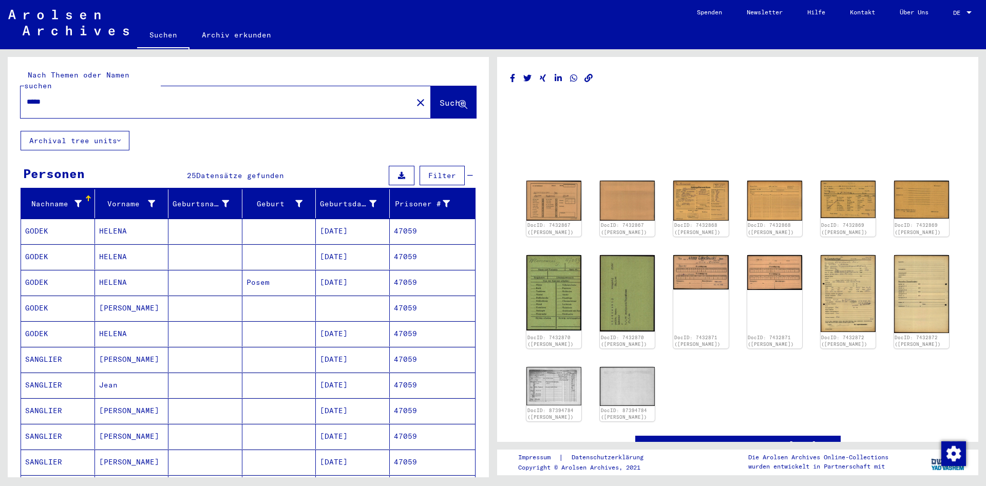
click at [119, 97] on input "*****" at bounding box center [217, 102] width 380 height 11
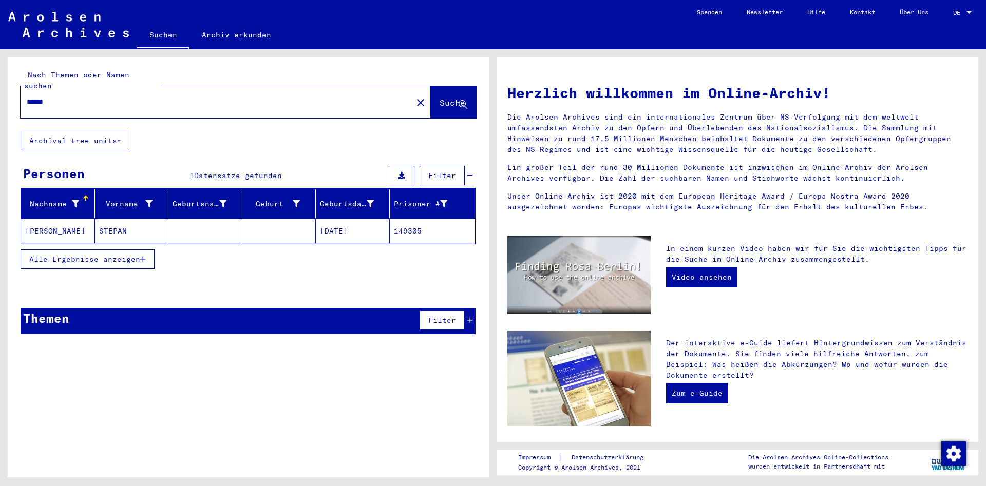
click at [161, 222] on mat-cell "STEPAN" at bounding box center [132, 231] width 74 height 25
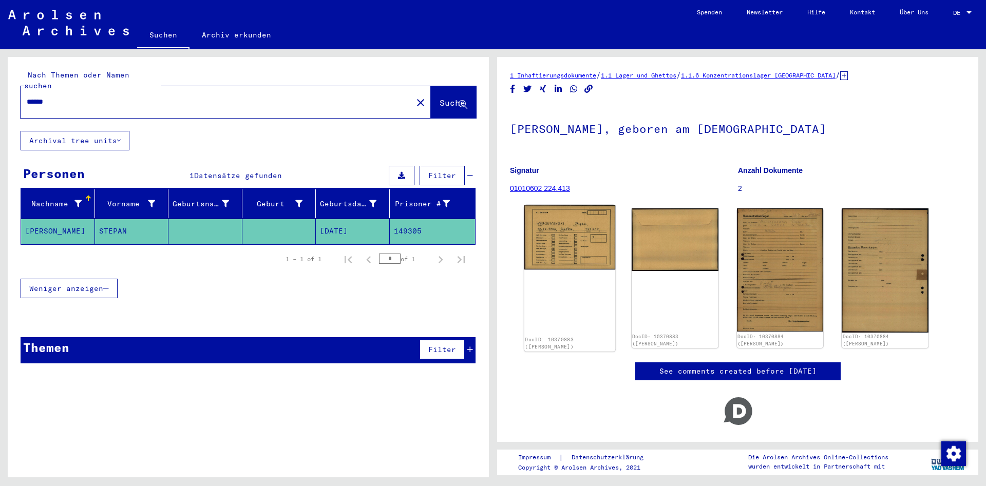
click at [598, 241] on img at bounding box center [569, 237] width 91 height 65
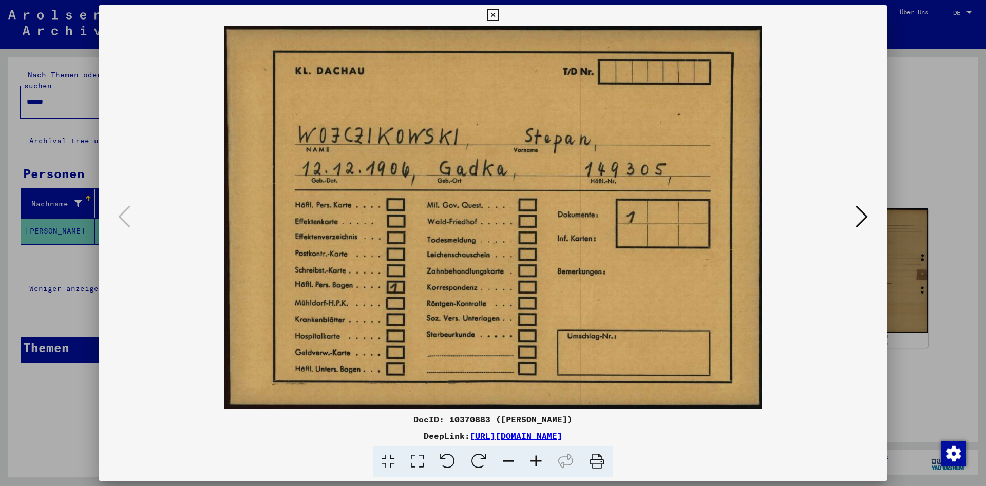
click at [865, 226] on icon at bounding box center [862, 216] width 12 height 25
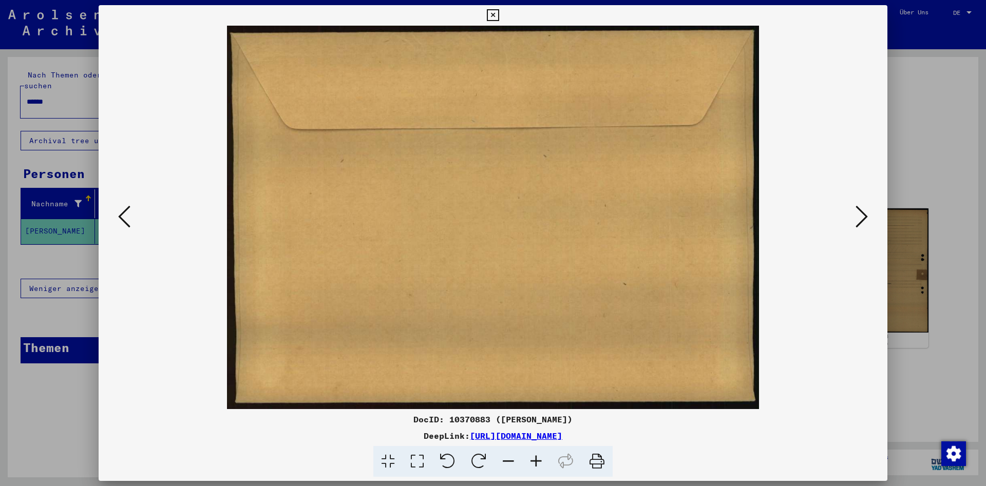
click at [865, 226] on icon at bounding box center [862, 216] width 12 height 25
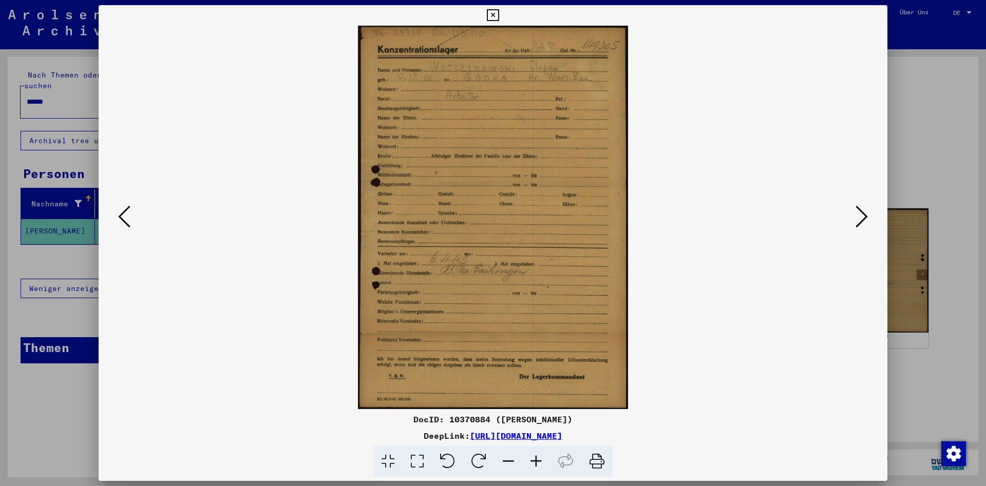
click at [865, 226] on icon at bounding box center [862, 216] width 12 height 25
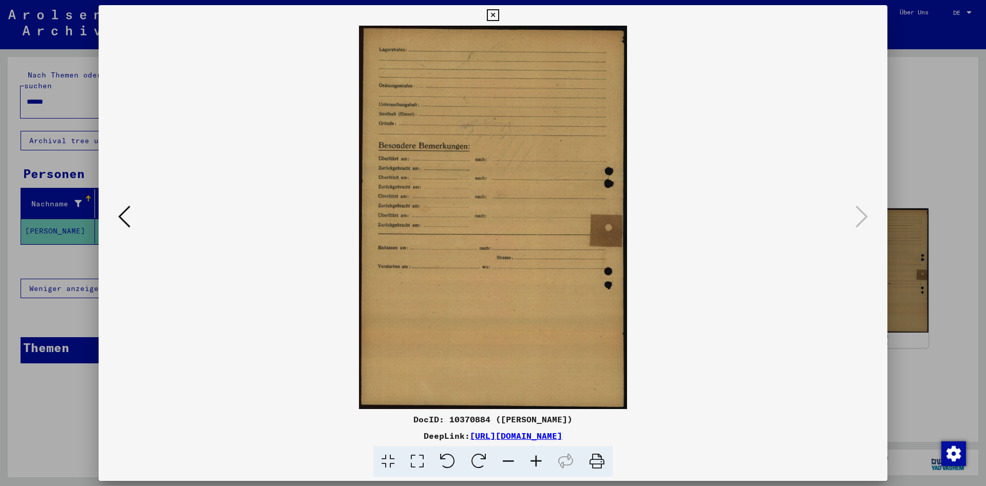
click at [499, 12] on icon at bounding box center [493, 15] width 12 height 12
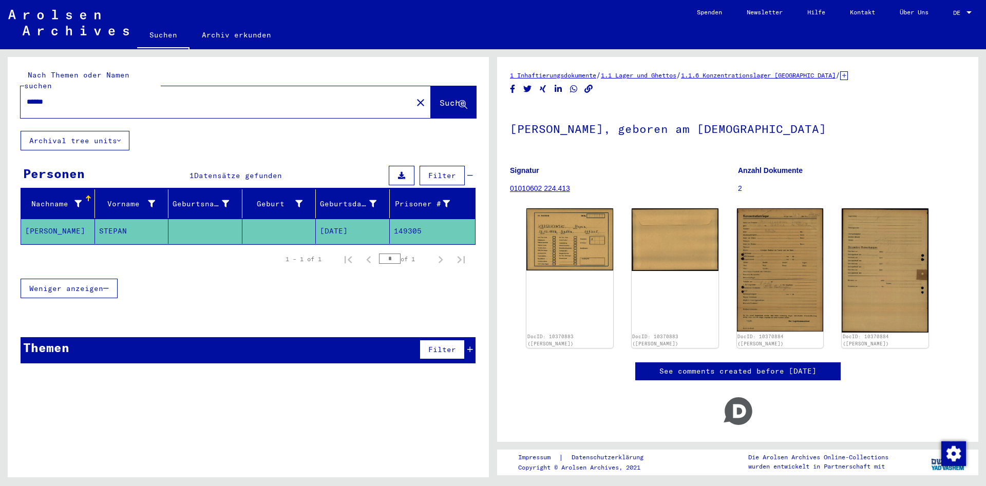
drag, startPoint x: 66, startPoint y: 90, endPoint x: 30, endPoint y: 89, distance: 36.0
click at [30, 97] on input "******" at bounding box center [217, 102] width 380 height 11
click at [103, 100] on div "***" at bounding box center [214, 101] width 386 height 23
click at [100, 97] on input "***" at bounding box center [217, 102] width 380 height 11
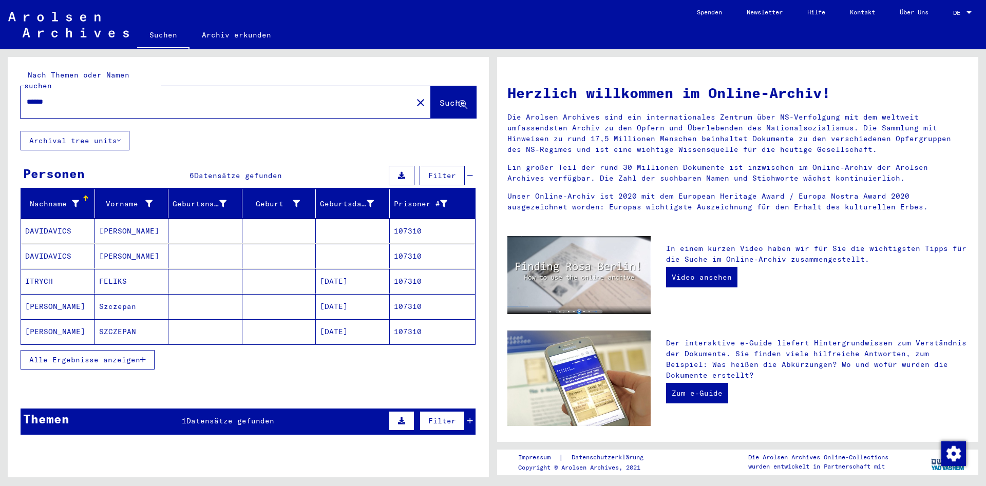
click at [130, 354] on button "Alle Ergebnisse anzeigen" at bounding box center [88, 360] width 134 height 20
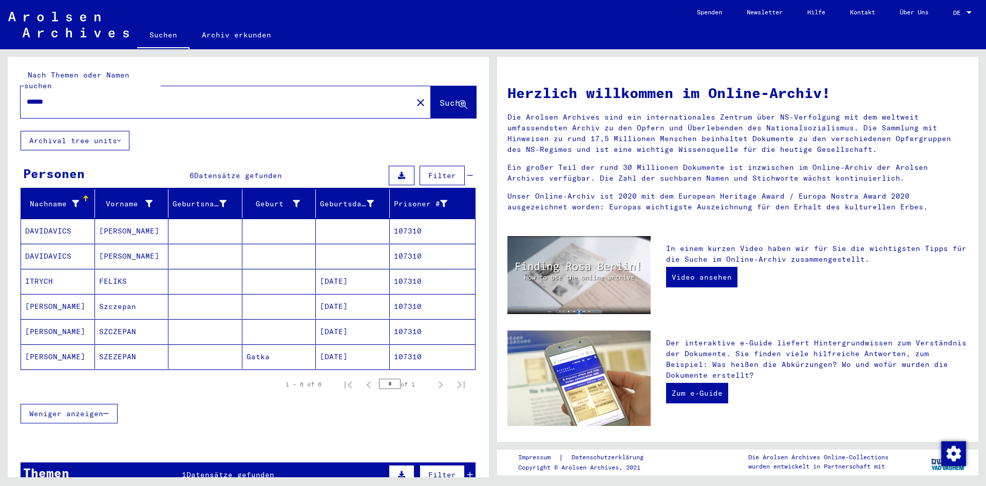
click at [151, 353] on mat-cell "SZEZEPAN" at bounding box center [132, 357] width 74 height 25
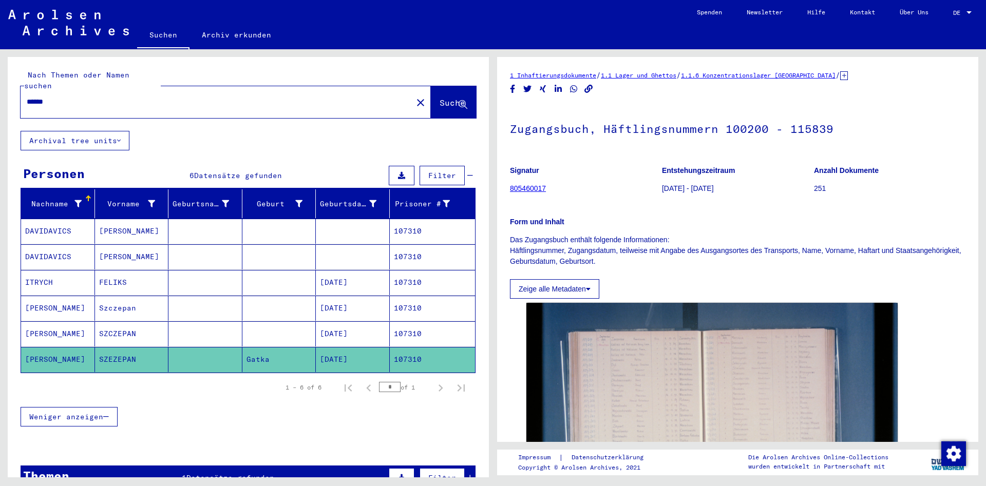
click at [153, 322] on mat-cell "SZCZEPAN" at bounding box center [132, 334] width 74 height 25
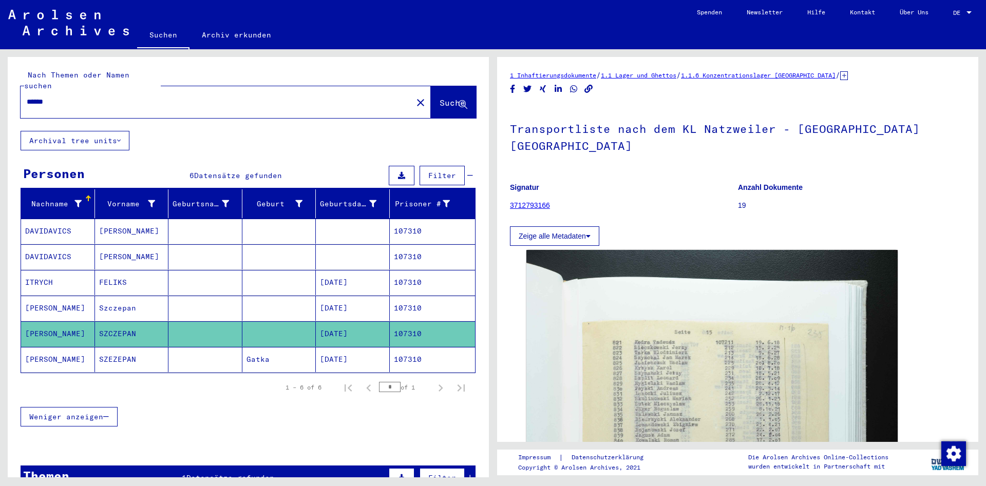
click at [155, 301] on mat-cell "Szczepan" at bounding box center [132, 308] width 74 height 25
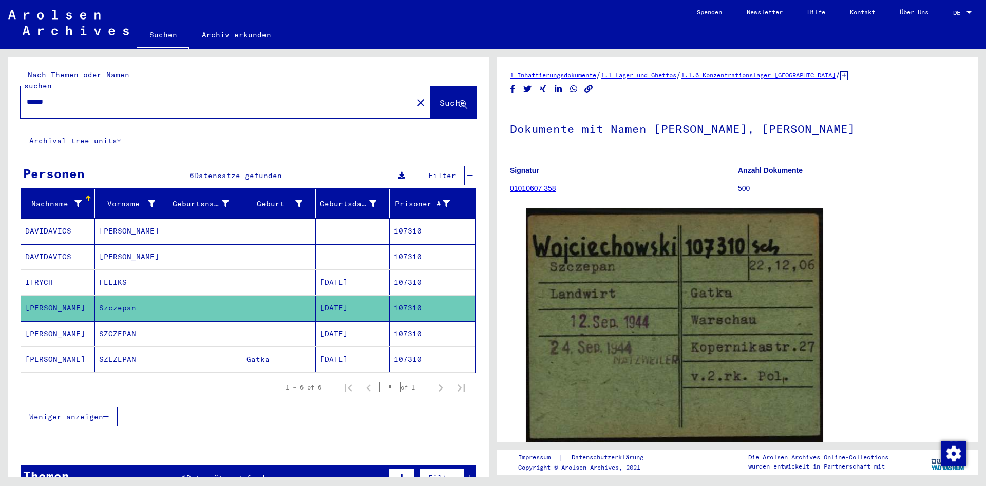
click at [185, 355] on mat-cell at bounding box center [205, 359] width 74 height 25
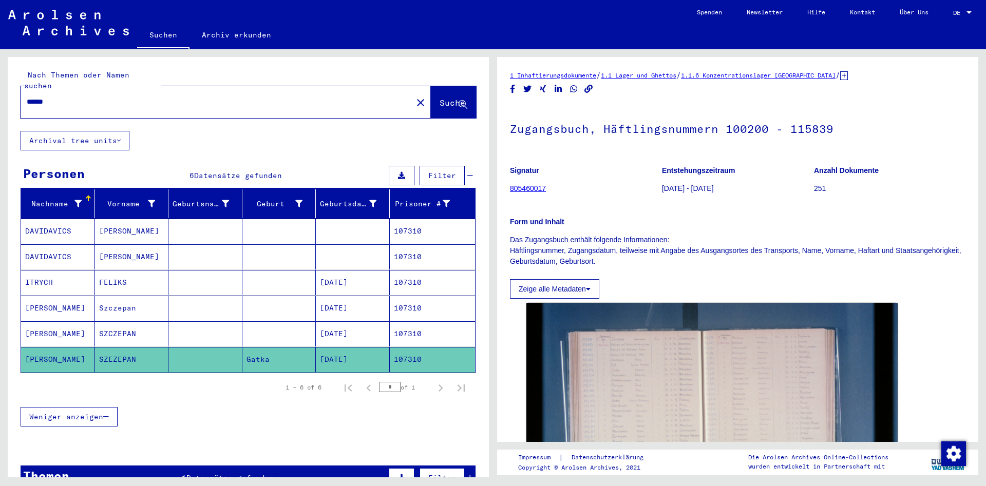
click at [302, 97] on div "******" at bounding box center [214, 101] width 386 height 23
click at [303, 97] on input "******" at bounding box center [217, 102] width 380 height 11
paste input "text"
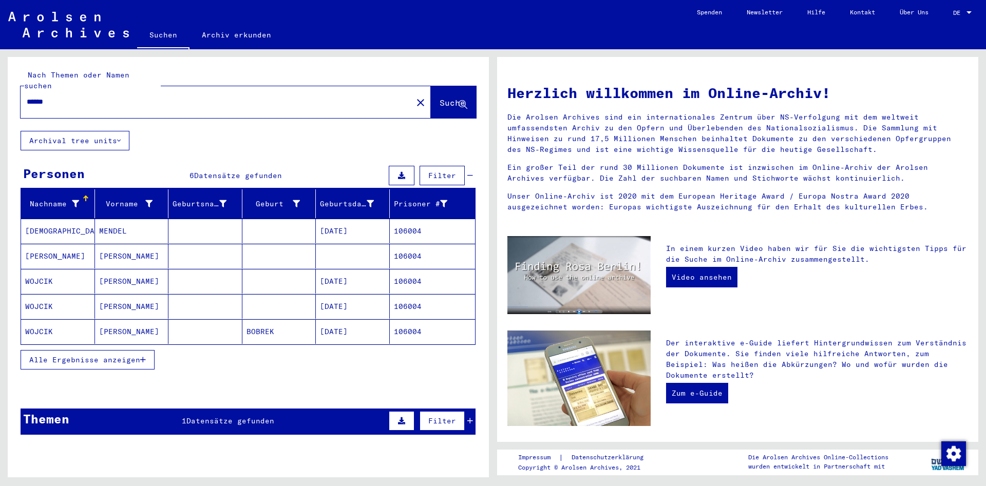
click at [120, 355] on span "Alle Ergebnisse anzeigen" at bounding box center [84, 359] width 111 height 9
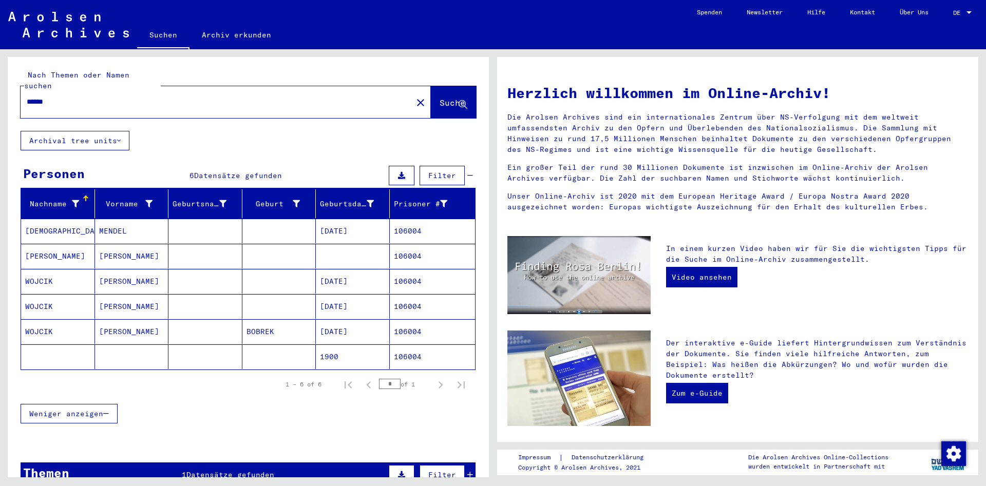
click at [132, 324] on mat-cell "[PERSON_NAME]" at bounding box center [132, 332] width 74 height 25
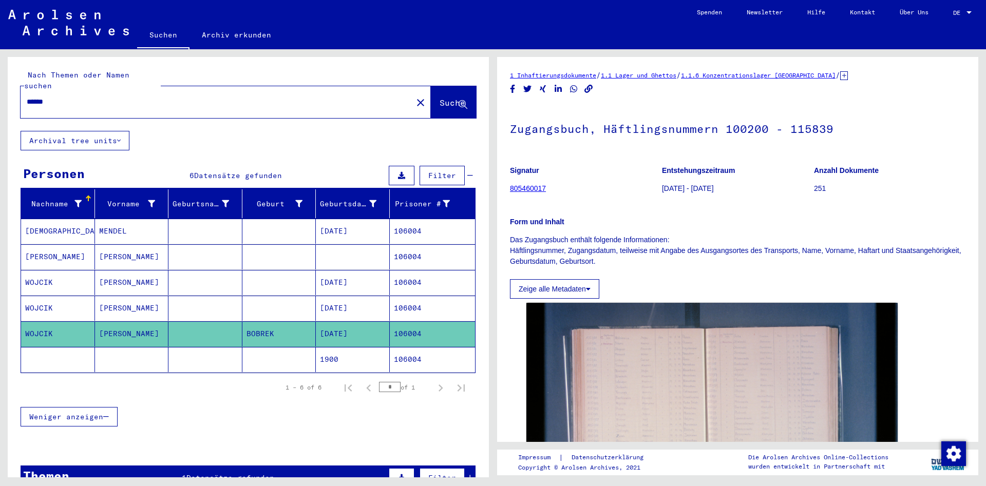
click at [151, 303] on mat-cell "[PERSON_NAME]" at bounding box center [132, 308] width 74 height 25
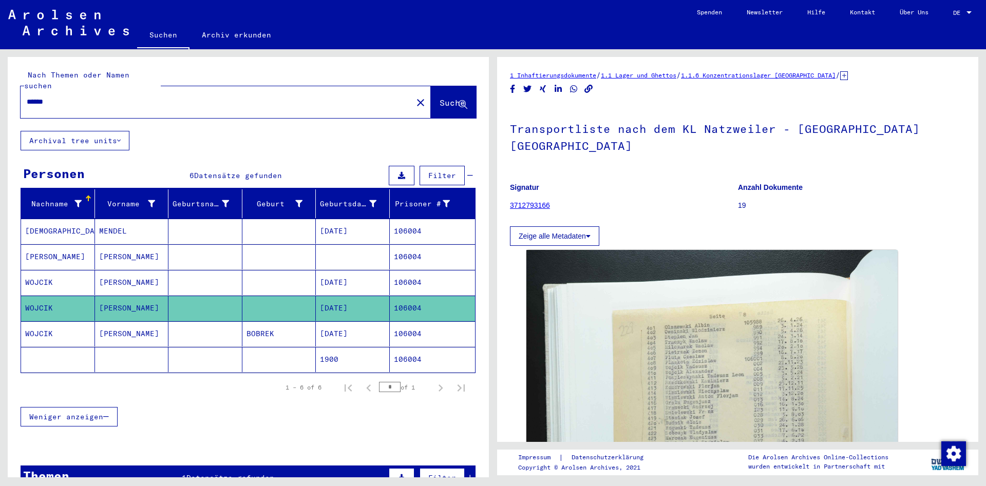
click at [147, 270] on mat-cell "[PERSON_NAME]" at bounding box center [132, 282] width 74 height 25
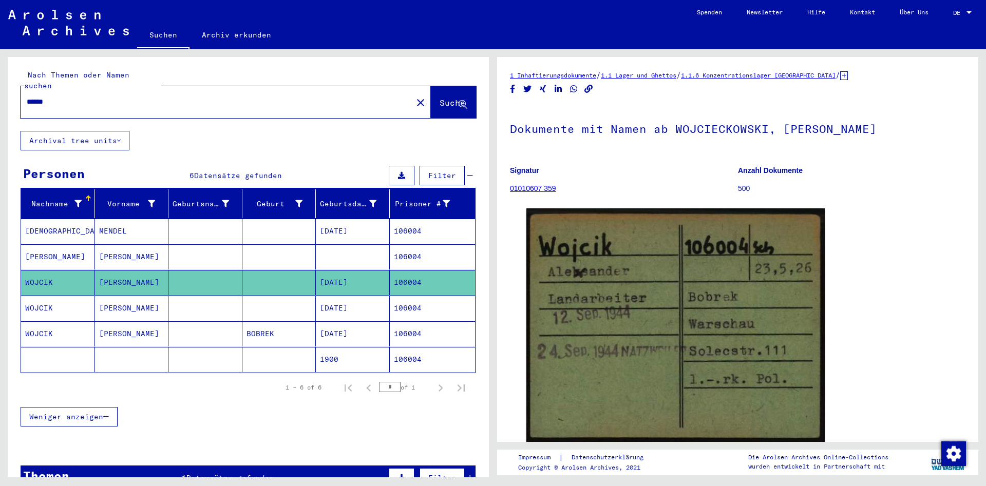
click at [126, 98] on div "******" at bounding box center [214, 101] width 386 height 23
click at [128, 97] on input "******" at bounding box center [217, 102] width 380 height 11
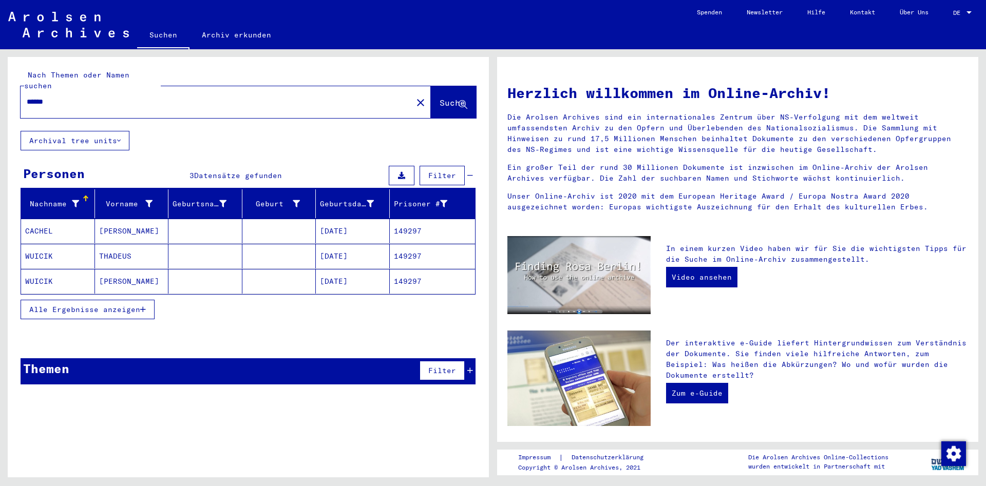
click at [149, 244] on mat-cell "THADEUS" at bounding box center [132, 256] width 74 height 25
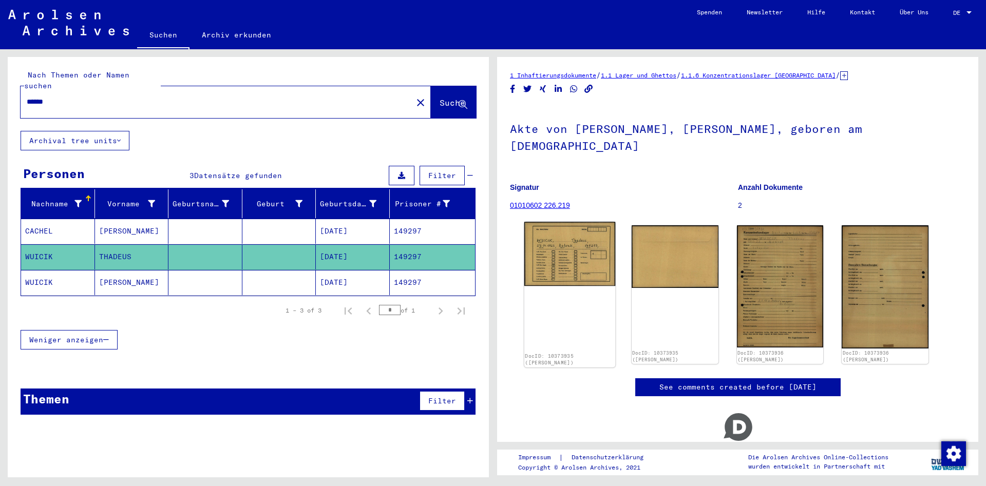
click at [565, 230] on img at bounding box center [569, 254] width 91 height 64
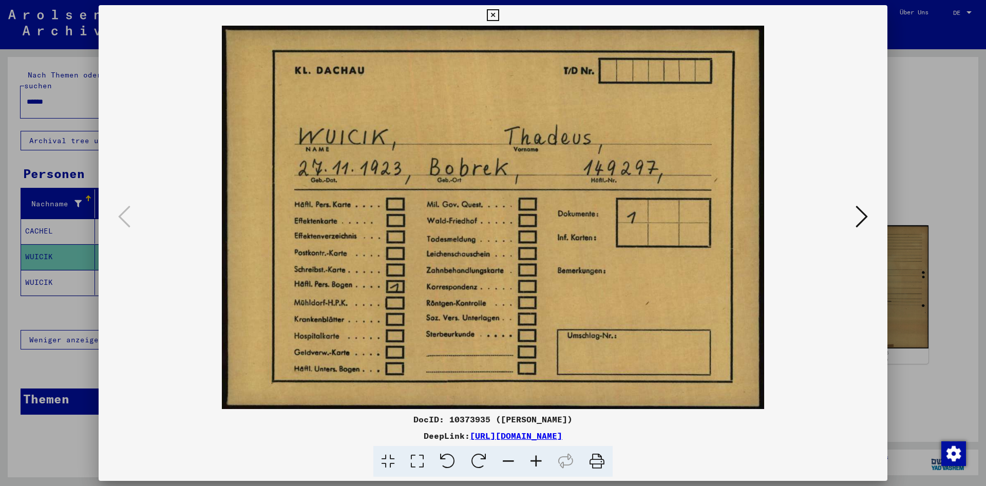
click at [859, 220] on icon at bounding box center [862, 216] width 12 height 25
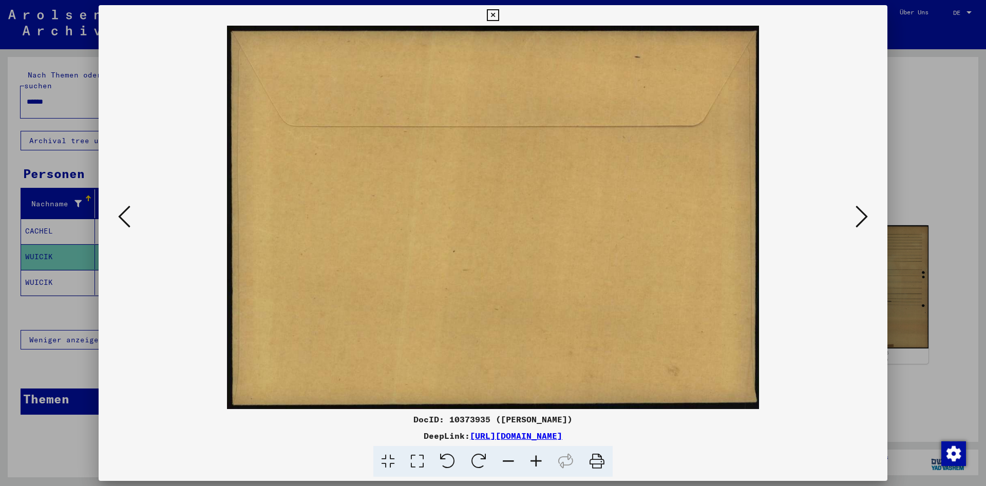
click at [859, 220] on icon at bounding box center [862, 216] width 12 height 25
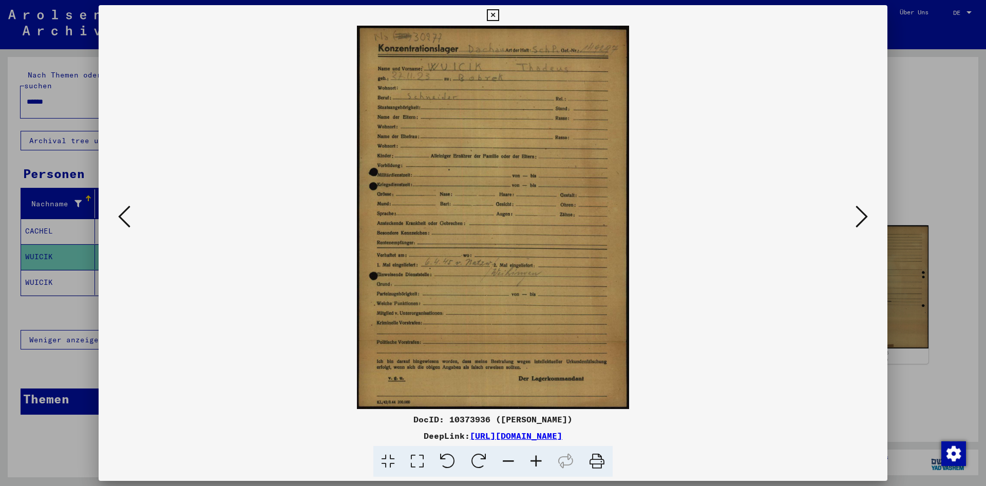
click at [858, 220] on icon at bounding box center [862, 216] width 12 height 25
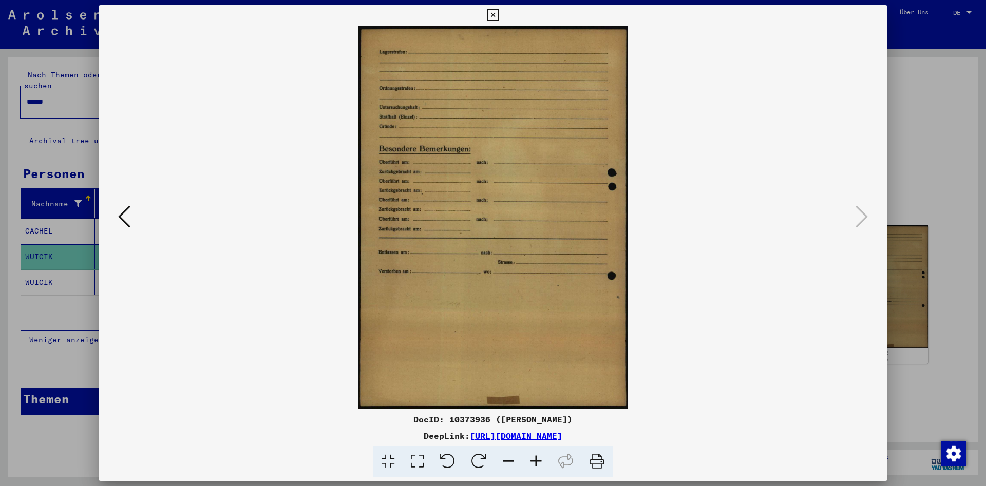
click at [502, 15] on button at bounding box center [493, 15] width 18 height 21
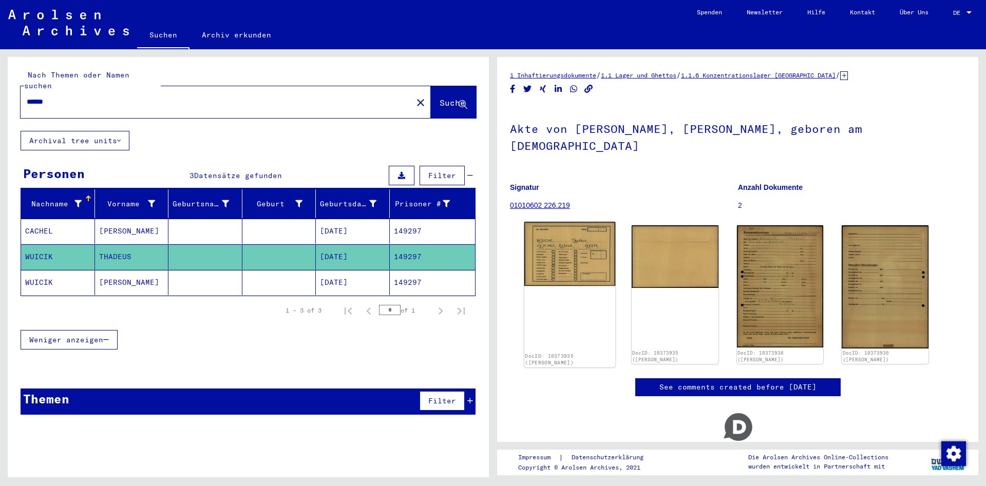
click at [576, 248] on img at bounding box center [569, 254] width 91 height 64
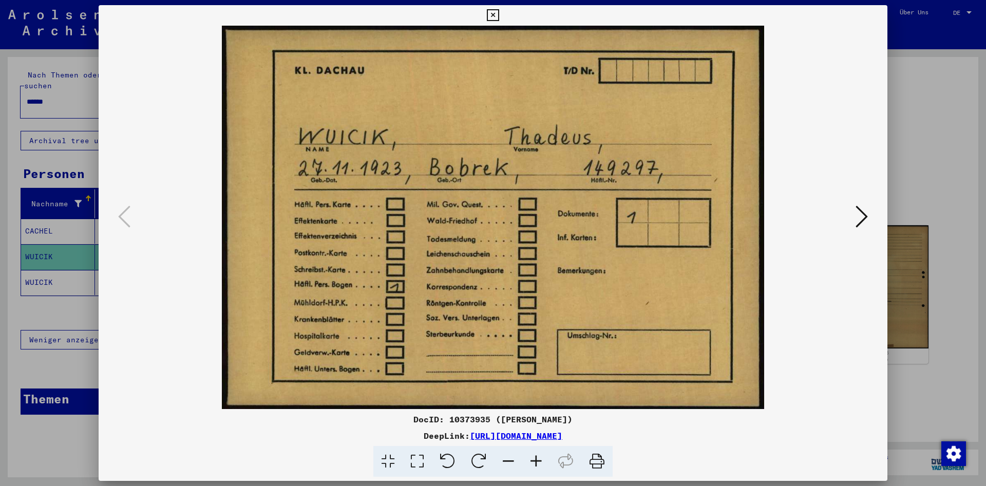
click at [868, 215] on icon at bounding box center [862, 216] width 12 height 25
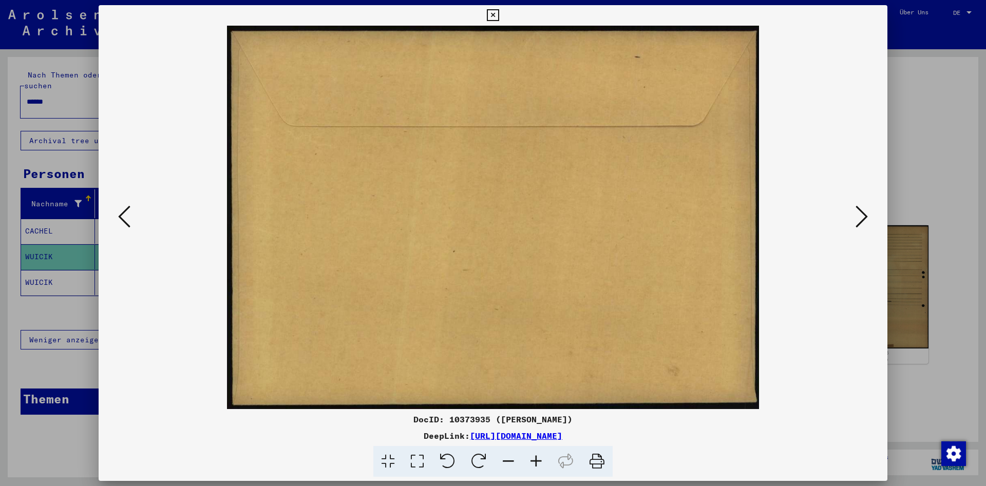
click at [868, 215] on icon at bounding box center [862, 216] width 12 height 25
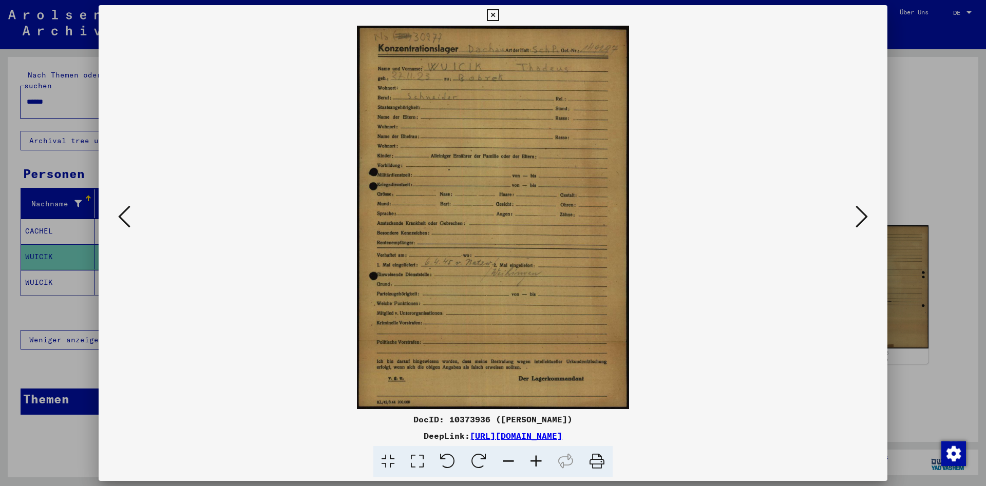
click at [499, 16] on icon at bounding box center [493, 15] width 12 height 12
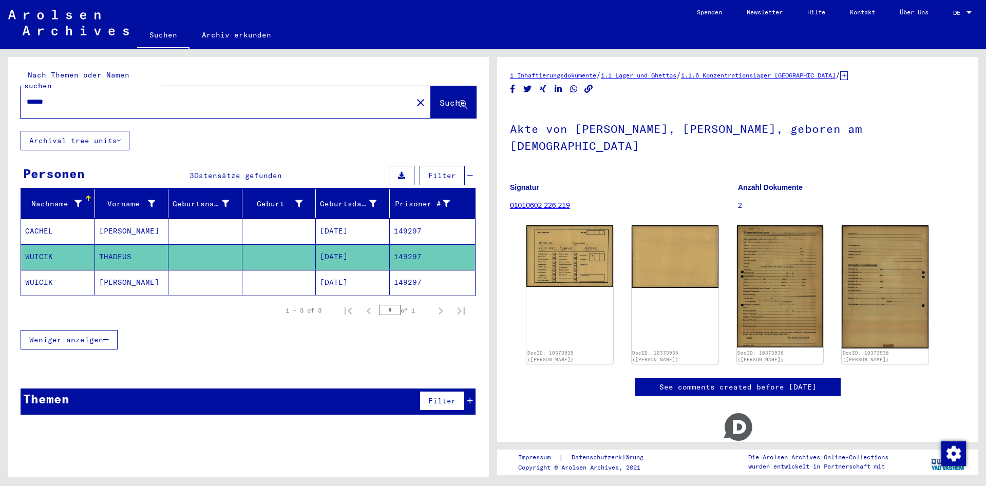
click at [157, 270] on mat-cell "[PERSON_NAME]" at bounding box center [132, 282] width 74 height 25
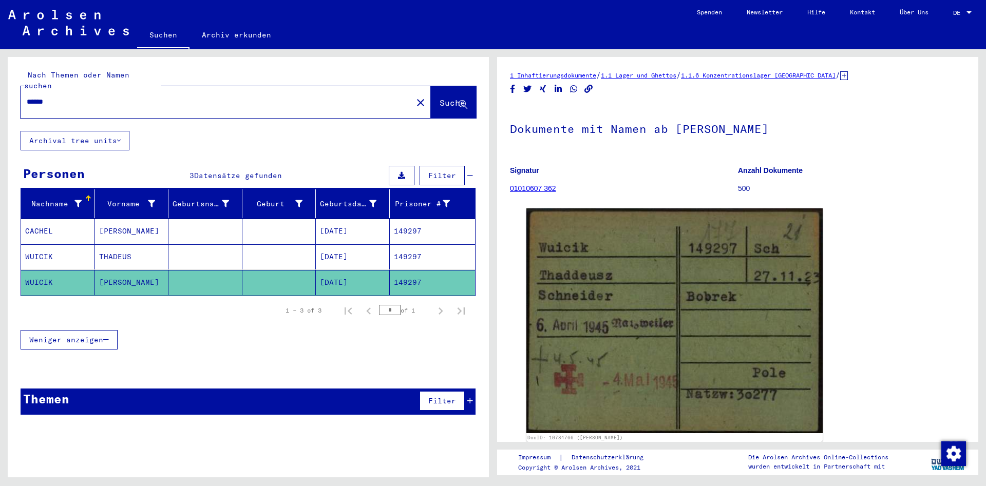
click at [223, 251] on mat-cell at bounding box center [205, 257] width 74 height 25
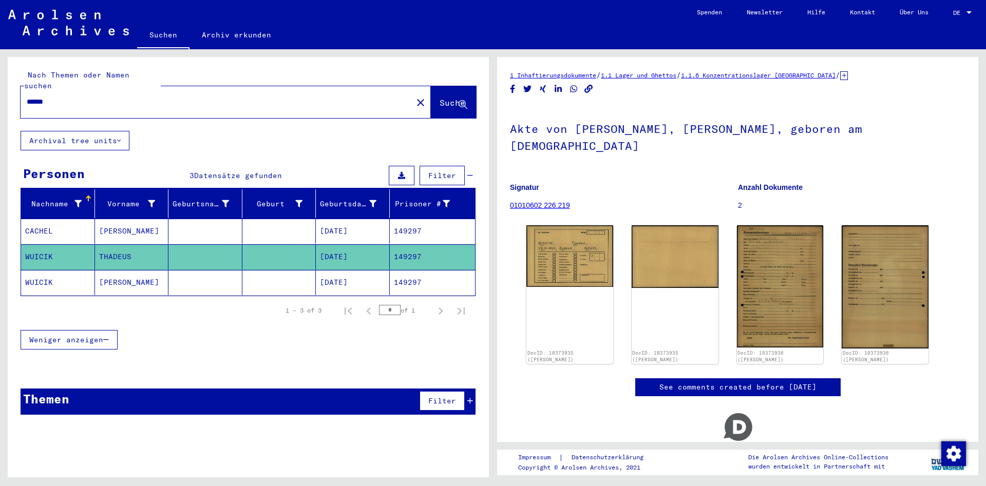
click at [229, 223] on mat-cell at bounding box center [205, 231] width 74 height 25
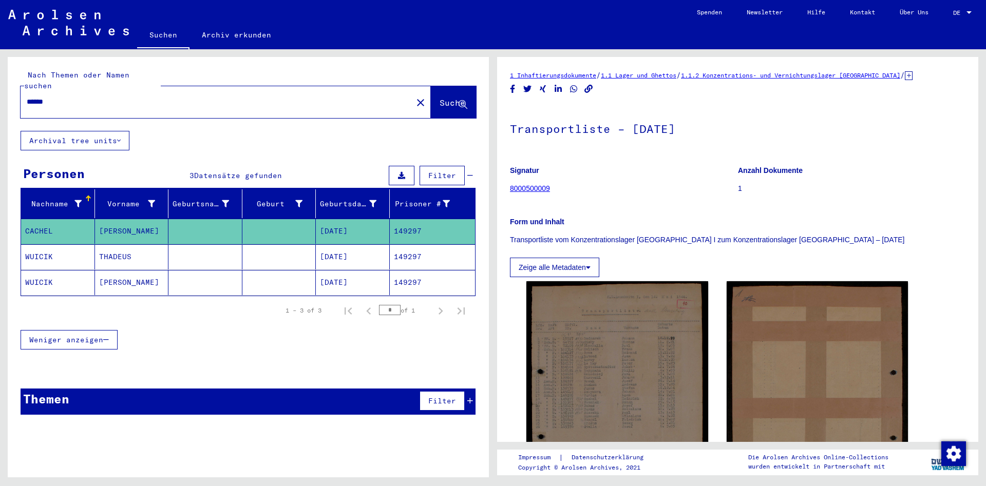
click at [227, 246] on mat-cell at bounding box center [205, 257] width 74 height 25
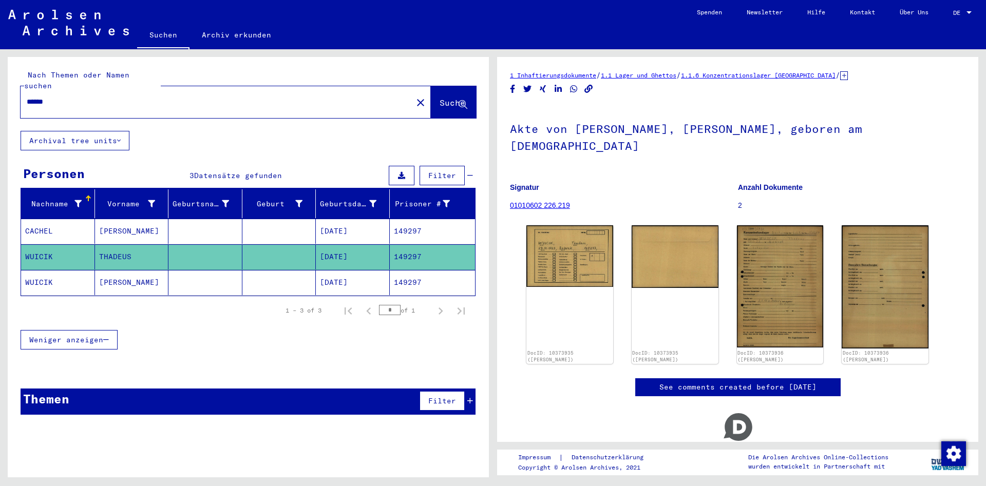
click at [97, 96] on div "******" at bounding box center [214, 101] width 386 height 23
drag, startPoint x: 95, startPoint y: 93, endPoint x: -55, endPoint y: 61, distance: 153.4
click at [27, 97] on input "******" at bounding box center [217, 102] width 380 height 11
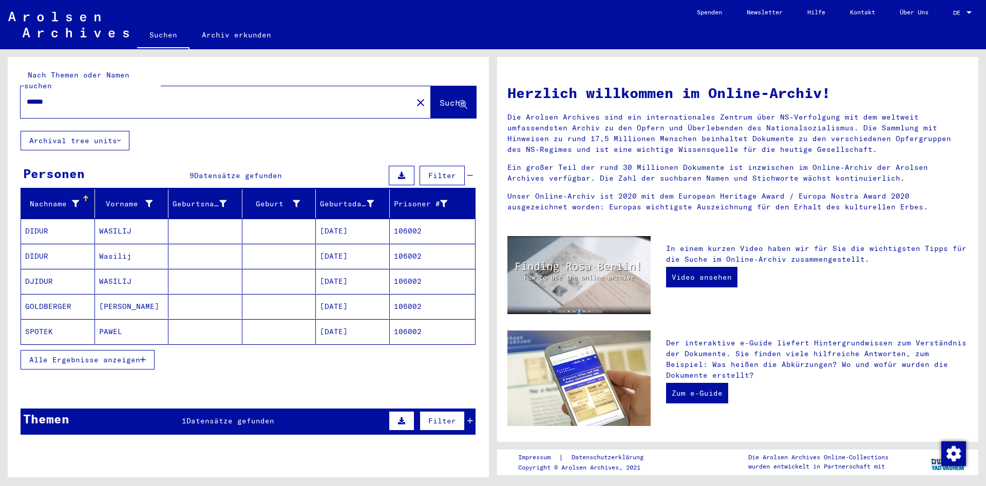
click at [98, 355] on span "Alle Ergebnisse anzeigen" at bounding box center [84, 359] width 111 height 9
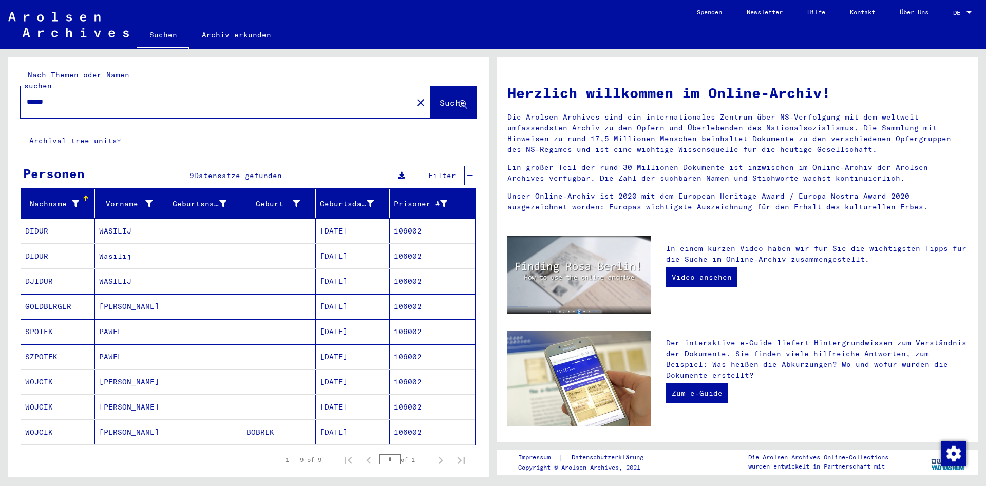
click at [76, 424] on mat-cell "WOJCIK" at bounding box center [58, 432] width 74 height 25
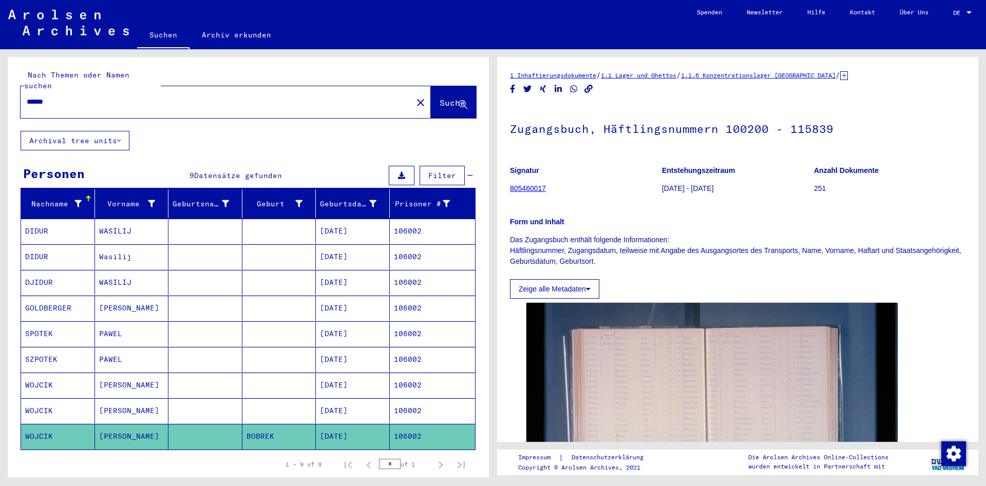
click at [72, 400] on mat-cell "WOJCIK" at bounding box center [58, 411] width 74 height 25
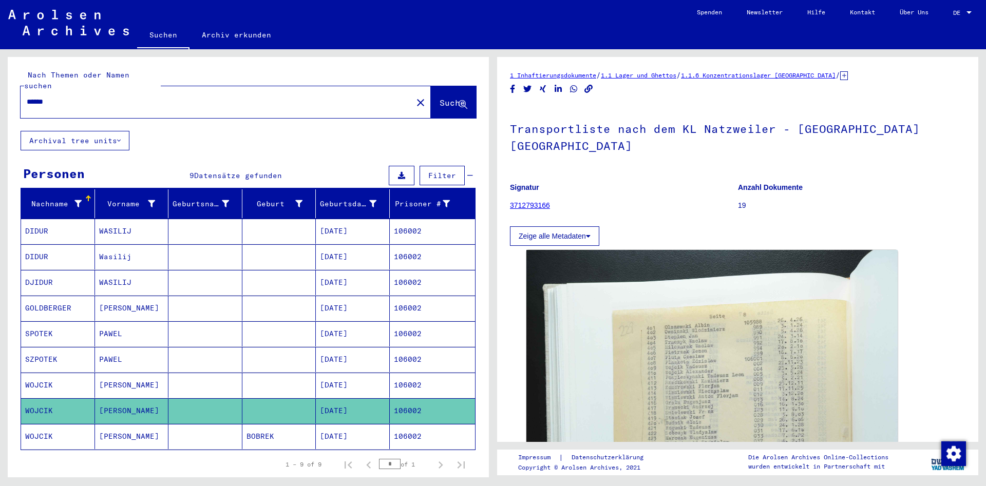
click at [80, 378] on mat-cell "WOJCIK" at bounding box center [58, 385] width 74 height 25
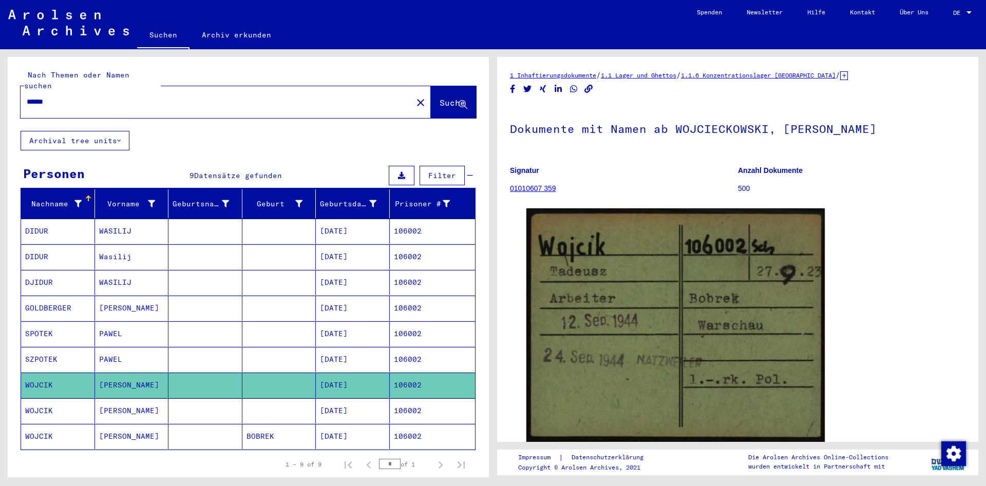
click at [209, 97] on input "******" at bounding box center [217, 102] width 380 height 11
paste input "text"
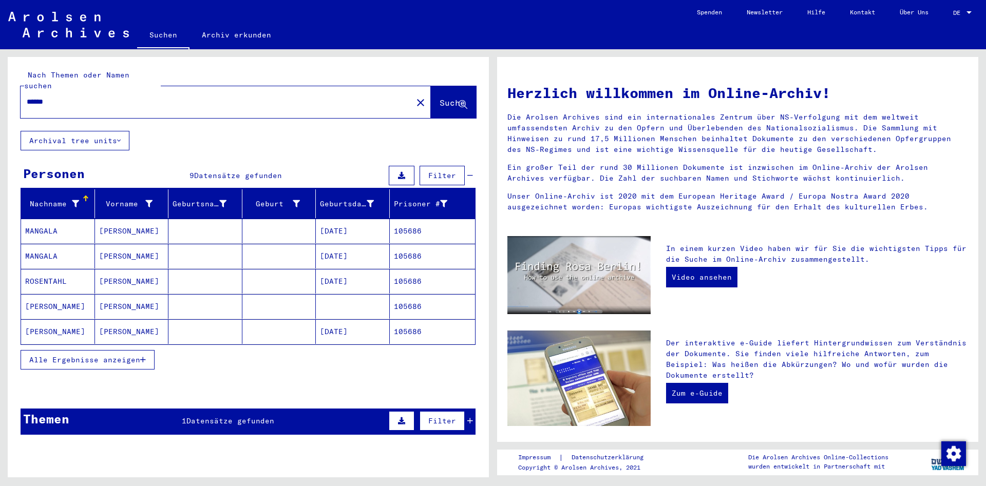
click at [137, 355] on span "Alle Ergebnisse anzeigen" at bounding box center [84, 359] width 111 height 9
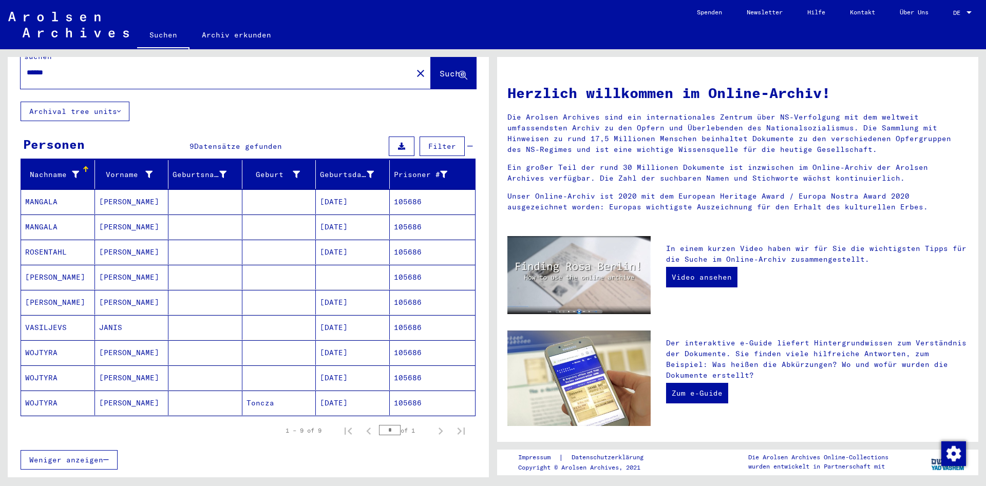
scroll to position [55, 0]
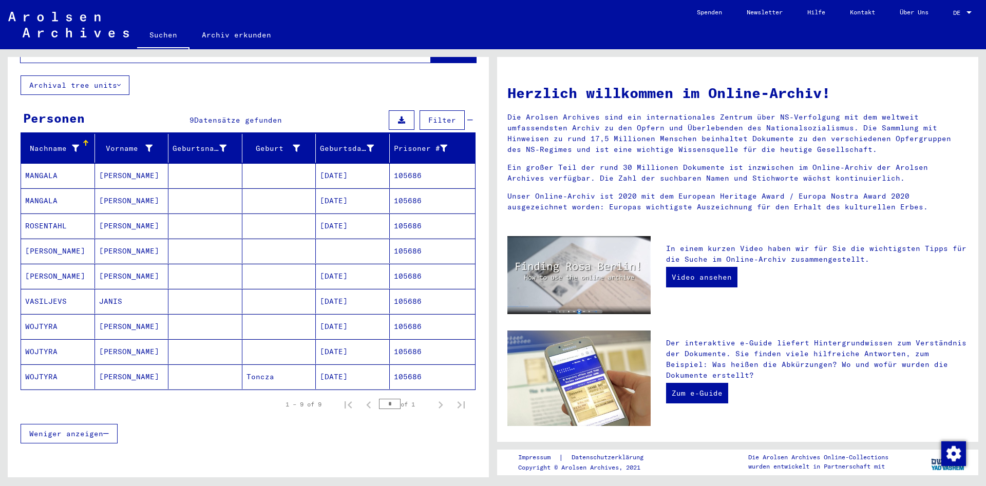
click at [152, 373] on mat-cell "[PERSON_NAME]" at bounding box center [132, 377] width 74 height 25
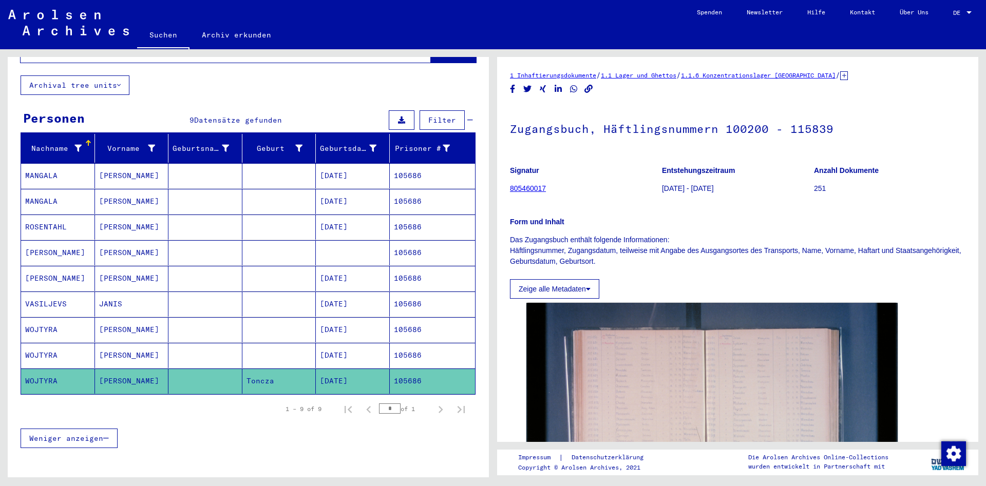
click at [192, 343] on mat-cell at bounding box center [205, 355] width 74 height 25
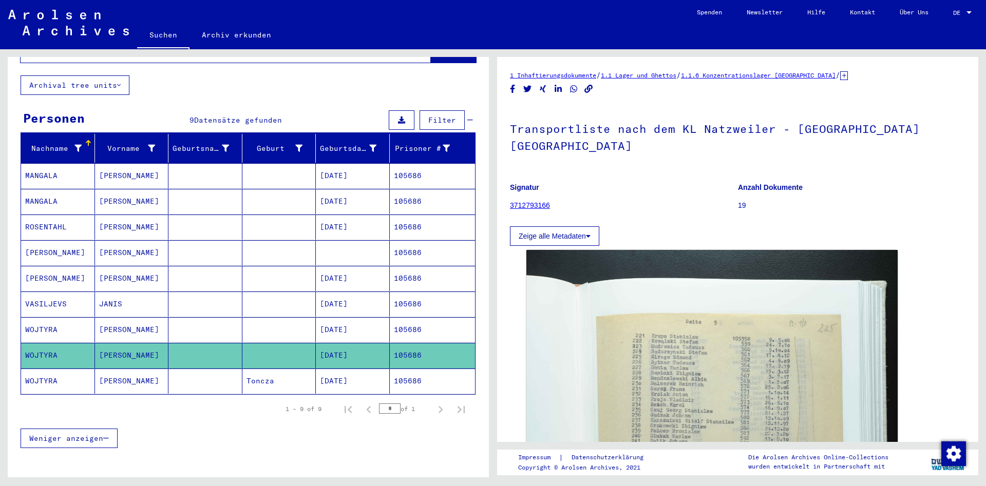
click at [193, 321] on mat-cell at bounding box center [205, 329] width 74 height 25
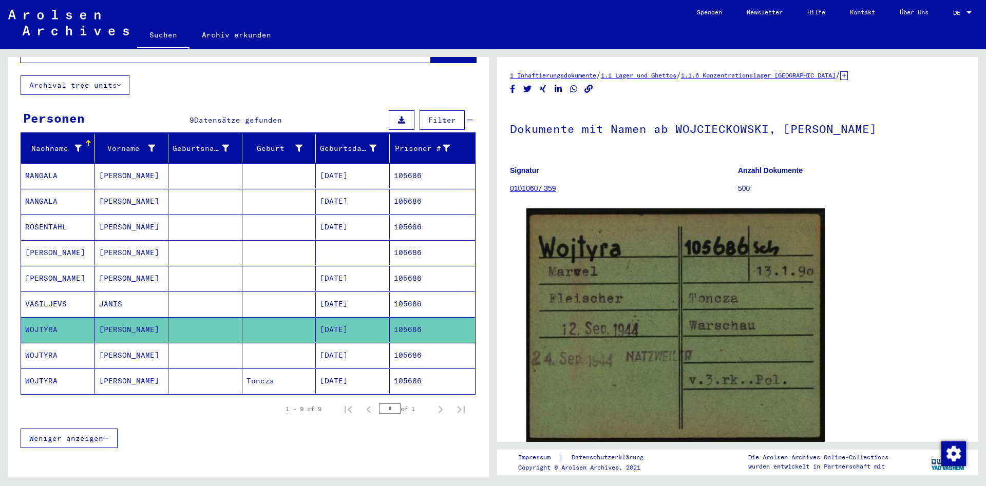
click at [260, 369] on mat-cell "Toncza" at bounding box center [279, 381] width 74 height 25
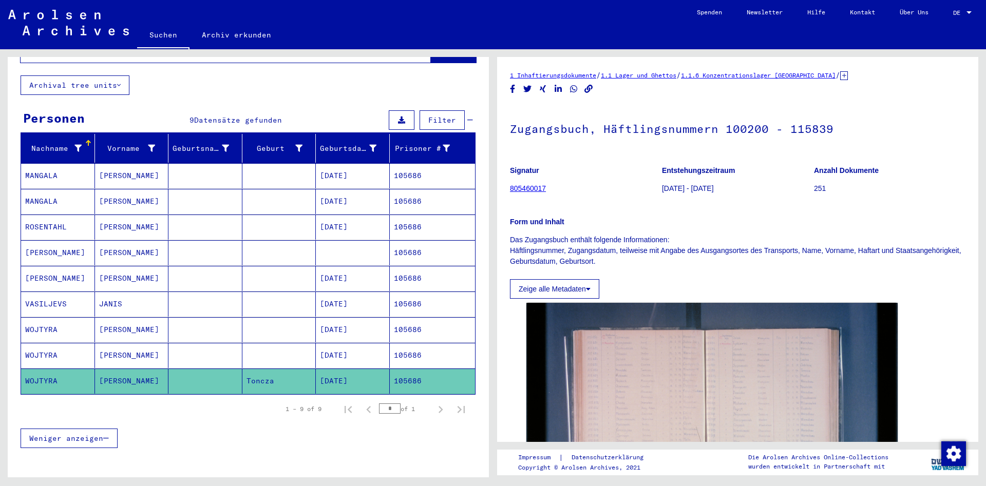
click at [241, 349] on mat-cell at bounding box center [205, 355] width 74 height 25
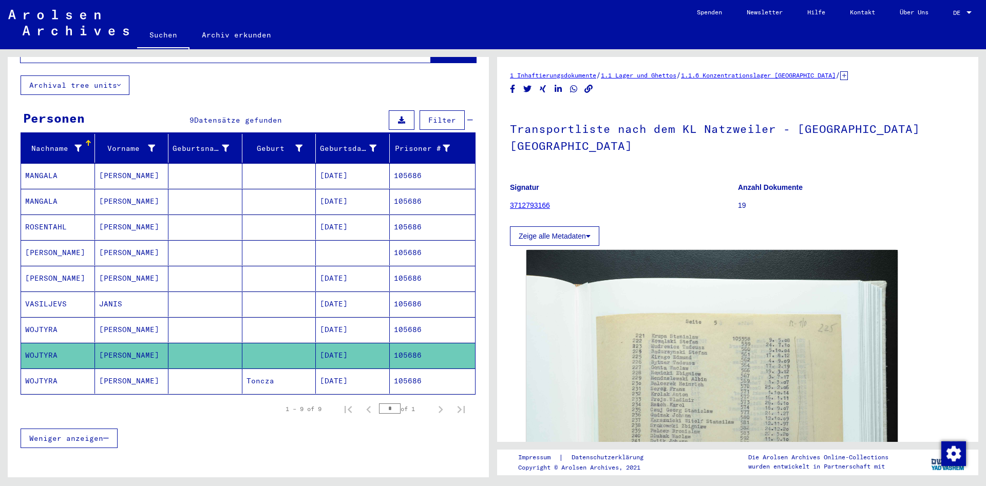
click at [242, 369] on mat-cell at bounding box center [205, 381] width 74 height 25
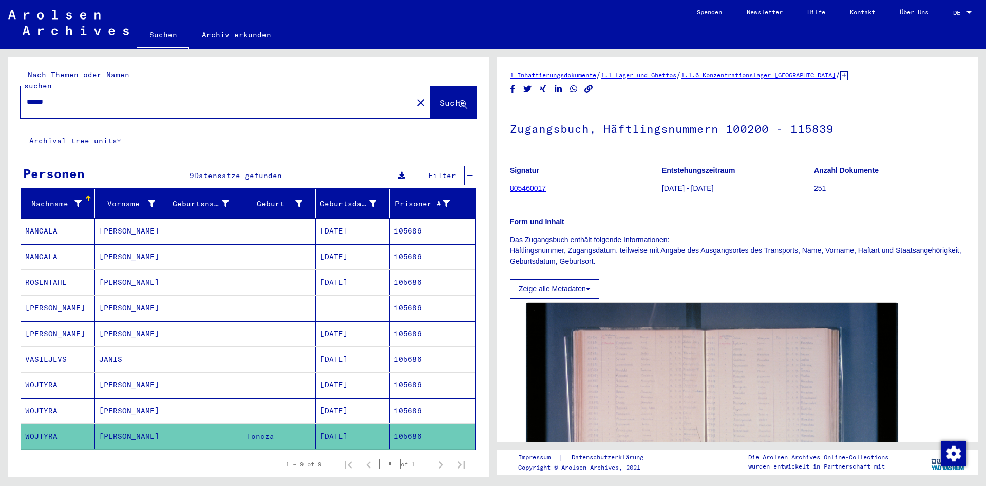
click at [116, 90] on div "******" at bounding box center [214, 101] width 386 height 23
click at [117, 97] on input "******" at bounding box center [217, 102] width 380 height 11
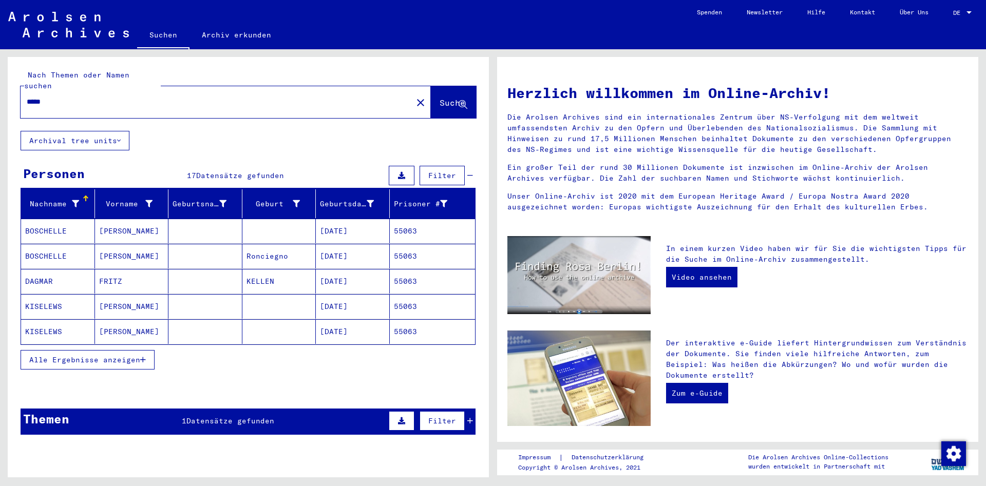
click at [94, 355] on span "Alle Ergebnisse anzeigen" at bounding box center [84, 359] width 111 height 9
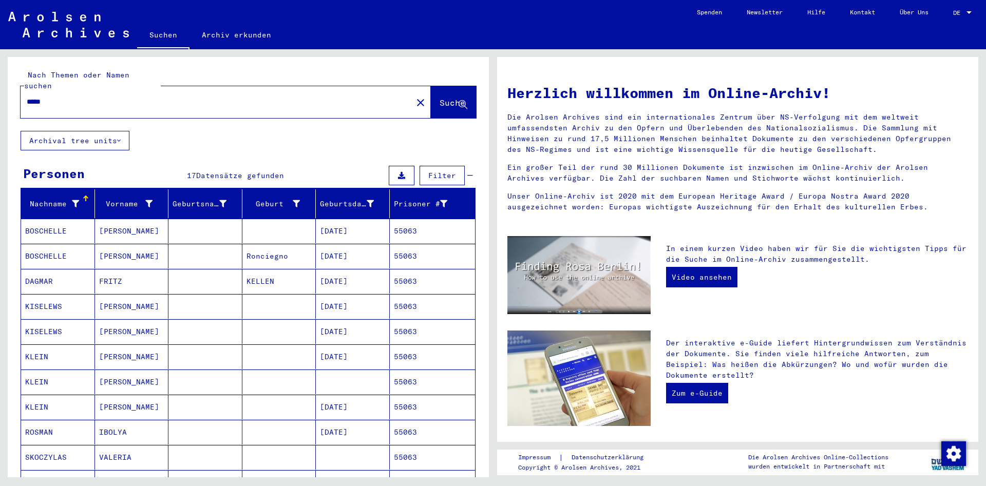
scroll to position [366, 0]
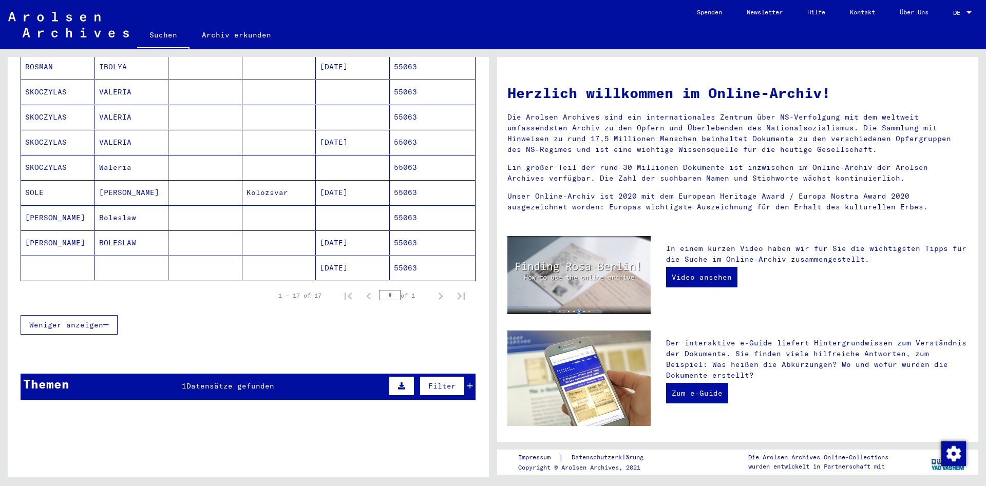
click at [146, 240] on mat-cell "BOLESLAW" at bounding box center [132, 243] width 74 height 25
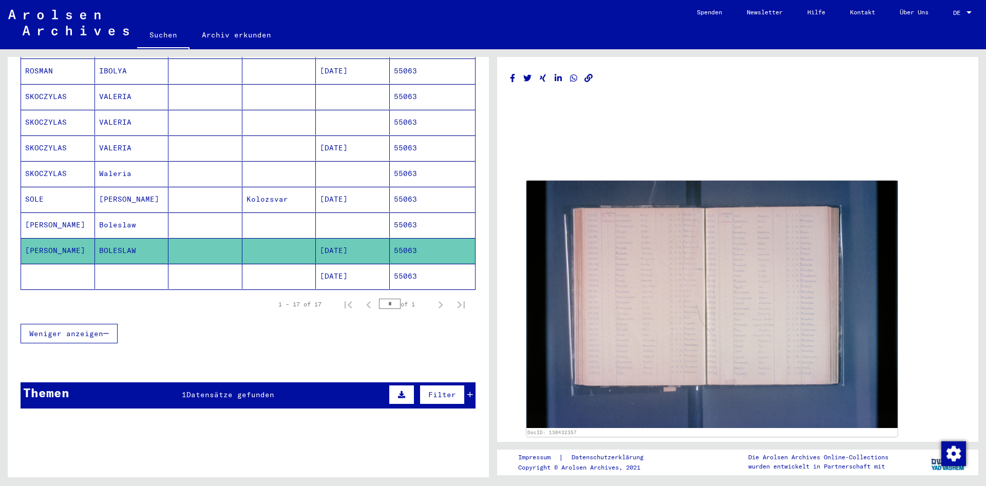
scroll to position [370, 0]
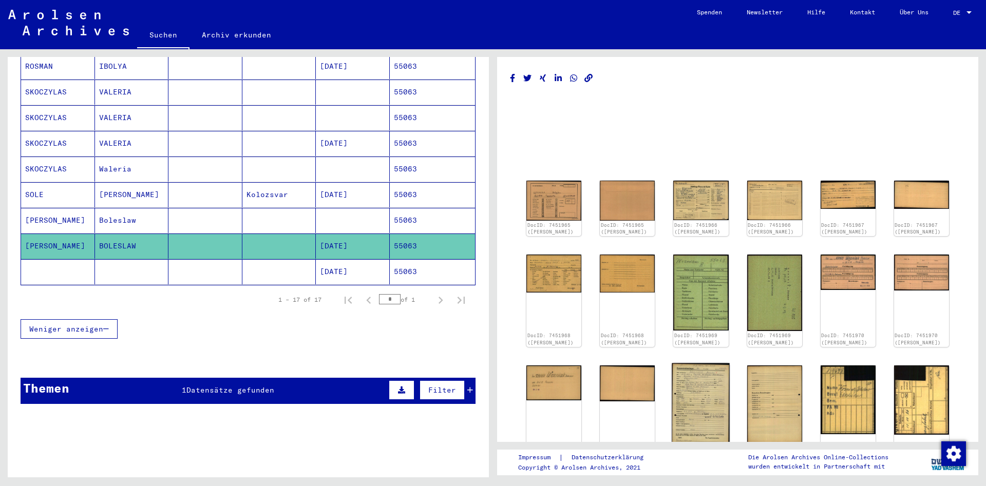
click at [695, 390] on img at bounding box center [701, 404] width 58 height 82
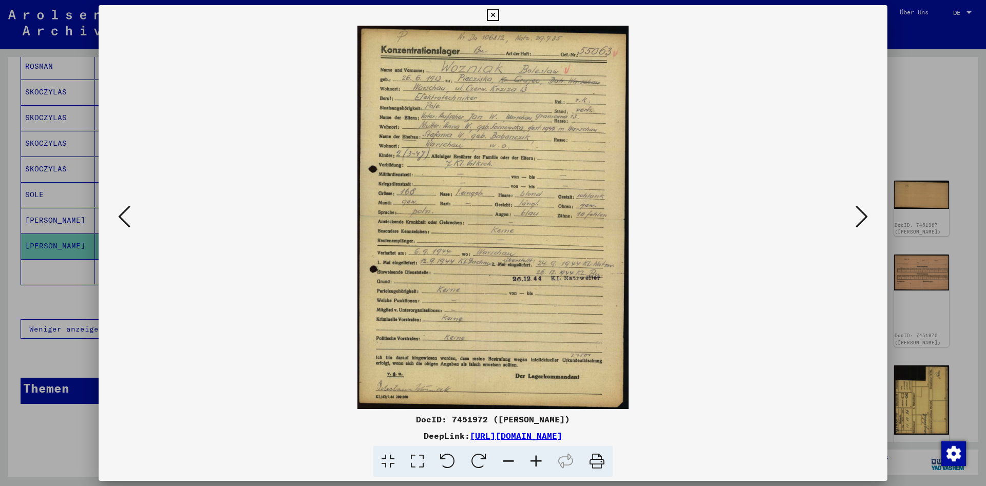
click at [499, 15] on icon at bounding box center [493, 15] width 12 height 12
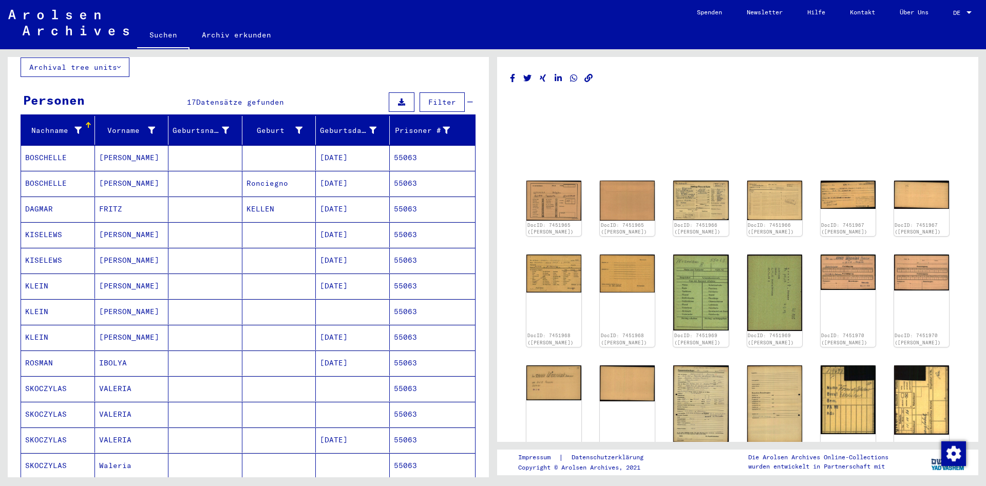
scroll to position [0, 0]
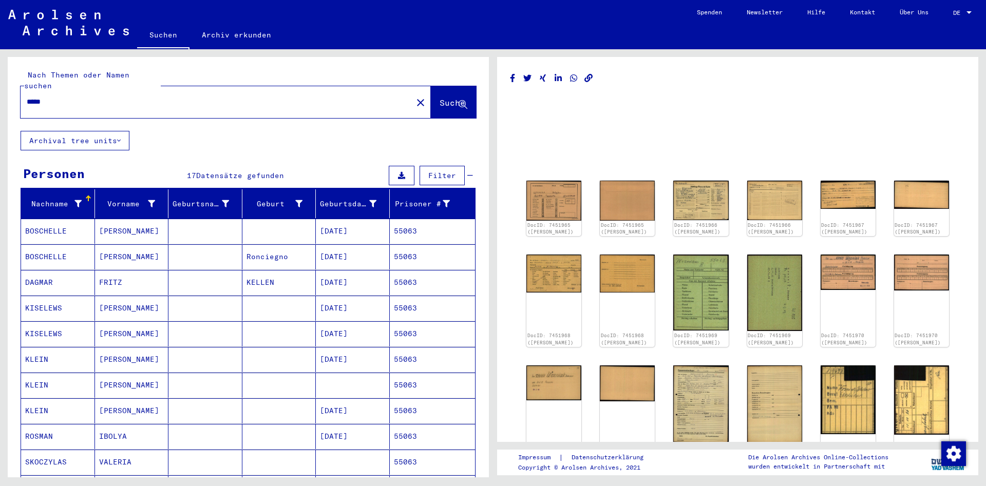
drag, startPoint x: 136, startPoint y: 90, endPoint x: -378, endPoint y: 98, distance: 513.7
click at [27, 98] on input "*****" at bounding box center [217, 102] width 380 height 11
type input "**********"
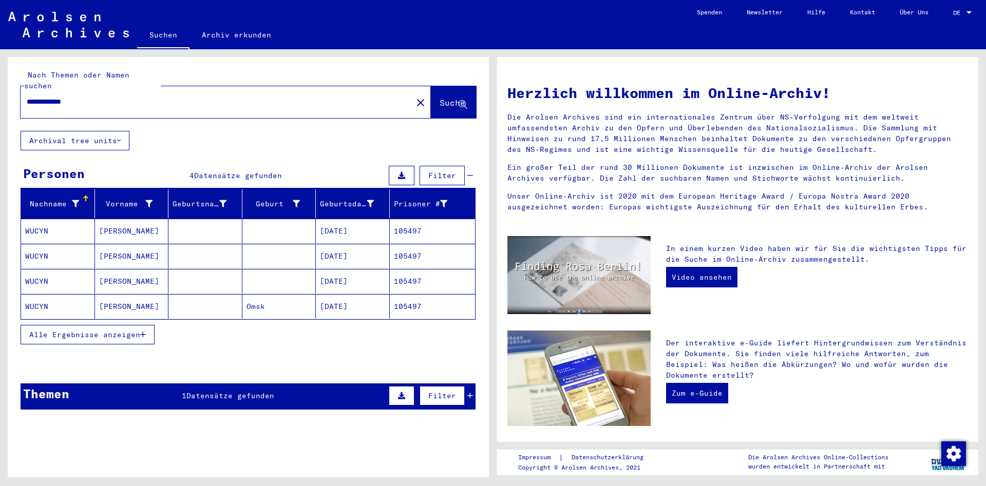
click at [253, 299] on mat-cell "Omsk" at bounding box center [279, 306] width 74 height 25
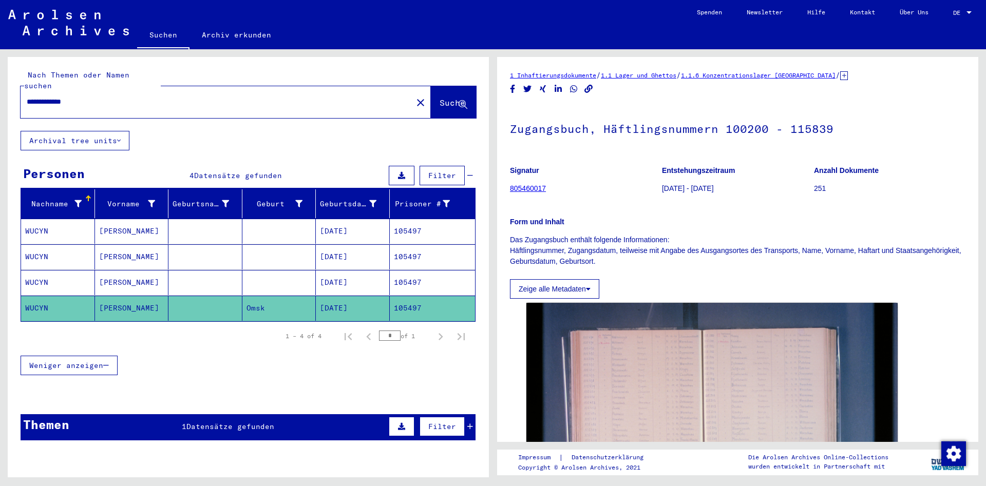
click at [251, 280] on mat-cell at bounding box center [279, 282] width 74 height 25
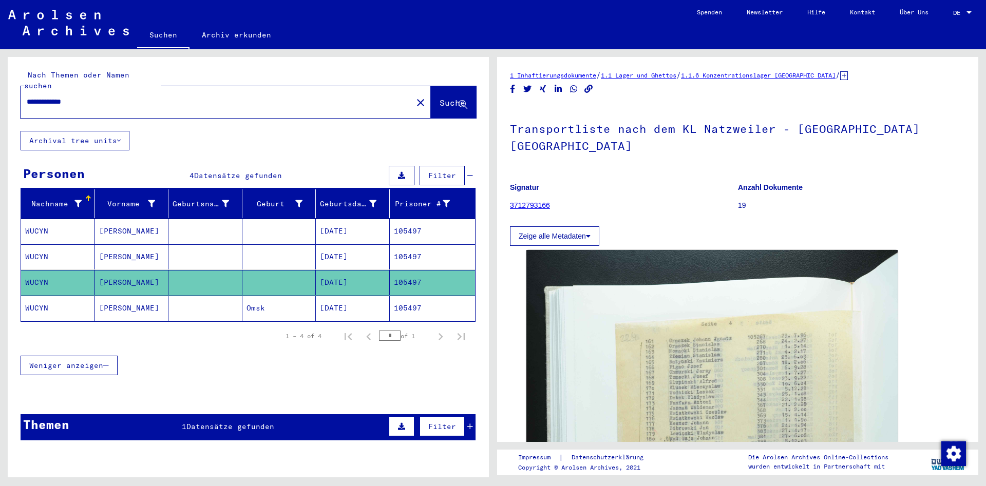
click at [270, 245] on mat-cell at bounding box center [279, 257] width 74 height 25
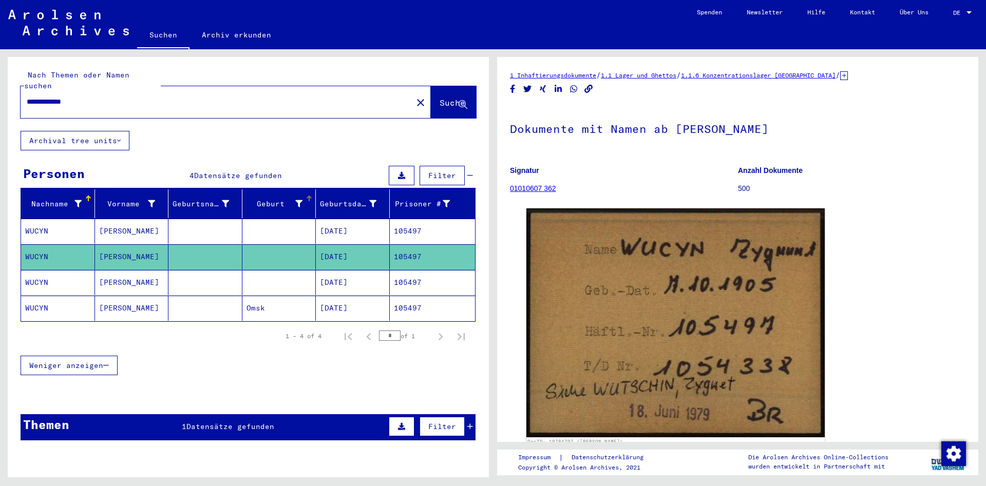
click at [269, 205] on mat-header-cell "Geburt‏" at bounding box center [279, 204] width 74 height 29
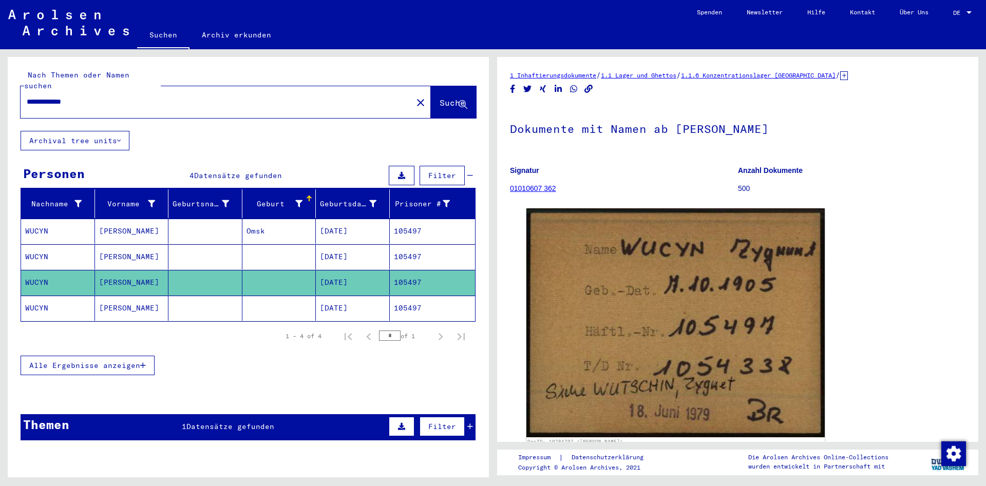
click at [258, 296] on mat-cell at bounding box center [279, 308] width 74 height 25
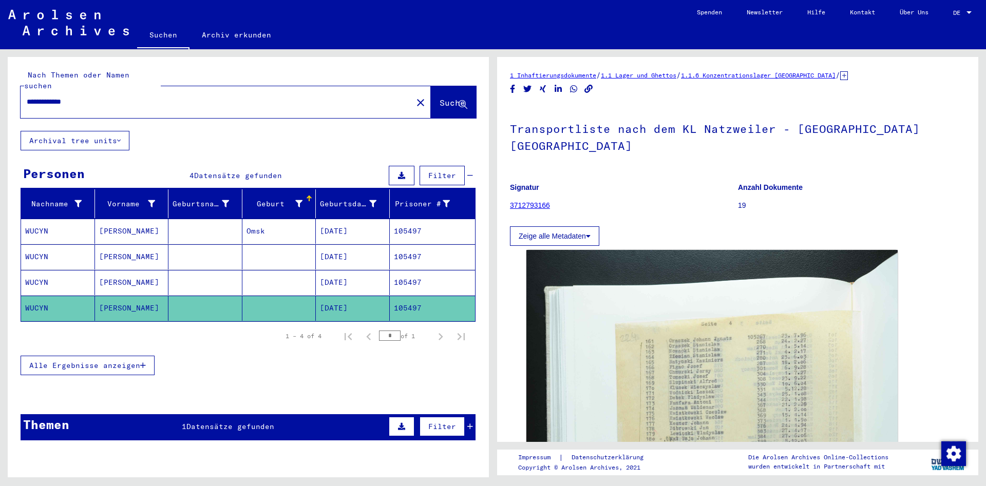
click at [266, 271] on mat-cell at bounding box center [279, 282] width 74 height 25
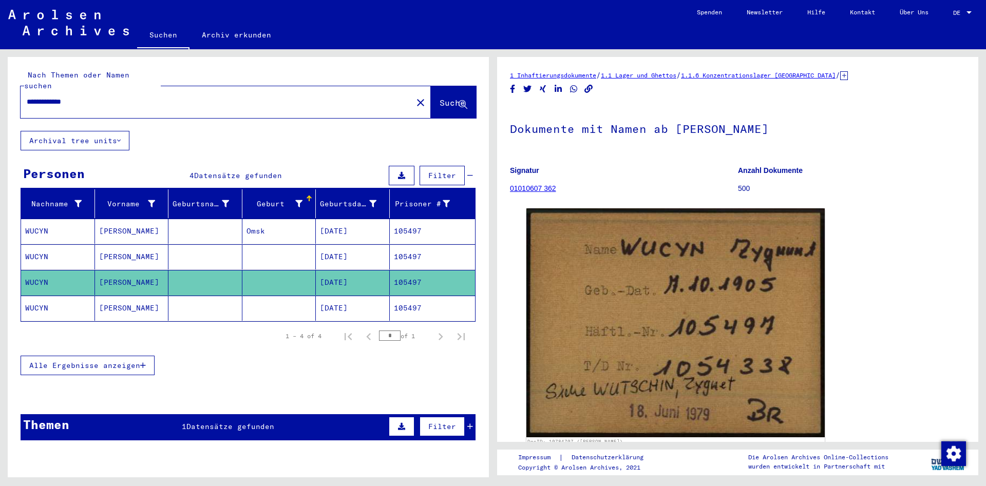
click at [272, 246] on mat-cell at bounding box center [279, 257] width 74 height 25
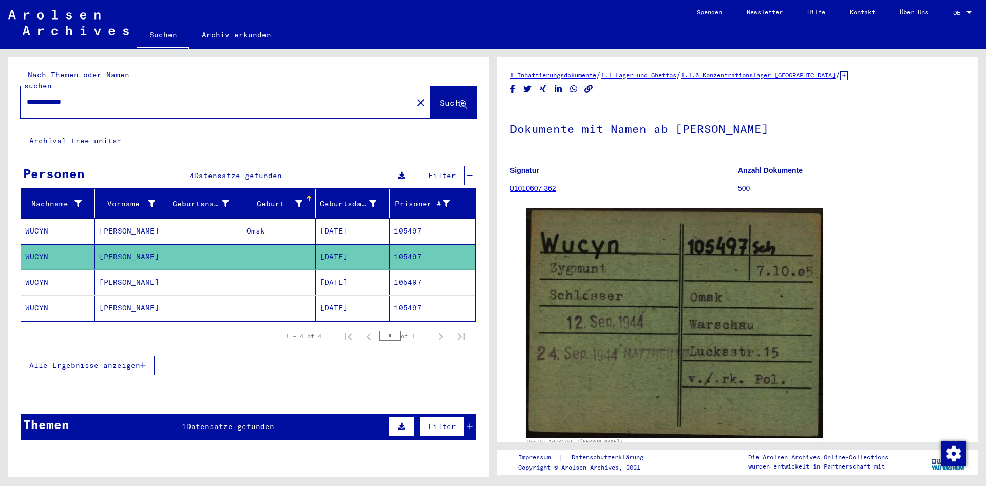
click at [274, 219] on mat-cell "Omsk" at bounding box center [279, 231] width 74 height 25
